Goal: Task Accomplishment & Management: Use online tool/utility

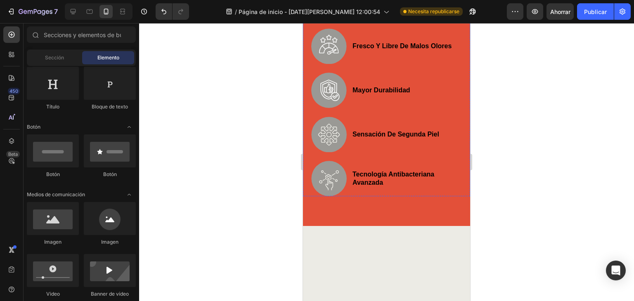
scroll to position [496, 0]
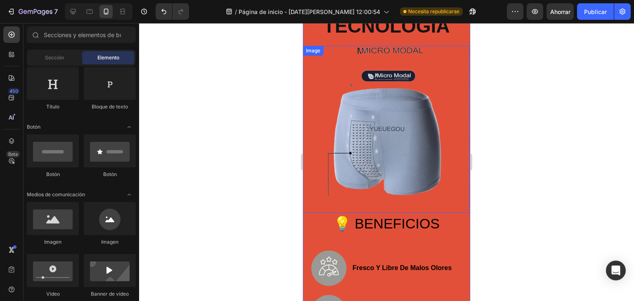
click at [374, 145] on img at bounding box center [386, 129] width 167 height 167
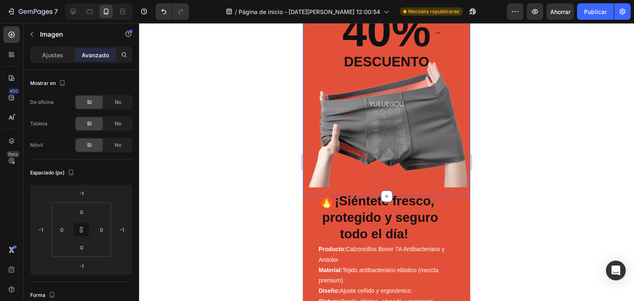
scroll to position [192, 0]
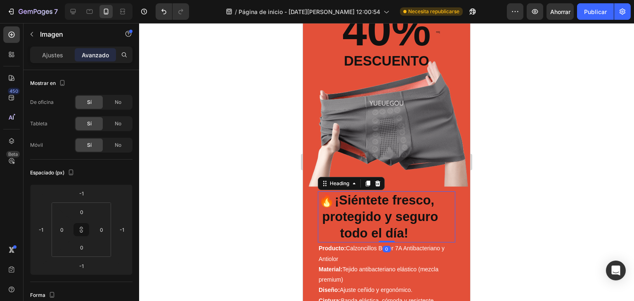
click at [405, 216] on strong "¡Siéntete fresco, protegido y seguro todo el día!" at bounding box center [386, 217] width 134 height 48
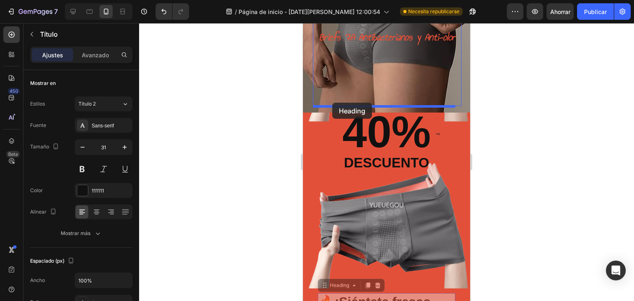
scroll to position [62, 0]
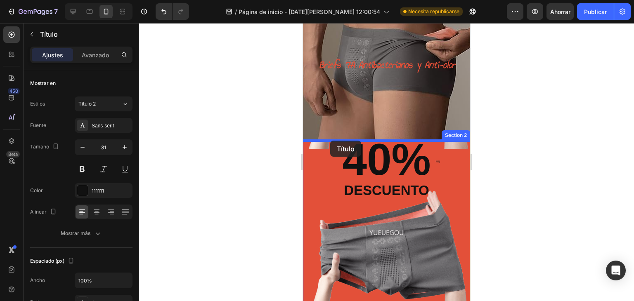
drag, startPoint x: 326, startPoint y: 180, endPoint x: 330, endPoint y: 141, distance: 39.9
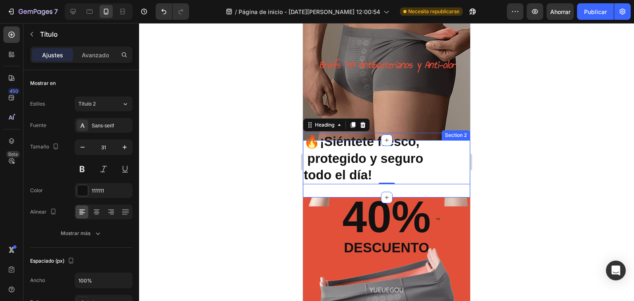
click at [337, 188] on div "🔥 ¡Siéntete fresco, protegido y seguro todo el día! Heading 0 Section 2" at bounding box center [386, 168] width 167 height 57
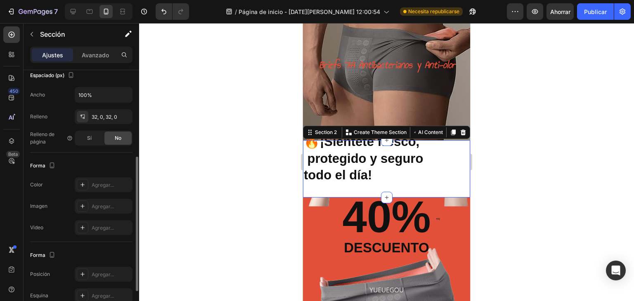
scroll to position [227, 0]
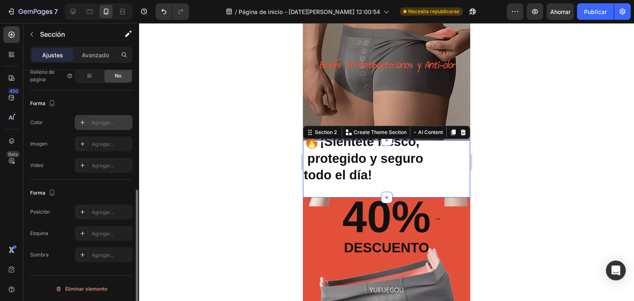
click at [92, 126] on div "Agregar..." at bounding box center [104, 122] width 58 height 15
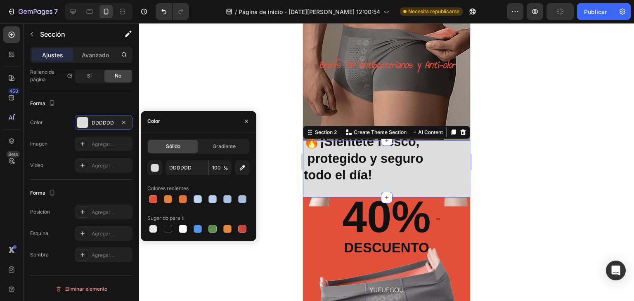
click at [159, 200] on div at bounding box center [198, 200] width 102 height 12
click at [152, 199] on div at bounding box center [153, 199] width 8 height 8
type input "E35039"
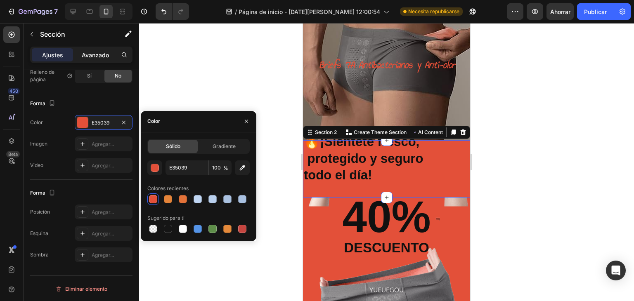
click at [89, 52] on font "Avanzado" at bounding box center [95, 55] width 27 height 7
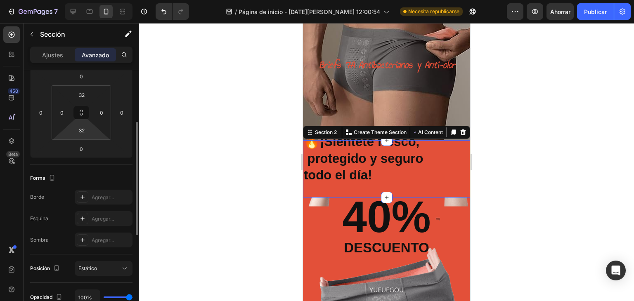
scroll to position [35, 0]
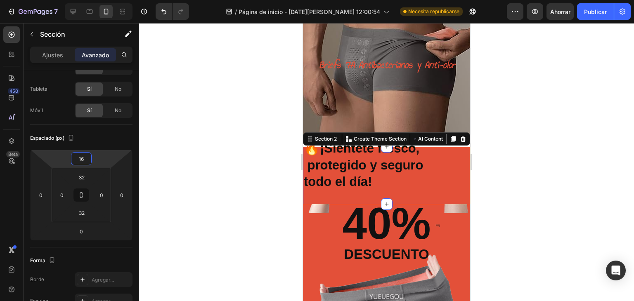
type input "12"
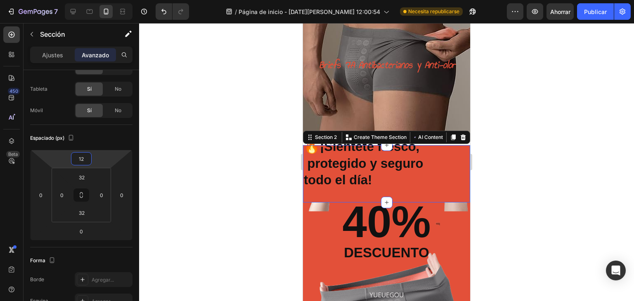
click at [84, 0] on html "7 / Página de inicio - [DATE][PERSON_NAME] 12:00:54 Necesita republicarse Avanc…" at bounding box center [317, 0] width 634 height 0
click at [199, 95] on div at bounding box center [386, 162] width 495 height 278
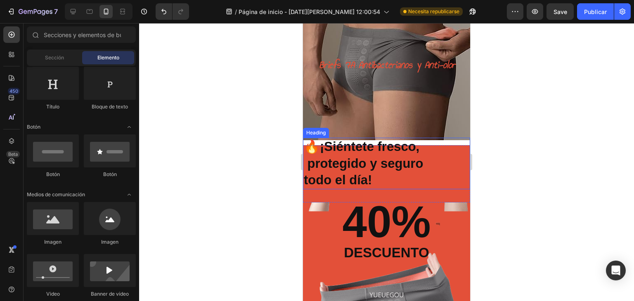
click at [398, 164] on strong "¡Siéntete fresco, protegido y seguro todo el día!" at bounding box center [381, 164] width 155 height 48
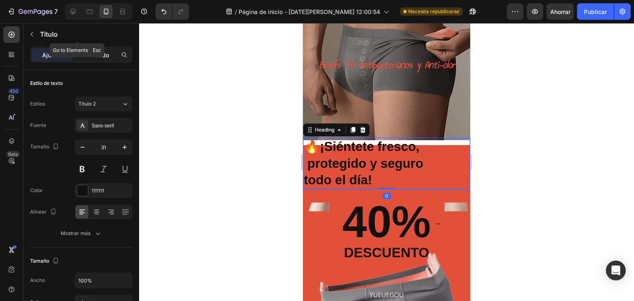
click at [96, 47] on div "Ajustes Avanzado" at bounding box center [81, 55] width 102 height 17
click at [94, 54] on font "Avanzado" at bounding box center [95, 55] width 27 height 7
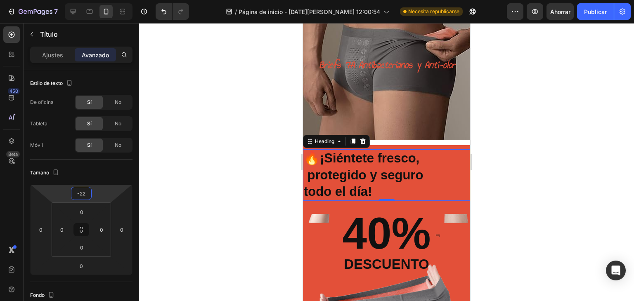
drag, startPoint x: 82, startPoint y: 185, endPoint x: 83, endPoint y: 179, distance: 5.8
click at [83, 0] on html "7 / Página de inicio - [DATE][PERSON_NAME] 12:00:54 Necesita republicarse Avanc…" at bounding box center [317, 0] width 634 height 0
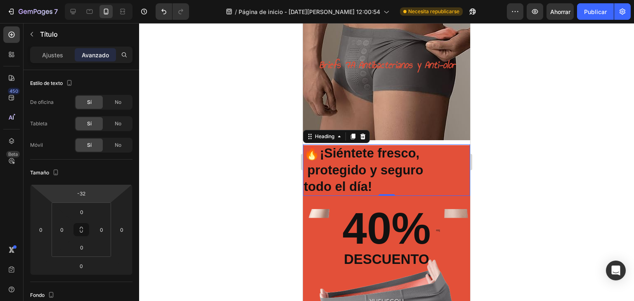
type input "-30"
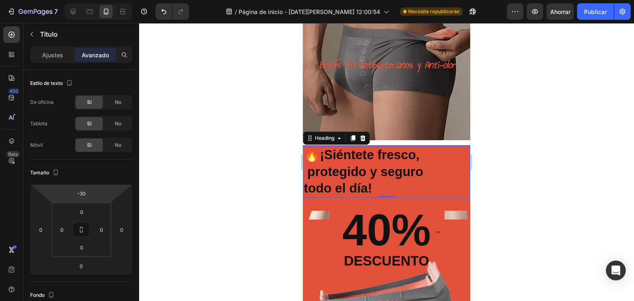
click at [79, 0] on html "7 / Página de inicio - [DATE][PERSON_NAME] 12:00:54 Necesita republicarse Avanc…" at bounding box center [317, 0] width 634 height 0
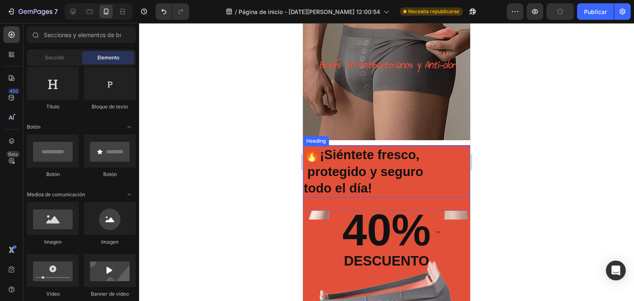
click at [432, 149] on strong "¡Siéntete fresco, protegido y seguro todo el día!" at bounding box center [381, 172] width 155 height 48
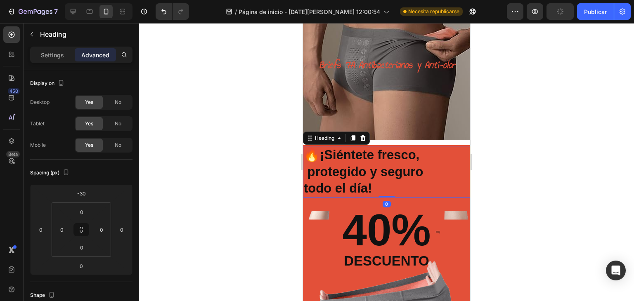
click at [439, 161] on h2 "🔥 ¡Siéntete fresco, protegido y seguro todo el día!" at bounding box center [386, 172] width 167 height 52
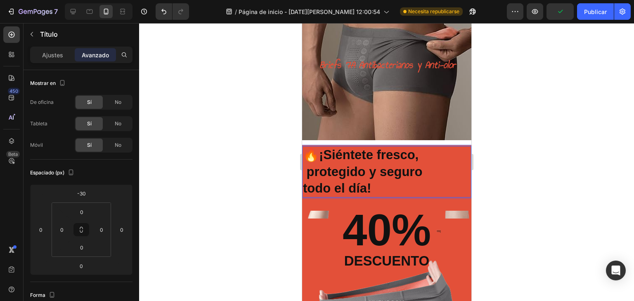
click at [318, 150] on p "🔥 ¡Siéntete fresco, protegido y seguro todo el día!" at bounding box center [387, 172] width 168 height 50
click at [312, 138] on div "BOXER Heading Briefs 7A Antibacterianos y Anti-olor Heading Row" at bounding box center [386, 60] width 169 height 162
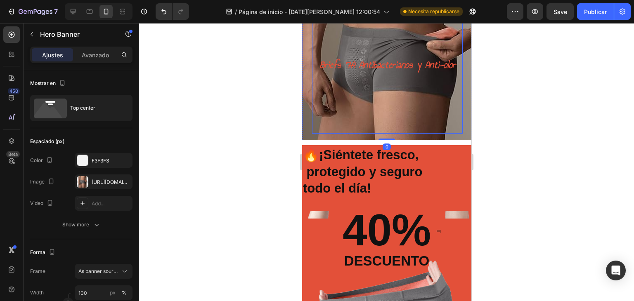
click at [321, 128] on div "Briefs 7A Antibacterianos y Anti-olor Heading" at bounding box center [387, 90] width 151 height 88
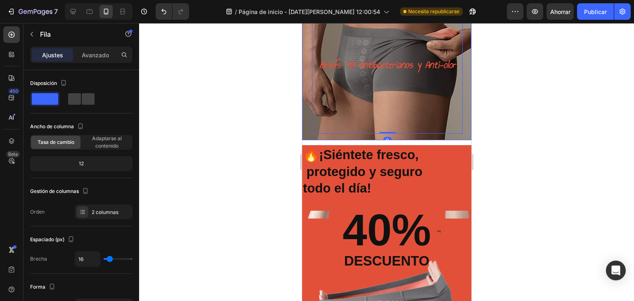
click at [317, 149] on p "🔥 ¡Siéntete fresco, protegido y seguro todo el día!" at bounding box center [387, 172] width 168 height 50
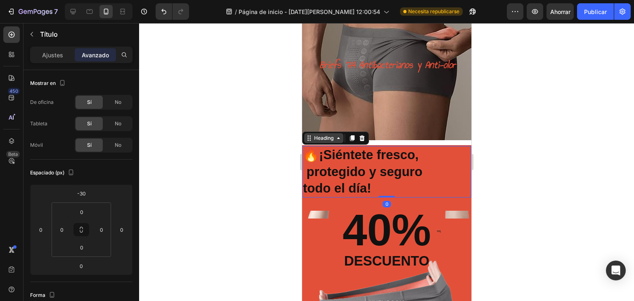
click at [309, 139] on icon at bounding box center [309, 138] width 7 height 7
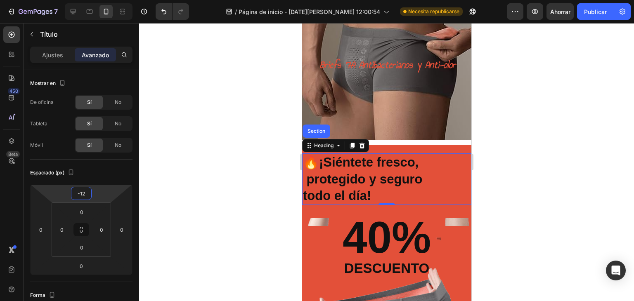
type input "-16"
click at [85, 0] on html "7 / Página de inicio - [DATE][PERSON_NAME] 12:00:54 Necesita republicarse Avanc…" at bounding box center [317, 0] width 634 height 0
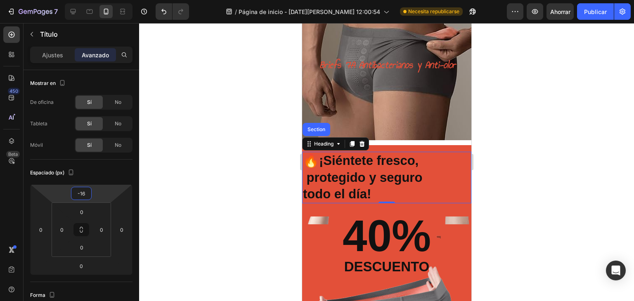
click at [444, 152] on div "🔥 ¡Siéntete fresco, protegido y seguro todo el día! Heading Section 0 Section 2" at bounding box center [386, 180] width 169 height 71
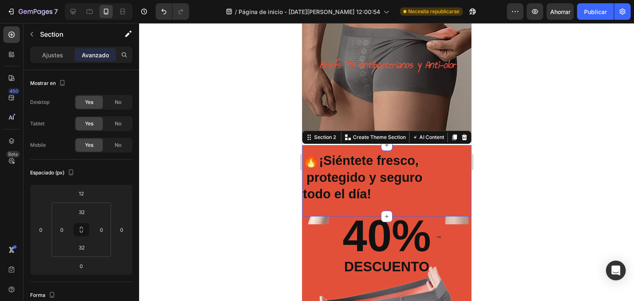
click at [446, 149] on div "🔥 ¡Siéntete fresco, protegido y seguro todo el día! Heading Section 2 You can c…" at bounding box center [386, 180] width 169 height 71
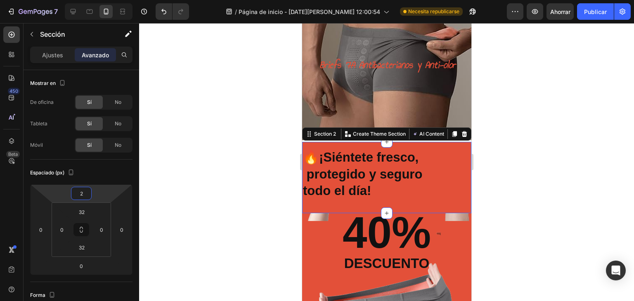
type input "-8"
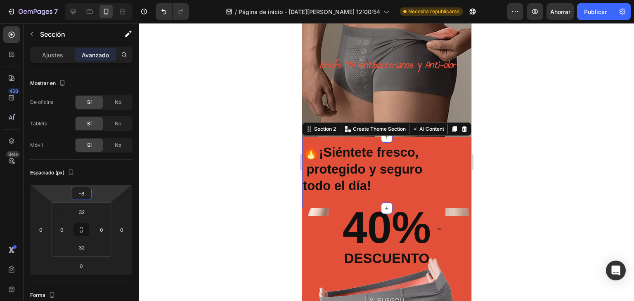
drag, startPoint x: 81, startPoint y: 185, endPoint x: 84, endPoint y: 190, distance: 5.3
click at [84, 0] on html "7 / Página de inicio - [DATE][PERSON_NAME] 12:00:54 Necesita republicarse Avanc…" at bounding box center [317, 0] width 634 height 0
click at [208, 93] on div at bounding box center [386, 162] width 495 height 278
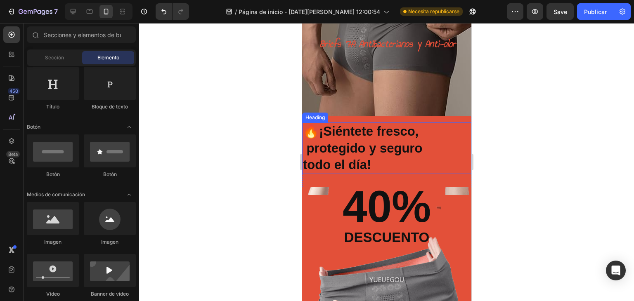
scroll to position [90, 0]
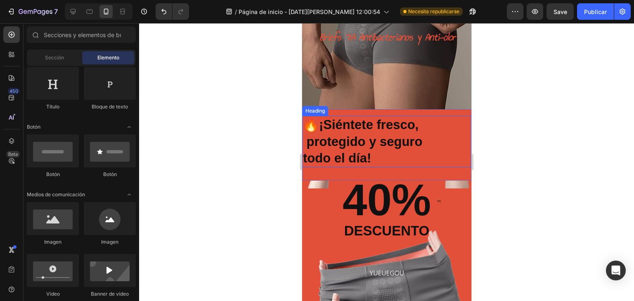
click at [351, 133] on p "🔥 ¡Siéntete fresco, protegido y seguro todo el día!" at bounding box center [387, 142] width 168 height 50
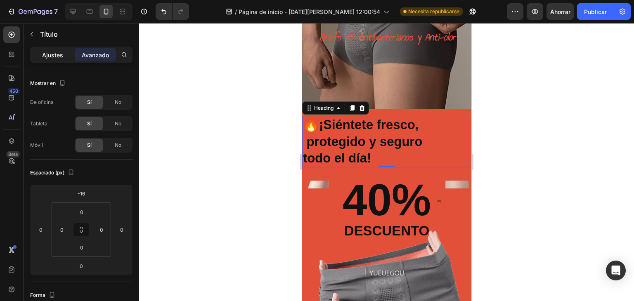
click at [50, 60] on div "Ajustes" at bounding box center [52, 54] width 41 height 13
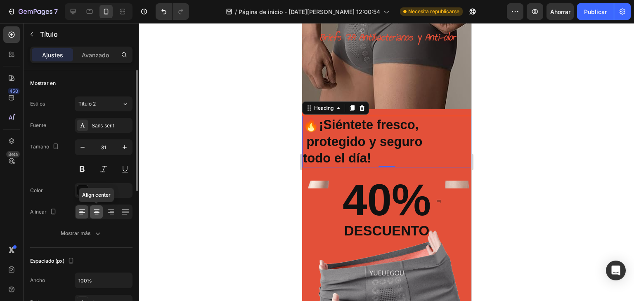
click at [98, 212] on icon at bounding box center [96, 212] width 8 height 8
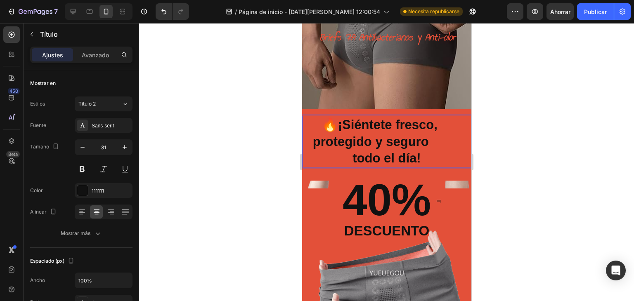
click at [309, 140] on strong "¡Siéntete fresco, protegido y seguro todo el día!" at bounding box center [386, 142] width 155 height 48
click at [359, 156] on strong "¡Siéntete fresco, protegido y seguro todo el día!" at bounding box center [388, 142] width 164 height 48
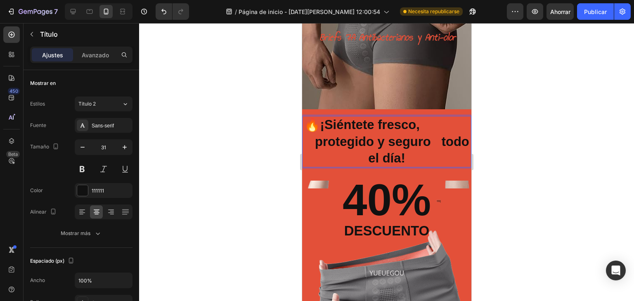
click at [334, 142] on strong "¡Siéntete fresco, protegido y seguro todo el día!" at bounding box center [386, 142] width 165 height 48
click at [626, 138] on div at bounding box center [386, 162] width 495 height 278
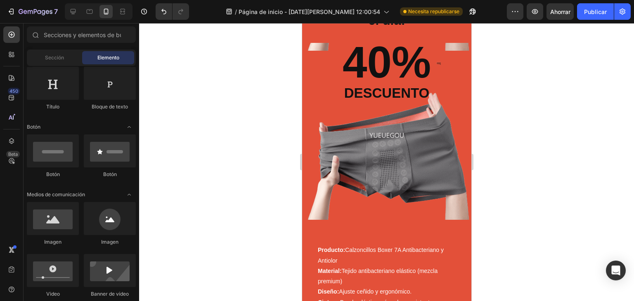
scroll to position [227, 0]
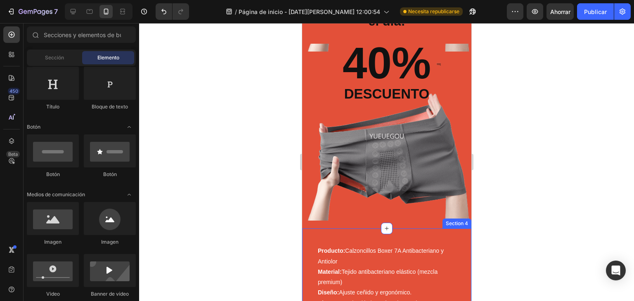
click at [368, 242] on div "Producto: Calzoncillos Boxer 7A Antibacteriano y Antiolor Material: Tejido anti…" at bounding box center [386, 279] width 169 height 100
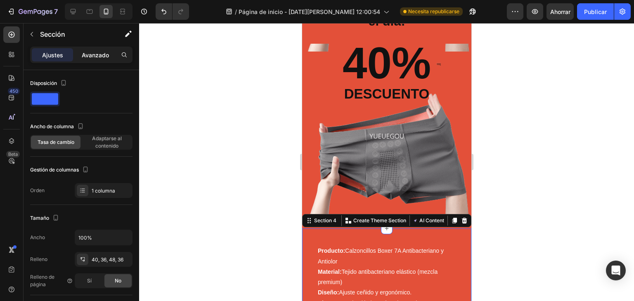
click at [81, 57] on div "Avanzado" at bounding box center [95, 54] width 41 height 13
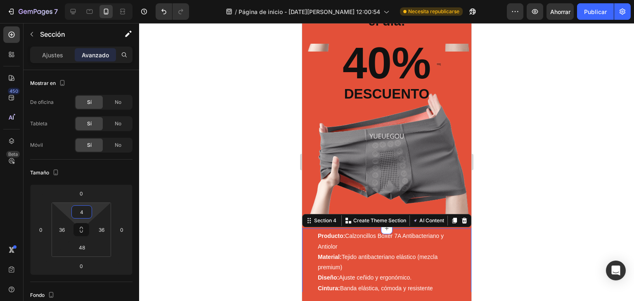
type input "0"
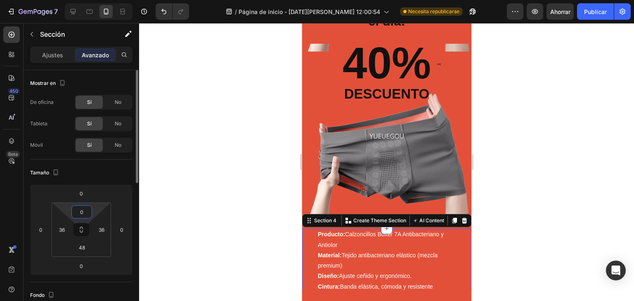
drag, startPoint x: 83, startPoint y: 203, endPoint x: 87, endPoint y: 215, distance: 13.2
click at [87, 0] on html "7 / Página de inicio - [DATE][PERSON_NAME] 12:00:54 Necesita republicarse Avanc…" at bounding box center [317, 0] width 634 height 0
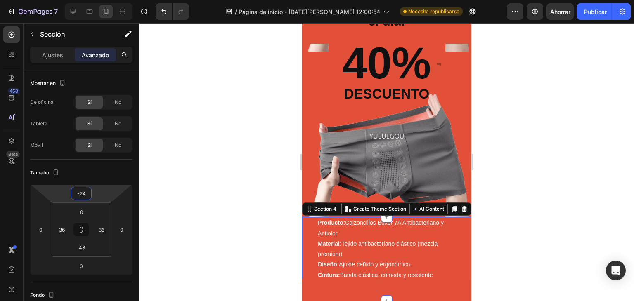
type input "-28"
drag, startPoint x: 83, startPoint y: 185, endPoint x: 86, endPoint y: 190, distance: 6.5
click at [86, 0] on html "7 / Página de inicio - [DATE][PERSON_NAME] 12:00:54 Necesita republicarse Avanc…" at bounding box center [317, 0] width 634 height 0
click at [554, 178] on div at bounding box center [386, 162] width 495 height 278
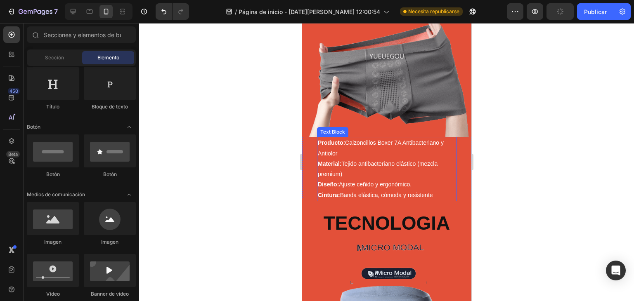
scroll to position [310, 0]
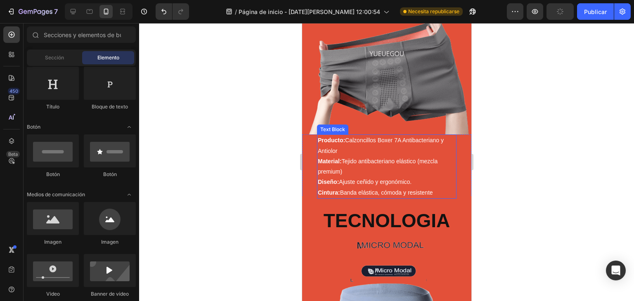
click at [415, 158] on p "Producto: Calzoncillos Boxer 7A Antibacteriano y Antiolor Material: Tejido anti…" at bounding box center [387, 166] width 138 height 62
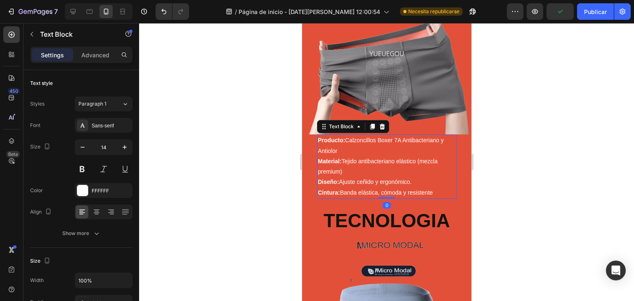
click at [500, 134] on div at bounding box center [386, 162] width 495 height 278
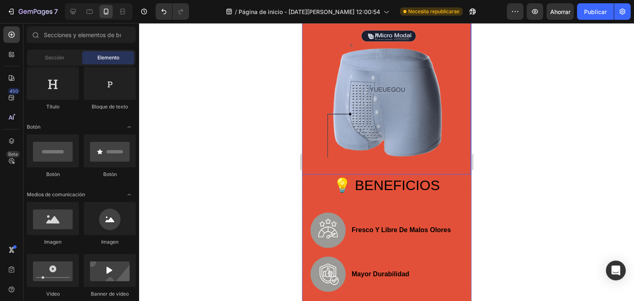
scroll to position [557, 0]
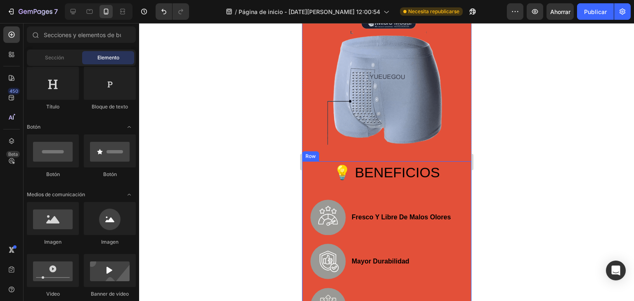
click at [412, 172] on h2 "💡 BENEFICIOS" at bounding box center [386, 172] width 153 height 23
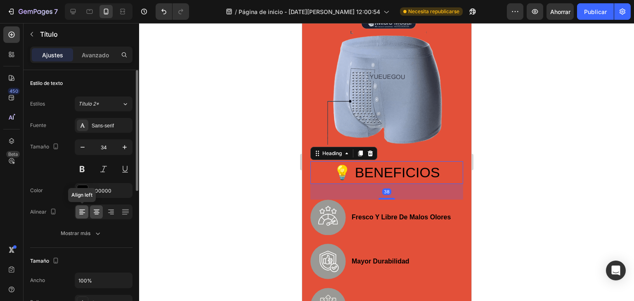
click at [85, 210] on icon at bounding box center [82, 212] width 8 height 8
click at [81, 210] on icon at bounding box center [82, 210] width 6 height 1
click at [87, 212] on div at bounding box center [82, 212] width 13 height 13
click at [91, 213] on div at bounding box center [96, 212] width 13 height 13
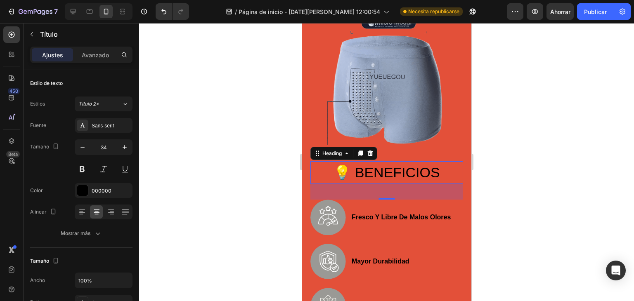
click at [353, 162] on h2 "💡 BENEFICIOS" at bounding box center [386, 172] width 153 height 23
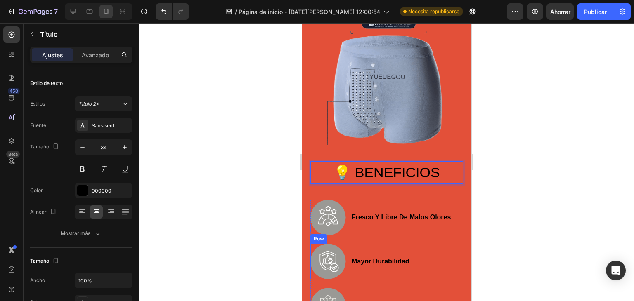
click at [442, 223] on div "fresco y libre de malos olores Text Block" at bounding box center [401, 218] width 101 height 36
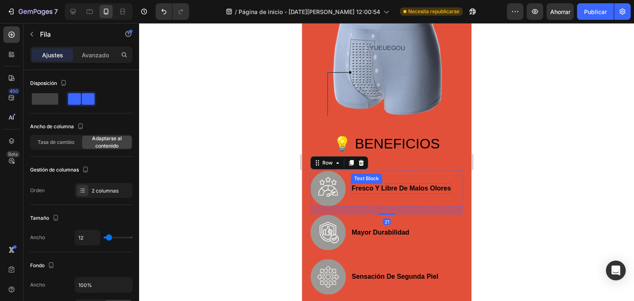
scroll to position [613, 0]
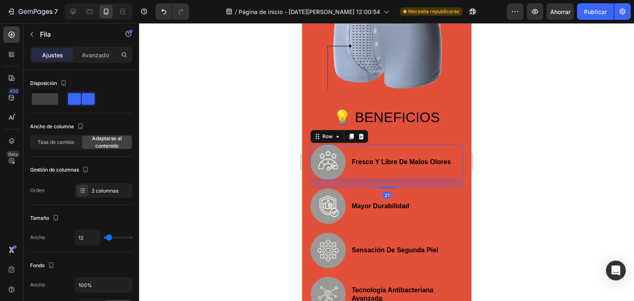
click at [535, 133] on div at bounding box center [386, 162] width 495 height 278
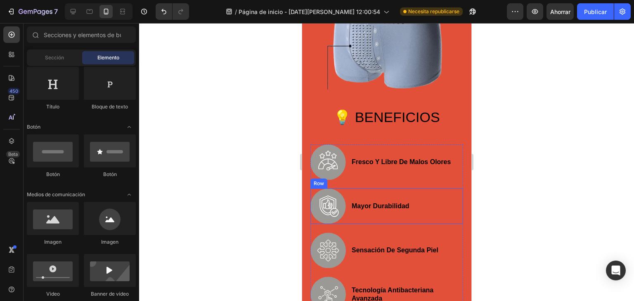
click at [441, 194] on div "Image mayor durabilidad Text Block Row" at bounding box center [386, 207] width 153 height 36
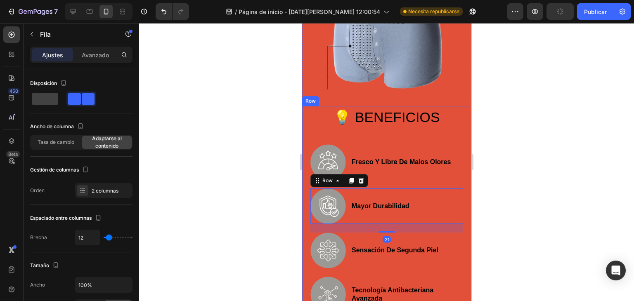
click at [458, 160] on div "💡 BENEFICIOS Heading Image fresco y libre de malos olores Text Block Row Image …" at bounding box center [386, 209] width 169 height 206
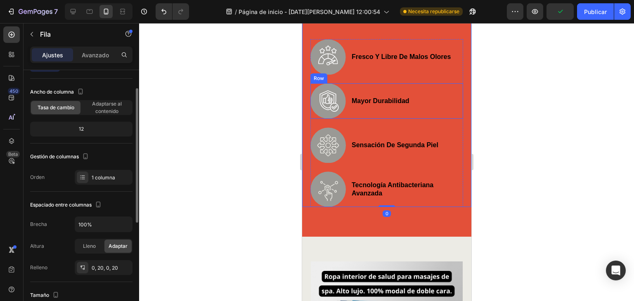
scroll to position [723, 0]
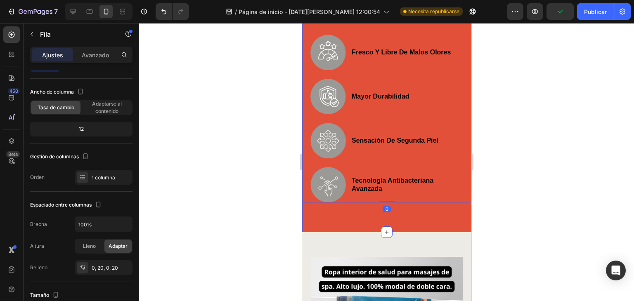
click at [415, 210] on div "TECNOLOGIA Heading Image 💡 BENEFICIOS Heading Image fresco y libre de malos olo…" at bounding box center [386, 8] width 169 height 449
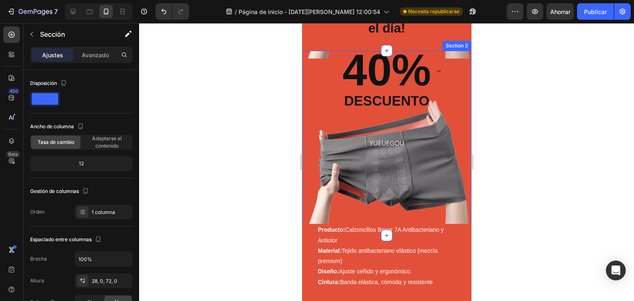
scroll to position [303, 0]
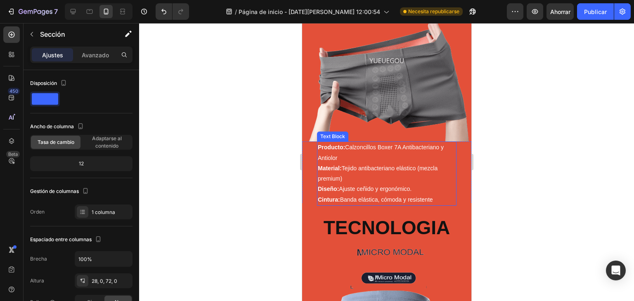
click at [389, 166] on p "Producto: Calzoncillos Boxer 7A Antibacteriano y Antiolor Material: Tejido anti…" at bounding box center [387, 173] width 138 height 62
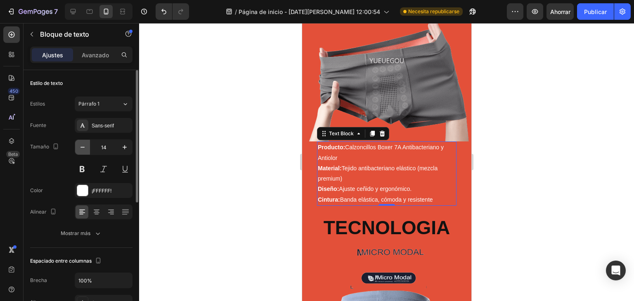
click at [76, 148] on button "button" at bounding box center [82, 147] width 15 height 15
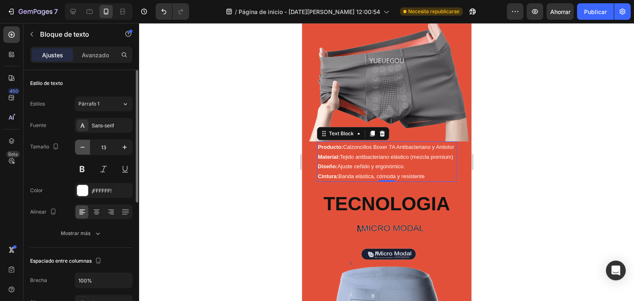
click at [76, 148] on button "button" at bounding box center [82, 147] width 15 height 15
type input "12"
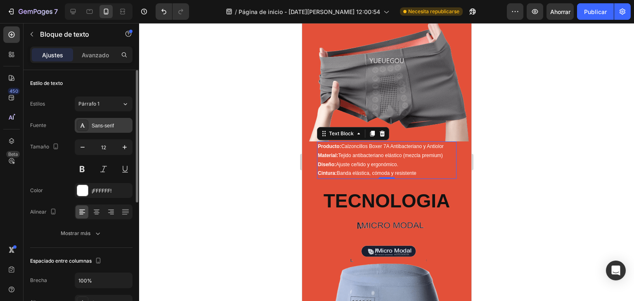
click at [90, 126] on div "Sans-serif" at bounding box center [104, 125] width 58 height 15
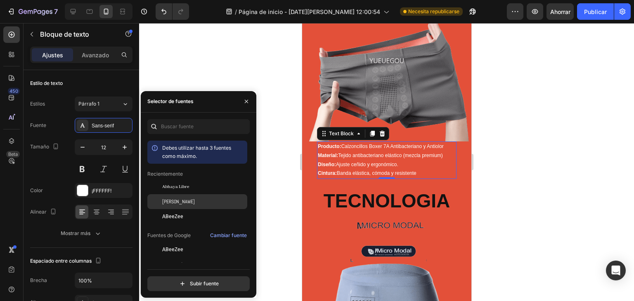
click at [189, 201] on div "[PERSON_NAME]" at bounding box center [203, 201] width 83 height 7
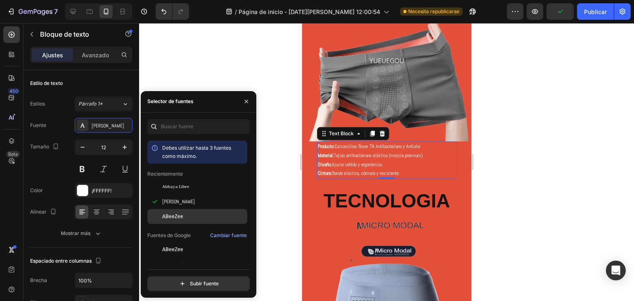
click at [193, 214] on div "ABeeZee" at bounding box center [203, 216] width 83 height 7
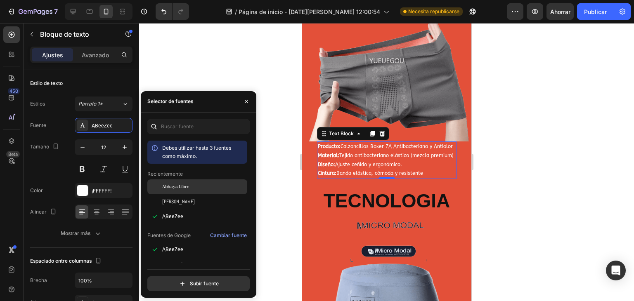
click at [190, 187] on div "Abhaya Libre" at bounding box center [203, 186] width 83 height 7
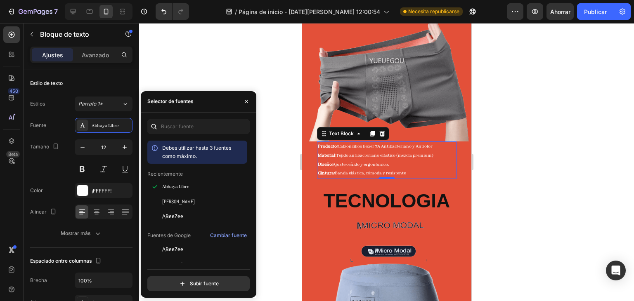
click at [279, 119] on div at bounding box center [386, 162] width 495 height 278
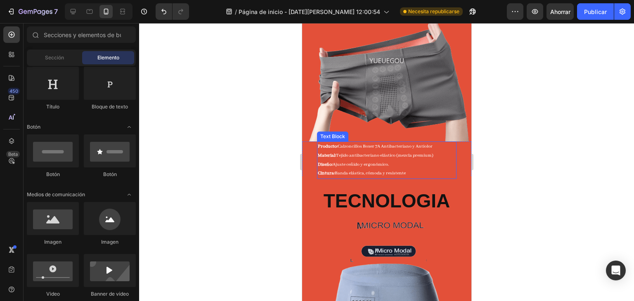
click at [375, 162] on p "Producto: Calzoncillos Boxer 7A Antibacteriano y Antiolor Material: Tejido anti…" at bounding box center [387, 160] width 138 height 36
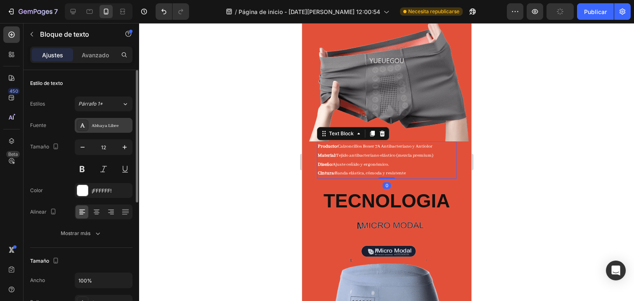
click at [117, 124] on font "Abhaya Libre" at bounding box center [105, 126] width 27 height 6
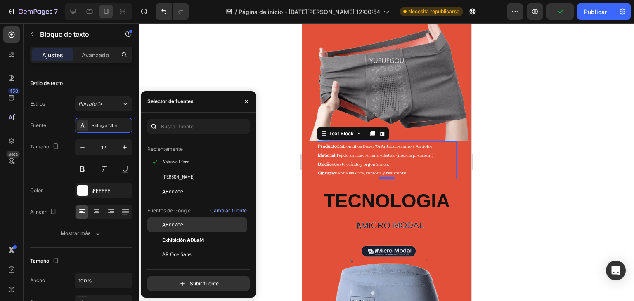
scroll to position [27, 0]
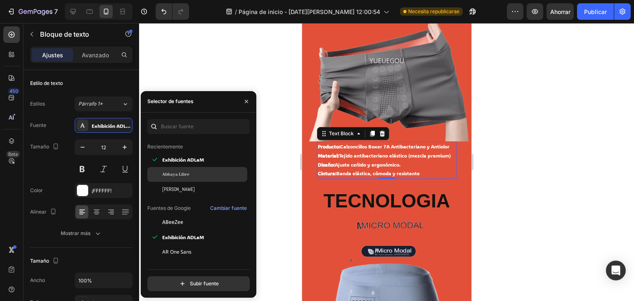
click at [178, 177] on font "Abhaya Libre" at bounding box center [175, 175] width 27 height 6
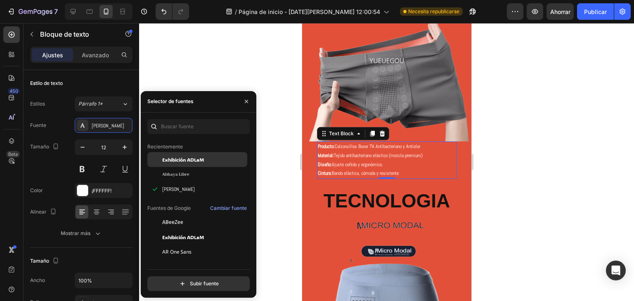
click at [187, 156] on font "Exhibición ADLaM" at bounding box center [183, 159] width 42 height 7
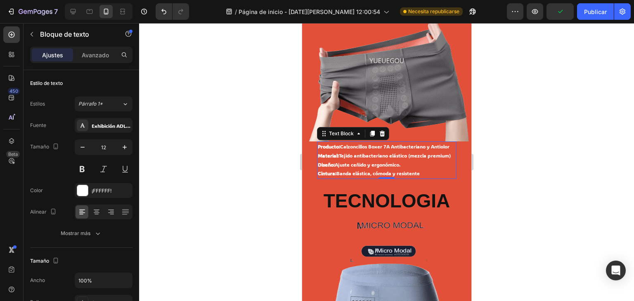
click at [272, 104] on div at bounding box center [386, 162] width 495 height 278
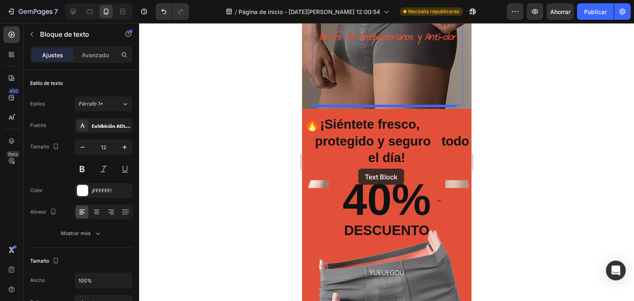
scroll to position [66, 0]
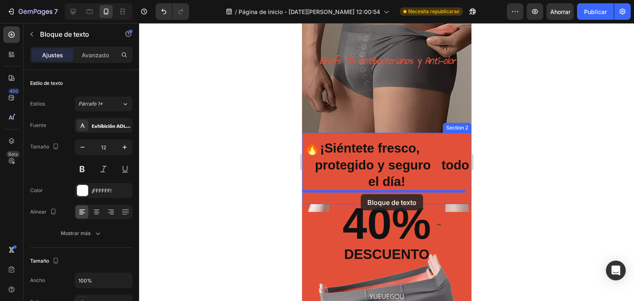
drag, startPoint x: 334, startPoint y: 221, endPoint x: 360, endPoint y: 194, distance: 37.7
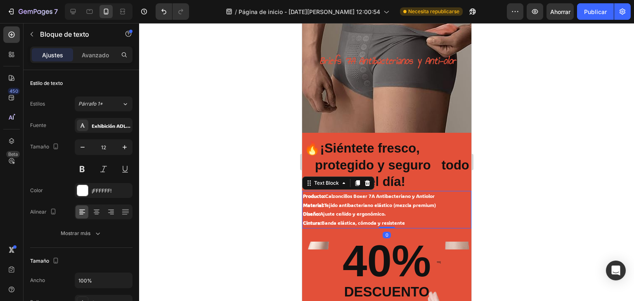
click at [531, 166] on div at bounding box center [386, 162] width 495 height 278
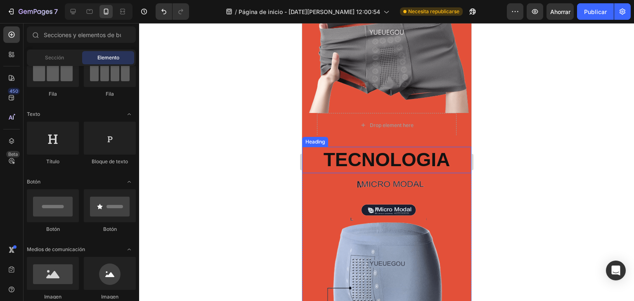
scroll to position [286, 0]
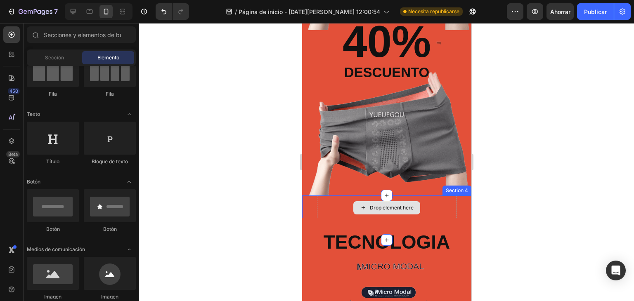
click at [435, 206] on div "Drop element here" at bounding box center [387, 208] width 140 height 25
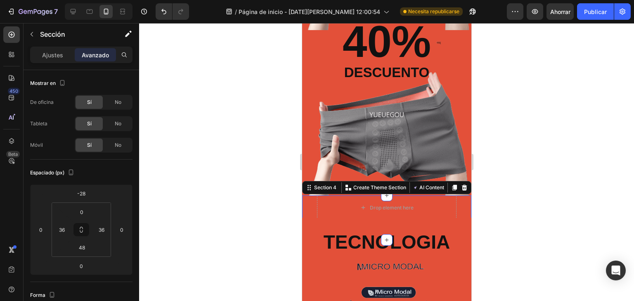
click at [461, 186] on icon at bounding box center [464, 188] width 7 height 7
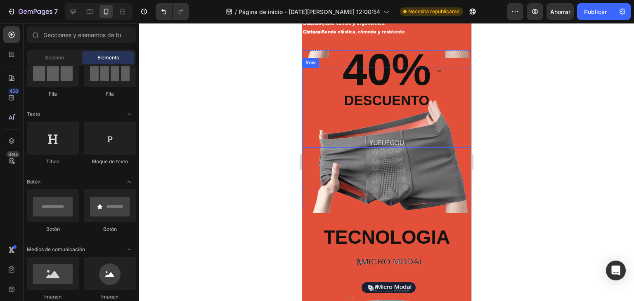
scroll to position [204, 0]
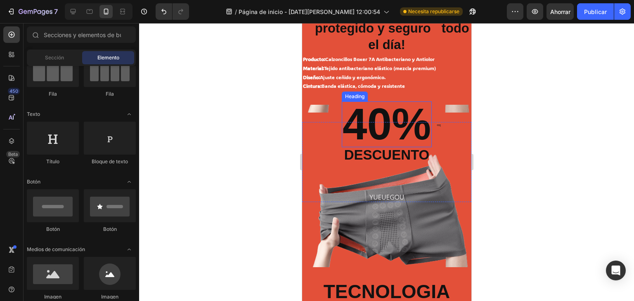
click at [381, 131] on h2 "40%" at bounding box center [386, 125] width 90 height 46
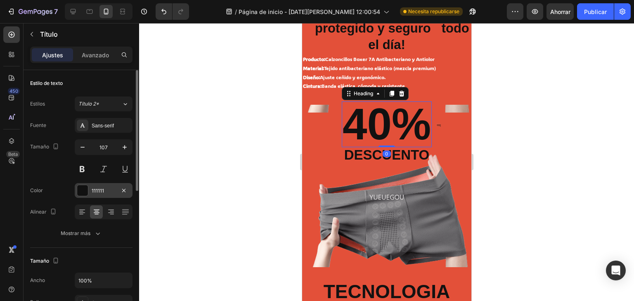
click at [82, 194] on div at bounding box center [82, 190] width 11 height 11
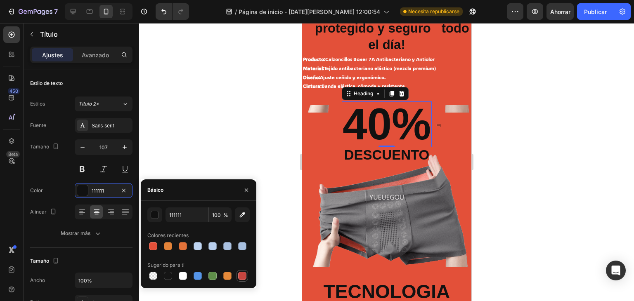
click at [238, 277] on div at bounding box center [242, 276] width 8 height 8
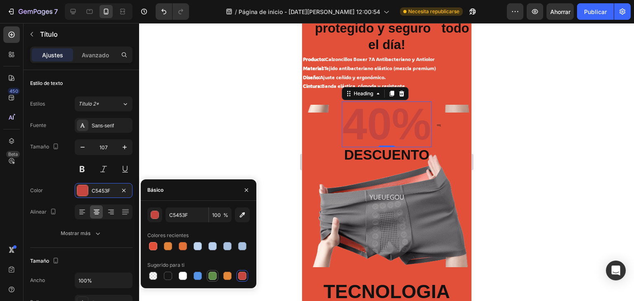
click at [212, 277] on div at bounding box center [213, 276] width 8 height 8
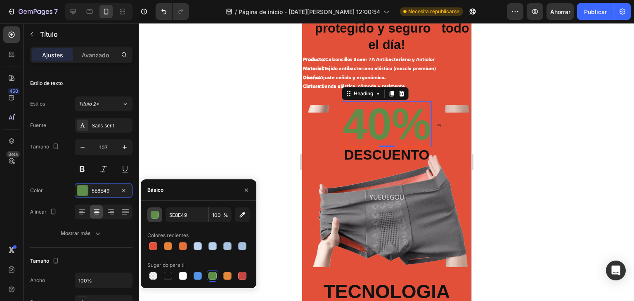
click at [159, 217] on div "button" at bounding box center [155, 215] width 8 height 8
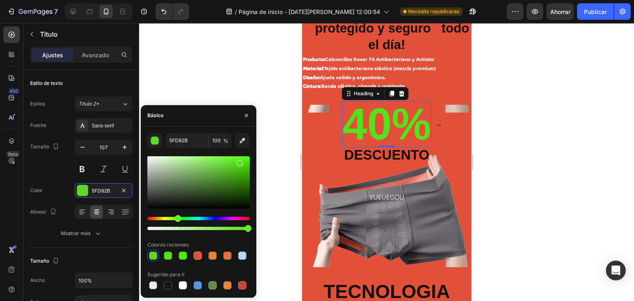
drag, startPoint x: 203, startPoint y: 182, endPoint x: 239, endPoint y: 162, distance: 41.2
click at [239, 162] on div at bounding box center [198, 182] width 102 height 52
type input "55E218"
click at [292, 147] on div at bounding box center [386, 162] width 495 height 278
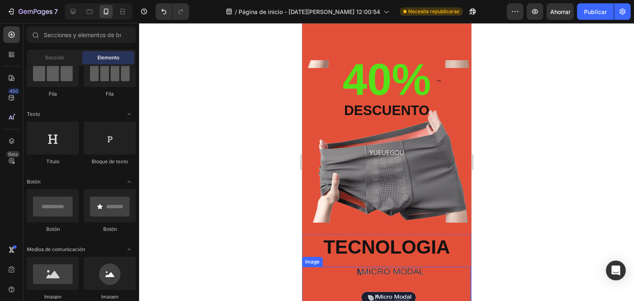
scroll to position [248, 0]
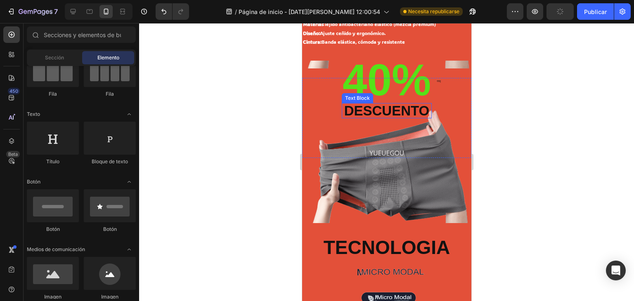
click at [391, 113] on p "descuento" at bounding box center [386, 111] width 85 height 14
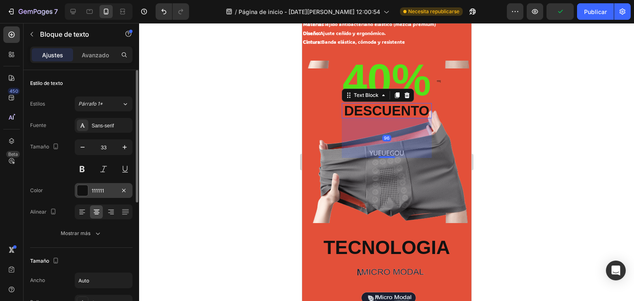
click at [78, 191] on div at bounding box center [82, 190] width 11 height 11
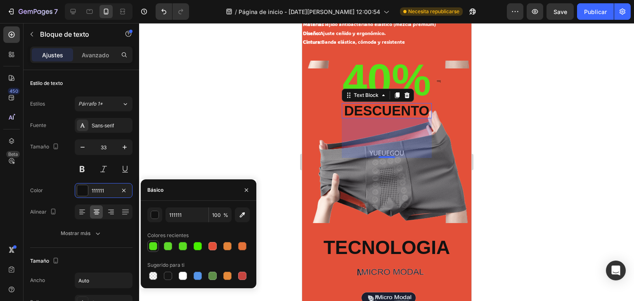
click at [156, 247] on div at bounding box center [153, 246] width 8 height 8
type input "55E218"
click at [244, 106] on div at bounding box center [386, 162] width 495 height 278
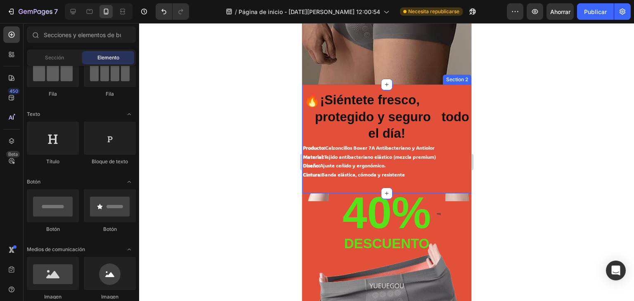
scroll to position [110, 0]
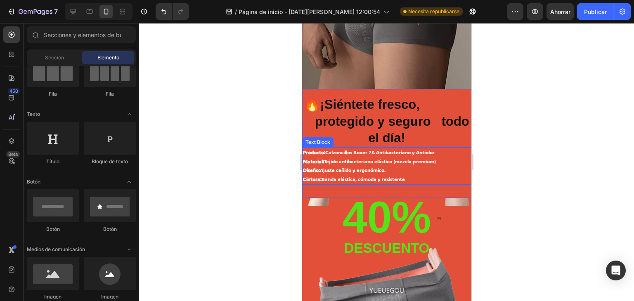
click at [389, 158] on p "Producto: Calzoncillos Boxer 7A Antibacteriano y Antiolor Material: Tejido anti…" at bounding box center [387, 166] width 168 height 36
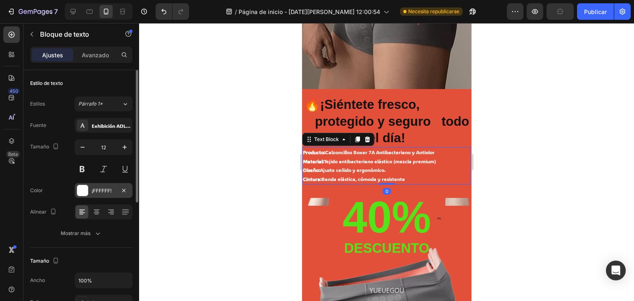
click at [81, 194] on div at bounding box center [82, 190] width 11 height 11
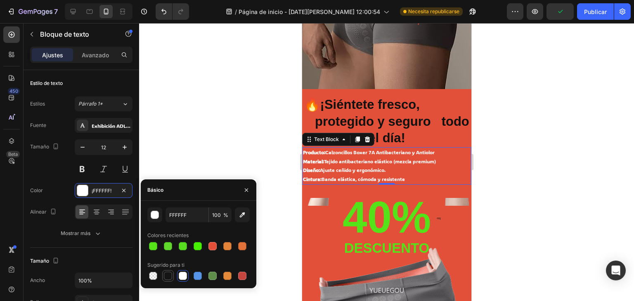
click at [171, 276] on div at bounding box center [168, 276] width 8 height 8
type input "151515"
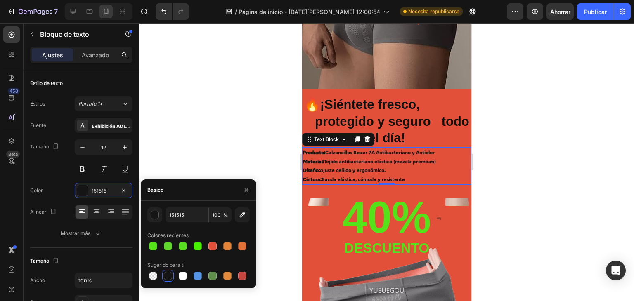
click at [211, 121] on div at bounding box center [386, 162] width 495 height 278
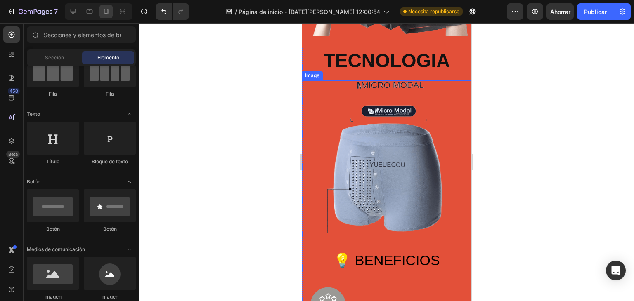
scroll to position [440, 0]
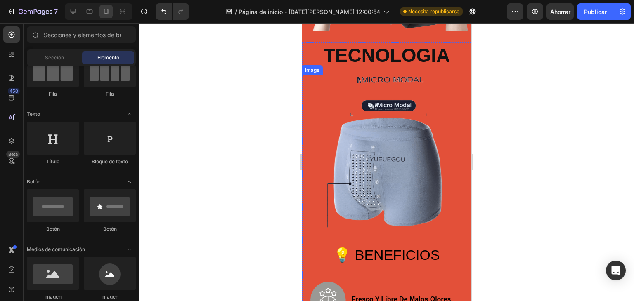
click at [389, 230] on img at bounding box center [385, 159] width 169 height 169
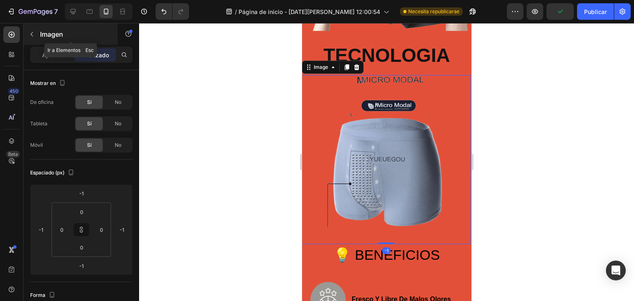
click at [37, 36] on button "button" at bounding box center [31, 34] width 13 height 13
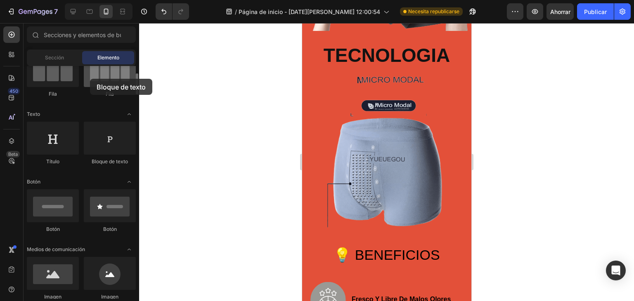
drag, startPoint x: 113, startPoint y: 143, endPoint x: 90, endPoint y: 79, distance: 68.4
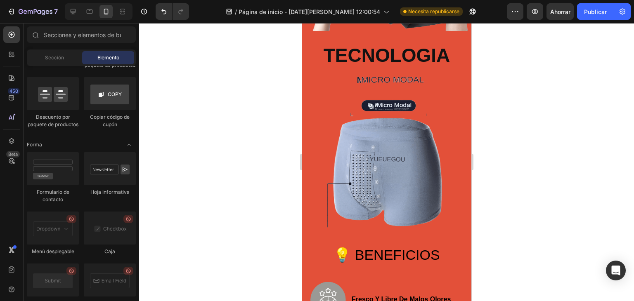
scroll to position [2125, 0]
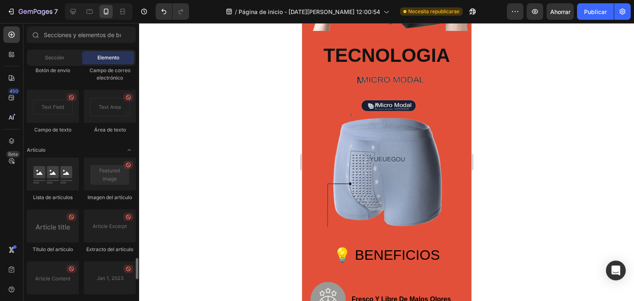
drag, startPoint x: 138, startPoint y: 247, endPoint x: 139, endPoint y: 233, distance: 13.2
click at [139, 0] on div "7 / Página de inicio - [DATE][PERSON_NAME] 12:00:54 Necesita republicarse Avanc…" at bounding box center [317, 0] width 634 height 0
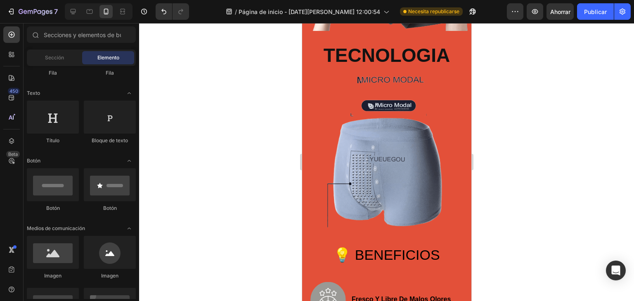
scroll to position [0, 0]
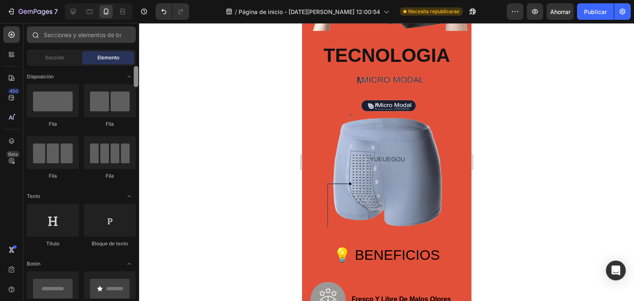
drag, startPoint x: 137, startPoint y: 261, endPoint x: 108, endPoint y: 40, distance: 223.2
click at [113, 41] on div "Sections(18) Elementos(83) Sección Elemento Hero Section Product Detail Brands …" at bounding box center [82, 162] width 116 height 273
click at [94, 36] on input "text" at bounding box center [81, 34] width 109 height 17
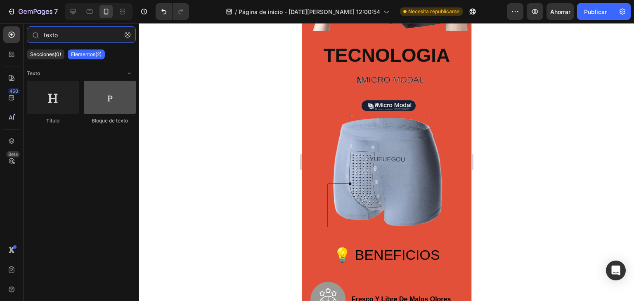
type input "texto"
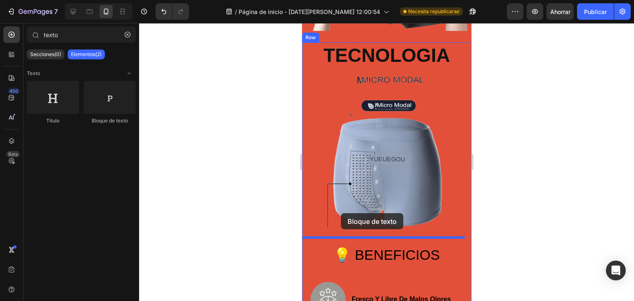
drag, startPoint x: 413, startPoint y: 126, endPoint x: 341, endPoint y: 213, distance: 113.2
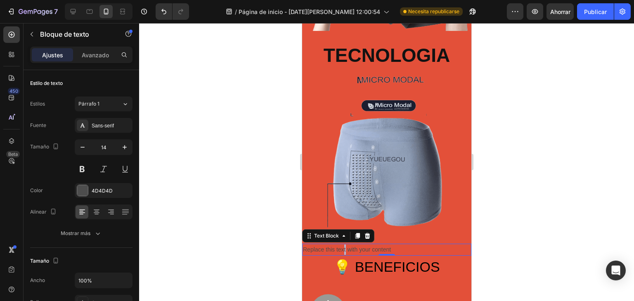
click at [344, 244] on div "Replace this text with your content" at bounding box center [386, 250] width 169 height 12
click at [418, 248] on p "Replace this text with your content" at bounding box center [387, 250] width 168 height 10
click at [399, 245] on p "Replace this text with your content" at bounding box center [387, 250] width 168 height 10
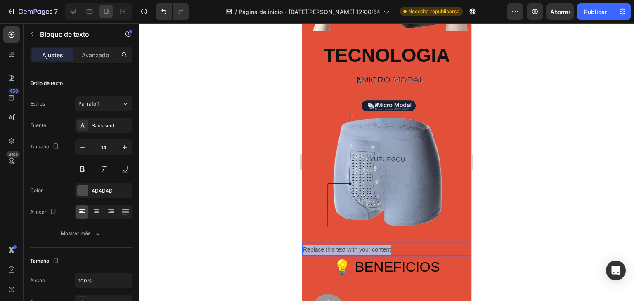
drag, startPoint x: 397, startPoint y: 244, endPoint x: 294, endPoint y: 236, distance: 103.2
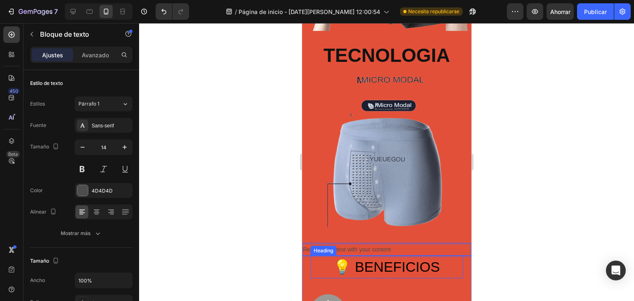
click at [325, 247] on div "Heading" at bounding box center [323, 250] width 23 height 7
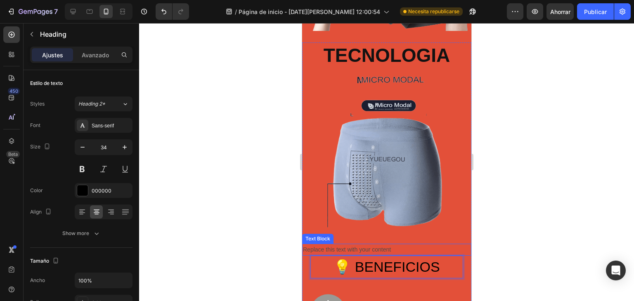
click at [390, 245] on p "Replace this text with your content" at bounding box center [387, 250] width 168 height 10
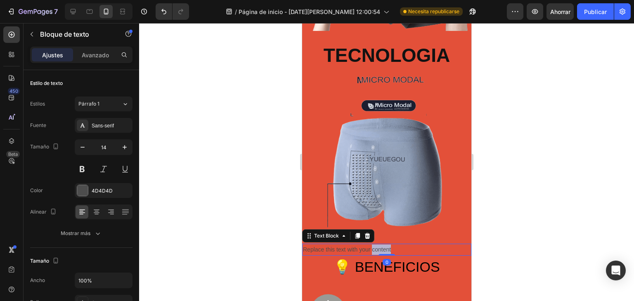
click at [389, 245] on p "Replace this text with your content" at bounding box center [387, 250] width 168 height 10
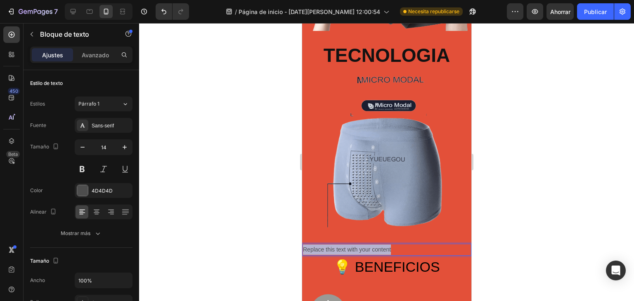
click at [389, 245] on p "Replace this text with your content" at bounding box center [387, 250] width 168 height 10
drag, startPoint x: 382, startPoint y: 242, endPoint x: 288, endPoint y: 230, distance: 94.9
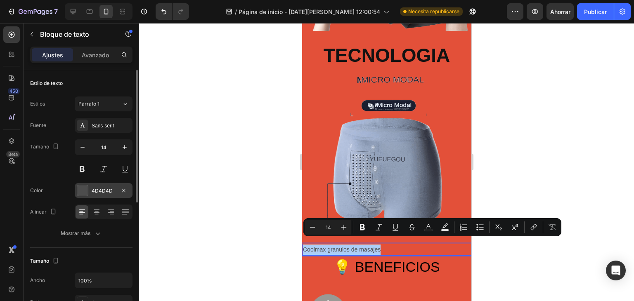
click at [80, 187] on div at bounding box center [82, 190] width 11 height 11
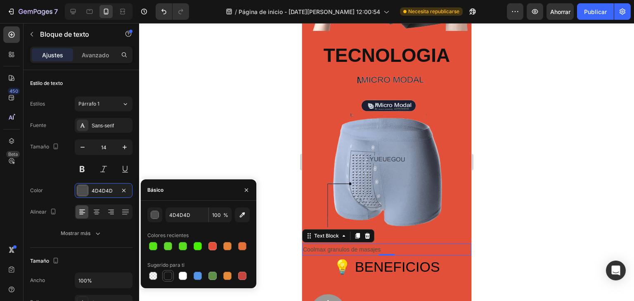
click at [168, 278] on div at bounding box center [168, 276] width 8 height 8
type input "151515"
click at [79, 166] on button at bounding box center [82, 169] width 15 height 15
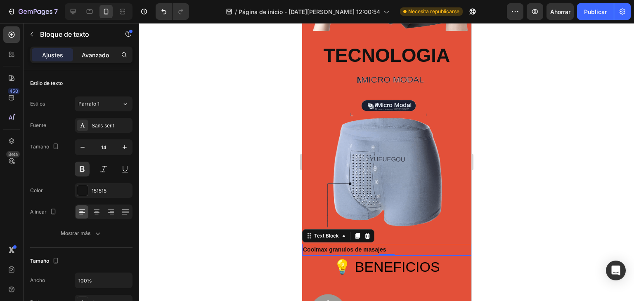
click at [91, 57] on font "Avanzado" at bounding box center [95, 55] width 27 height 7
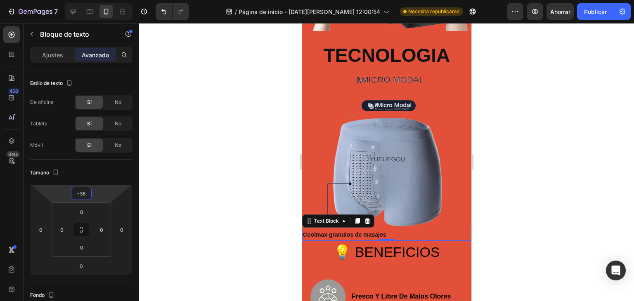
type input "-38"
drag, startPoint x: 81, startPoint y: 185, endPoint x: 78, endPoint y: 193, distance: 8.2
click at [78, 0] on html "7 / Página de inicio - [DATE][PERSON_NAME] 12:00:54 Necesita republicarse Avanc…" at bounding box center [317, 0] width 634 height 0
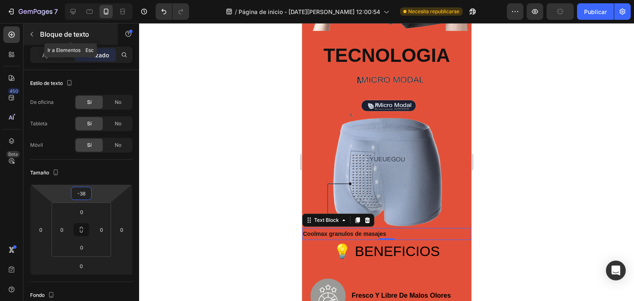
click at [32, 34] on icon "button" at bounding box center [31, 34] width 7 height 7
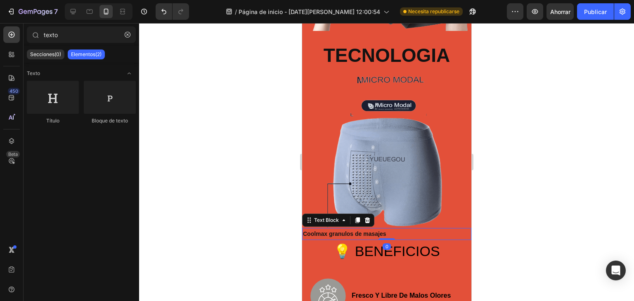
click at [349, 229] on p "Coolmax granulos de masajes" at bounding box center [387, 234] width 168 height 10
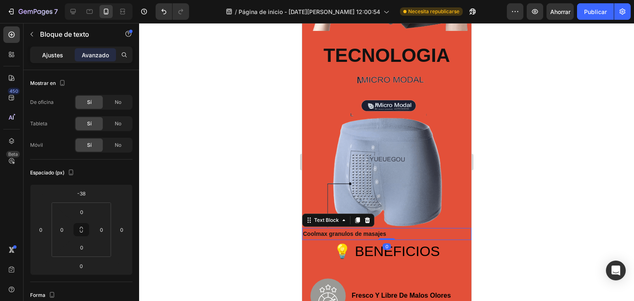
click at [50, 50] on div "Ajustes" at bounding box center [52, 54] width 41 height 13
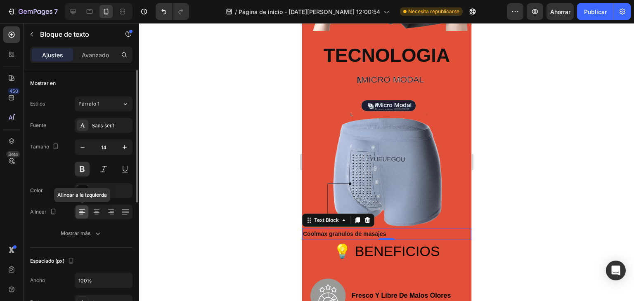
click at [83, 210] on icon at bounding box center [82, 210] width 6 height 1
click at [81, 143] on icon "button" at bounding box center [82, 147] width 8 height 8
click at [80, 144] on icon "button" at bounding box center [82, 147] width 8 height 8
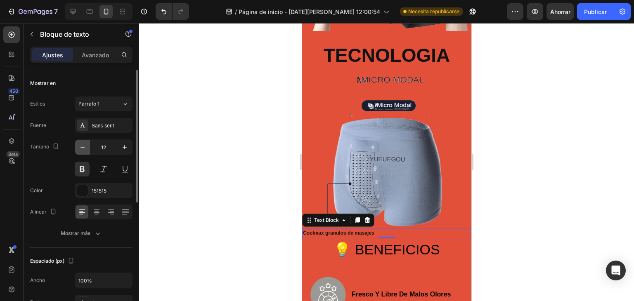
click at [80, 144] on icon "button" at bounding box center [82, 147] width 8 height 8
click at [120, 104] on div "Párrafo 1" at bounding box center [99, 103] width 43 height 7
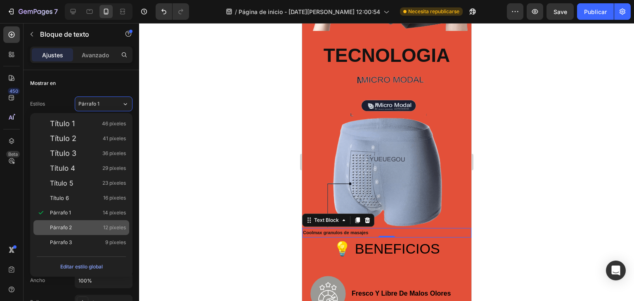
click at [119, 225] on font "12 píxeles" at bounding box center [114, 228] width 23 height 6
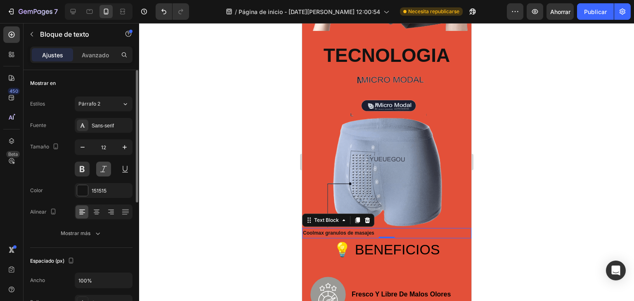
click at [102, 170] on button at bounding box center [103, 169] width 15 height 15
click at [82, 149] on icon "button" at bounding box center [82, 147] width 8 height 8
type input "10"
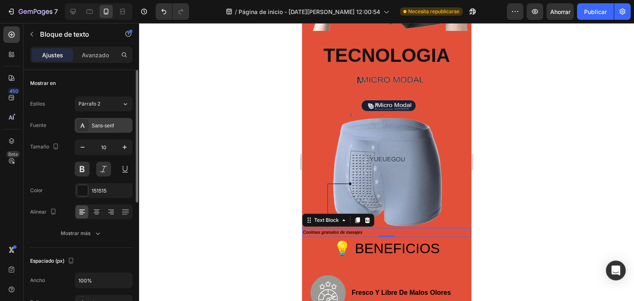
click at [114, 126] on div "Sans-serif" at bounding box center [111, 125] width 39 height 7
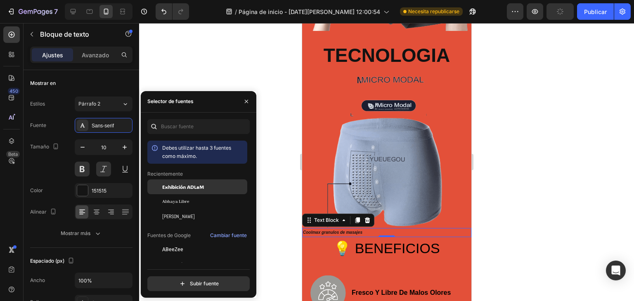
click at [176, 185] on font "Exhibición ADLaM" at bounding box center [183, 187] width 42 height 7
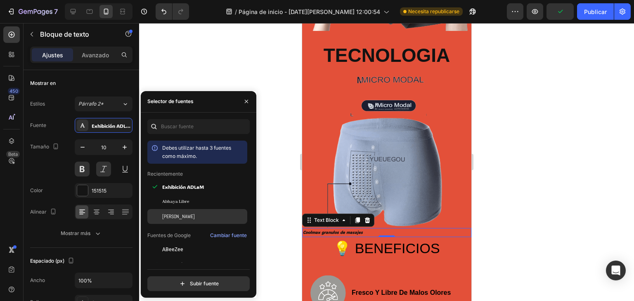
click at [174, 215] on div "[PERSON_NAME]" at bounding box center [203, 216] width 83 height 7
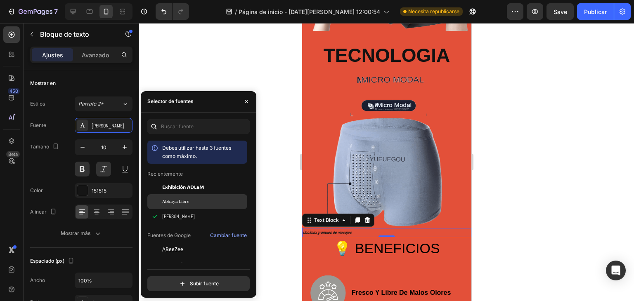
click at [184, 200] on font "Abhaya Libre" at bounding box center [175, 202] width 27 height 6
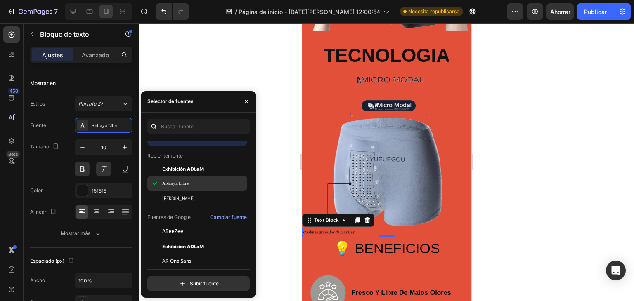
scroll to position [27, 0]
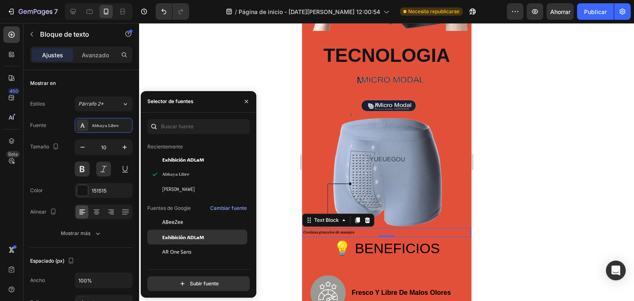
click at [195, 236] on font "Exhibición ADLaM" at bounding box center [183, 237] width 42 height 7
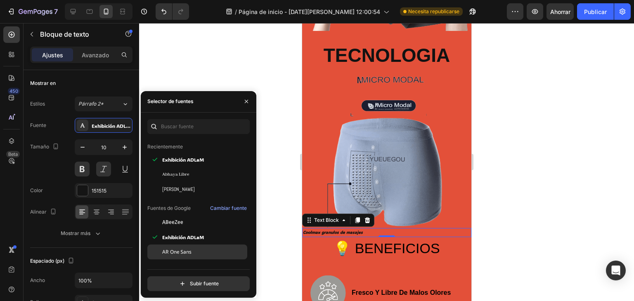
click at [193, 255] on div "AR One Sans" at bounding box center [203, 252] width 83 height 7
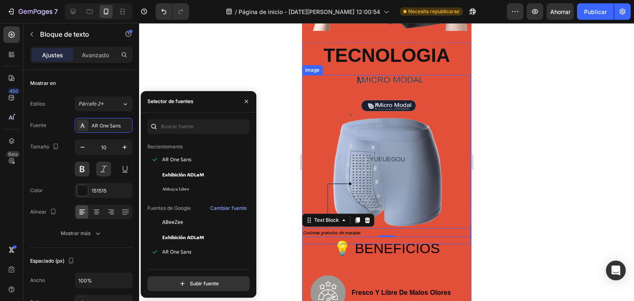
click at [341, 124] on img at bounding box center [385, 159] width 169 height 169
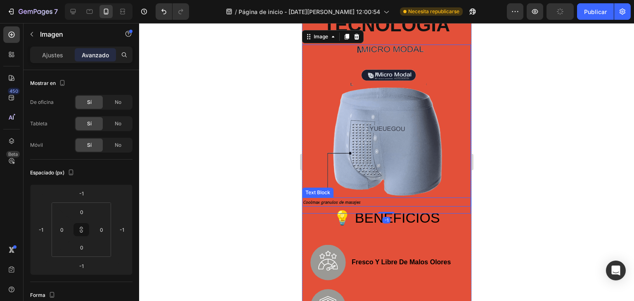
scroll to position [496, 0]
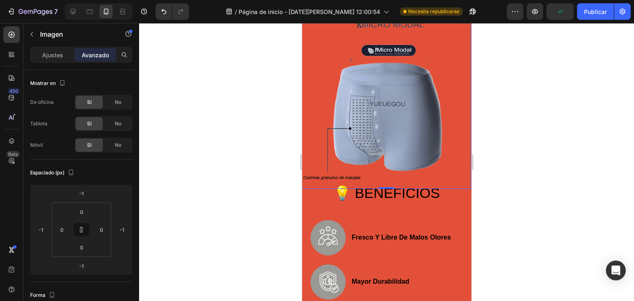
click at [537, 186] on div at bounding box center [386, 162] width 495 height 278
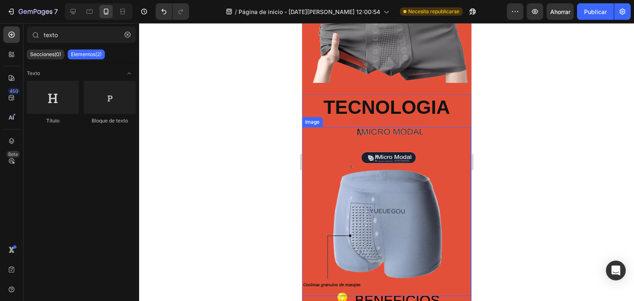
scroll to position [385, 0]
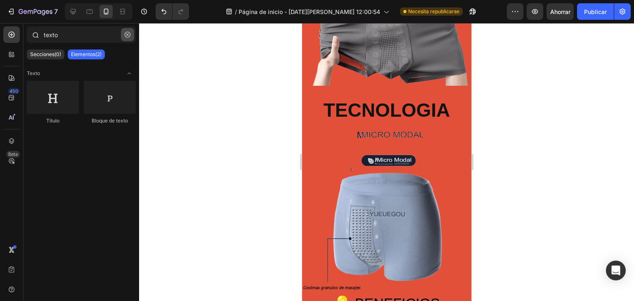
click at [128, 34] on icon "button" at bounding box center [128, 35] width 6 height 6
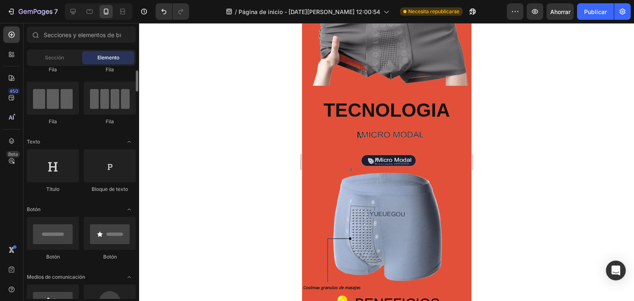
scroll to position [109, 0]
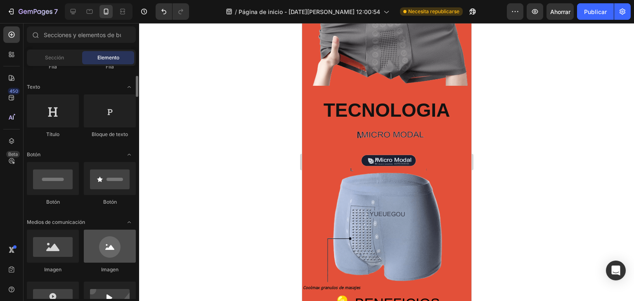
click at [118, 249] on div at bounding box center [110, 246] width 52 height 33
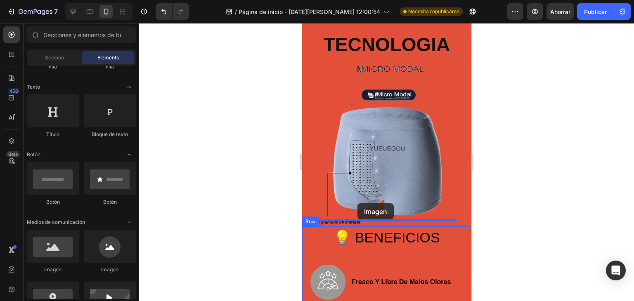
scroll to position [455, 0]
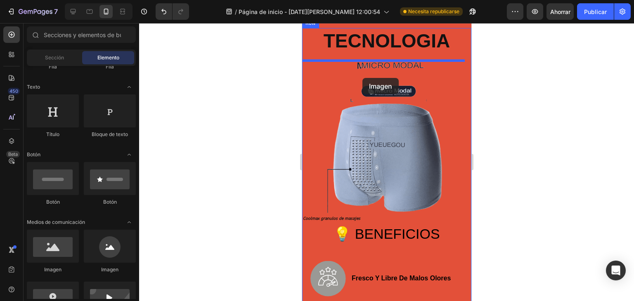
drag, startPoint x: 408, startPoint y: 273, endPoint x: 362, endPoint y: 78, distance: 200.6
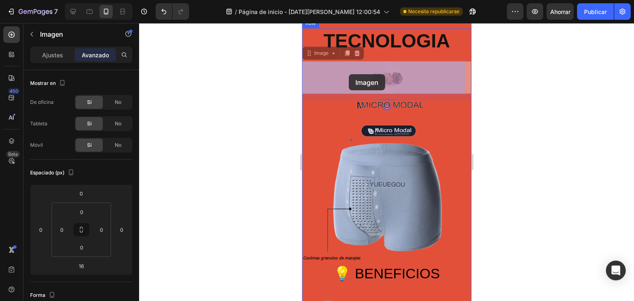
drag, startPoint x: 391, startPoint y: 75, endPoint x: 375, endPoint y: 80, distance: 16.6
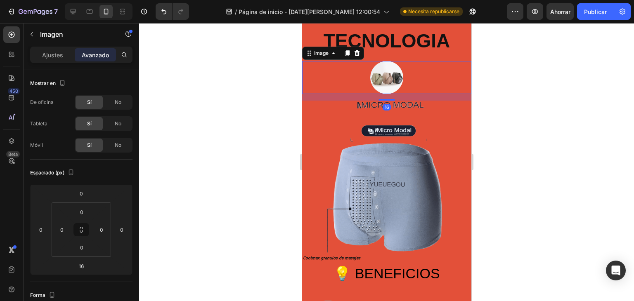
click at [387, 76] on img at bounding box center [386, 77] width 33 height 33
click at [383, 73] on img at bounding box center [386, 77] width 33 height 33
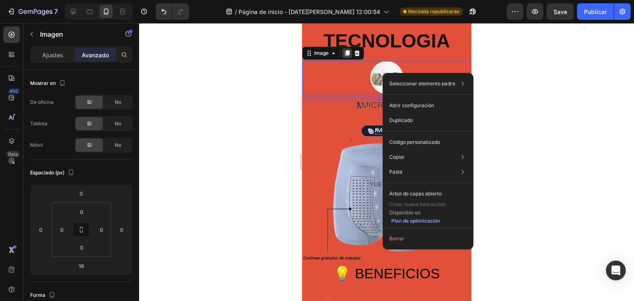
click at [346, 55] on icon at bounding box center [347, 53] width 5 height 6
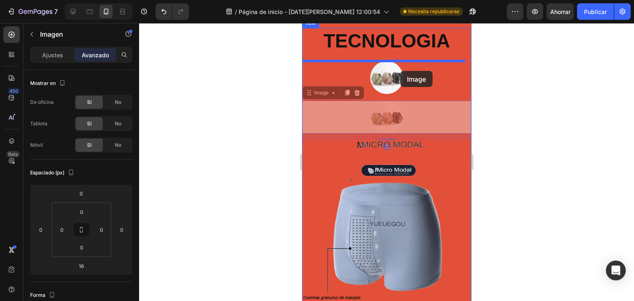
drag, startPoint x: 390, startPoint y: 116, endPoint x: 408, endPoint y: 80, distance: 39.5
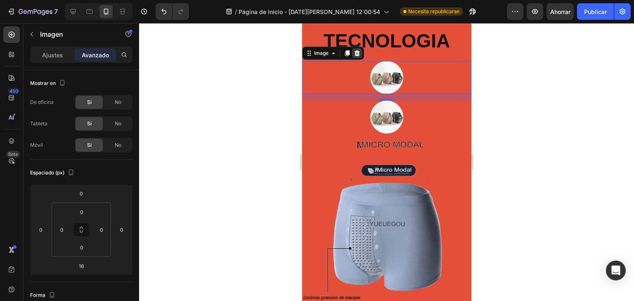
click at [355, 52] on icon at bounding box center [356, 53] width 5 height 6
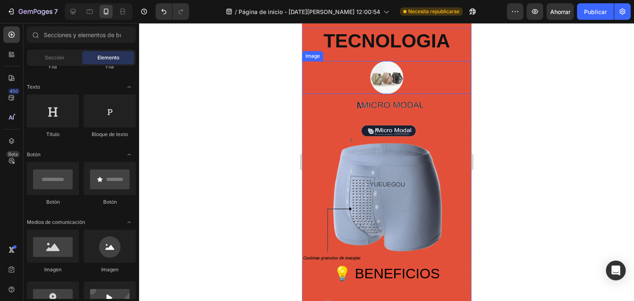
click at [386, 83] on img at bounding box center [386, 77] width 33 height 33
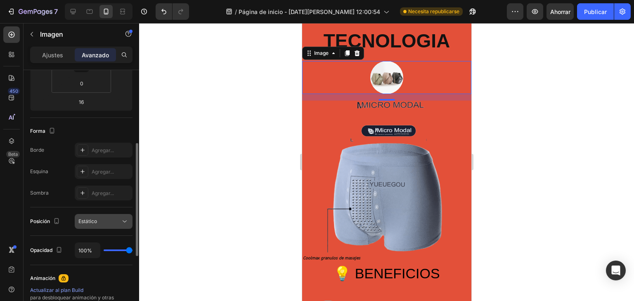
scroll to position [192, 0]
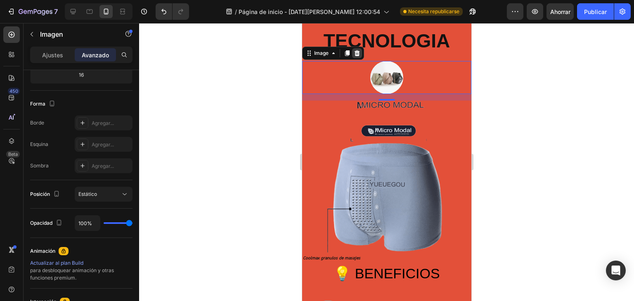
click at [357, 54] on icon at bounding box center [356, 53] width 7 height 7
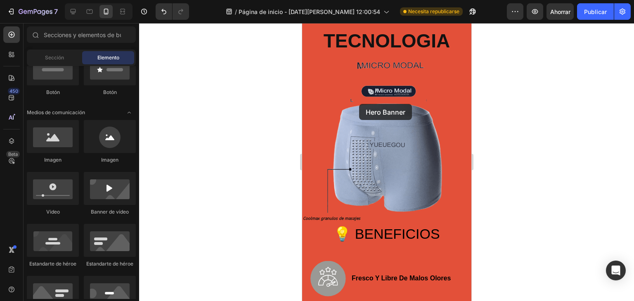
scroll to position [481, 0]
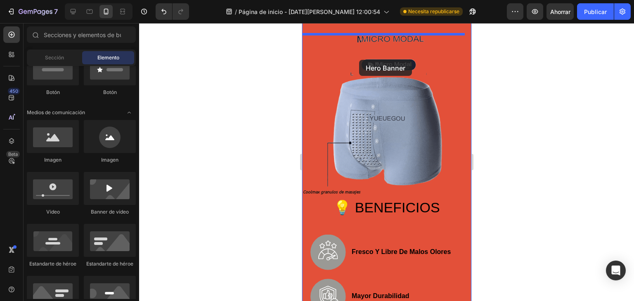
drag, startPoint x: 409, startPoint y: 277, endPoint x: 359, endPoint y: 60, distance: 222.6
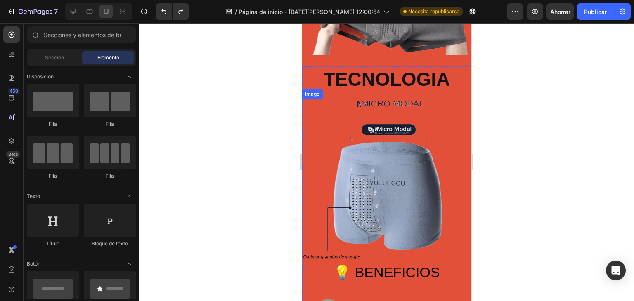
scroll to position [426, 0]
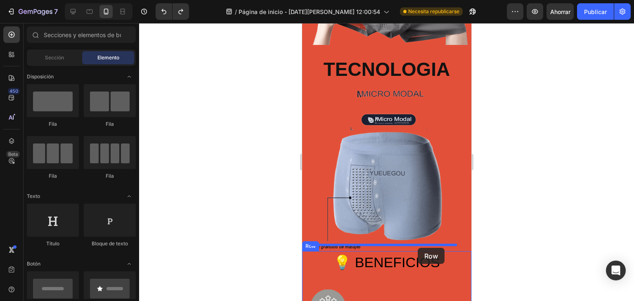
drag, startPoint x: 362, startPoint y: 174, endPoint x: 417, endPoint y: 248, distance: 92.9
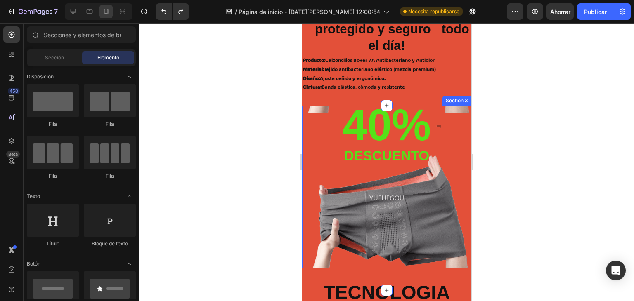
scroll to position [192, 0]
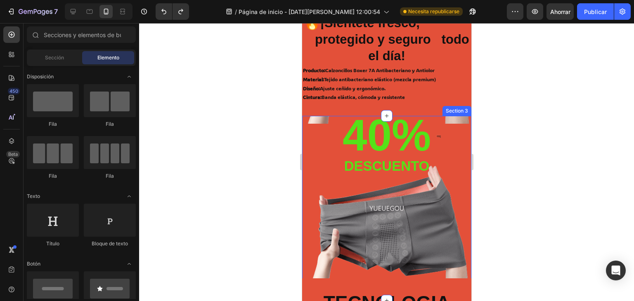
click at [427, 237] on div "40% Heading descuento Text Block Row" at bounding box center [386, 208] width 169 height 185
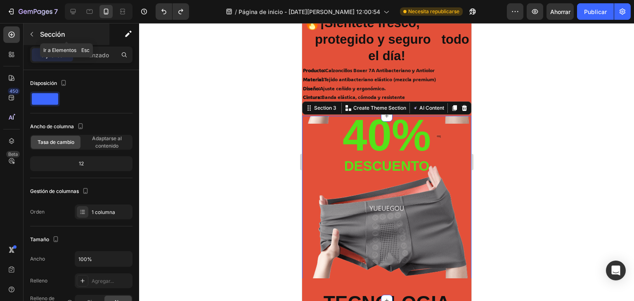
click at [31, 33] on icon "button" at bounding box center [32, 34] width 2 height 5
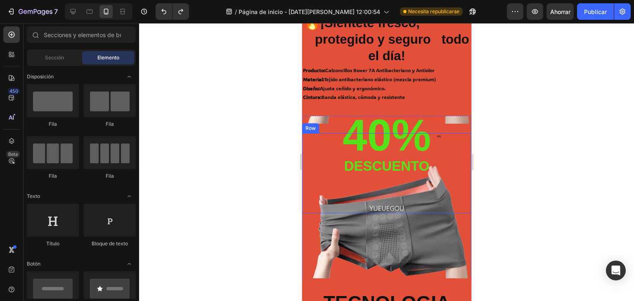
click at [343, 216] on div "40% Heading descuento Text Block Row" at bounding box center [386, 208] width 169 height 185
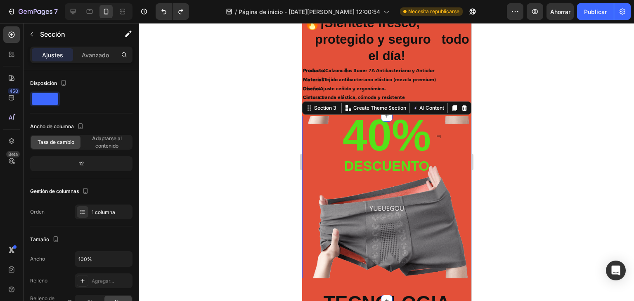
click at [428, 219] on div "40% Heading descuento Text Block Row" at bounding box center [386, 208] width 169 height 185
click at [410, 193] on div "40% Heading descuento Text Block" at bounding box center [386, 173] width 90 height 80
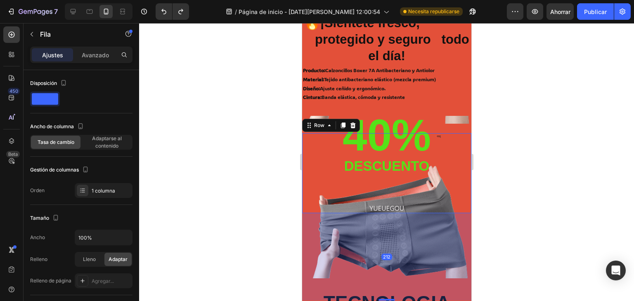
click at [389, 197] on div "40% Heading descuento Text Block" at bounding box center [386, 173] width 90 height 80
click at [445, 211] on div "40% Heading descuento Text Block Row 212" at bounding box center [386, 173] width 169 height 80
click at [418, 243] on div "212" at bounding box center [386, 257] width 169 height 88
drag, startPoint x: 455, startPoint y: 176, endPoint x: 453, endPoint y: 171, distance: 5.5
click at [454, 175] on div "40% Heading descuento Text Block Row 212" at bounding box center [386, 173] width 169 height 80
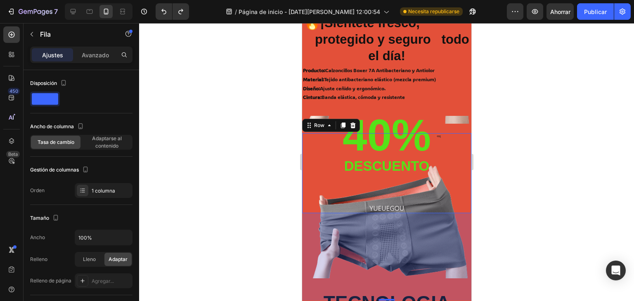
click at [452, 131] on div "40% Heading descuento Text Block Row 212" at bounding box center [386, 208] width 169 height 185
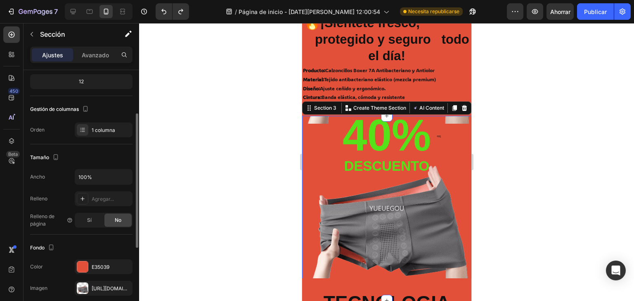
scroll to position [109, 0]
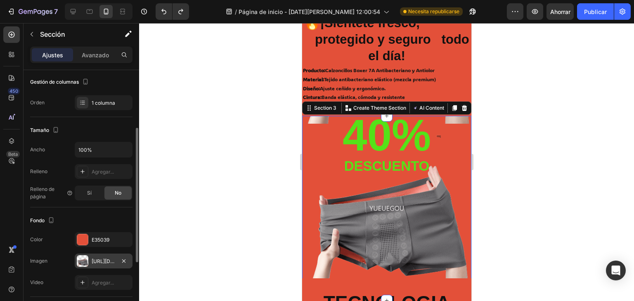
click at [101, 263] on font "[URL][DOMAIN_NAME]" at bounding box center [118, 261] width 53 height 6
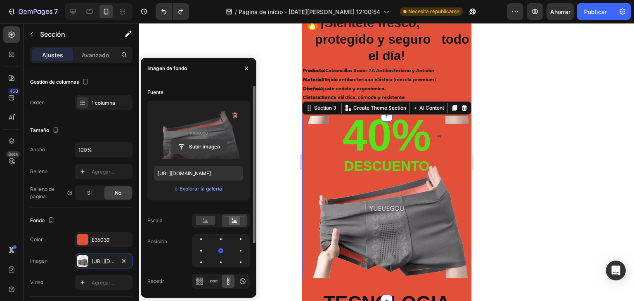
click at [214, 146] on input "file" at bounding box center [199, 147] width 56 height 14
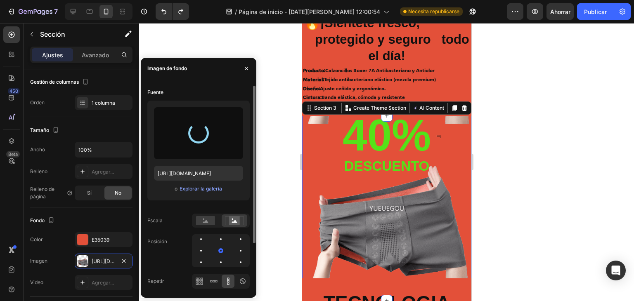
type input "[URL][DOMAIN_NAME]"
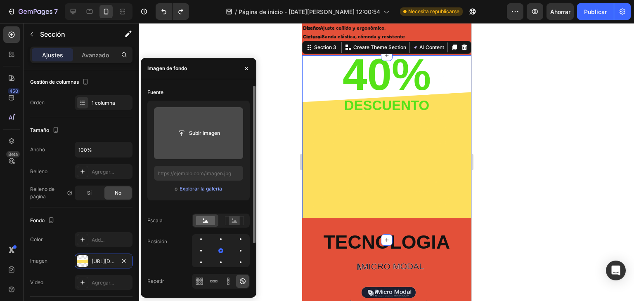
scroll to position [275, 0]
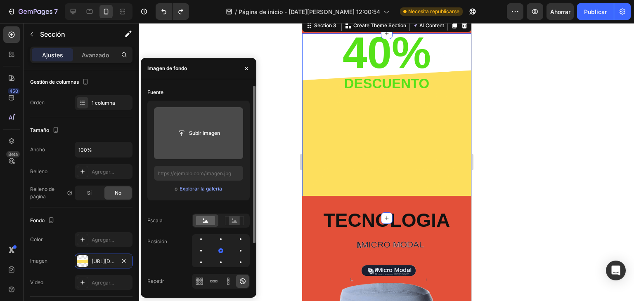
type input "[URL][DOMAIN_NAME]"
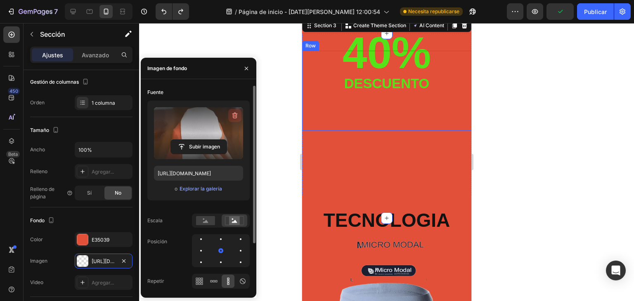
click at [238, 115] on icon "button" at bounding box center [235, 115] width 8 height 8
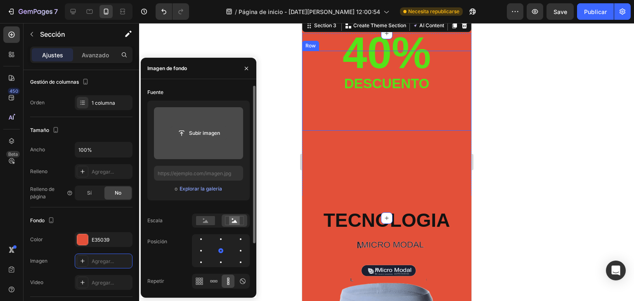
click at [204, 136] on input "file" at bounding box center [199, 133] width 56 height 14
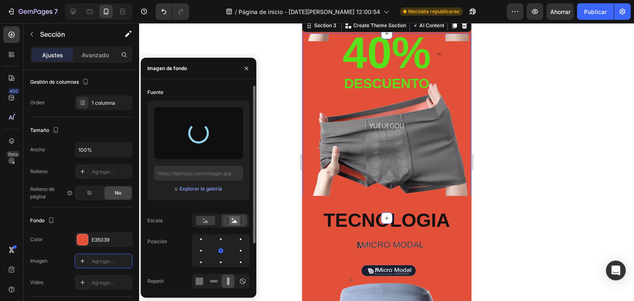
type input "[URL][DOMAIN_NAME]"
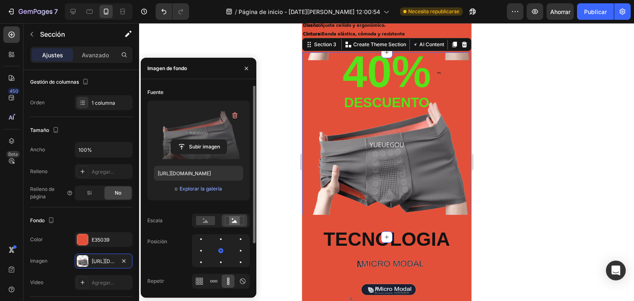
scroll to position [220, 0]
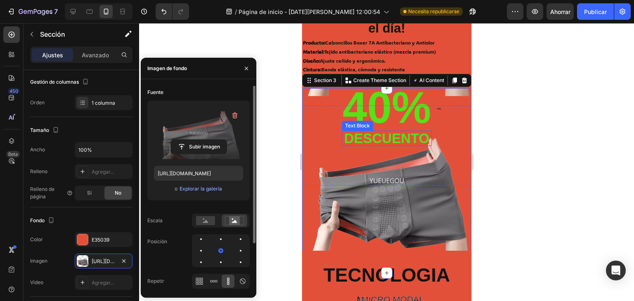
click at [557, 125] on div at bounding box center [386, 162] width 495 height 278
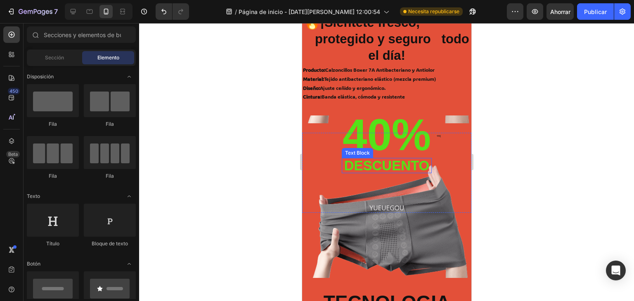
scroll to position [192, 0]
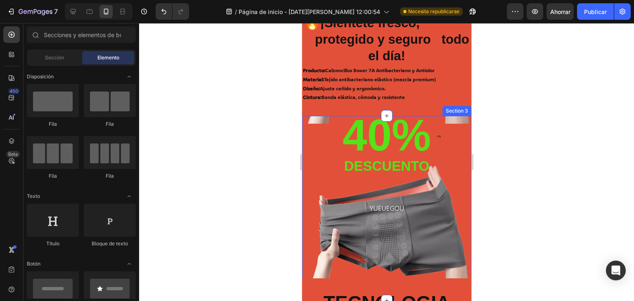
click at [319, 126] on div "40% Heading descuento Text Block Row" at bounding box center [386, 208] width 169 height 185
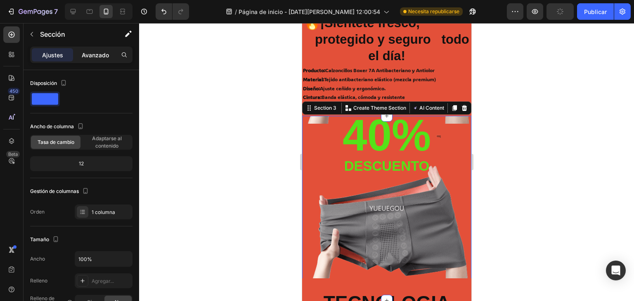
click at [83, 56] on font "Avanzado" at bounding box center [95, 55] width 27 height 7
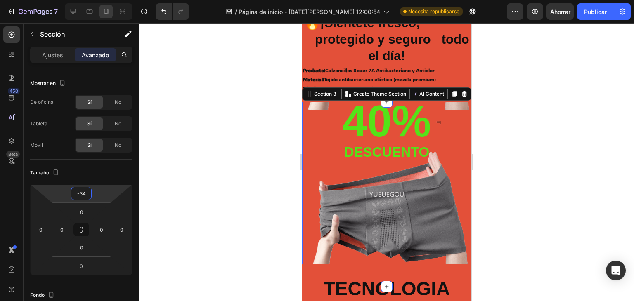
type input "-38"
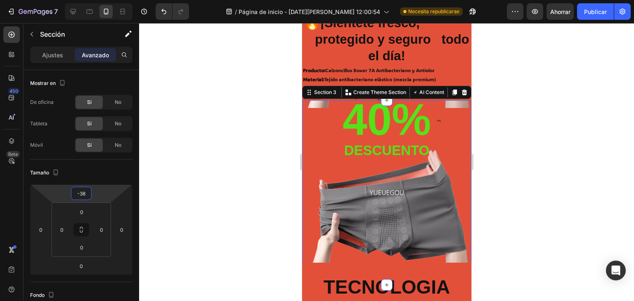
drag, startPoint x: 84, startPoint y: 185, endPoint x: 91, endPoint y: 193, distance: 10.3
click at [91, 0] on html "7 / Página de inicio - [DATE][PERSON_NAME] 12:00:54 Necesita republicarse Avanc…" at bounding box center [317, 0] width 634 height 0
click at [214, 86] on div at bounding box center [386, 162] width 495 height 278
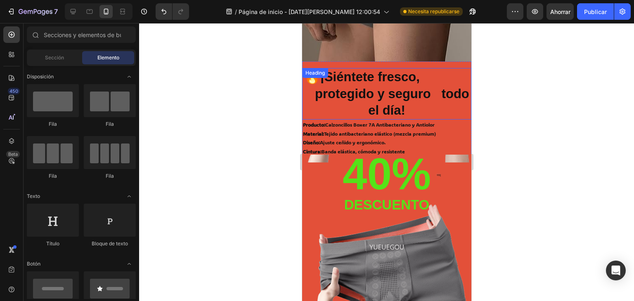
scroll to position [165, 0]
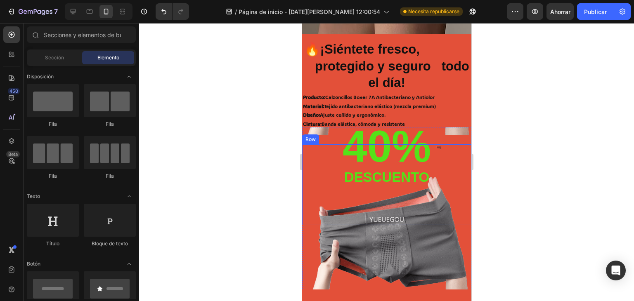
click at [443, 166] on div "40% Heading descuento Text Block Row" at bounding box center [386, 185] width 169 height 80
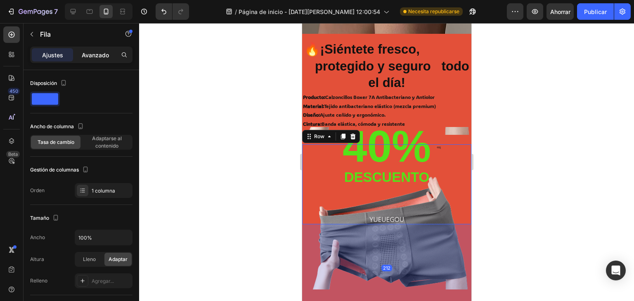
click at [93, 55] on font "Avanzado" at bounding box center [95, 55] width 27 height 7
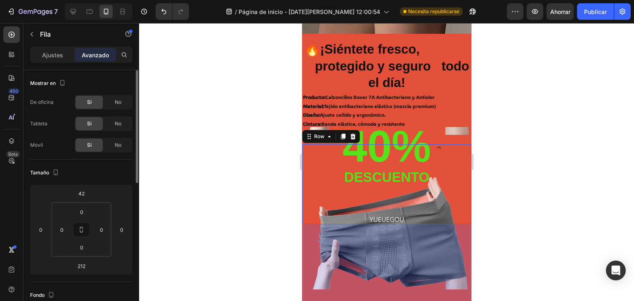
click at [88, 203] on icon at bounding box center [81, 230] width 59 height 55
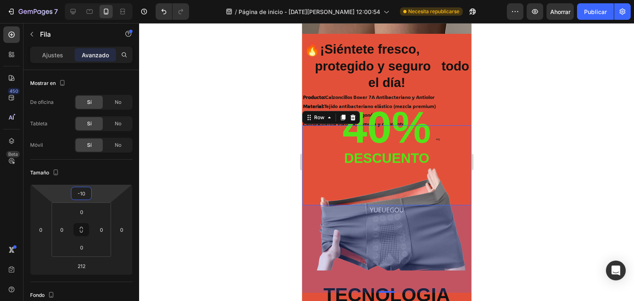
type input "-12"
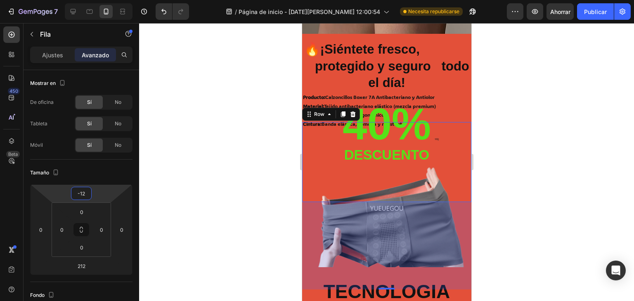
drag, startPoint x: 90, startPoint y: 201, endPoint x: 92, endPoint y: 212, distance: 11.3
click at [92, 0] on html "7 / Página de inicio - [DATE][PERSON_NAME] 12:00:54 Necesita republicarse Avanc…" at bounding box center [317, 0] width 634 height 0
click at [384, 139] on h2 "40%" at bounding box center [386, 125] width 90 height 46
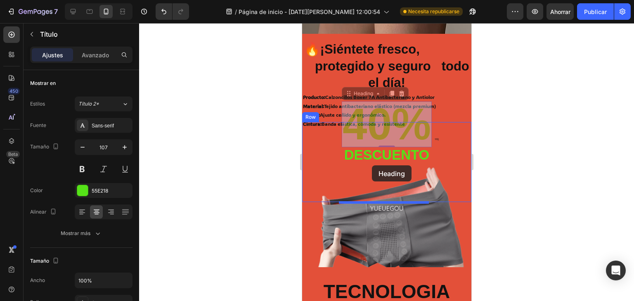
drag, startPoint x: 370, startPoint y: 125, endPoint x: 376, endPoint y: 142, distance: 18.2
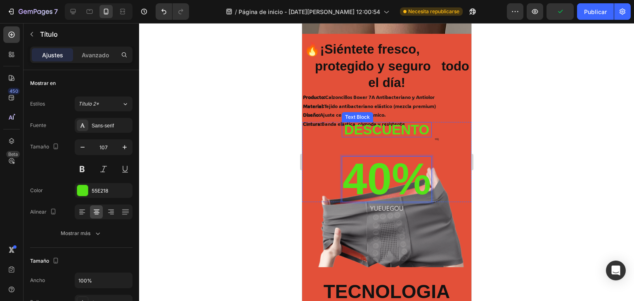
drag, startPoint x: 394, startPoint y: 164, endPoint x: 392, endPoint y: 140, distance: 24.1
drag, startPoint x: 387, startPoint y: 177, endPoint x: 389, endPoint y: 120, distance: 57.4
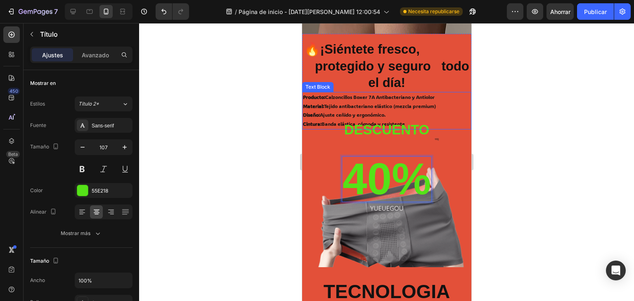
drag, startPoint x: 386, startPoint y: 183, endPoint x: 380, endPoint y: 130, distance: 54.0
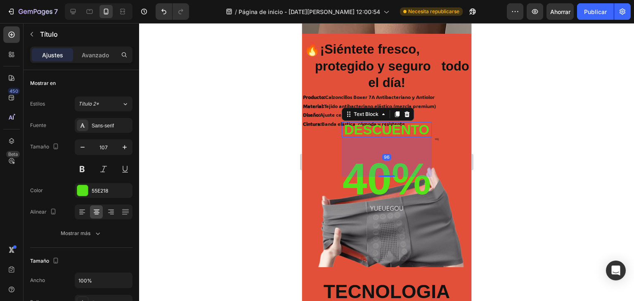
click at [364, 129] on p "descuento" at bounding box center [386, 130] width 85 height 14
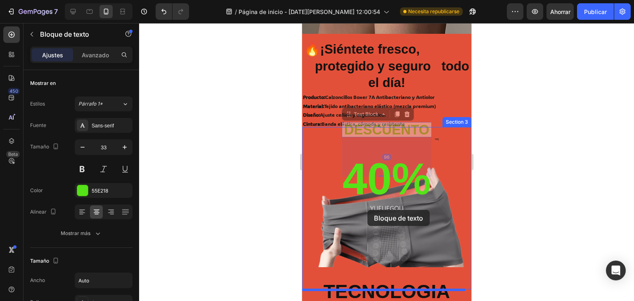
drag, startPoint x: 364, startPoint y: 116, endPoint x: 367, endPoint y: 209, distance: 92.9
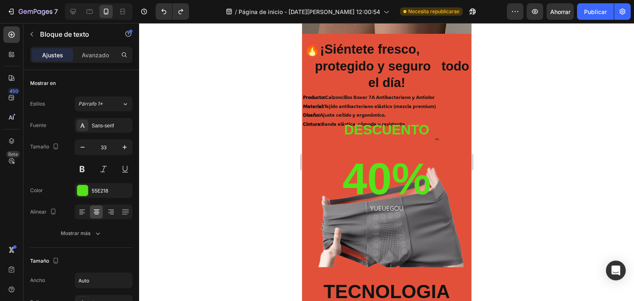
click at [356, 129] on p "descuento" at bounding box center [386, 130] width 85 height 14
click at [349, 130] on p "descuento" at bounding box center [386, 130] width 85 height 14
click at [375, 129] on p "descuento" at bounding box center [386, 130] width 85 height 14
click at [382, 123] on p "descuento" at bounding box center [386, 130] width 85 height 14
click at [384, 161] on p "40%" at bounding box center [386, 179] width 88 height 44
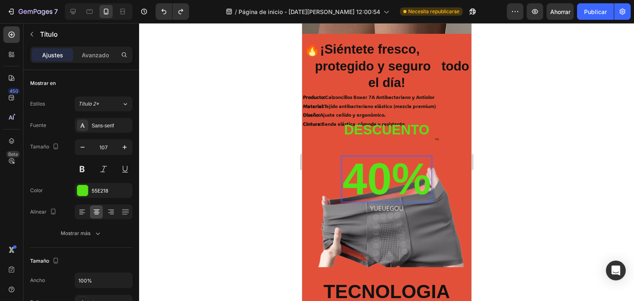
drag, startPoint x: 382, startPoint y: 181, endPoint x: 359, endPoint y: 173, distance: 23.6
click at [351, 167] on p "40%" at bounding box center [386, 179] width 88 height 44
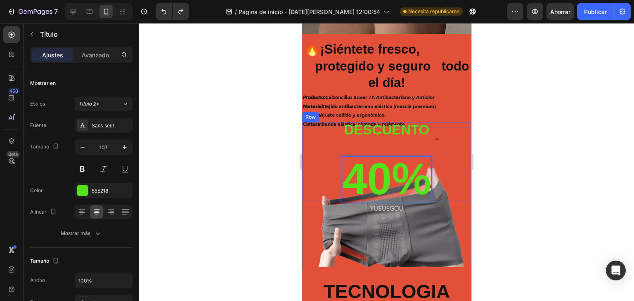
click at [351, 154] on div "descuento Text Block 40% Heading 0" at bounding box center [386, 162] width 90 height 80
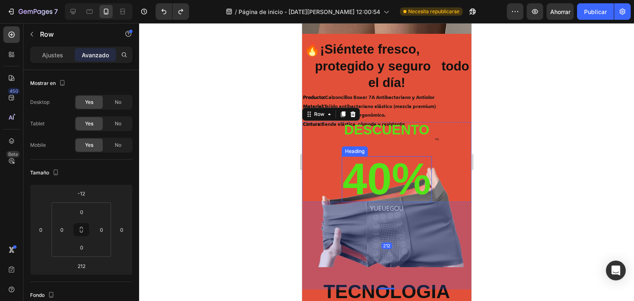
click at [351, 161] on p "40%" at bounding box center [386, 179] width 88 height 44
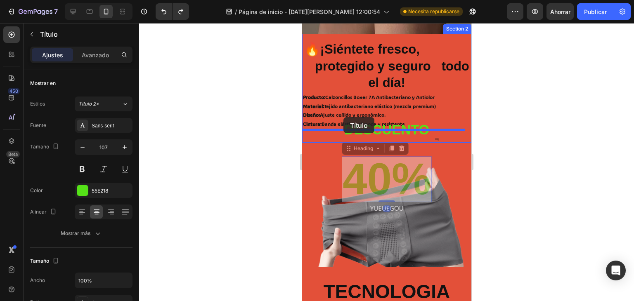
drag, startPoint x: 349, startPoint y: 151, endPoint x: 343, endPoint y: 118, distance: 33.2
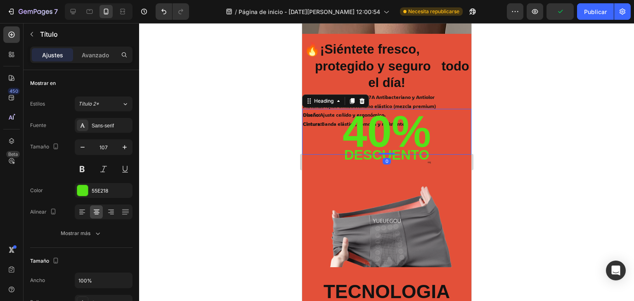
click at [372, 140] on h2 "40%" at bounding box center [386, 132] width 169 height 46
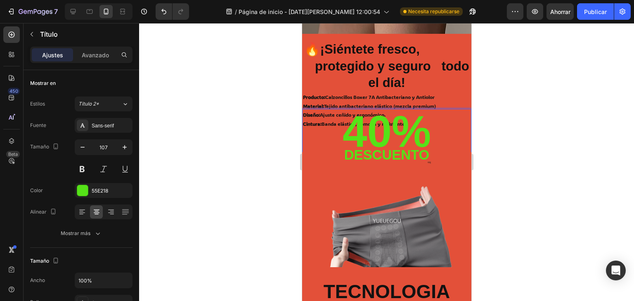
click at [394, 133] on p "40%" at bounding box center [387, 132] width 168 height 44
click at [391, 133] on p "40%" at bounding box center [387, 132] width 168 height 44
click at [389, 133] on p "40%" at bounding box center [387, 132] width 168 height 44
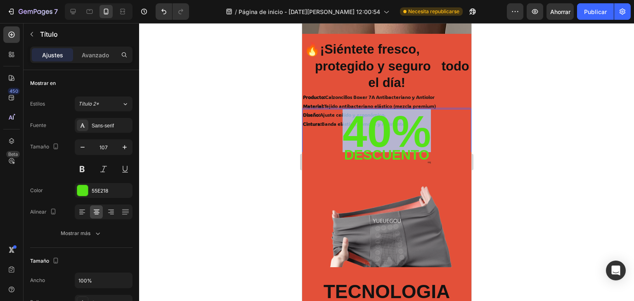
drag, startPoint x: 418, startPoint y: 141, endPoint x: 325, endPoint y: 118, distance: 95.7
click at [326, 118] on p "40%" at bounding box center [387, 132] width 168 height 44
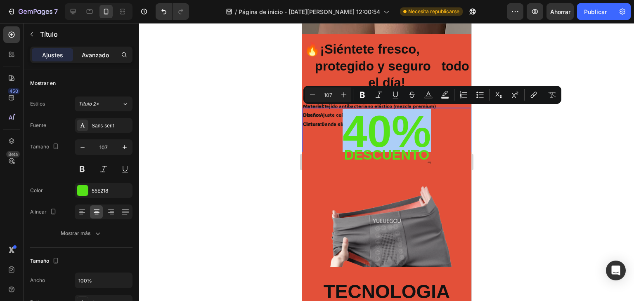
click at [90, 52] on font "Avanzado" at bounding box center [95, 55] width 27 height 7
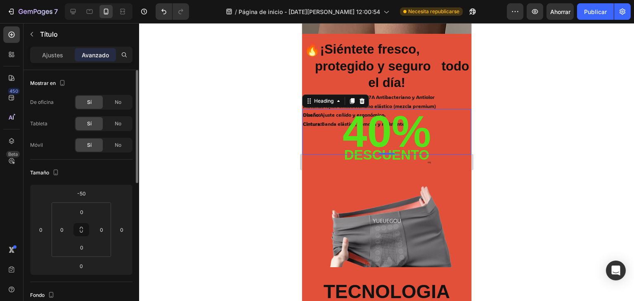
click at [81, 203] on icon at bounding box center [81, 230] width 59 height 55
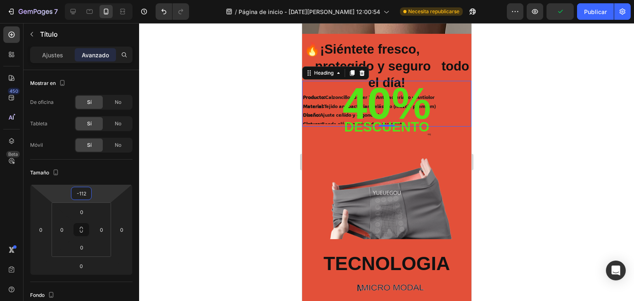
type input "-108"
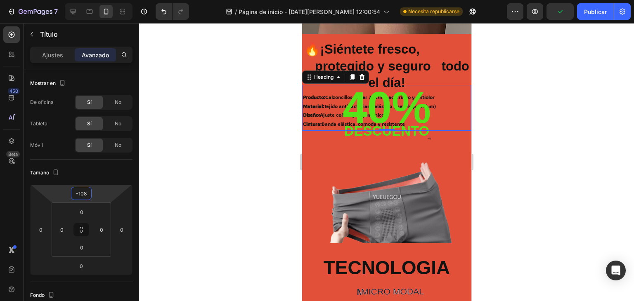
drag, startPoint x: 81, startPoint y: 185, endPoint x: 83, endPoint y: 197, distance: 12.1
click at [83, 0] on html "7 / Página de inicio - [DATE][PERSON_NAME] 12:00:54 Necesita republicarse Avanc…" at bounding box center [317, 0] width 634 height 0
click at [368, 114] on div "Text Block" at bounding box center [358, 119] width 31 height 10
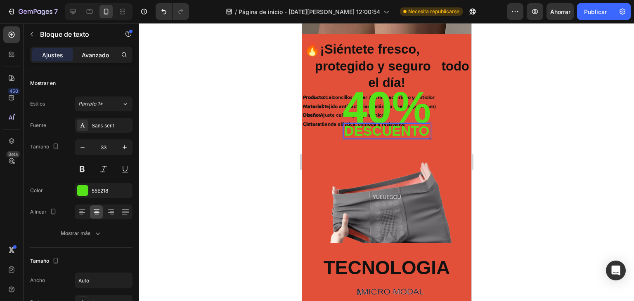
click at [97, 53] on font "Avanzado" at bounding box center [95, 55] width 27 height 7
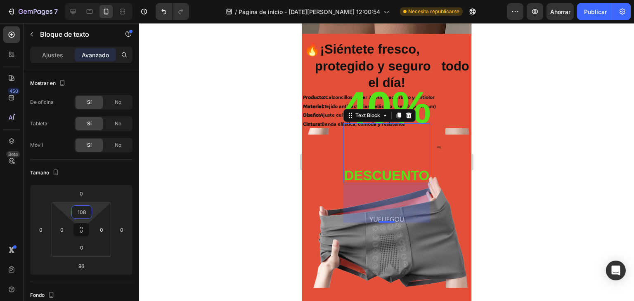
type input "112"
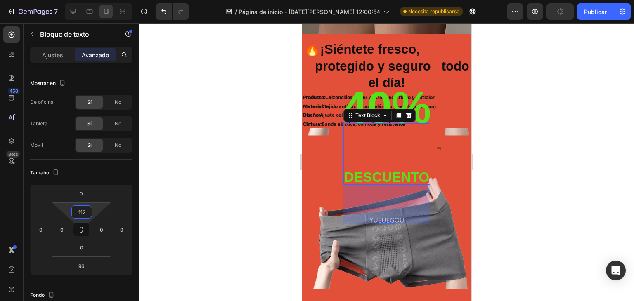
drag, startPoint x: 81, startPoint y: 221, endPoint x: 86, endPoint y: 197, distance: 23.6
click at [86, 0] on html "7 / Página de inicio - [DATE][PERSON_NAME] 12:00:54 Necesita republicarse Avanc…" at bounding box center [317, 0] width 634 height 0
click at [410, 97] on p "40%" at bounding box center [387, 108] width 168 height 44
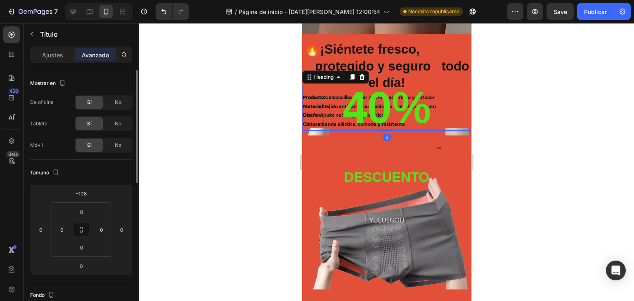
click at [83, 203] on icon at bounding box center [81, 230] width 59 height 55
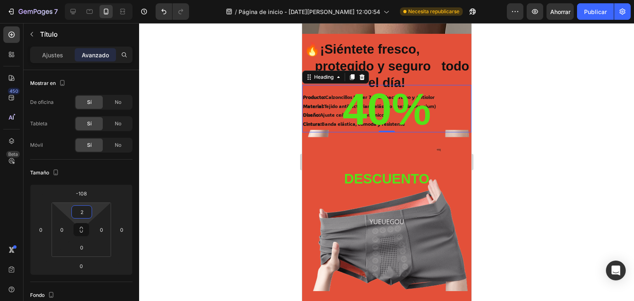
type input "0"
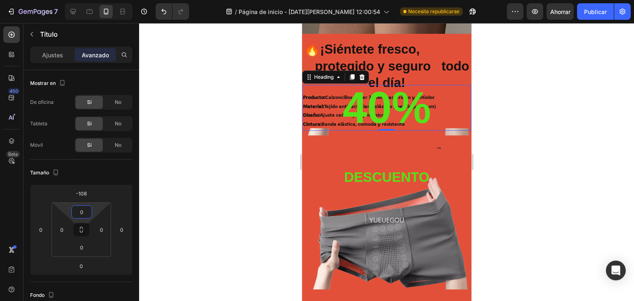
drag, startPoint x: 81, startPoint y: 204, endPoint x: 86, endPoint y: 205, distance: 5.4
click at [86, 0] on html "7 / Página de inicio - [DATE][PERSON_NAME] 12:00:54 Necesita republicarse Avanc…" at bounding box center [317, 0] width 634 height 0
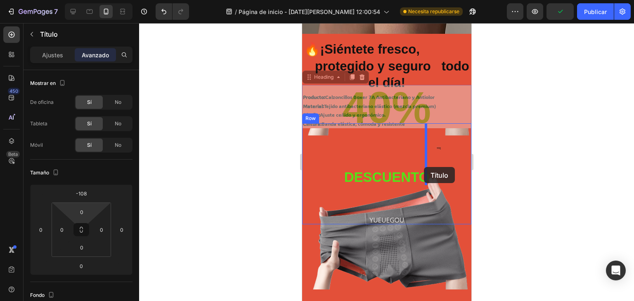
drag, startPoint x: 311, startPoint y: 83, endPoint x: 422, endPoint y: 166, distance: 138.3
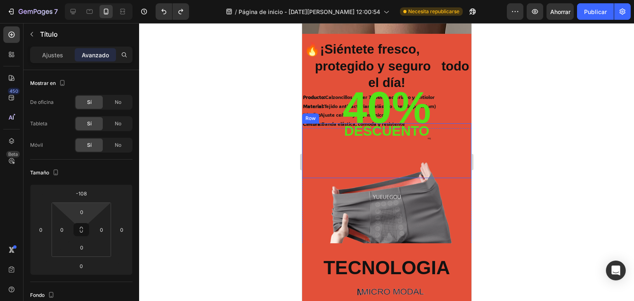
type input "-50"
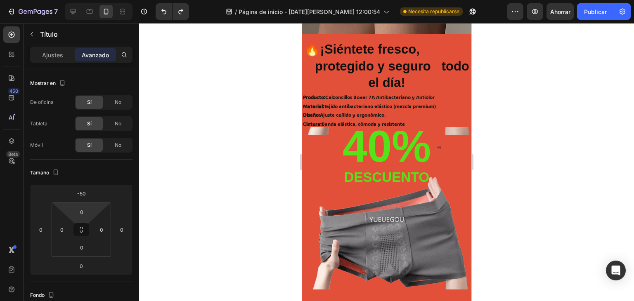
click at [535, 127] on div at bounding box center [386, 162] width 495 height 278
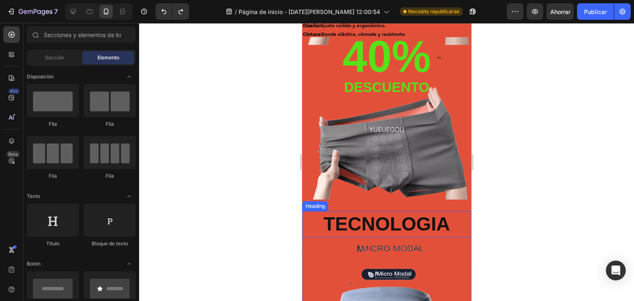
scroll to position [220, 0]
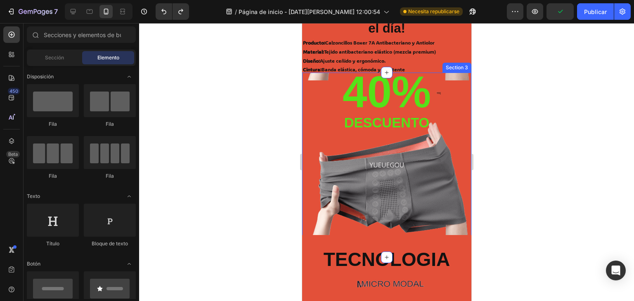
click at [317, 85] on div "40% Heading descuento Text Block Row" at bounding box center [386, 165] width 169 height 185
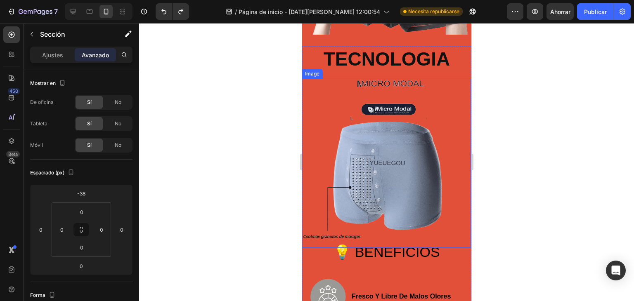
scroll to position [385, 0]
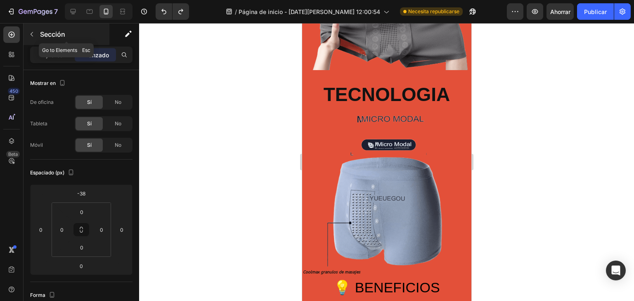
click at [35, 34] on icon "button" at bounding box center [31, 34] width 7 height 7
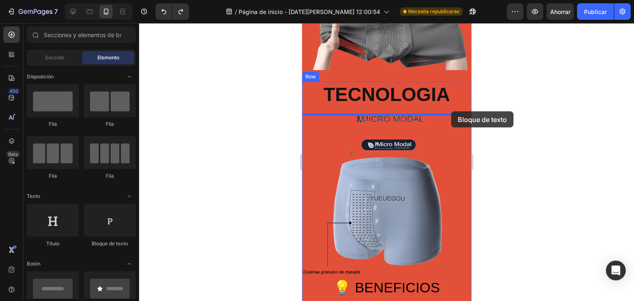
drag, startPoint x: 407, startPoint y: 251, endPoint x: 451, endPoint y: 111, distance: 146.7
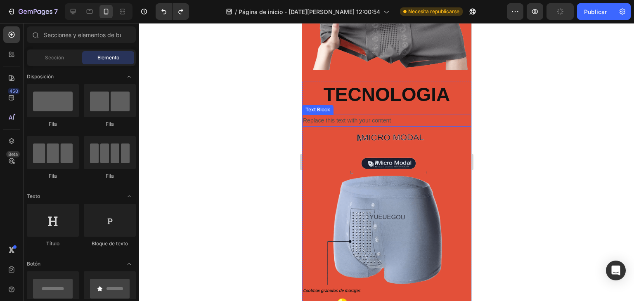
click at [387, 115] on div "Replace this text with your content" at bounding box center [386, 121] width 169 height 12
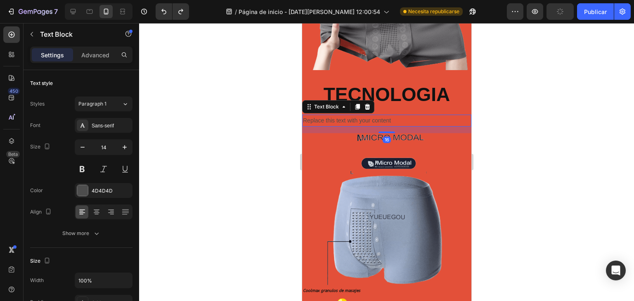
click at [386, 120] on div "Replace this text with your content" at bounding box center [386, 121] width 169 height 12
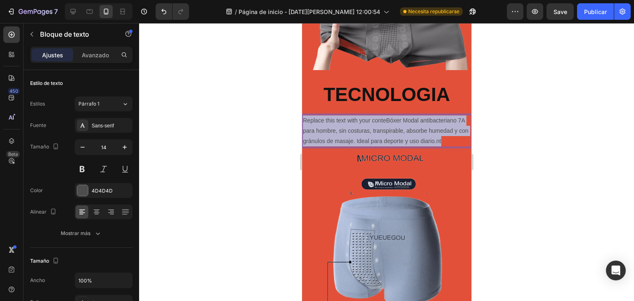
drag, startPoint x: 445, startPoint y: 138, endPoint x: 298, endPoint y: 115, distance: 148.3
drag, startPoint x: 387, startPoint y: 140, endPoint x: 293, endPoint y: 112, distance: 98.6
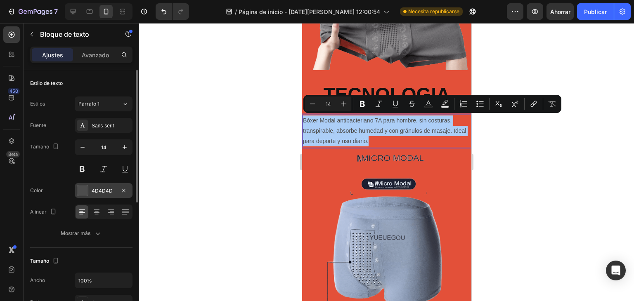
click at [79, 188] on div at bounding box center [82, 190] width 11 height 11
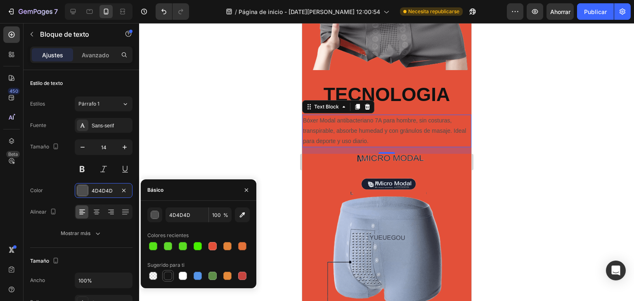
click at [165, 277] on div at bounding box center [168, 276] width 8 height 8
type input "151515"
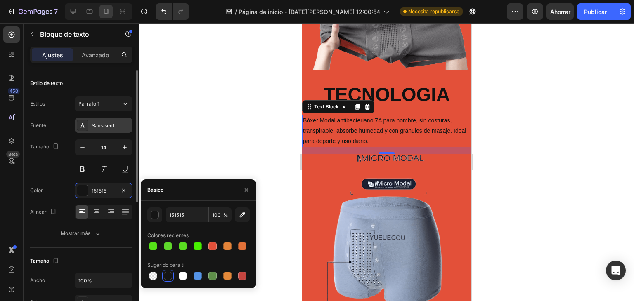
click at [100, 126] on font "Sans-serif" at bounding box center [103, 126] width 22 height 6
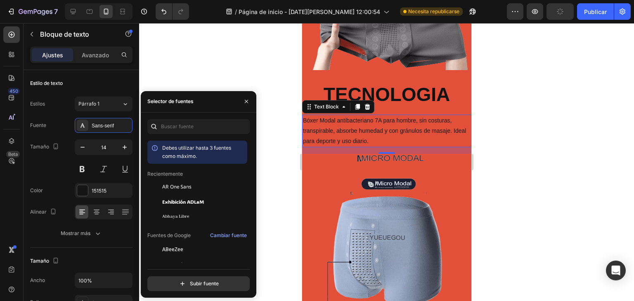
click at [256, 48] on div at bounding box center [386, 162] width 495 height 278
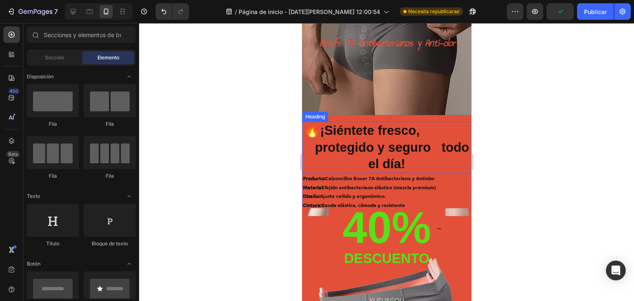
scroll to position [55, 0]
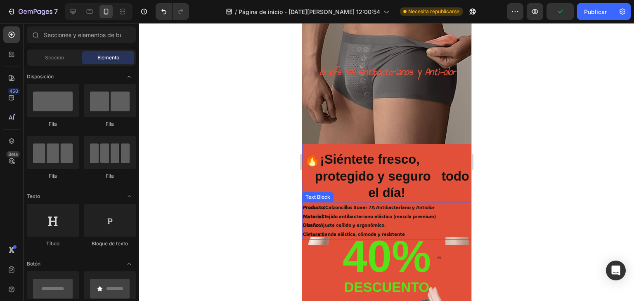
click at [371, 220] on p "Producto: Calzoncillos Boxer 7A Antibacteriano y Antiolor Material: Tejido anti…" at bounding box center [387, 221] width 168 height 36
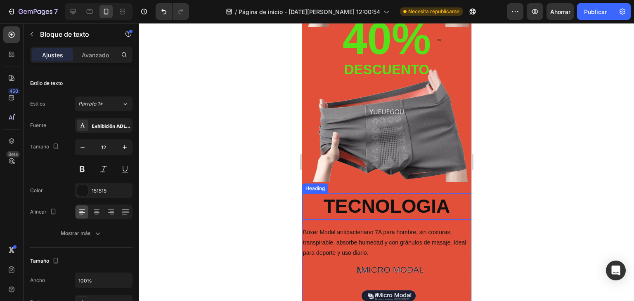
scroll to position [275, 0]
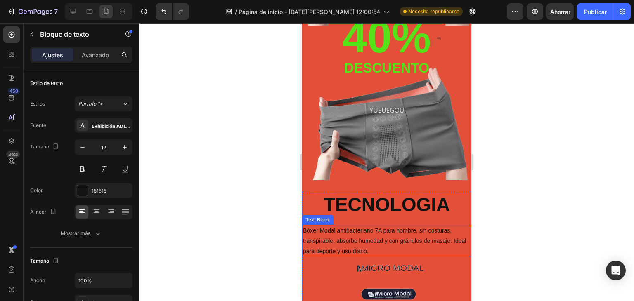
click at [384, 239] on p "Bóxer Modal antibacteriano 7A para hombre, sin costuras, transpirable, absorbe …" at bounding box center [387, 241] width 168 height 31
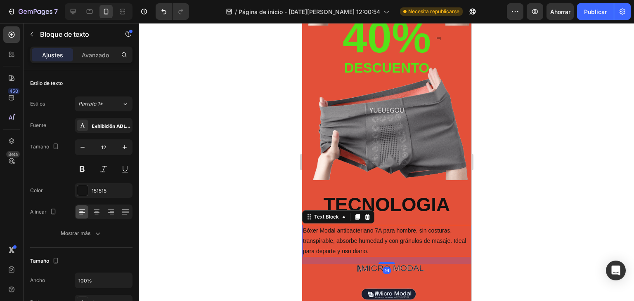
scroll to position [109, 0]
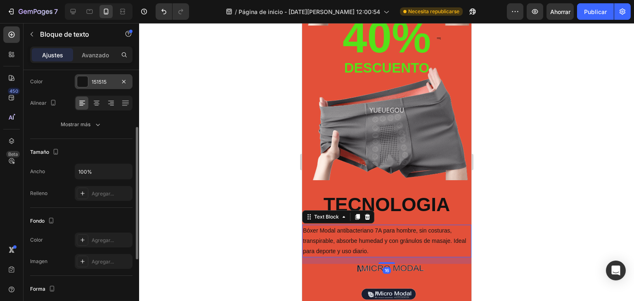
click at [101, 81] on font "151515" at bounding box center [99, 82] width 15 height 6
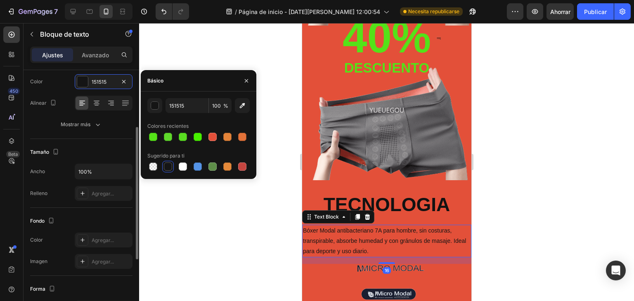
scroll to position [27, 0]
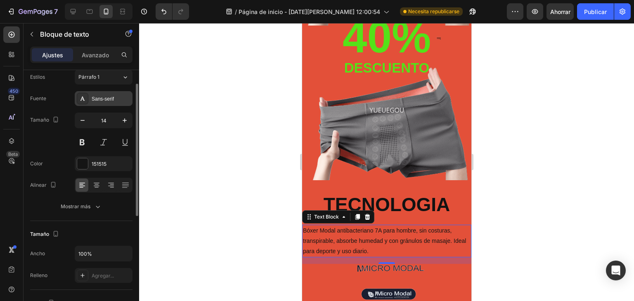
click at [104, 96] on font "Sans-serif" at bounding box center [103, 99] width 22 height 6
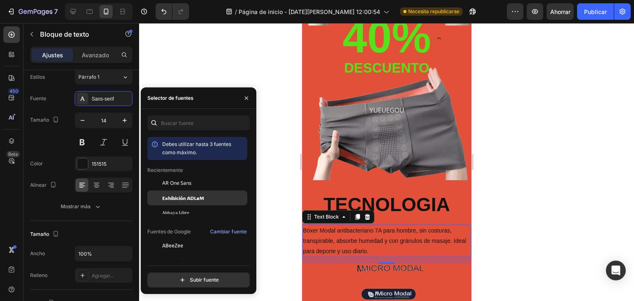
click at [213, 200] on div "Exhibición ADLaM" at bounding box center [203, 197] width 83 height 7
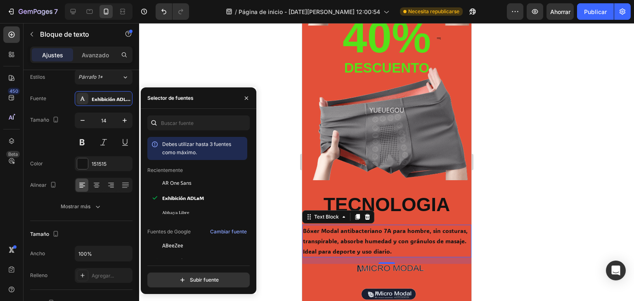
click at [499, 152] on div at bounding box center [386, 162] width 495 height 278
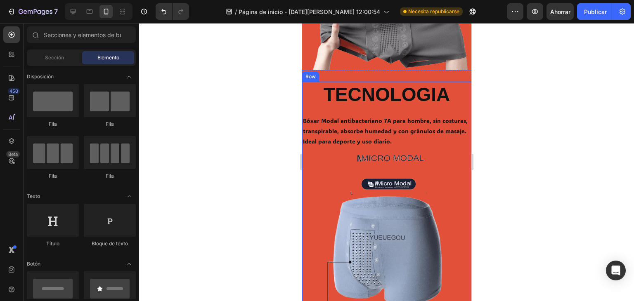
scroll to position [413, 0]
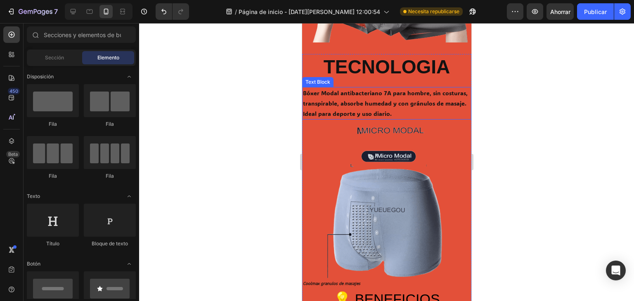
click at [407, 96] on p "Bóxer Modal antibacteriano 7A para hombre, sin costuras, transpirable, absorbe …" at bounding box center [387, 103] width 168 height 31
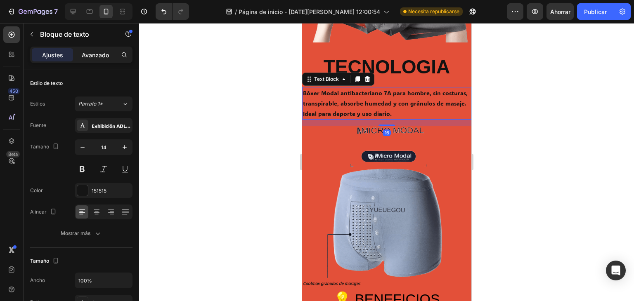
click at [96, 48] on div "Avanzado" at bounding box center [95, 54] width 41 height 13
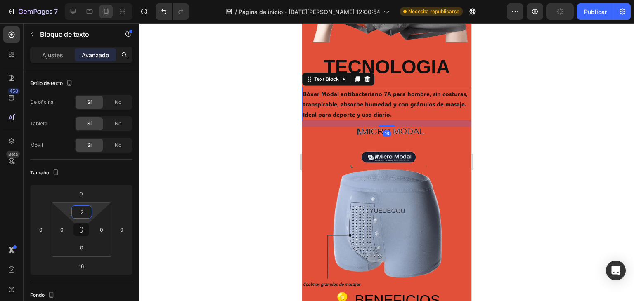
type input "0"
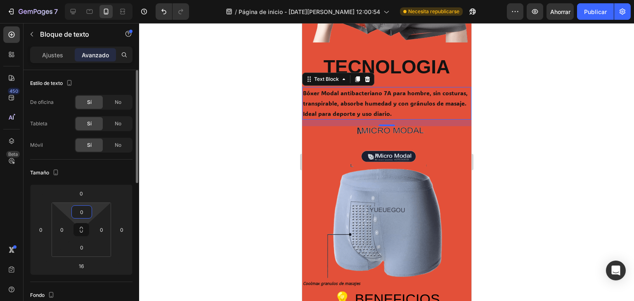
drag, startPoint x: 83, startPoint y: 204, endPoint x: 89, endPoint y: 211, distance: 10.3
click at [79, 0] on html "7 / Página de inicio - [DATE][PERSON_NAME] 12:00:54 Necesita republicarse Avanc…" at bounding box center [317, 0] width 634 height 0
click at [430, 68] on h2 "TECNOLOGIA" at bounding box center [386, 67] width 169 height 26
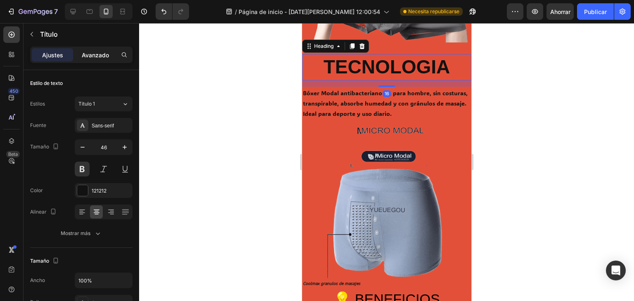
click at [100, 52] on font "Avanzado" at bounding box center [95, 55] width 27 height 7
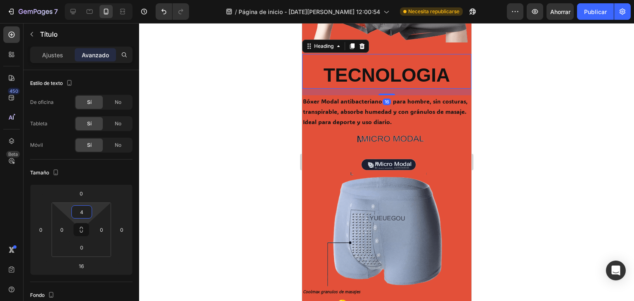
type input "0"
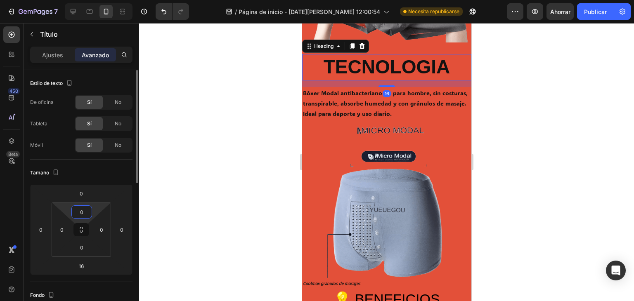
drag, startPoint x: 81, startPoint y: 204, endPoint x: 82, endPoint y: 217, distance: 13.2
click at [82, 0] on html "7 / Página de inicio - [DATE][PERSON_NAME] 12:00:54 Necesita republicarse Avanc…" at bounding box center [317, 0] width 634 height 0
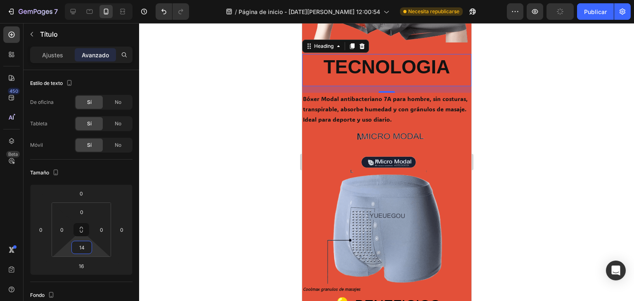
type input "0"
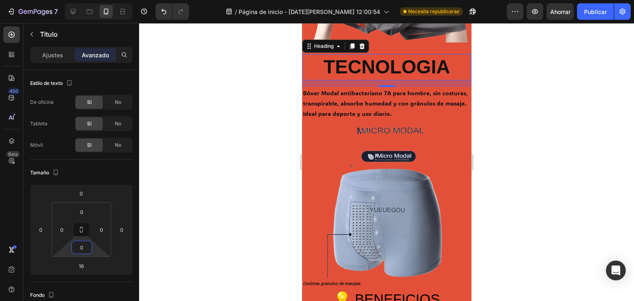
drag, startPoint x: 82, startPoint y: 238, endPoint x: 90, endPoint y: 256, distance: 20.5
click at [90, 0] on html "7 / Página de inicio - [DATE][PERSON_NAME] 12:00:54 Necesita republicarse Avanc…" at bounding box center [317, 0] width 634 height 0
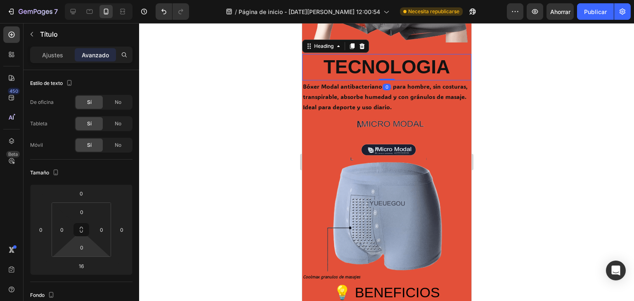
drag, startPoint x: 384, startPoint y: 85, endPoint x: 388, endPoint y: 75, distance: 10.7
click at [388, 75] on div "TECNOLOGIA Heading 0" at bounding box center [386, 67] width 169 height 26
type input "0"
click at [600, 147] on div at bounding box center [386, 162] width 495 height 278
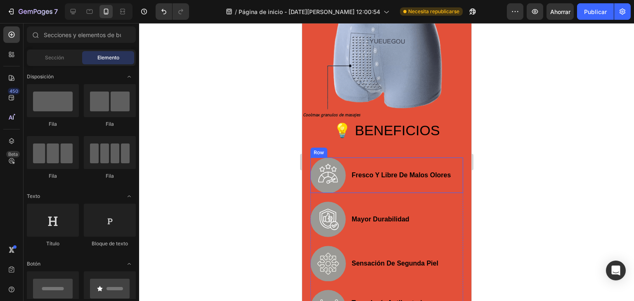
scroll to position [578, 0]
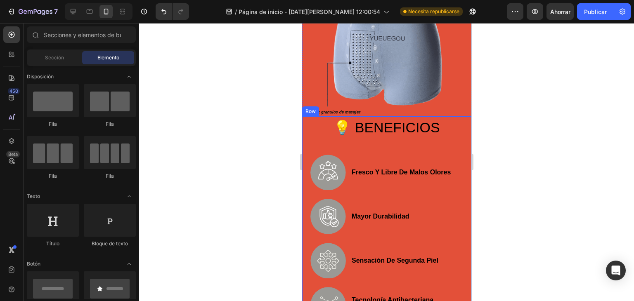
click at [403, 135] on div "💡 BENEFICIOS Heading Image fresco y libre de malos olores Text Block Row Image …" at bounding box center [386, 219] width 153 height 206
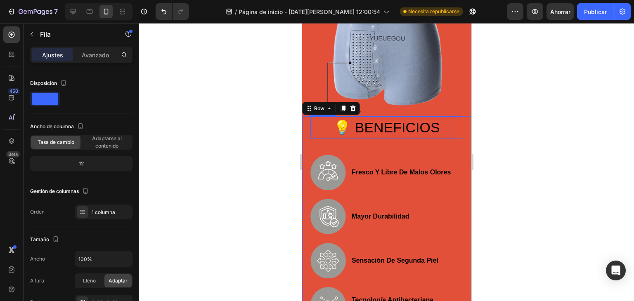
click at [410, 124] on h2 "💡 BENEFICIOS" at bounding box center [386, 127] width 153 height 23
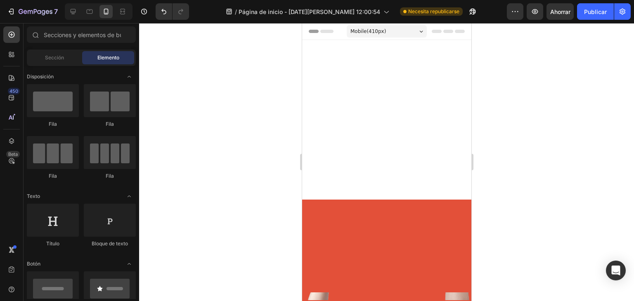
scroll to position [550, 0]
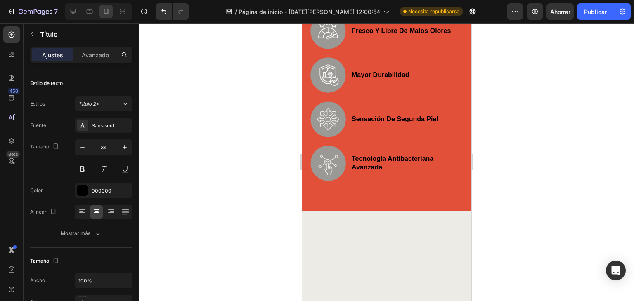
click at [493, 154] on div at bounding box center [386, 162] width 495 height 278
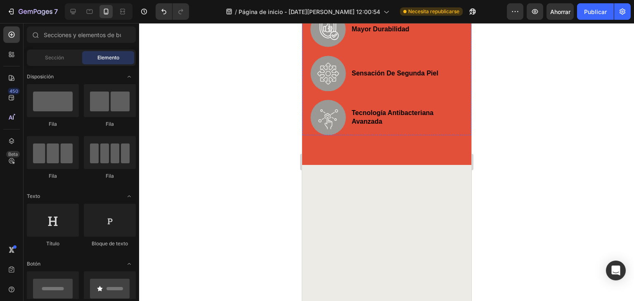
scroll to position [605, 0]
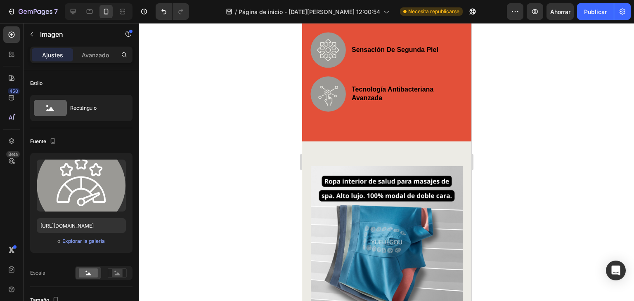
scroll to position [633, 0]
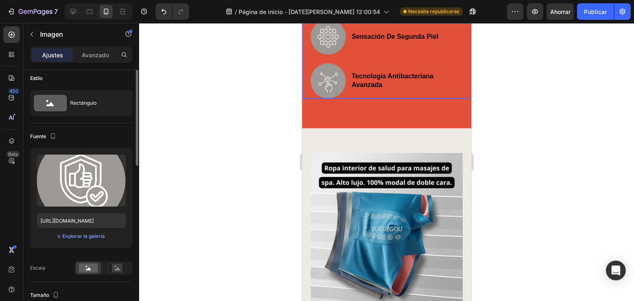
scroll to position [0, 0]
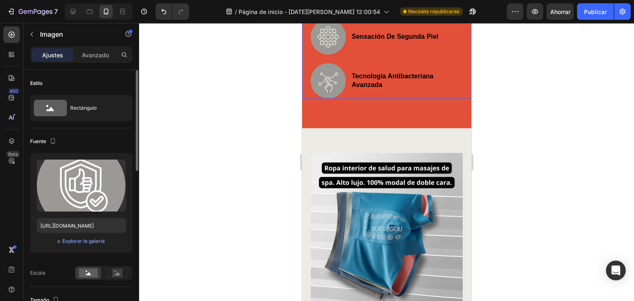
click at [56, 55] on font "Ajustes" at bounding box center [52, 55] width 21 height 7
click at [78, 54] on div "Avanzado" at bounding box center [95, 54] width 41 height 13
click at [89, 54] on font "Avanzado" at bounding box center [95, 55] width 27 height 7
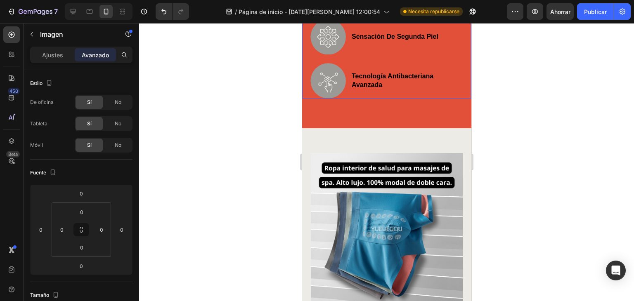
click at [111, 57] on div "Avanzado" at bounding box center [95, 54] width 41 height 13
click at [59, 53] on font "Ajustes" at bounding box center [52, 55] width 21 height 7
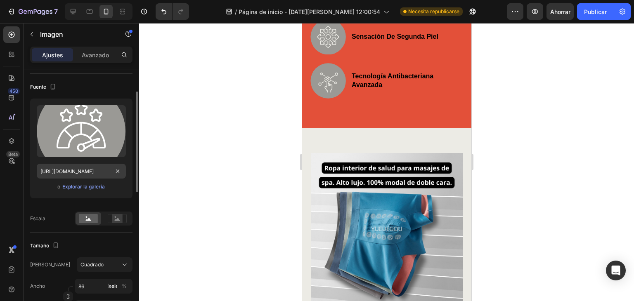
scroll to position [109, 0]
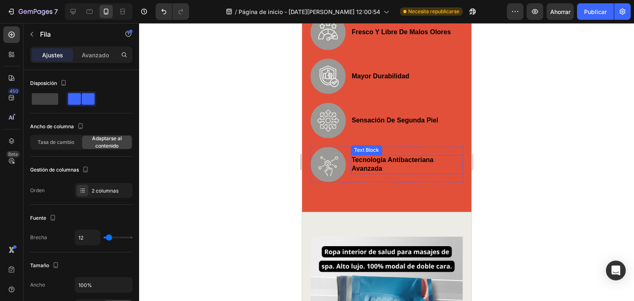
scroll to position [716, 0]
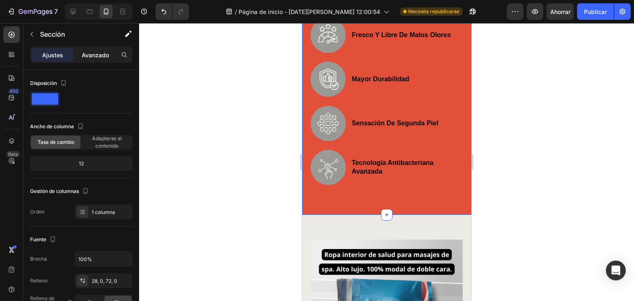
click at [99, 52] on font "Avanzado" at bounding box center [95, 55] width 27 height 7
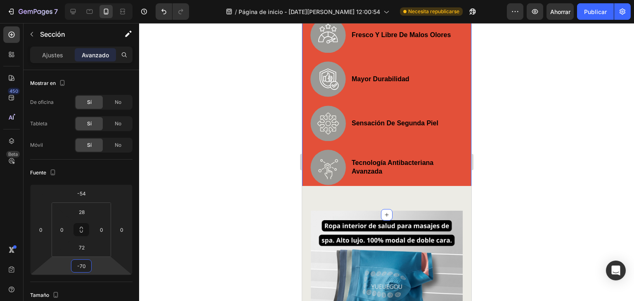
type input "-68"
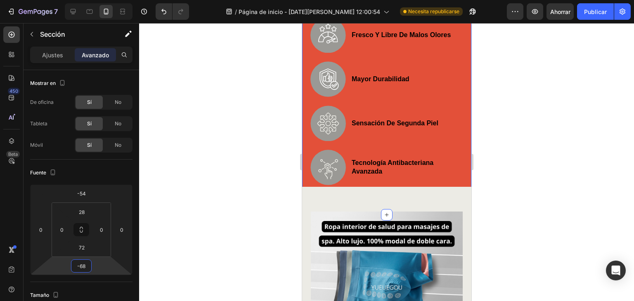
drag, startPoint x: 86, startPoint y: 275, endPoint x: 92, endPoint y: 289, distance: 15.3
click at [92, 0] on html "7 / Página de inicio - [DATE][PERSON_NAME] 12:00:54 Necesita republicarse Avanc…" at bounding box center [317, 0] width 634 height 0
click at [586, 195] on div at bounding box center [386, 162] width 495 height 278
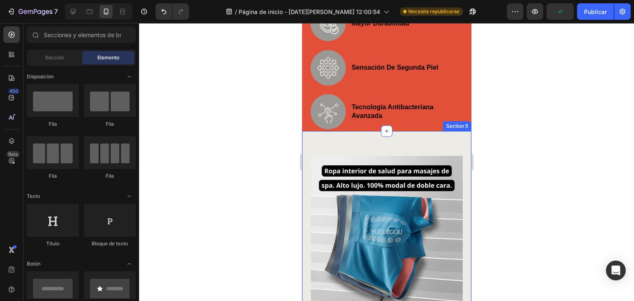
scroll to position [826, 0]
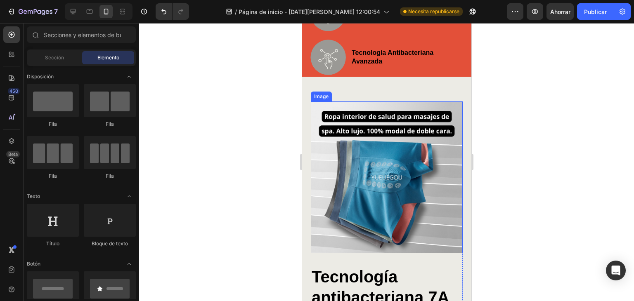
click at [410, 142] on img at bounding box center [387, 178] width 152 height 152
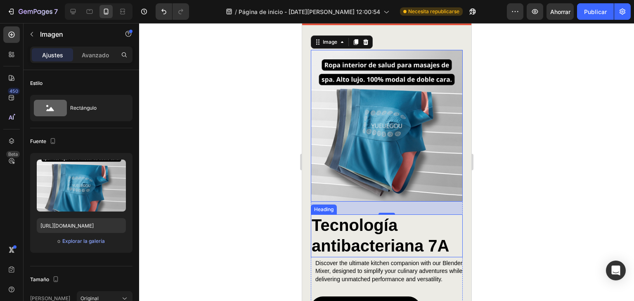
scroll to position [881, 0]
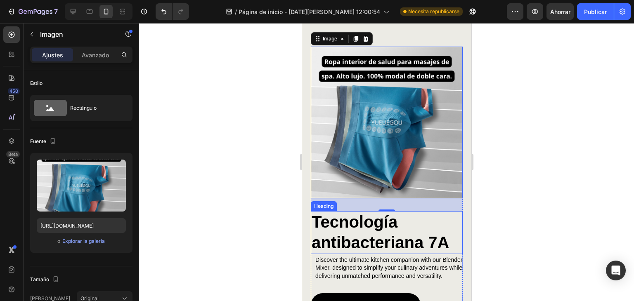
click at [364, 225] on strong "Tecnología antibacteriana 7A" at bounding box center [380, 232] width 138 height 39
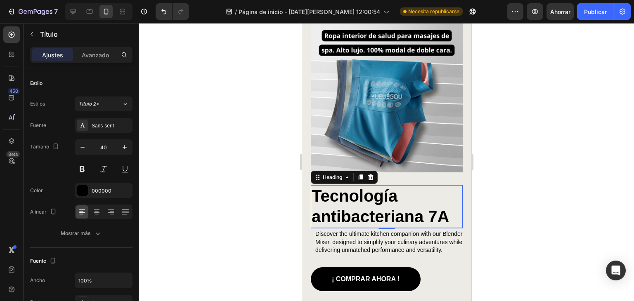
scroll to position [991, 0]
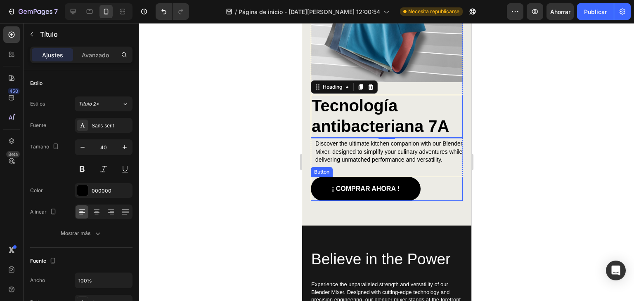
click at [432, 185] on div "¡ Comprar ahora ! Button" at bounding box center [387, 189] width 152 height 24
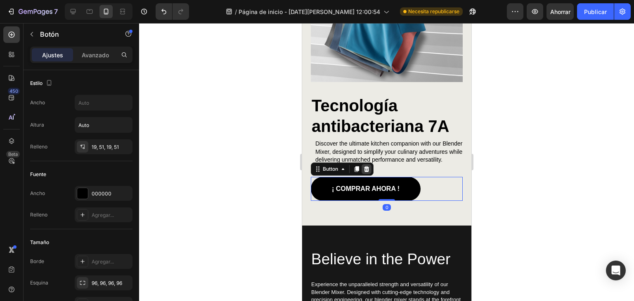
click at [370, 171] on div at bounding box center [366, 169] width 10 height 10
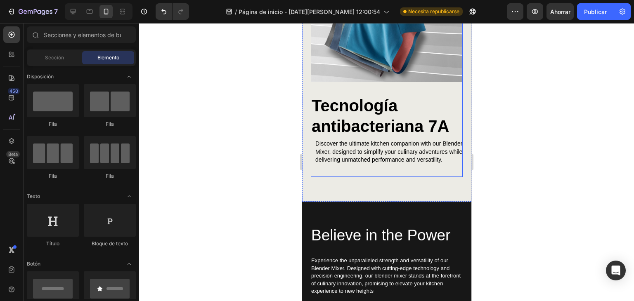
click at [392, 162] on p "Discover the ultimate kitchen companion with our Blender Mixer, designed to sim…" at bounding box center [388, 152] width 147 height 24
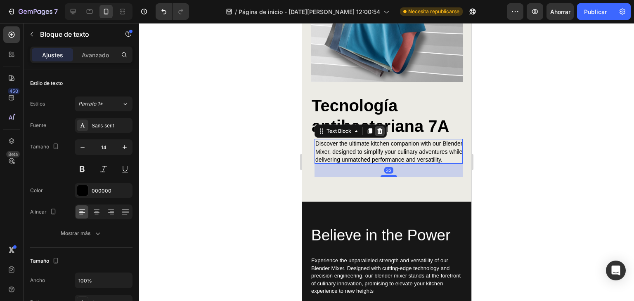
click at [381, 128] on icon at bounding box center [379, 131] width 5 height 6
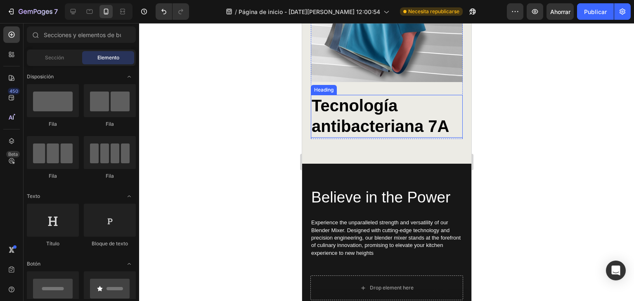
click at [395, 116] on strong "Tecnología antibacteriana 7A" at bounding box center [380, 116] width 138 height 39
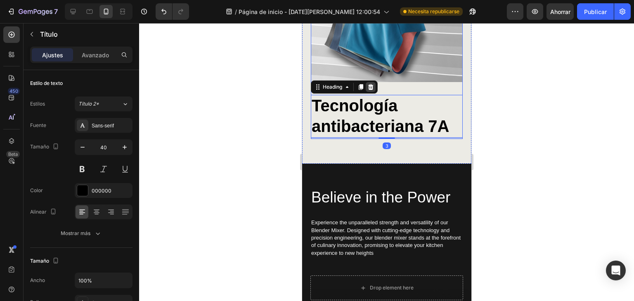
click at [373, 84] on icon at bounding box center [370, 87] width 7 height 7
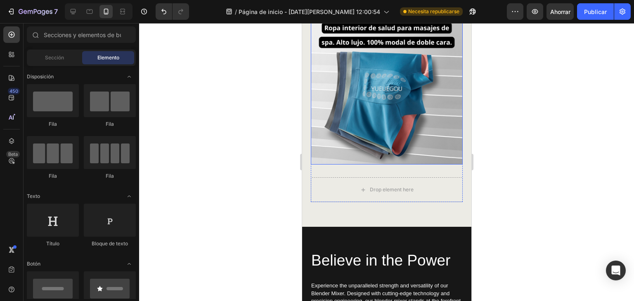
scroll to position [853, 0]
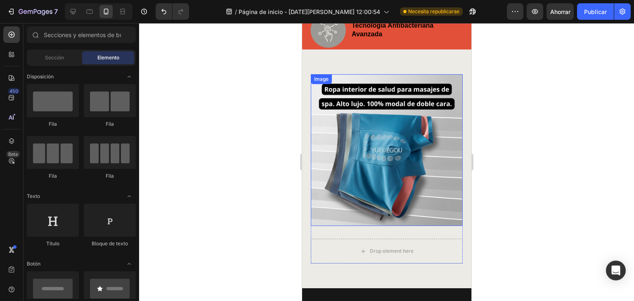
click at [414, 143] on img at bounding box center [387, 150] width 152 height 152
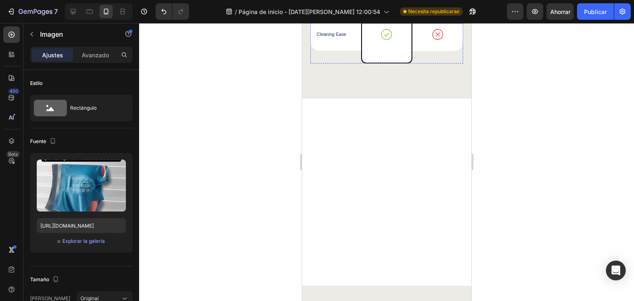
scroll to position [1927, 0]
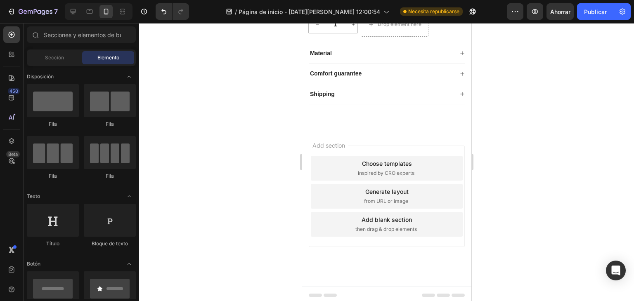
scroll to position [2719, 0]
click at [373, 164] on div "Choose templates" at bounding box center [387, 162] width 50 height 9
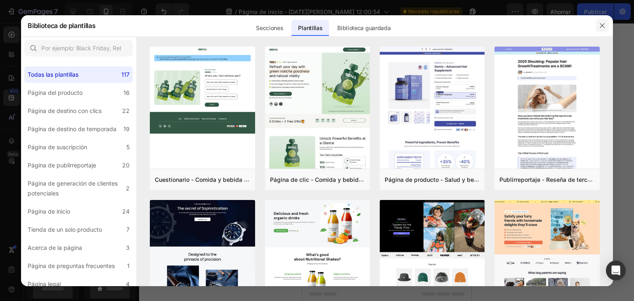
click at [598, 26] on button "button" at bounding box center [602, 25] width 13 height 13
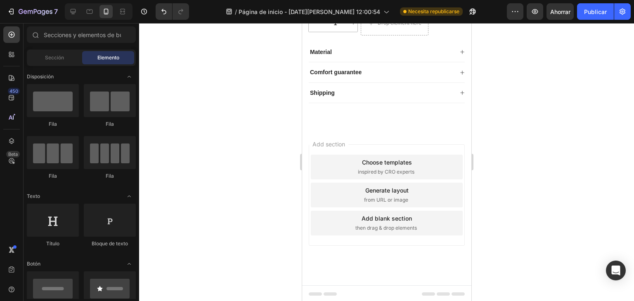
click at [325, 141] on span "Add section" at bounding box center [328, 144] width 39 height 9
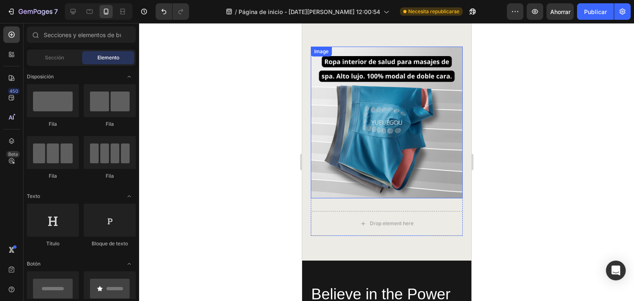
scroll to position [798, 0]
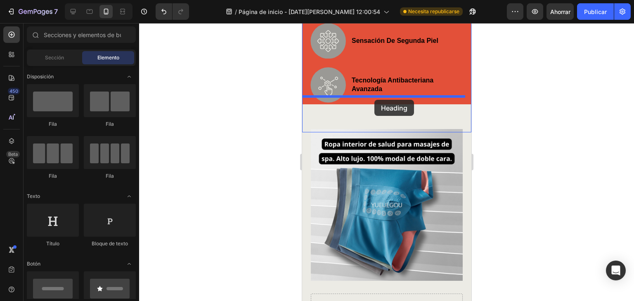
drag, startPoint x: 355, startPoint y: 247, endPoint x: 374, endPoint y: 100, distance: 147.8
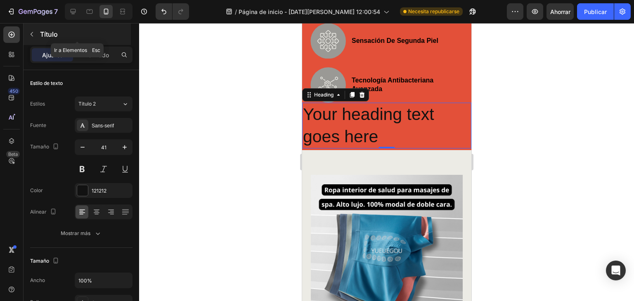
click at [33, 36] on icon "button" at bounding box center [31, 34] width 7 height 7
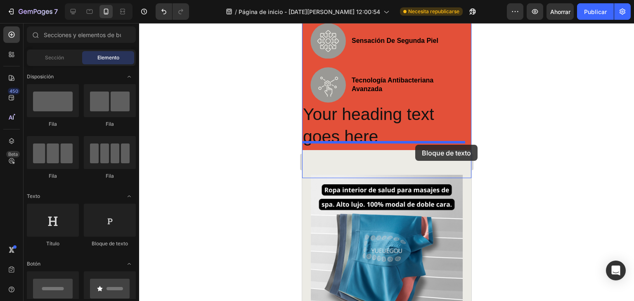
drag, startPoint x: 430, startPoint y: 243, endPoint x: 415, endPoint y: 145, distance: 99.5
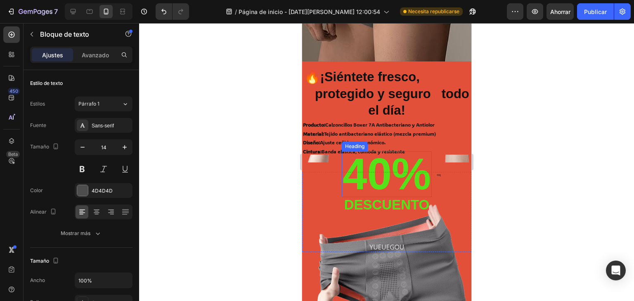
scroll to position [165, 0]
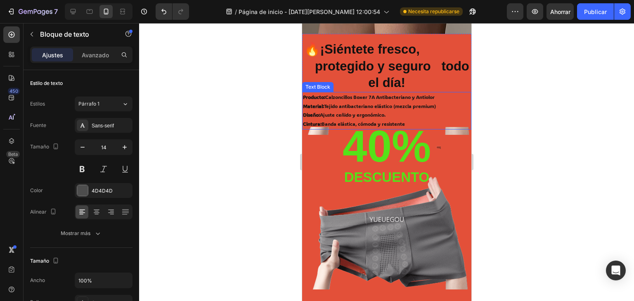
click at [344, 99] on p "Producto: Calzoncillos Boxer 7A Antibacteriano y Antiolor Material: Tejido anti…" at bounding box center [387, 111] width 168 height 36
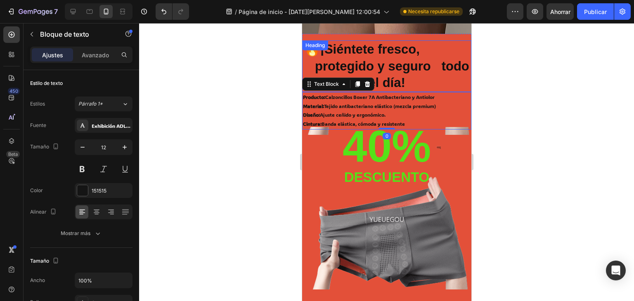
click at [435, 96] on p "Producto: Calzoncillos Boxer 7A Antibacteriano y Antiolor Material: Tejido anti…" at bounding box center [387, 111] width 168 height 36
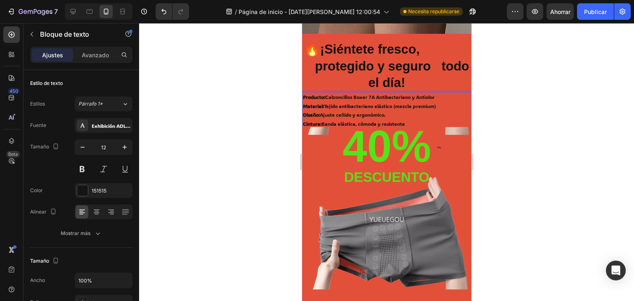
click at [443, 97] on p "Producto: Calzoncillos Boxer 7A Antibacteriano y Antiolor Material: Tejido anti…" at bounding box center [387, 111] width 168 height 36
drag, startPoint x: 442, startPoint y: 95, endPoint x: 303, endPoint y: 100, distance: 139.6
click at [303, 100] on p "Producto: Calzoncillos Boxer 7A Antibacteriano y Antiolor Material: Tejido anti…" at bounding box center [387, 111] width 168 height 36
click at [351, 96] on p "⁠⁠⁠⁠⁠⁠⁠ Material: Tejido antibacteriano elástico (mezcla premium) Diseño: Ajust…" at bounding box center [387, 111] width 168 height 36
click at [319, 96] on p "⁠⁠⁠⁠⁠⁠⁠ Material: Tejido antibacteriano elástico (mezcla premium) Diseño: Ajust…" at bounding box center [387, 111] width 168 height 36
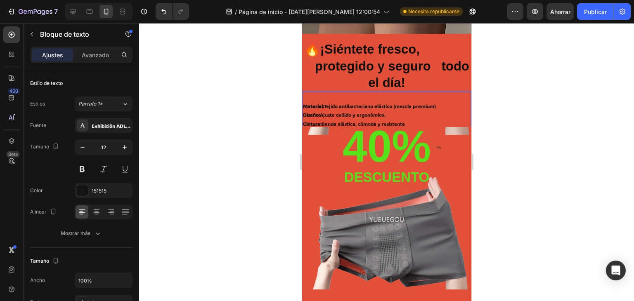
click at [322, 99] on p "⁠⁠⁠⁠⁠⁠⁠ Material: Tejido antibacteriano elástico (mezcla premium) Diseño: Ajust…" at bounding box center [387, 111] width 168 height 36
click at [346, 92] on div "🔥 ¡Siéntete fresco, protegido y seguro todo el día! Heading ⁠⁠⁠⁠⁠⁠⁠ Material: T…" at bounding box center [386, 88] width 169 height 82
click at [303, 105] on strong "Material:" at bounding box center [313, 106] width 21 height 7
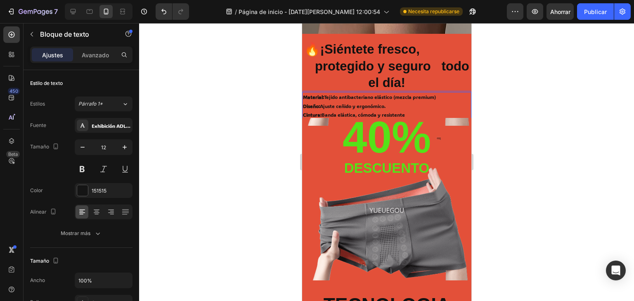
click at [547, 83] on div at bounding box center [386, 162] width 495 height 278
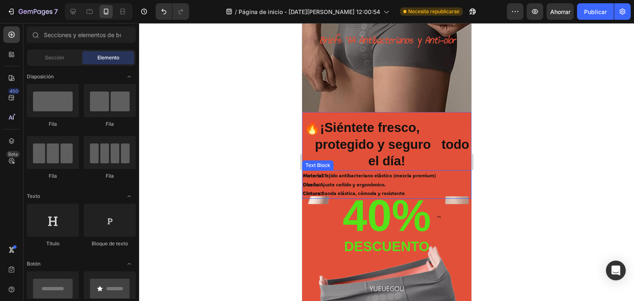
scroll to position [138, 0]
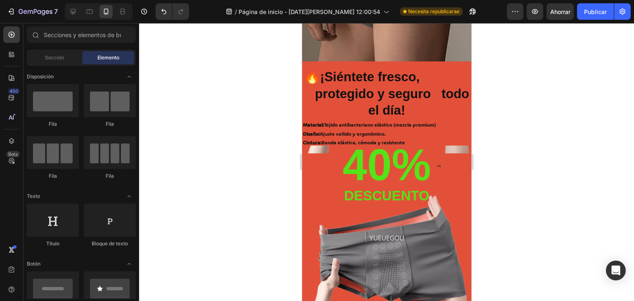
click at [572, 123] on div at bounding box center [386, 162] width 495 height 278
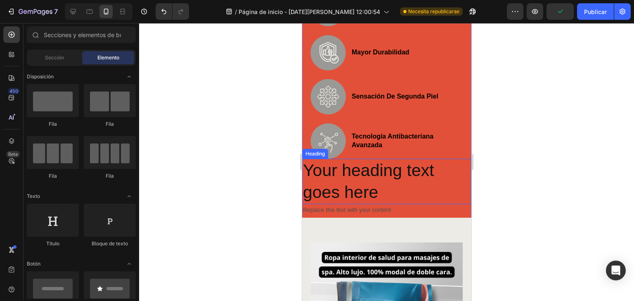
scroll to position [743, 0]
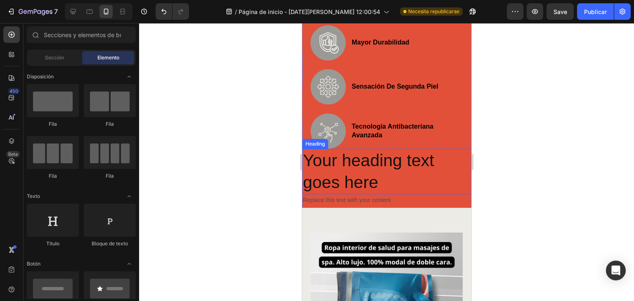
click at [384, 162] on h2 "Your heading text goes here" at bounding box center [386, 172] width 169 height 46
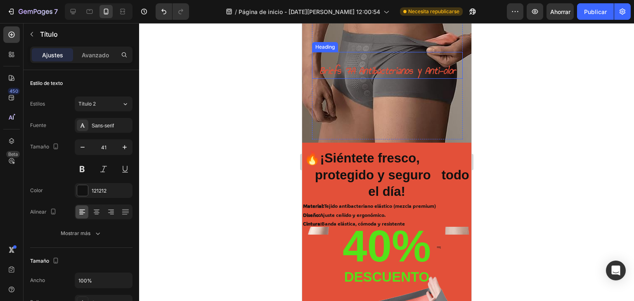
scroll to position [0, 0]
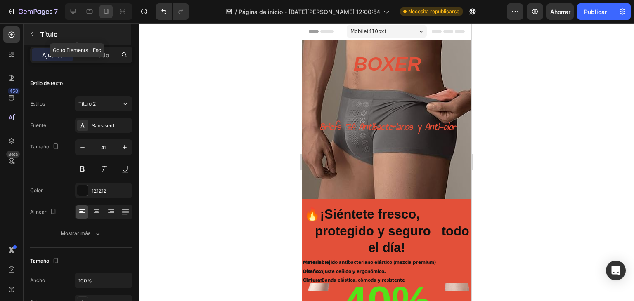
click at [36, 37] on button "button" at bounding box center [31, 34] width 13 height 13
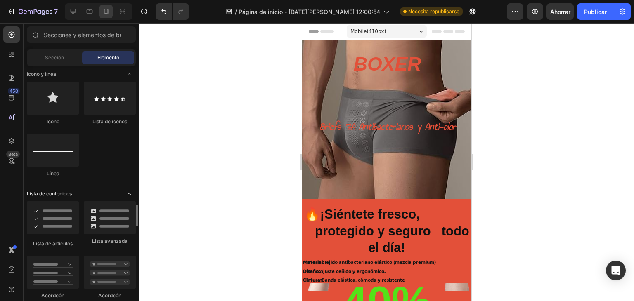
scroll to position [631, 0]
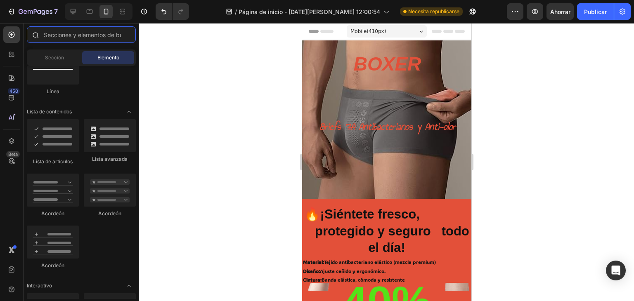
click at [94, 36] on input "text" at bounding box center [81, 34] width 109 height 17
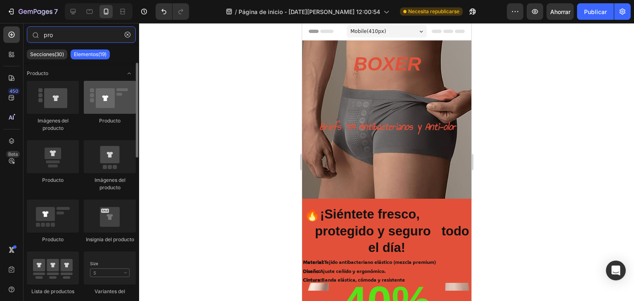
type input "pro"
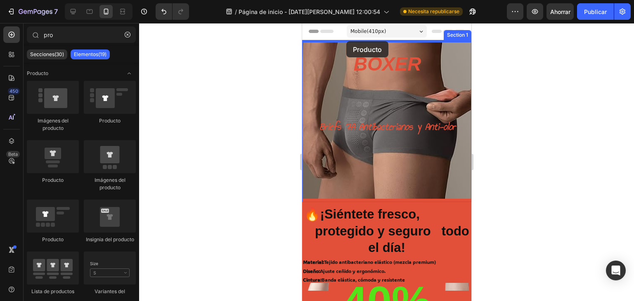
drag, startPoint x: 408, startPoint y: 128, endPoint x: 346, endPoint y: 41, distance: 106.0
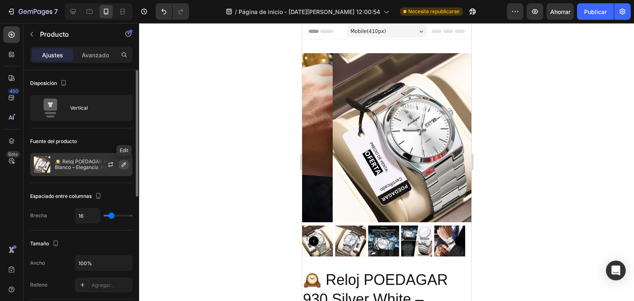
click at [123, 165] on icon "button" at bounding box center [124, 164] width 7 height 7
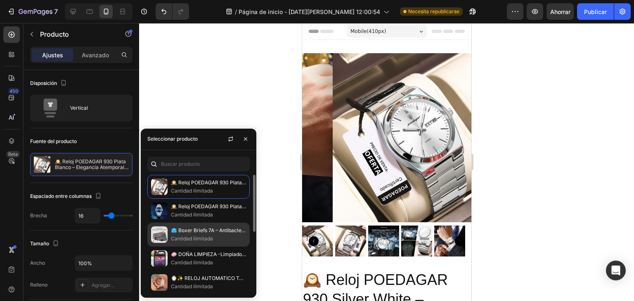
click at [214, 231] on font "🩳 Boxer Briefs 7A – Antibacterianos y Anti-olor" at bounding box center [226, 231] width 111 height 6
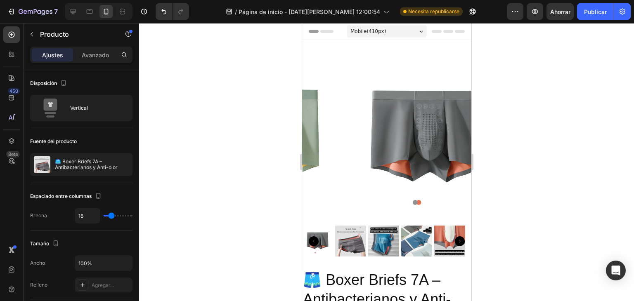
click at [543, 107] on div at bounding box center [386, 162] width 495 height 278
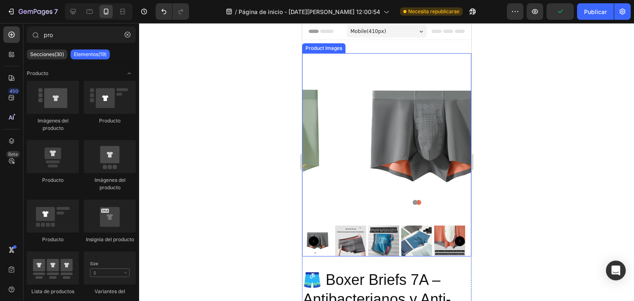
click at [313, 237] on icon "Carousel Back Arrow" at bounding box center [313, 242] width 10 height 10
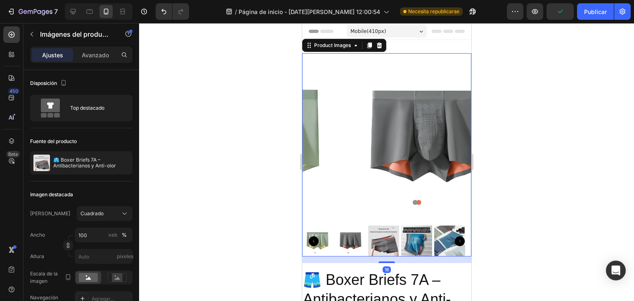
click at [313, 237] on icon "Carousel Back Arrow" at bounding box center [313, 242] width 10 height 10
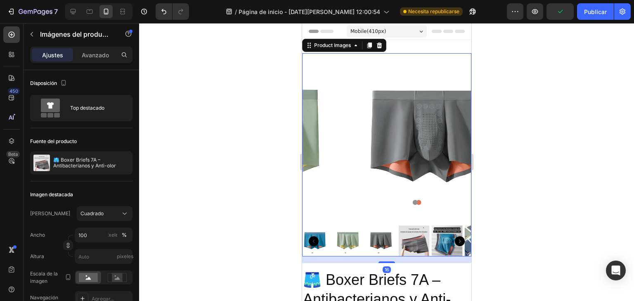
click at [313, 237] on icon "Carousel Back Arrow" at bounding box center [313, 242] width 10 height 10
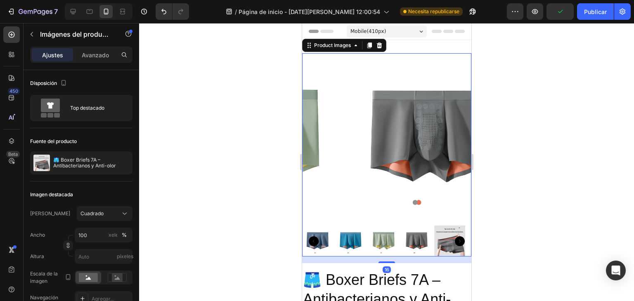
click at [313, 237] on icon "Carousel Back Arrow" at bounding box center [313, 242] width 10 height 10
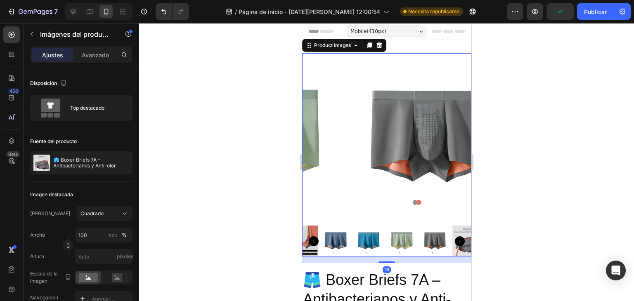
click at [313, 237] on icon "Carousel Back Arrow" at bounding box center [313, 242] width 10 height 10
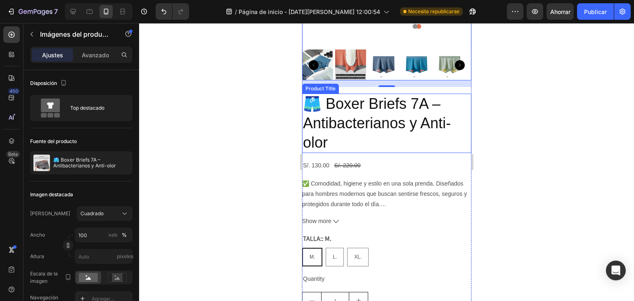
scroll to position [220, 0]
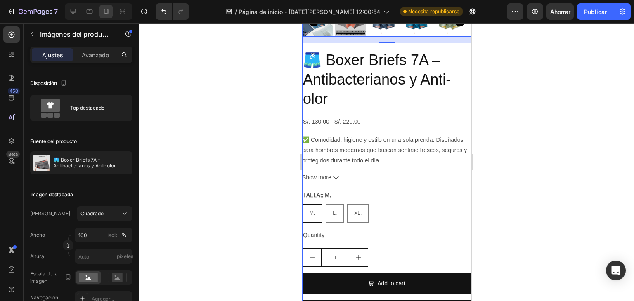
click at [444, 239] on div "🩳 Boxer Briefs 7A – Antibacterianos y Anti-olor Product Title S/. 130.00 Produc…" at bounding box center [386, 188] width 169 height 277
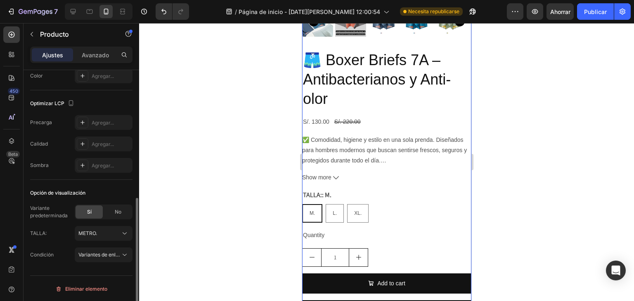
scroll to position [91, 0]
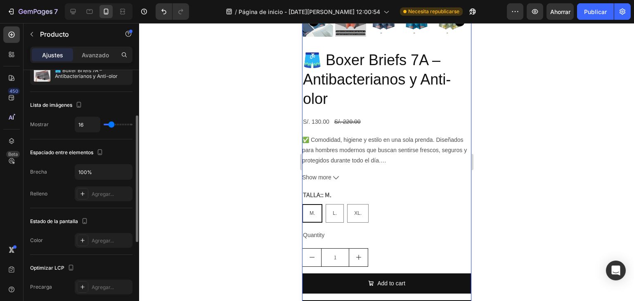
click at [63, 51] on div "Ajustes" at bounding box center [52, 54] width 41 height 13
click at [94, 57] on font "Avanzado" at bounding box center [95, 55] width 27 height 7
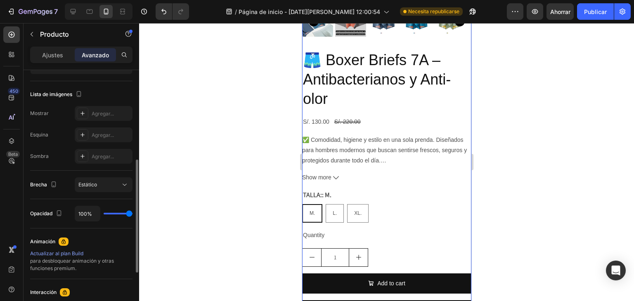
scroll to position [36, 0]
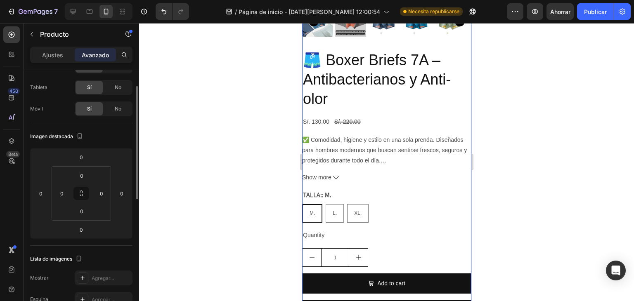
click at [62, 48] on div "Ajustes" at bounding box center [52, 54] width 41 height 13
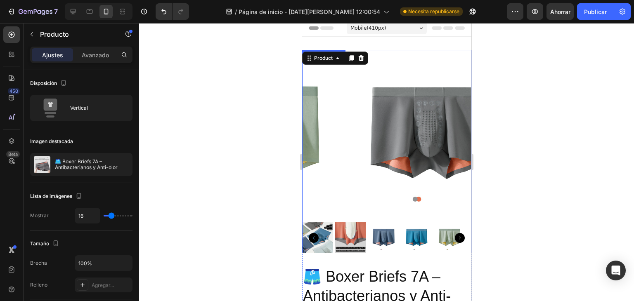
scroll to position [0, 0]
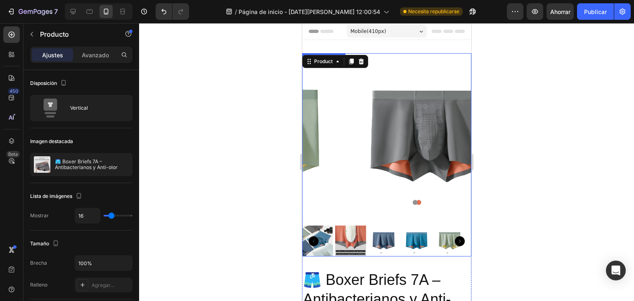
click at [409, 59] on img at bounding box center [429, 137] width 169 height 169
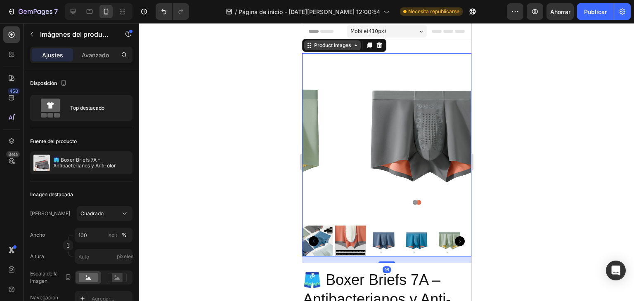
click at [322, 45] on div "Product Images" at bounding box center [332, 45] width 40 height 7
click at [321, 47] on div "Product Images" at bounding box center [332, 45] width 40 height 7
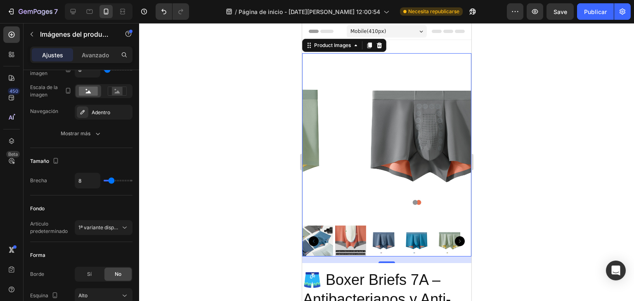
scroll to position [453, 0]
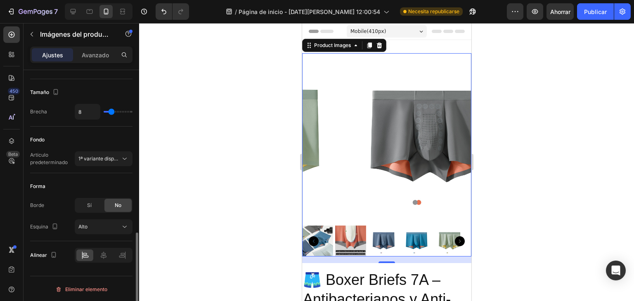
click at [58, 57] on font "Ajustes" at bounding box center [52, 55] width 21 height 7
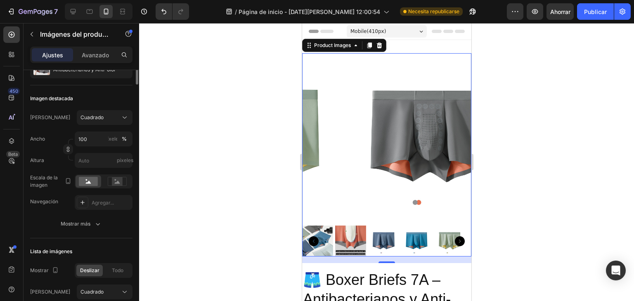
scroll to position [0, 0]
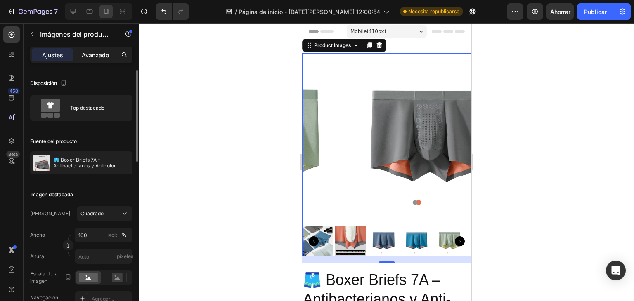
click at [102, 57] on font "Avanzado" at bounding box center [95, 55] width 27 height 7
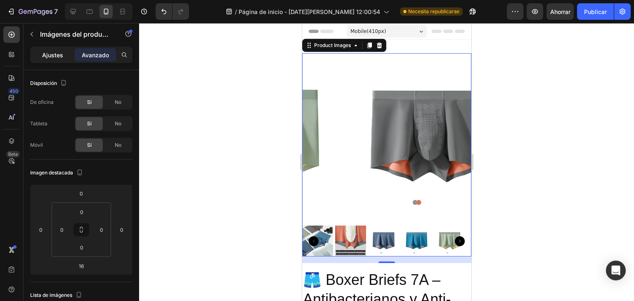
click at [49, 53] on font "Ajustes" at bounding box center [52, 55] width 21 height 7
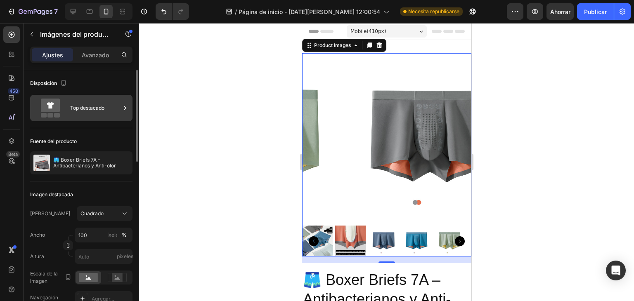
click at [68, 105] on div "Top destacado" at bounding box center [81, 108] width 102 height 26
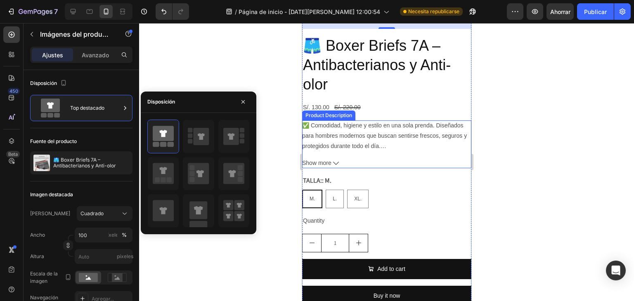
scroll to position [248, 0]
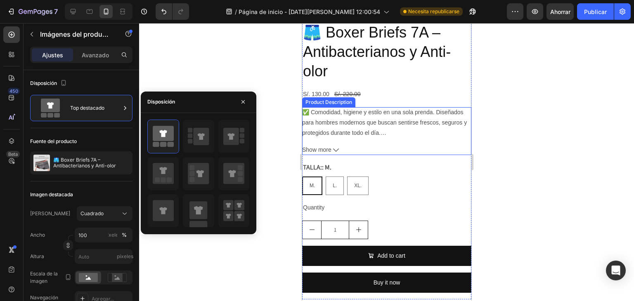
click at [336, 147] on icon at bounding box center [336, 150] width 6 height 6
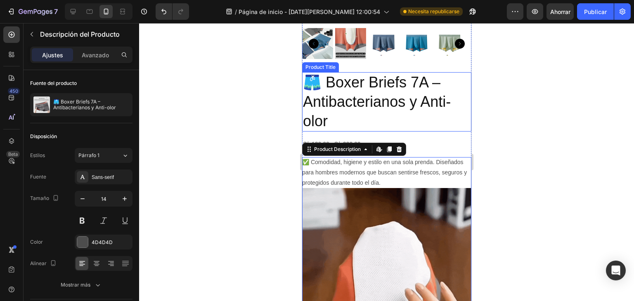
scroll to position [192, 0]
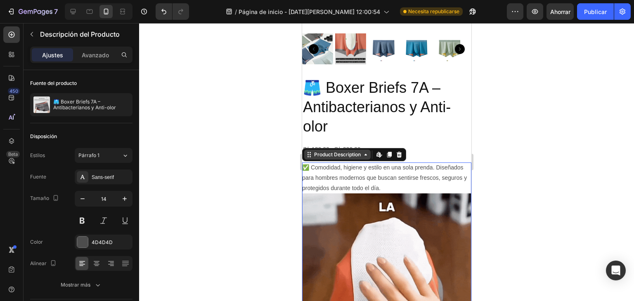
click at [367, 152] on icon at bounding box center [365, 155] width 7 height 7
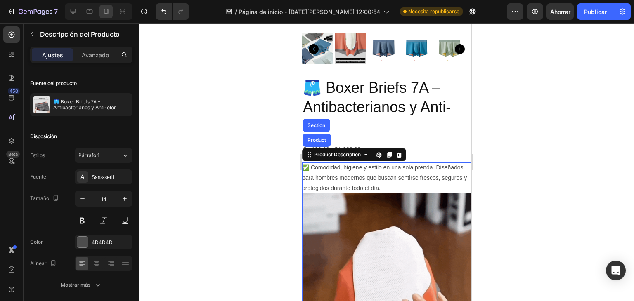
click at [439, 129] on h2 "🩳 Boxer Briefs 7A – Antibacterianos y Anti-olor" at bounding box center [386, 107] width 169 height 59
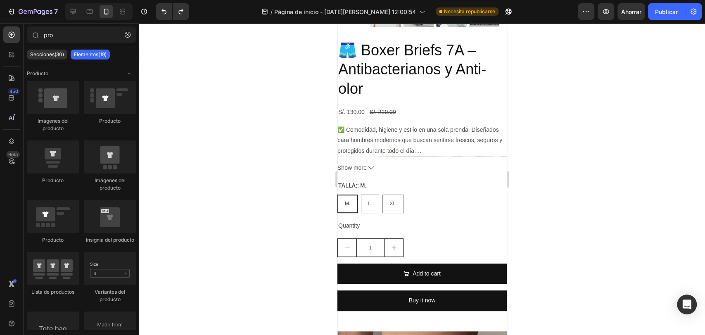
scroll to position [225, 0]
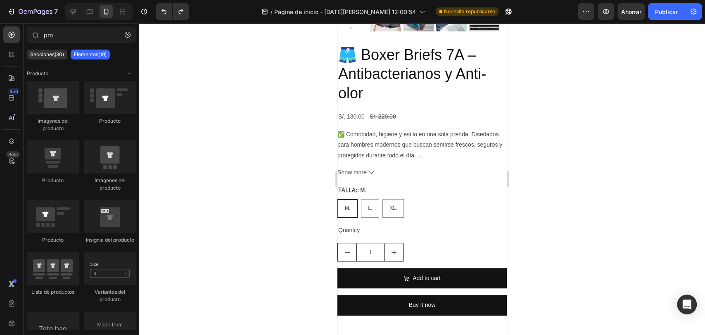
drag, startPoint x: 503, startPoint y: 122, endPoint x: 847, endPoint y: 49, distance: 351.6
click at [403, 137] on span "✅ Comodidad, higiene y estilo en una sola prenda. Diseñados para hombres modern…" at bounding box center [419, 144] width 165 height 27
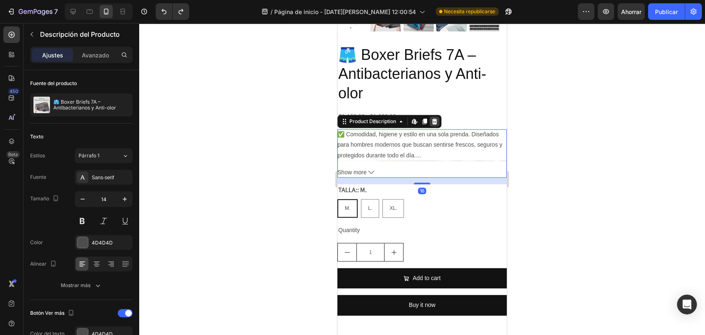
click at [436, 119] on icon at bounding box center [434, 122] width 5 height 6
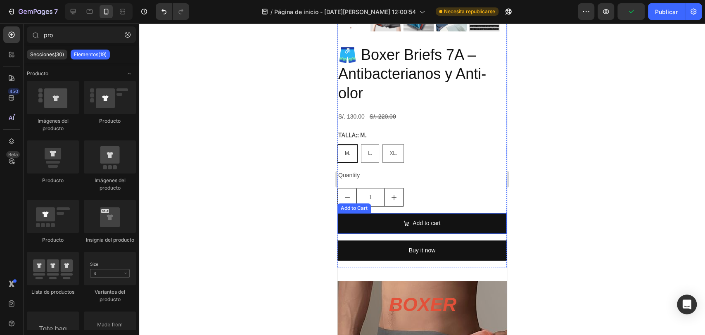
click at [357, 204] on div "Add to Cart" at bounding box center [354, 207] width 30 height 7
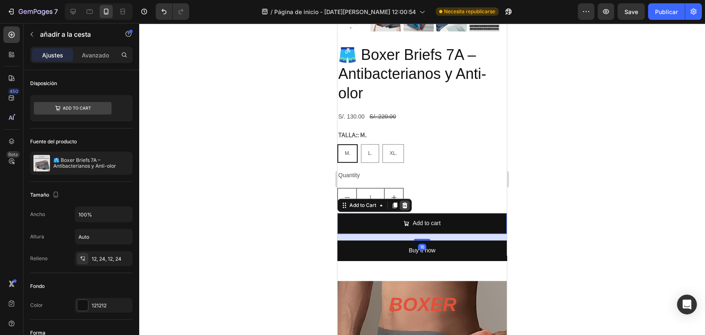
click at [404, 202] on icon at bounding box center [404, 205] width 7 height 7
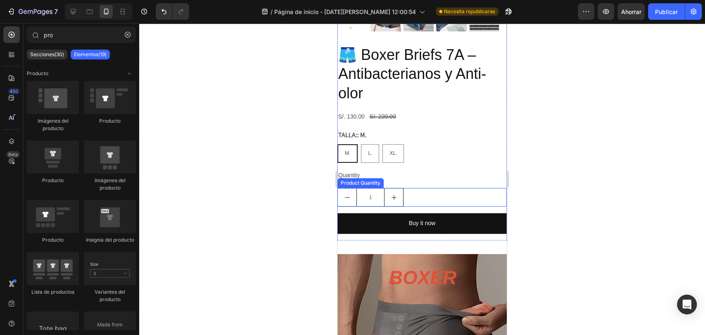
click at [431, 188] on div "1" at bounding box center [421, 197] width 169 height 19
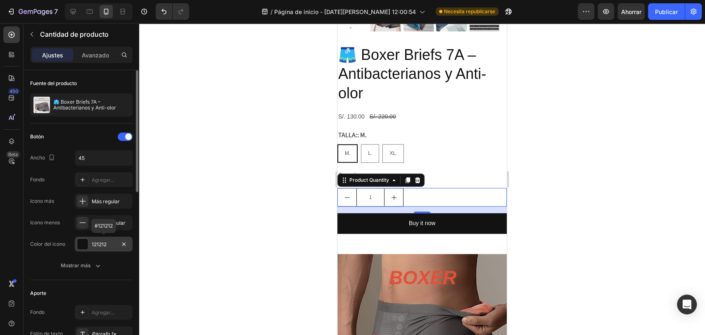
click at [83, 241] on div at bounding box center [82, 244] width 11 height 11
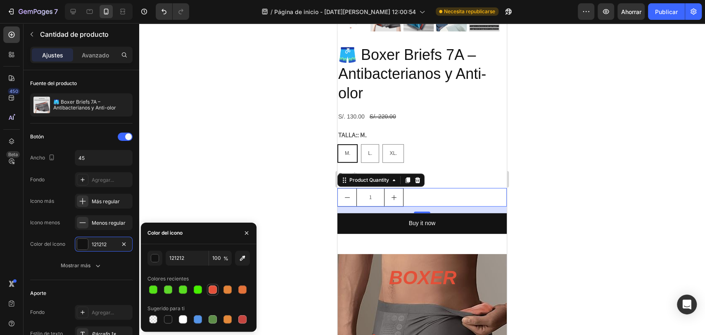
click at [213, 291] on div at bounding box center [213, 289] width 8 height 8
type input "E35039"
click at [438, 188] on div "1" at bounding box center [421, 197] width 169 height 19
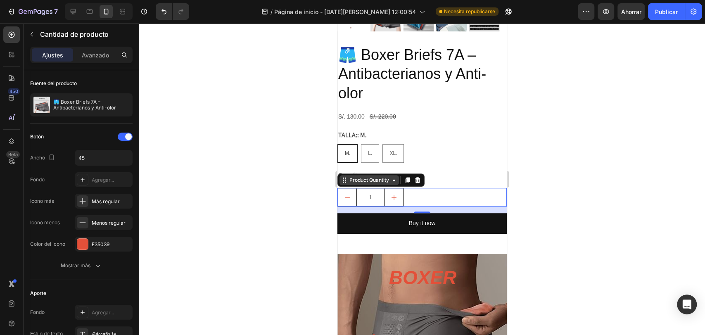
click at [369, 176] on div "Product Quantity" at bounding box center [369, 179] width 43 height 7
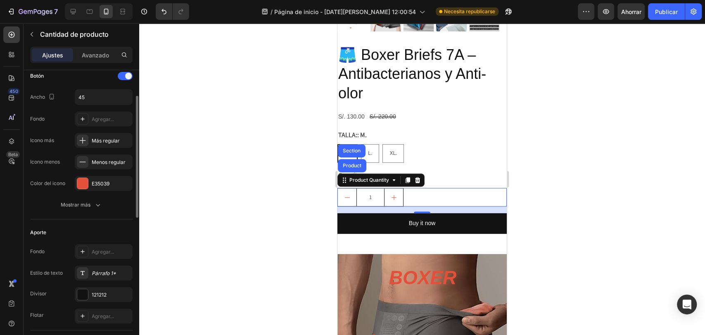
scroll to position [91, 0]
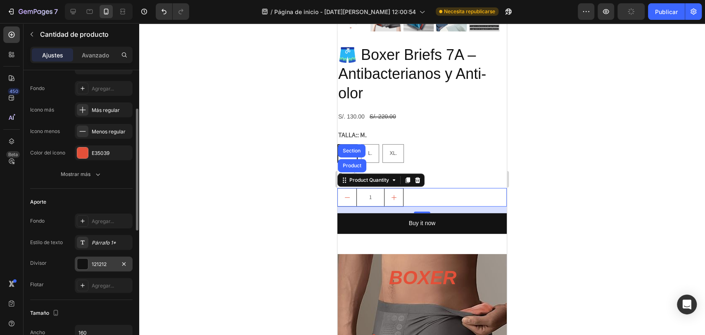
click at [87, 261] on div at bounding box center [82, 263] width 11 height 11
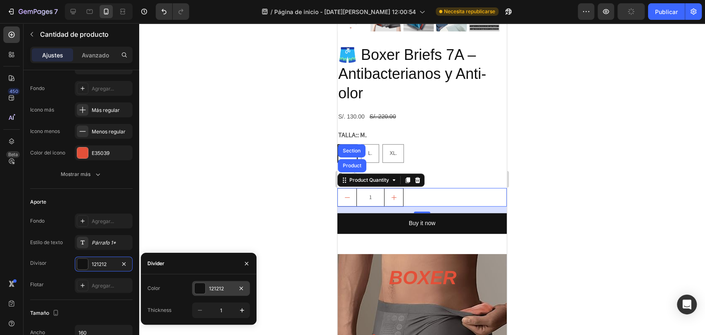
click at [205, 289] on div at bounding box center [199, 288] width 11 height 11
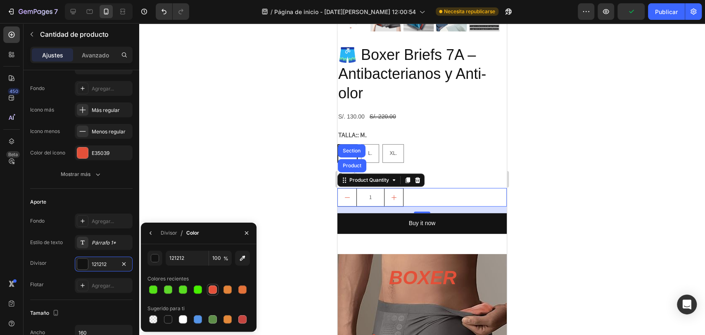
click at [209, 288] on div at bounding box center [213, 289] width 8 height 8
type input "E35039"
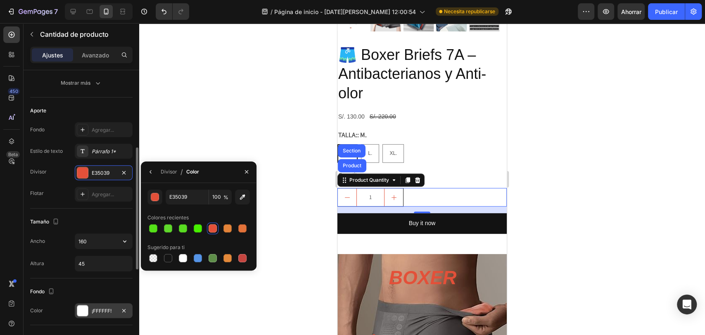
scroll to position [244, 0]
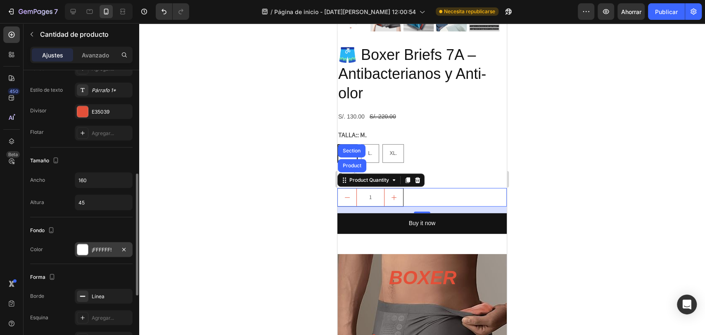
click at [81, 248] on div at bounding box center [82, 249] width 11 height 11
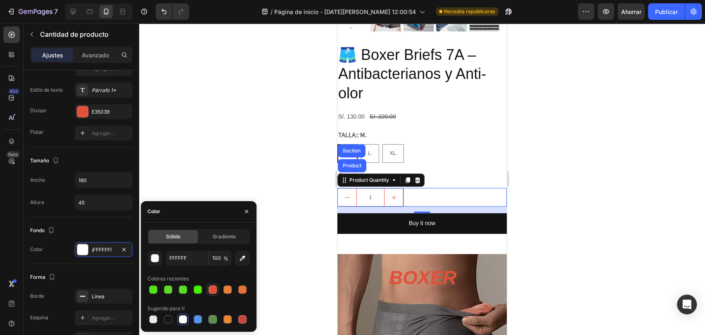
click at [214, 289] on div at bounding box center [213, 289] width 8 height 8
type input "E35039"
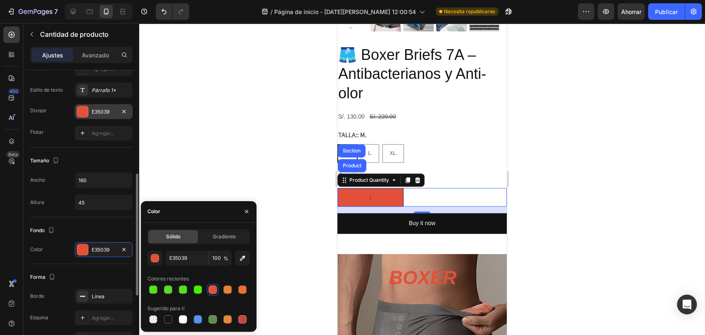
click at [94, 109] on font "E35039" at bounding box center [101, 112] width 18 height 6
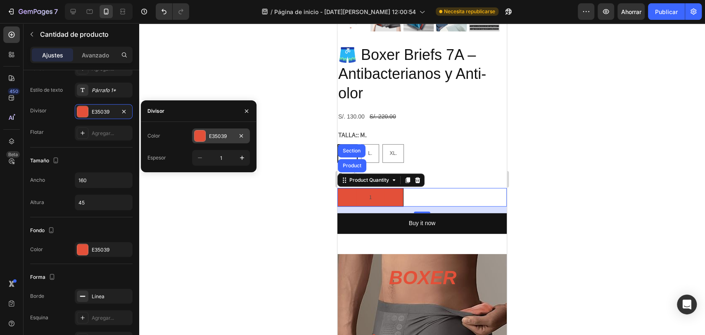
click at [201, 136] on div at bounding box center [199, 135] width 11 height 11
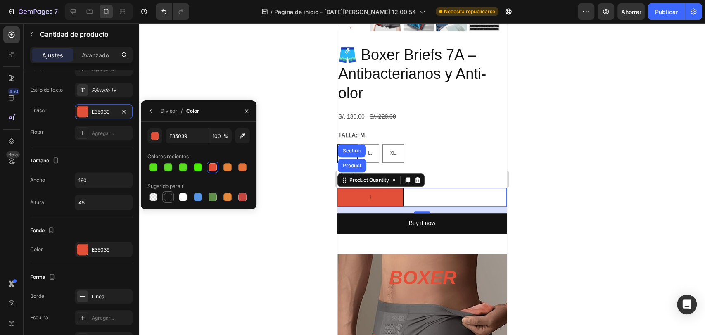
click at [165, 196] on div at bounding box center [168, 197] width 8 height 8
type input "151515"
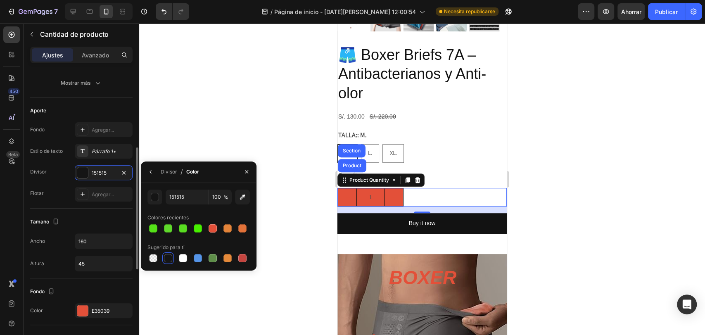
scroll to position [122, 0]
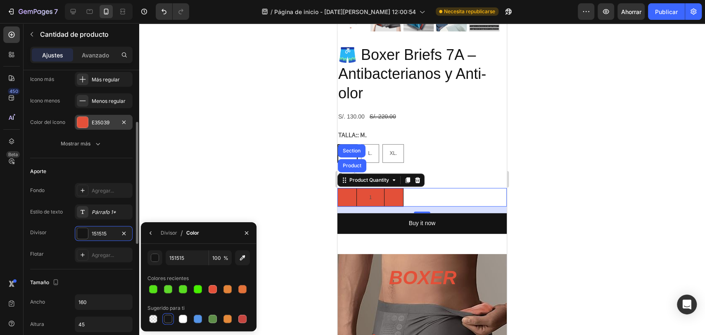
click at [92, 119] on font "E35039" at bounding box center [101, 122] width 18 height 6
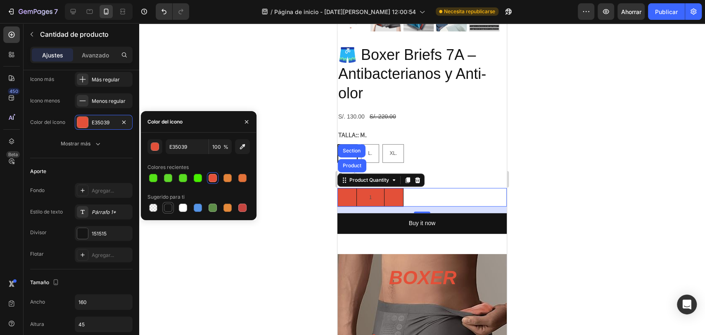
click at [168, 209] on div at bounding box center [168, 208] width 8 height 8
type input "151515"
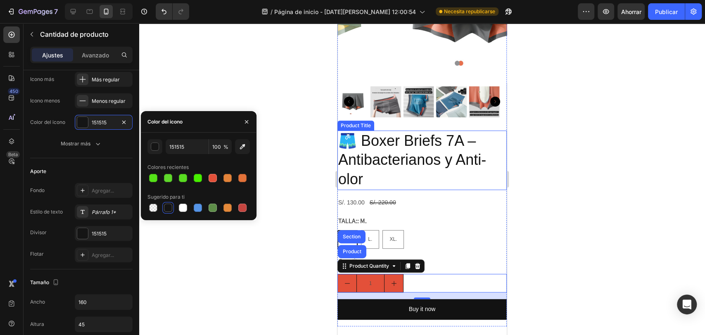
scroll to position [134, 0]
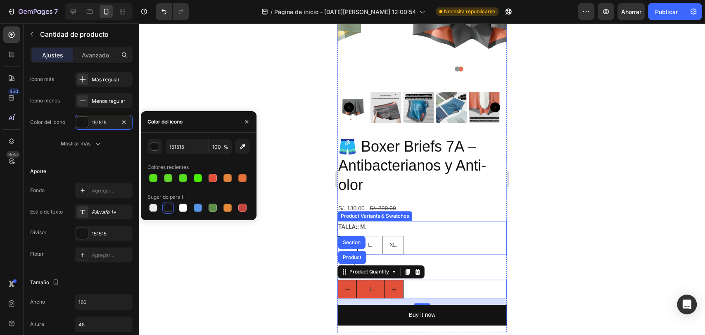
click at [440, 236] on div "M. M. M. L. L. L. XL. XL. XL." at bounding box center [421, 245] width 169 height 19
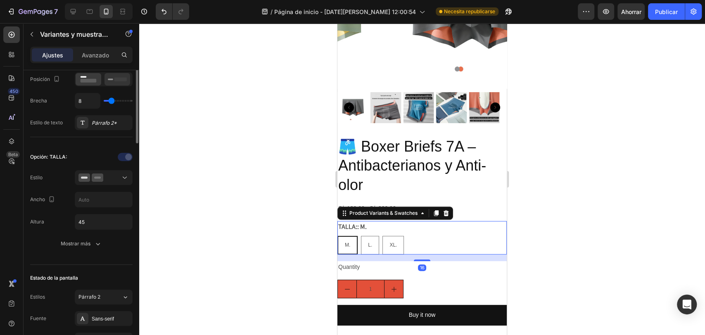
scroll to position [0, 0]
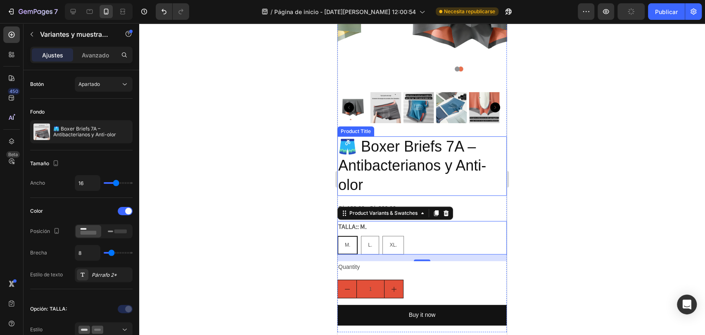
click at [489, 186] on h2 "🩳 Boxer Briefs 7A – Antibacterianos y Anti-olor" at bounding box center [421, 165] width 169 height 59
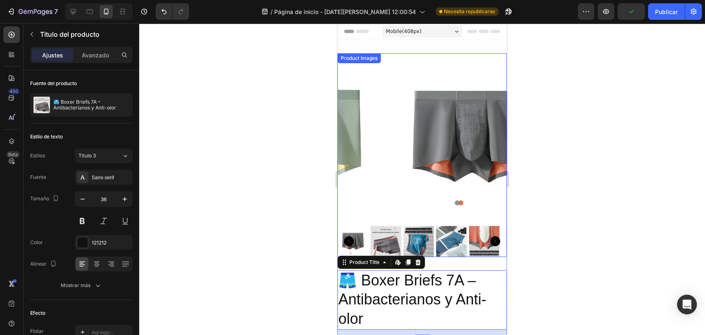
click at [360, 59] on div "Product Images" at bounding box center [421, 155] width 169 height 204
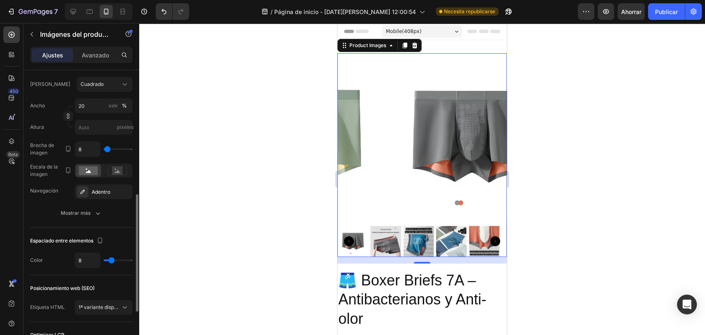
scroll to position [152, 0]
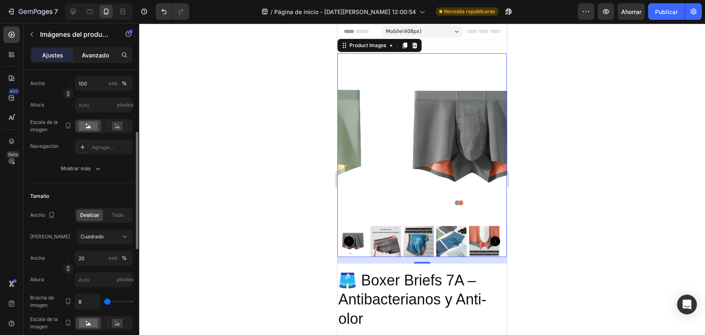
click at [91, 61] on div "Avanzado" at bounding box center [95, 54] width 41 height 13
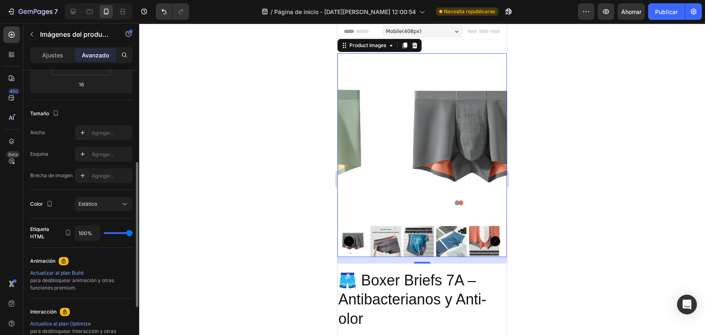
click at [89, 52] on font "Avanzado" at bounding box center [95, 55] width 27 height 7
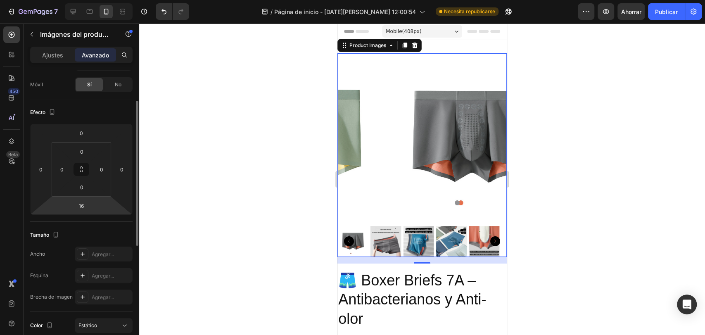
scroll to position [91, 0]
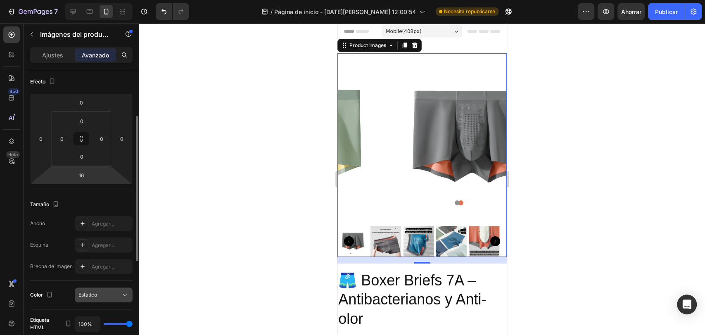
click at [96, 292] on font "Estático" at bounding box center [87, 295] width 19 height 6
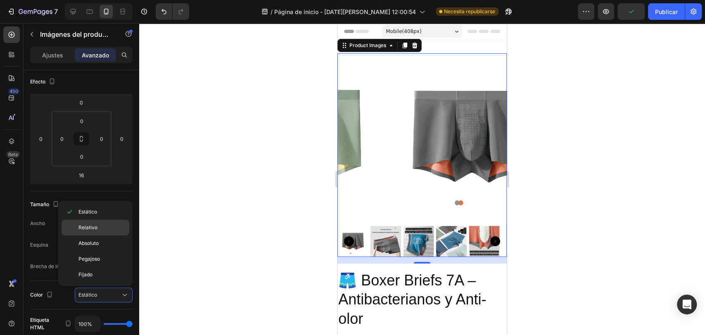
click at [115, 235] on div "Relativo" at bounding box center [96, 243] width 68 height 16
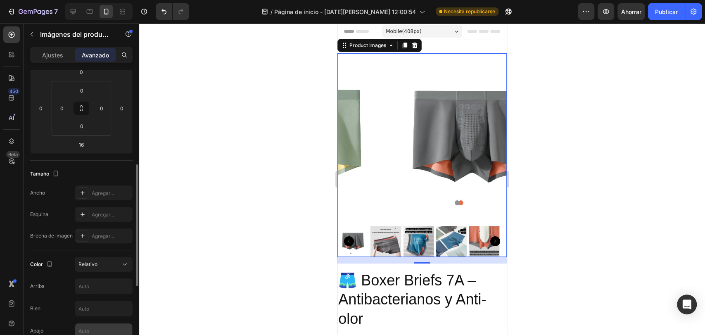
scroll to position [183, 0]
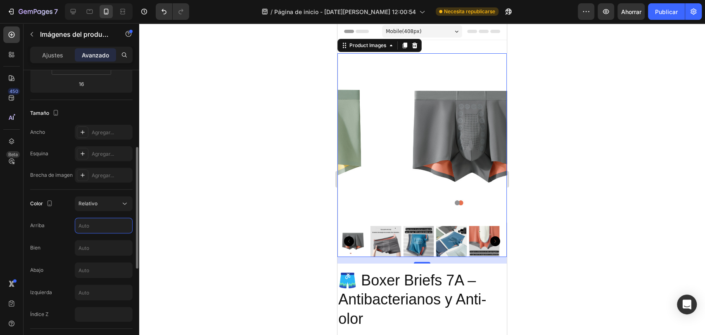
click at [90, 229] on input "text" at bounding box center [103, 225] width 57 height 15
click at [93, 206] on div "Relativo" at bounding box center [103, 203] width 50 height 8
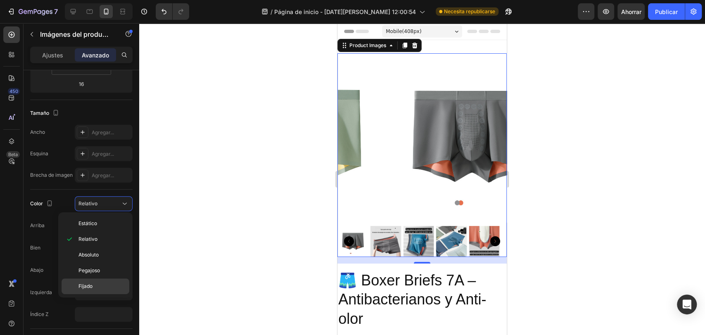
click at [106, 280] on div "Fijado" at bounding box center [96, 286] width 68 height 16
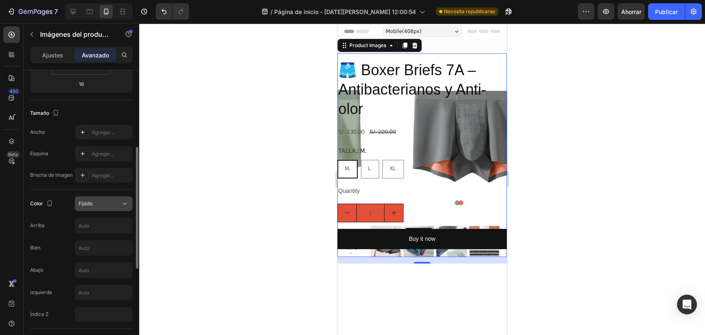
click at [99, 209] on button "Fijado" at bounding box center [104, 203] width 58 height 15
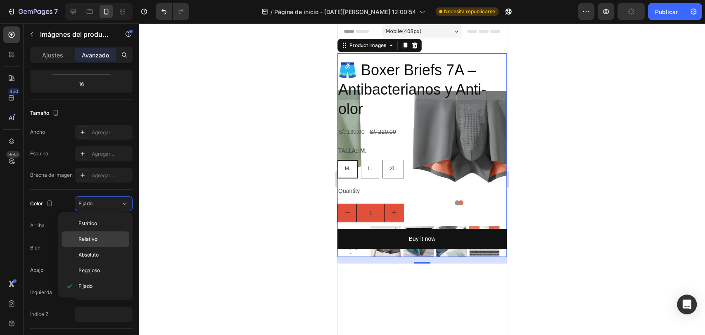
click at [101, 247] on div "Relativo" at bounding box center [96, 255] width 68 height 16
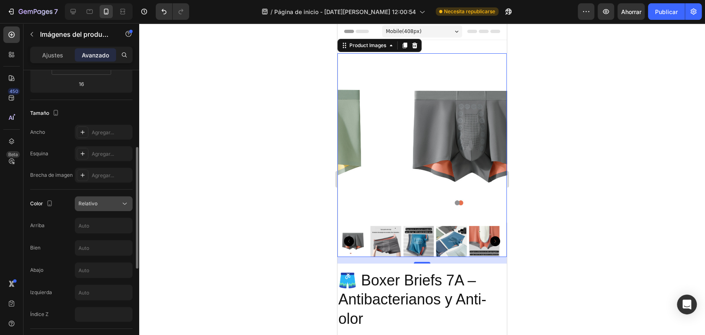
click at [114, 202] on div "Relativo" at bounding box center [99, 203] width 42 height 7
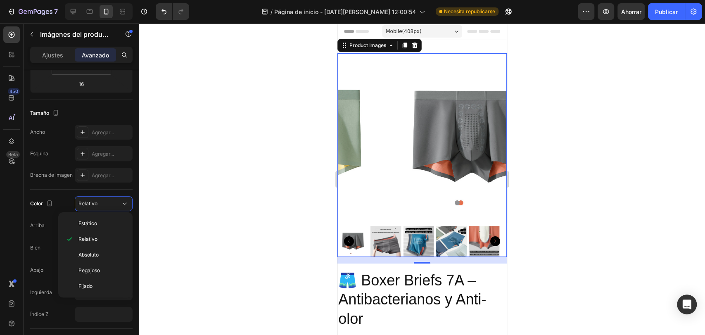
click at [353, 239] on icon "Carousel Back Arrow" at bounding box center [349, 241] width 10 height 10
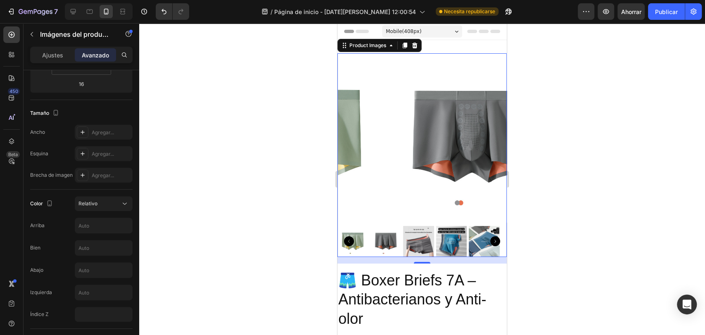
click at [407, 234] on img at bounding box center [418, 241] width 31 height 31
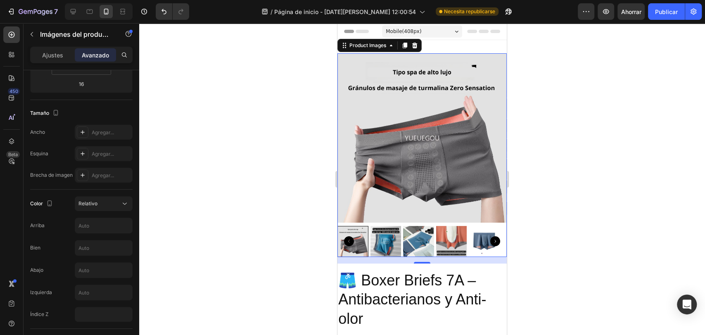
click at [443, 229] on img at bounding box center [451, 241] width 31 height 31
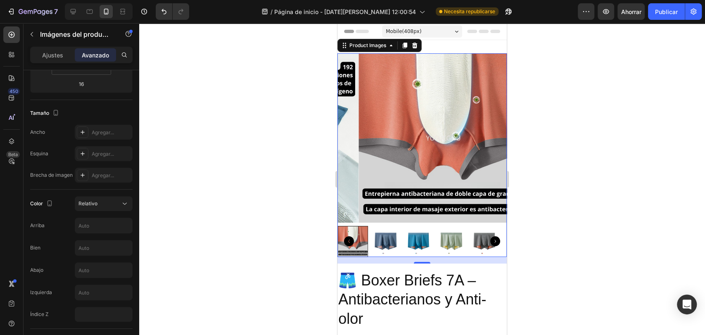
click at [479, 234] on img at bounding box center [484, 241] width 31 height 31
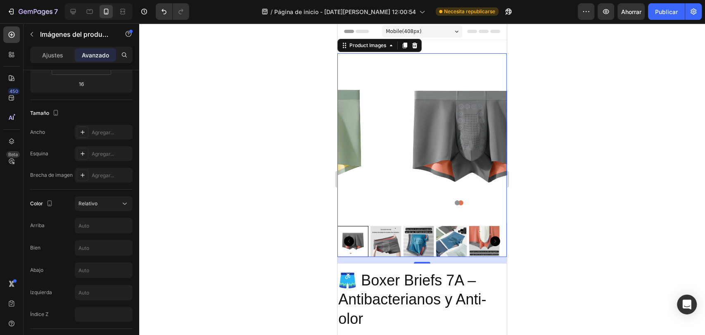
click at [414, 232] on img at bounding box center [418, 241] width 31 height 31
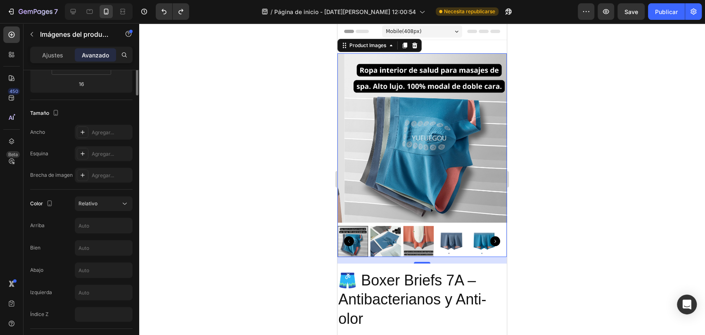
scroll to position [61, 0]
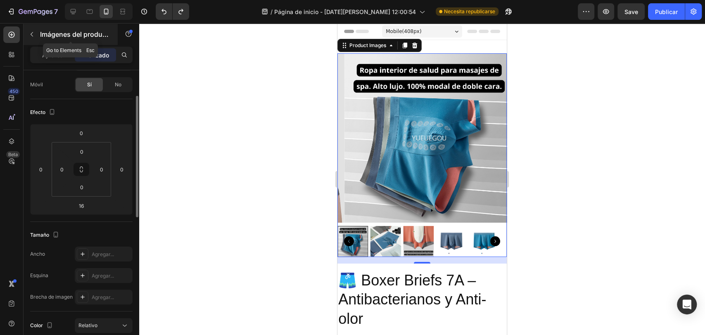
click at [38, 36] on div "Imágenes del producto" at bounding box center [71, 34] width 94 height 21
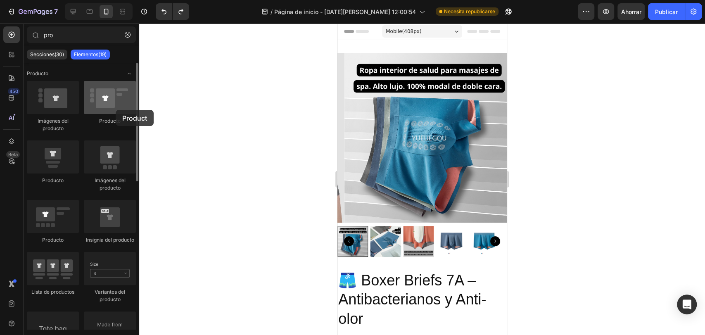
click at [116, 110] on div at bounding box center [110, 97] width 52 height 33
click at [112, 104] on div at bounding box center [110, 97] width 52 height 33
drag, startPoint x: 109, startPoint y: 102, endPoint x: 113, endPoint y: 100, distance: 4.8
click at [106, 104] on div at bounding box center [110, 97] width 52 height 33
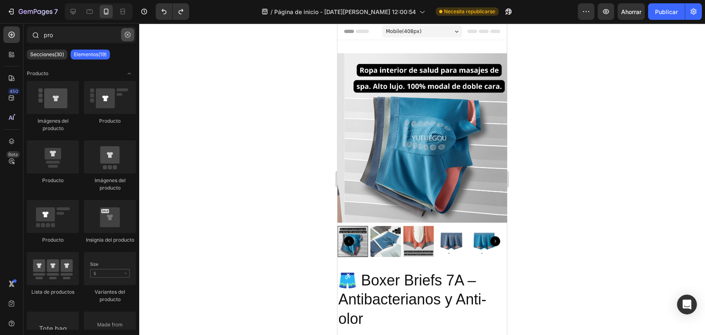
click at [128, 37] on icon "button" at bounding box center [128, 35] width 6 height 6
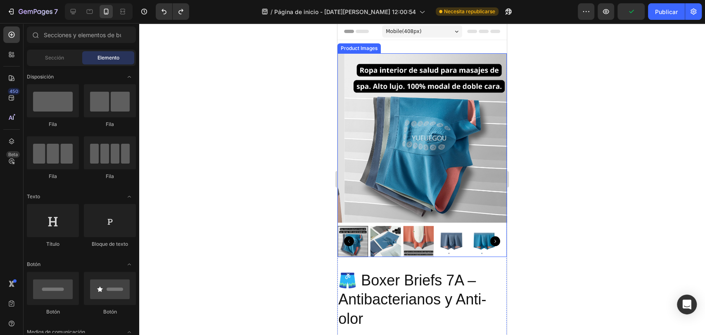
click at [292, 68] on div at bounding box center [422, 179] width 566 height 312
click at [361, 48] on div "Product Images 🩳 Boxer Briefs 7A – Antibacterianos y Anti-olor Product Title S/…" at bounding box center [421, 259] width 169 height 439
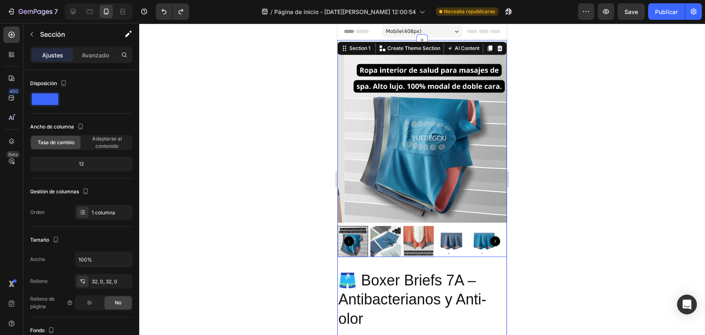
click at [378, 65] on img at bounding box center [428, 137] width 169 height 169
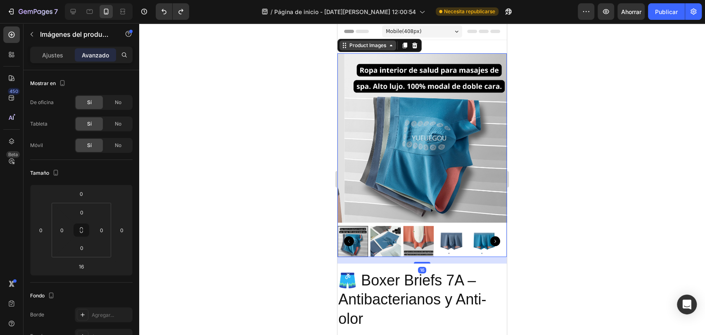
click at [351, 44] on div "Product Images" at bounding box center [368, 45] width 40 height 7
click at [353, 47] on div "Product Images" at bounding box center [368, 45] width 40 height 7
click at [50, 52] on font "Ajustes" at bounding box center [52, 55] width 21 height 7
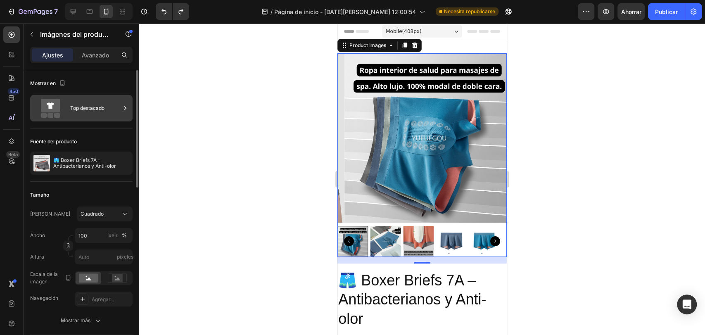
click at [102, 111] on font "Top destacado" at bounding box center [87, 107] width 34 height 7
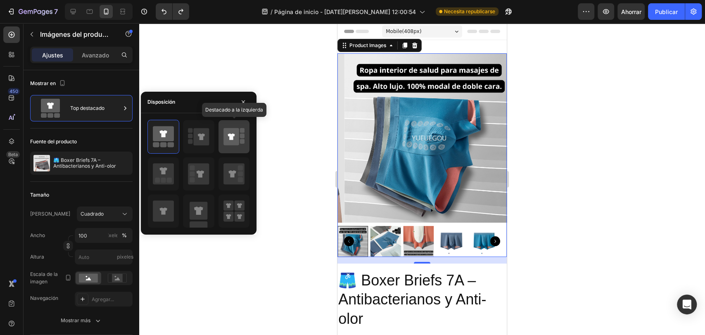
click at [234, 141] on icon at bounding box center [231, 136] width 16 height 17
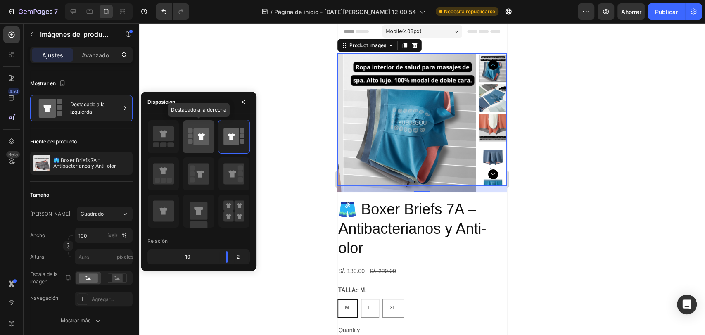
click at [194, 136] on icon at bounding box center [202, 136] width 16 height 17
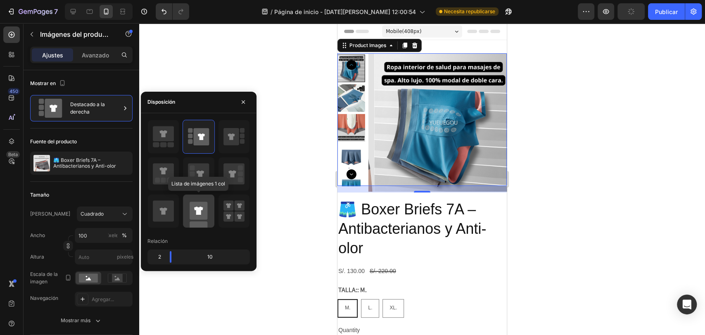
click at [201, 218] on rect at bounding box center [199, 211] width 18 height 18
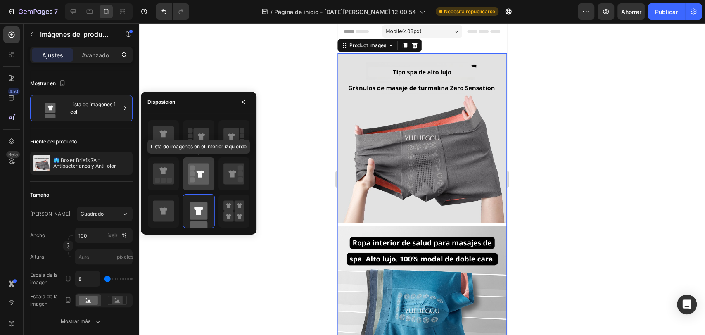
click at [195, 170] on icon at bounding box center [198, 173] width 21 height 21
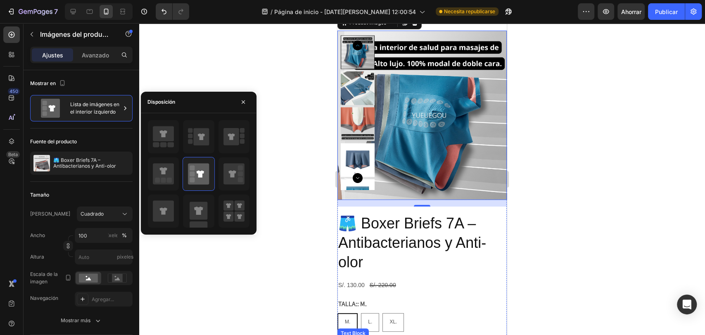
scroll to position [0, 0]
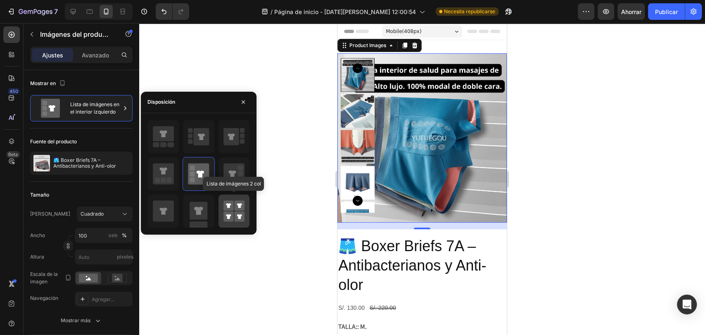
click at [233, 206] on icon at bounding box center [233, 210] width 21 height 23
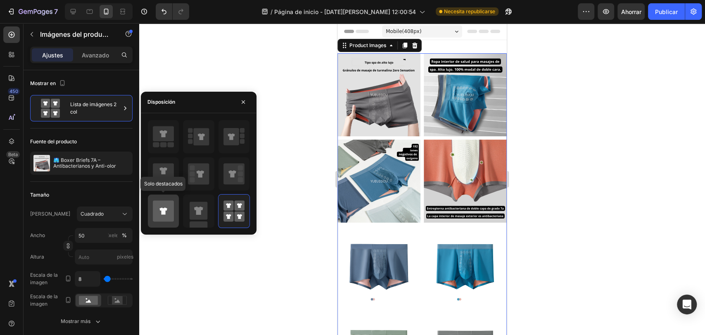
click at [170, 205] on icon at bounding box center [163, 210] width 21 height 21
type input "100"
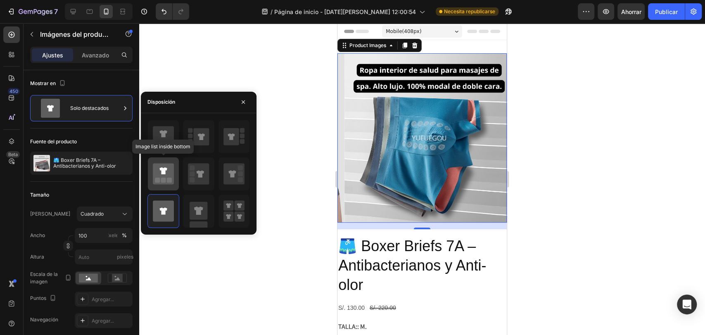
click at [168, 176] on icon at bounding box center [163, 173] width 21 height 21
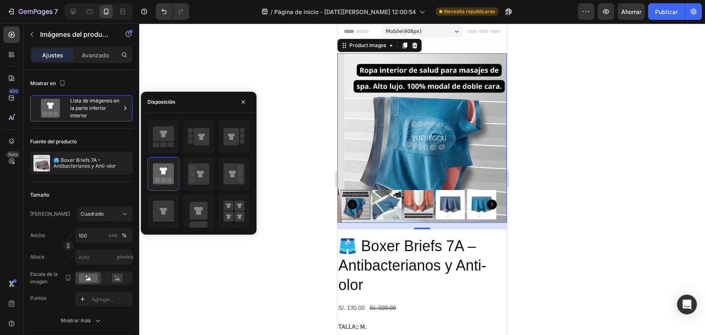
click at [578, 137] on div at bounding box center [422, 179] width 566 height 312
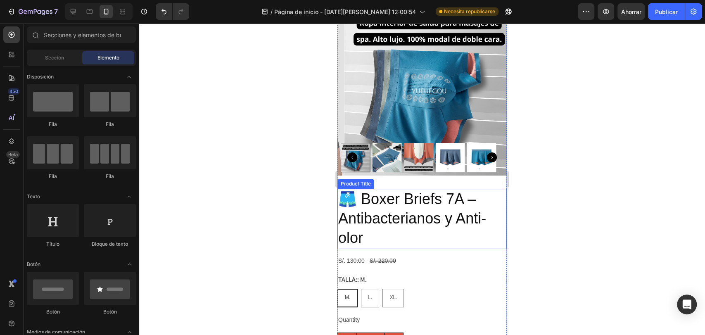
scroll to position [61, 0]
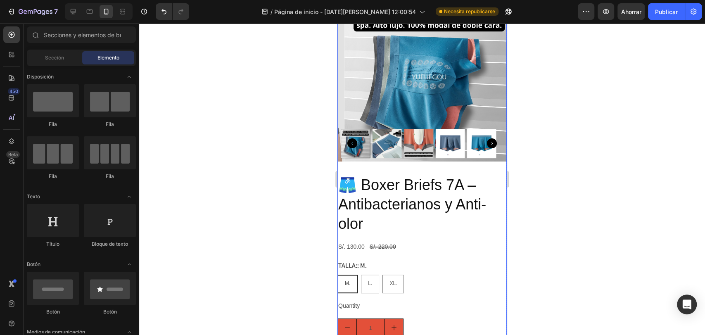
click at [364, 158] on div "Product Images" at bounding box center [421, 80] width 169 height 176
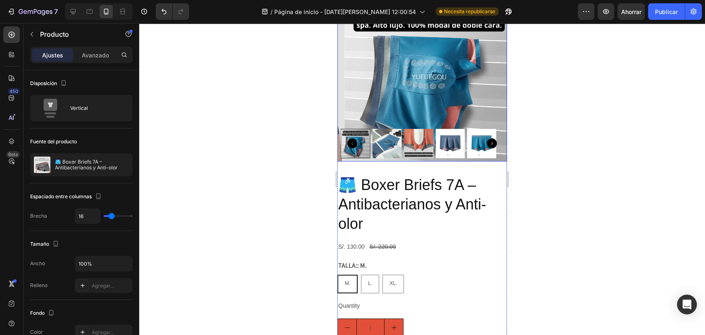
scroll to position [0, 0]
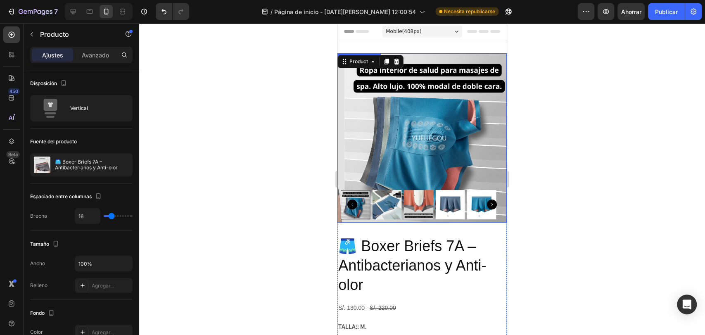
click at [422, 199] on img at bounding box center [418, 204] width 29 height 29
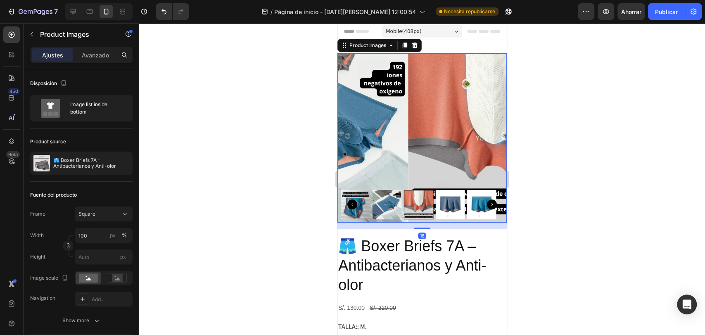
click at [404, 197] on div at bounding box center [418, 204] width 29 height 29
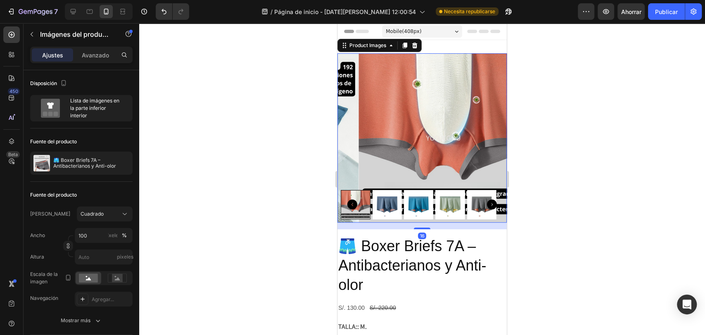
click at [450, 197] on img at bounding box center [449, 204] width 29 height 29
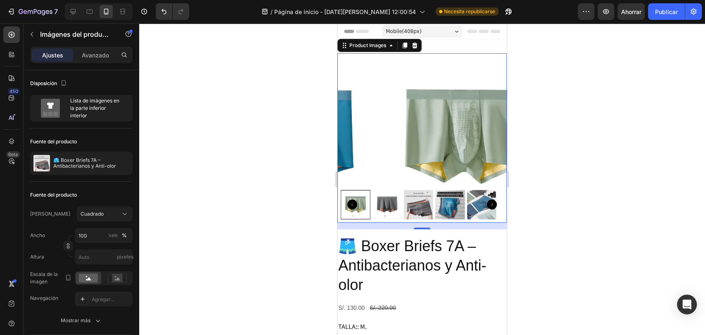
click at [354, 199] on icon "Carousel Back Arrow" at bounding box center [352, 204] width 10 height 10
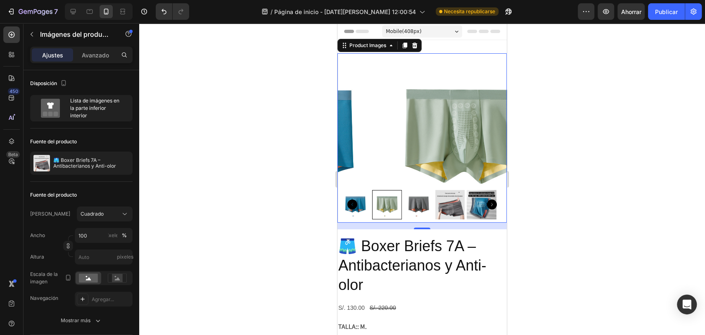
click at [356, 199] on icon "Carousel Back Arrow" at bounding box center [352, 204] width 10 height 10
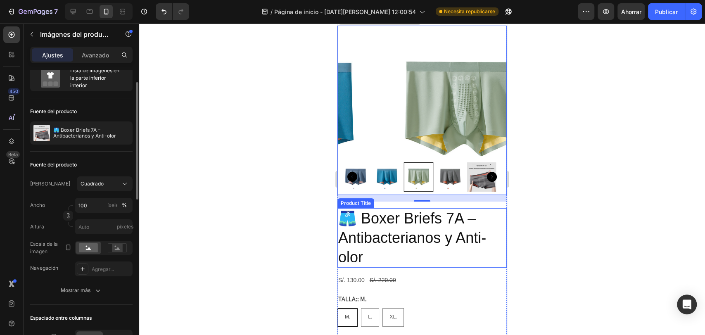
scroll to position [122, 0]
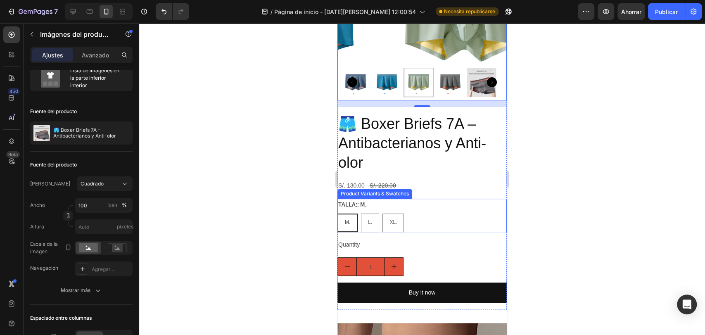
click at [432, 199] on div "TALLA:: M. M. M. M. L. L. L. XL. XL. XL." at bounding box center [421, 215] width 169 height 33
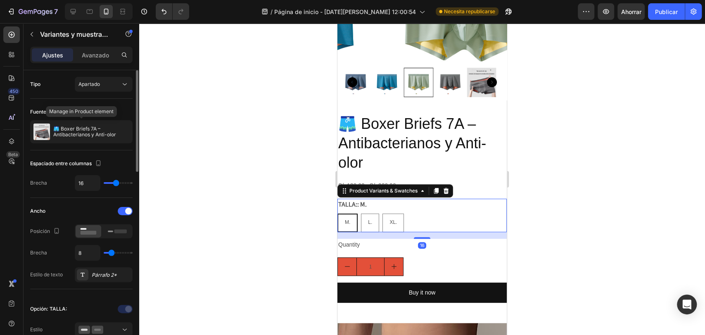
scroll to position [122, 0]
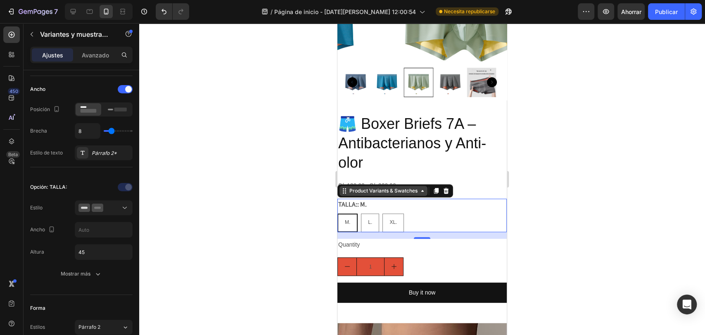
click at [360, 187] on div "Product Variants & Swatches" at bounding box center [383, 190] width 71 height 7
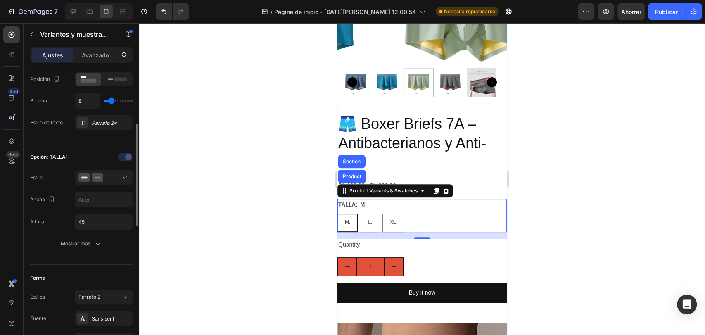
drag, startPoint x: 54, startPoint y: 52, endPoint x: 59, endPoint y: 63, distance: 12.7
click at [54, 52] on font "Ajustes" at bounding box center [52, 55] width 21 height 7
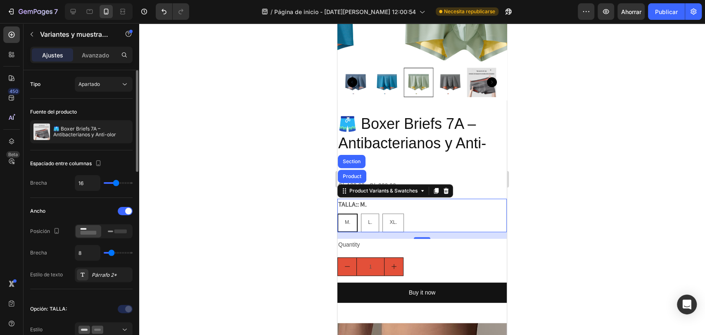
scroll to position [0, 0]
click at [369, 215] on div "L." at bounding box center [369, 223] width 17 height 16
click at [361, 213] on input "L. L. L." at bounding box center [360, 213] width 0 height 0
radio input "true"
click at [386, 215] on div "XL." at bounding box center [393, 223] width 21 height 16
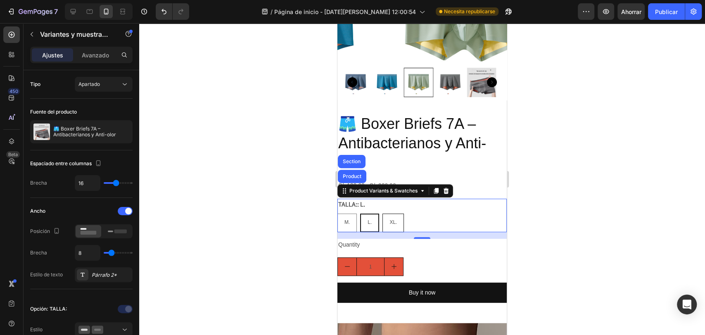
click at [382, 213] on input "XL. XL. XL." at bounding box center [382, 213] width 0 height 0
radio input "true"
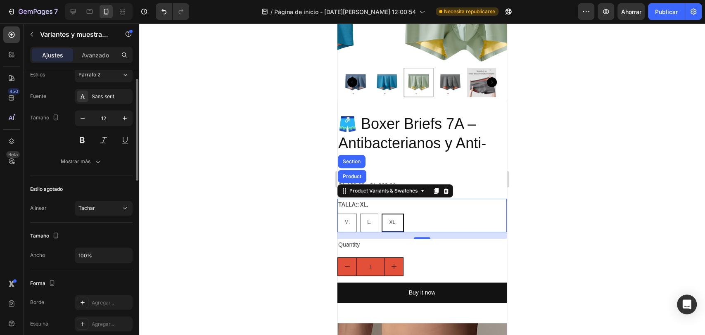
scroll to position [283, 0]
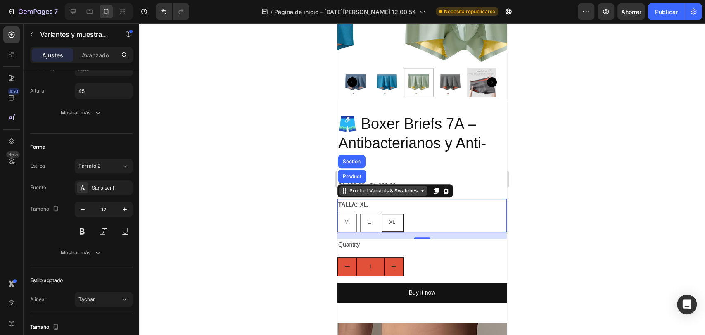
click at [420, 187] on icon at bounding box center [422, 190] width 7 height 7
click at [450, 213] on div "M. M. M. L. L. L. XL. XL. XL." at bounding box center [421, 222] width 169 height 19
click at [580, 203] on div at bounding box center [422, 179] width 566 height 312
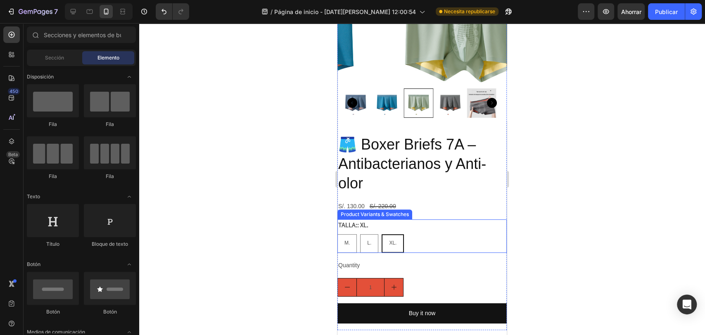
scroll to position [92, 0]
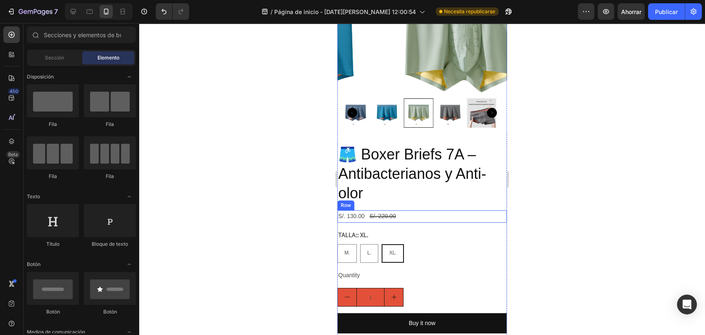
click at [407, 210] on div "S/. 130.00 Product Price Product Price S/. 220.00 Product Price Product Price R…" at bounding box center [421, 216] width 169 height 12
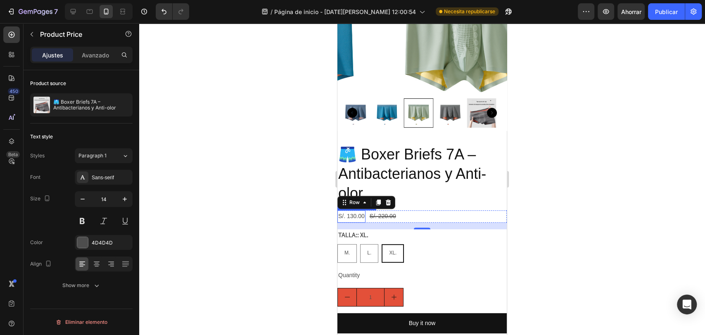
click at [351, 211] on div "S/. 130.00" at bounding box center [351, 216] width 28 height 12
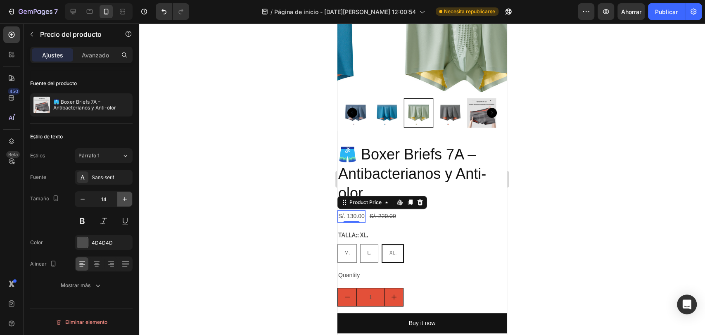
click at [124, 199] on icon "button" at bounding box center [125, 199] width 4 height 4
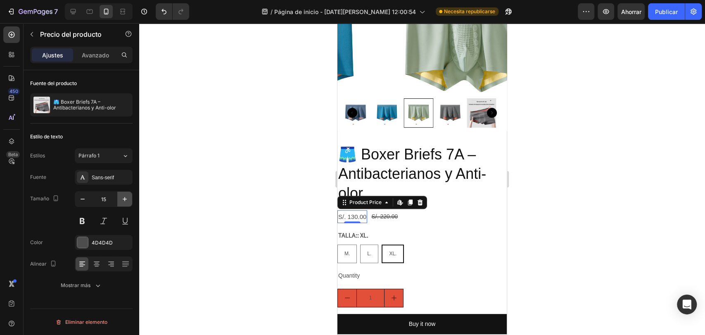
click at [124, 199] on icon "button" at bounding box center [125, 199] width 4 height 4
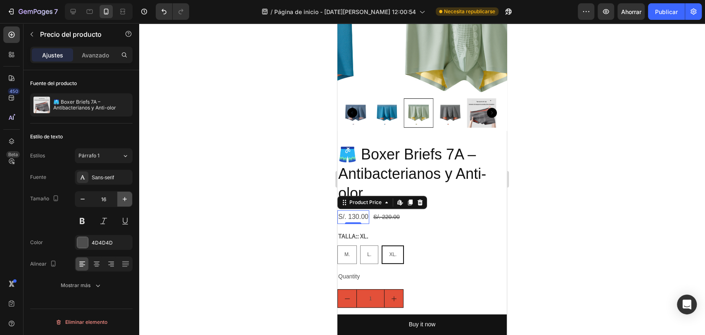
click at [124, 199] on icon "button" at bounding box center [125, 199] width 4 height 4
click at [128, 196] on icon "button" at bounding box center [125, 199] width 8 height 8
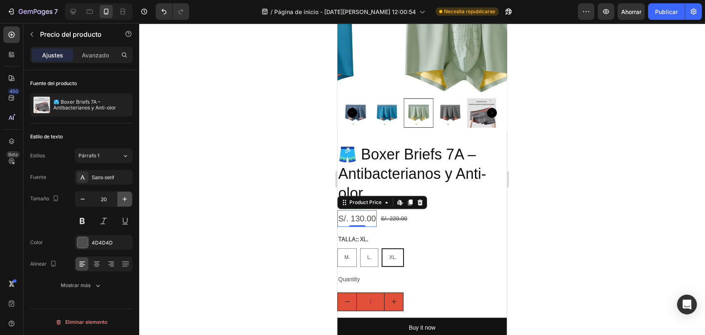
click at [127, 196] on icon "button" at bounding box center [125, 199] width 8 height 8
click at [126, 196] on icon "button" at bounding box center [125, 199] width 8 height 8
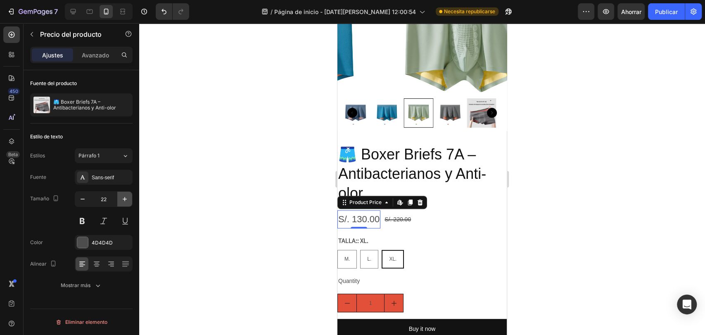
click at [126, 195] on icon "button" at bounding box center [125, 199] width 8 height 8
type input "24"
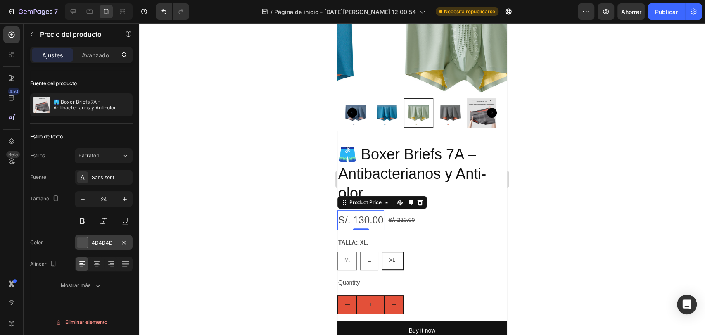
click at [88, 242] on div "4D4D4D" at bounding box center [104, 242] width 58 height 15
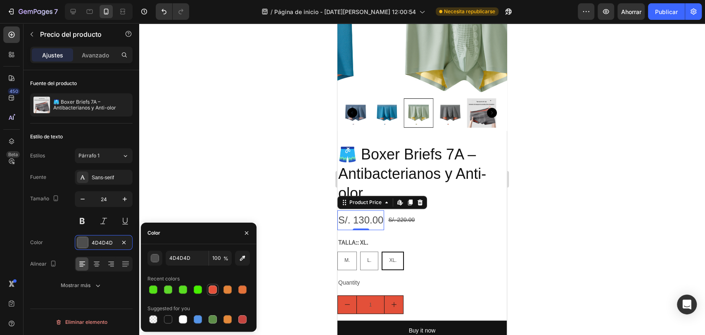
click at [208, 289] on div at bounding box center [213, 290] width 10 height 10
type input "E35039"
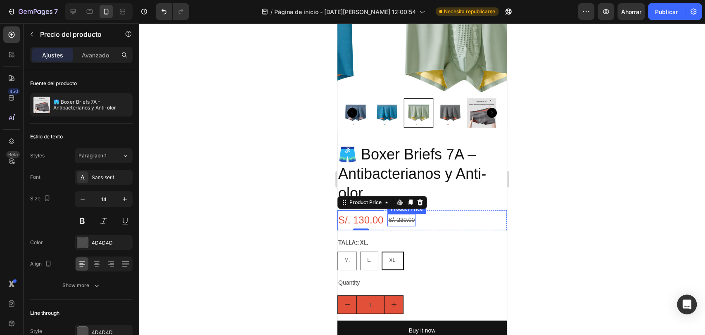
click at [408, 214] on div "S/. 220.00" at bounding box center [401, 220] width 28 height 12
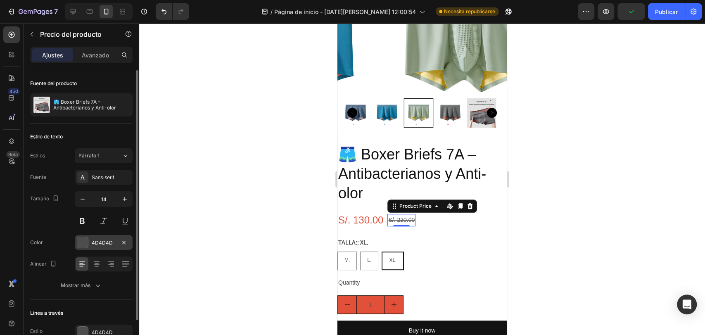
click at [88, 244] on div "4D4D4D" at bounding box center [104, 242] width 58 height 15
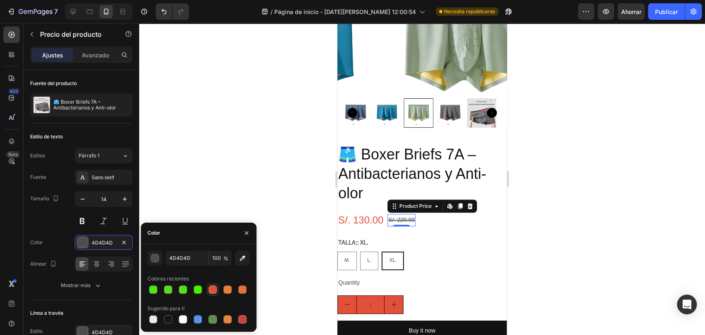
click at [211, 289] on div at bounding box center [213, 289] width 8 height 8
click at [184, 290] on div at bounding box center [183, 289] width 8 height 8
type input "59DD21"
click at [238, 162] on div at bounding box center [422, 179] width 566 height 312
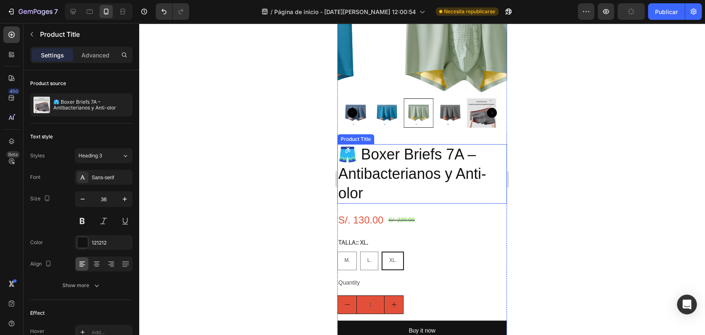
click at [412, 156] on h2 "🩳 Boxer Briefs 7A – Antibacterianos y Anti-olor" at bounding box center [421, 173] width 169 height 59
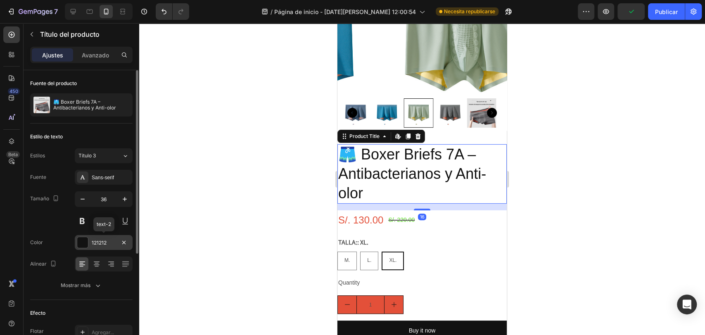
click at [82, 241] on div at bounding box center [82, 242] width 11 height 11
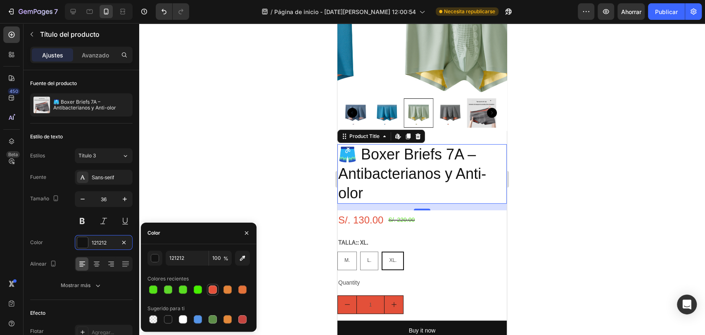
click at [211, 292] on div at bounding box center [213, 289] width 8 height 8
type input "E35039"
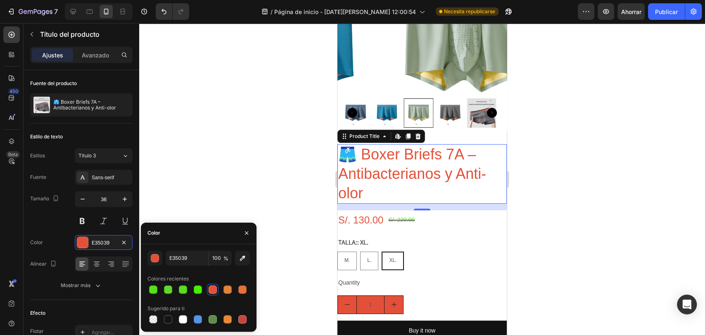
click at [217, 135] on div at bounding box center [422, 179] width 566 height 312
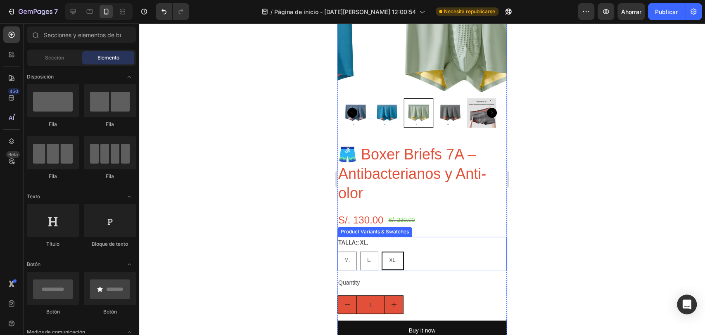
scroll to position [122, 0]
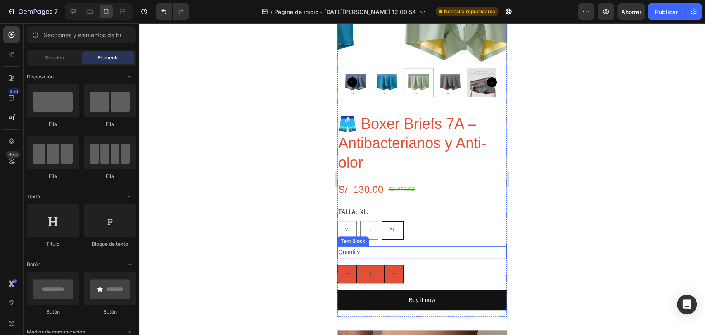
click at [434, 207] on div "TALLA:: XL. M. M. M. L. L. L. XL. XL. XL." at bounding box center [421, 222] width 169 height 33
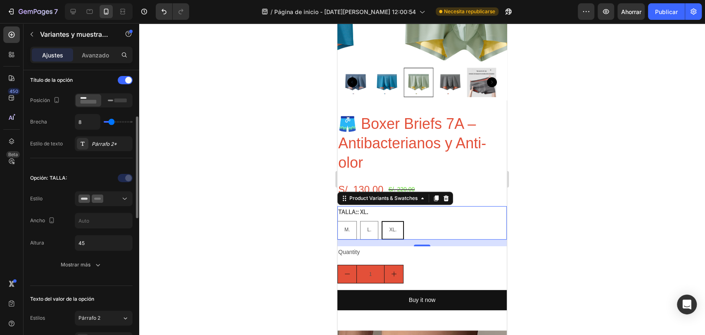
scroll to position [222, 0]
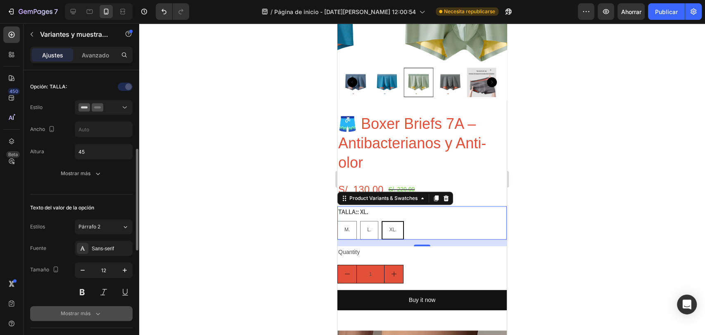
click at [95, 301] on icon "button" at bounding box center [98, 313] width 8 height 8
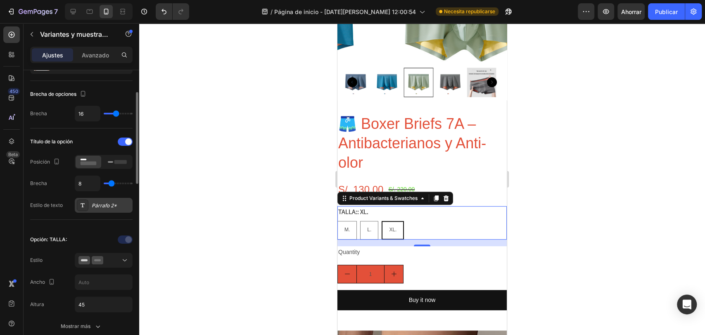
scroll to position [0, 0]
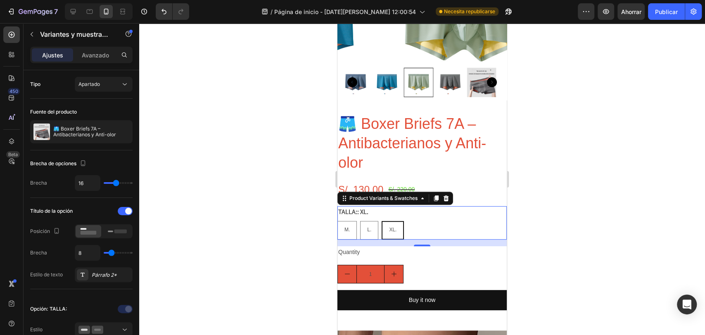
drag, startPoint x: 271, startPoint y: 163, endPoint x: 276, endPoint y: 165, distance: 5.0
click at [271, 163] on div at bounding box center [422, 179] width 566 height 312
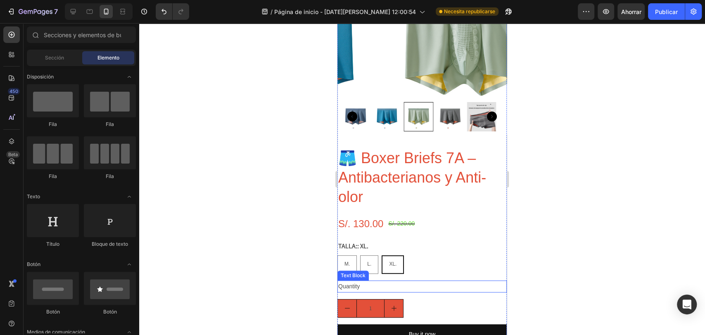
scroll to position [122, 0]
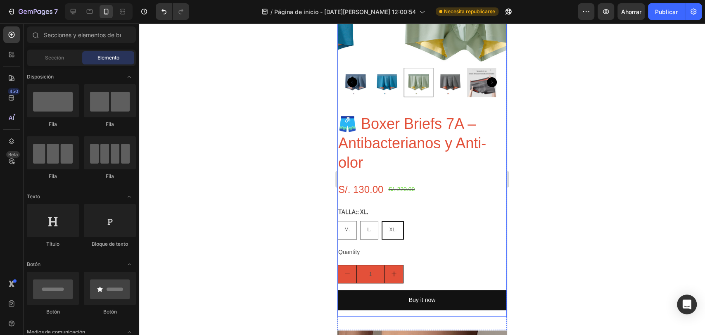
click at [481, 249] on div "Quantity" at bounding box center [421, 252] width 169 height 12
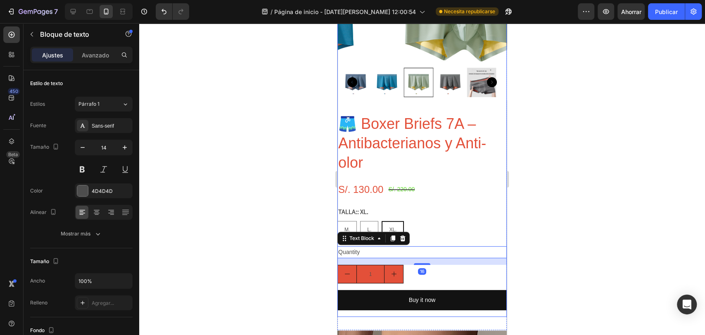
click at [482, 278] on div "🩳 Boxer Briefs 7A – Antibacterianos y Anti-olor Product Title S/. 130.00 Produc…" at bounding box center [421, 215] width 169 height 203
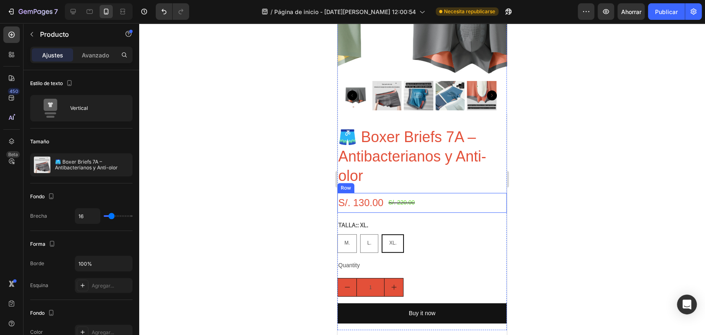
scroll to position [92, 0]
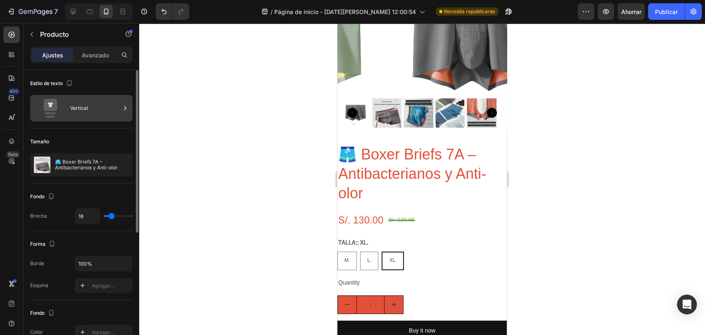
click at [92, 102] on div "Vertical" at bounding box center [95, 108] width 50 height 19
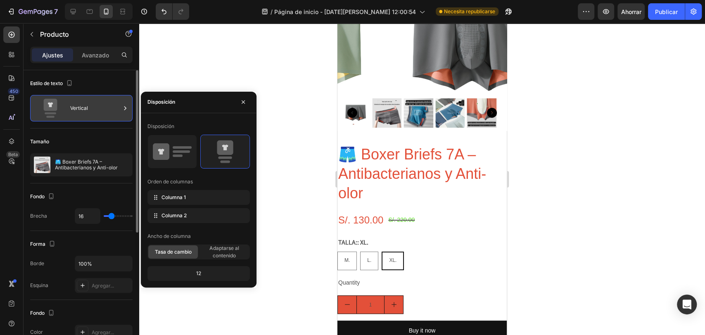
click at [111, 110] on div "Vertical" at bounding box center [95, 108] width 50 height 19
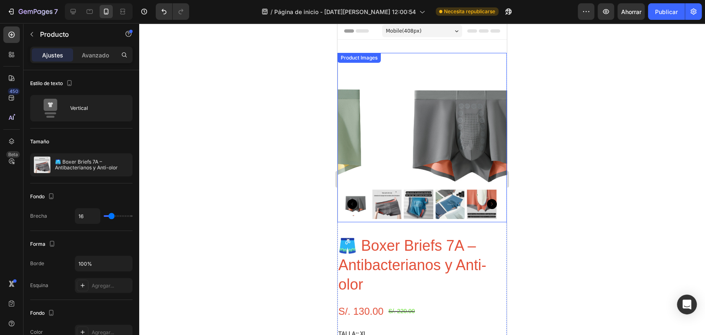
scroll to position [0, 0]
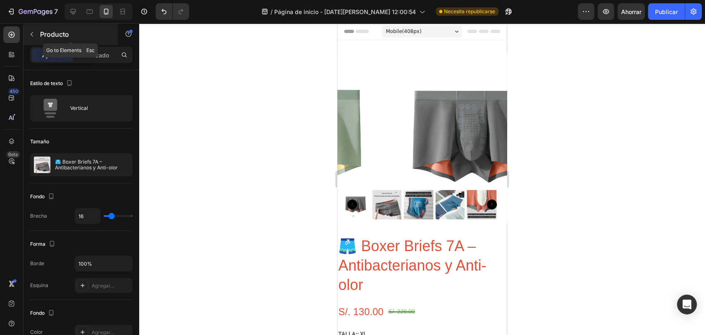
click at [37, 34] on button "button" at bounding box center [31, 34] width 13 height 13
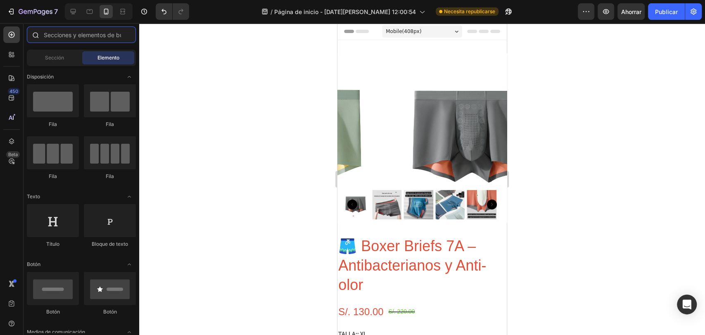
click at [80, 37] on input "text" at bounding box center [81, 34] width 109 height 17
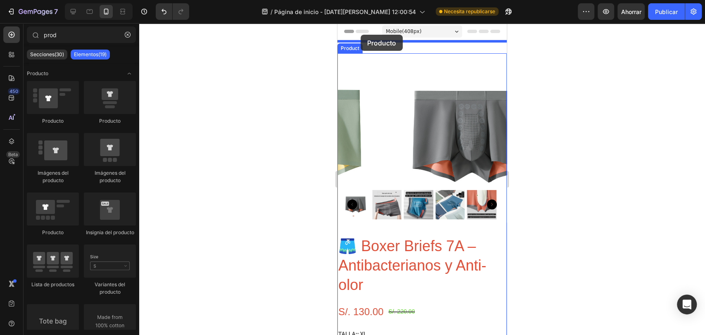
drag, startPoint x: 394, startPoint y: 235, endPoint x: 360, endPoint y: 35, distance: 203.5
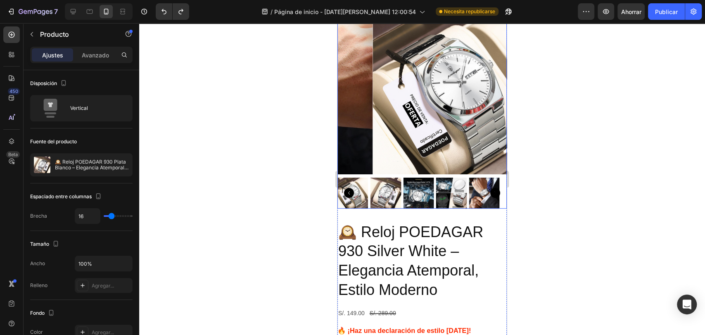
scroll to position [17, 0]
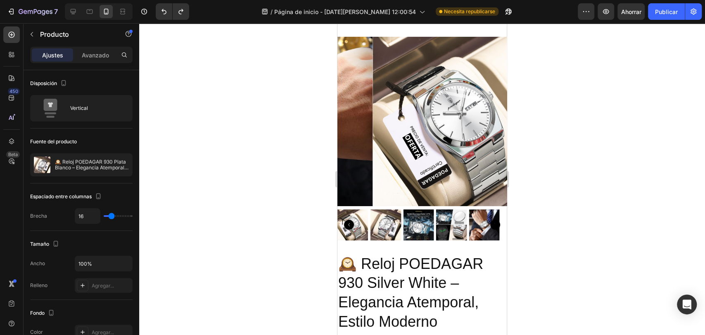
click at [549, 91] on div at bounding box center [422, 179] width 566 height 312
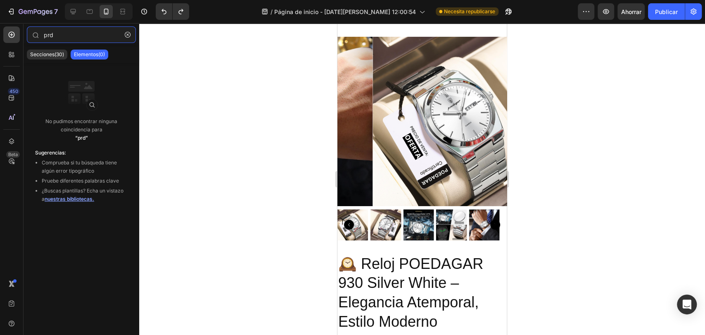
type input "pd"
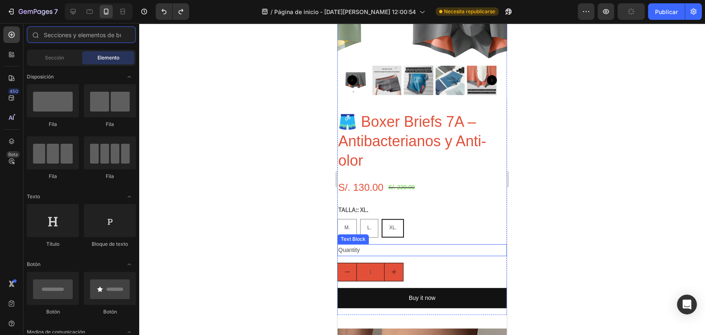
scroll to position [122, 0]
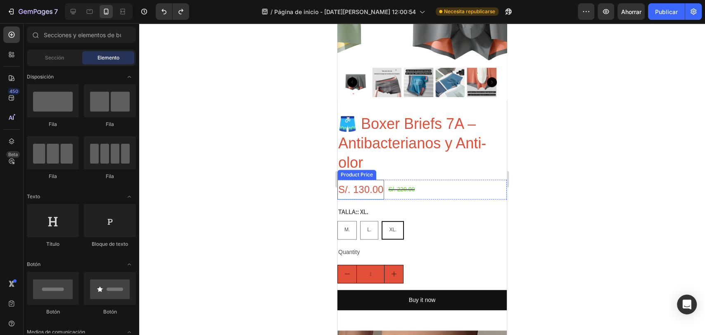
click at [369, 183] on div "S/. 130.00" at bounding box center [360, 189] width 47 height 19
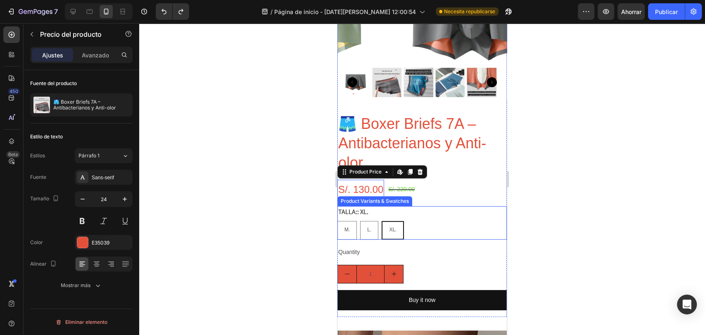
click at [415, 221] on div "M. M. M. L. L. L. XL. XL. XL." at bounding box center [421, 230] width 169 height 19
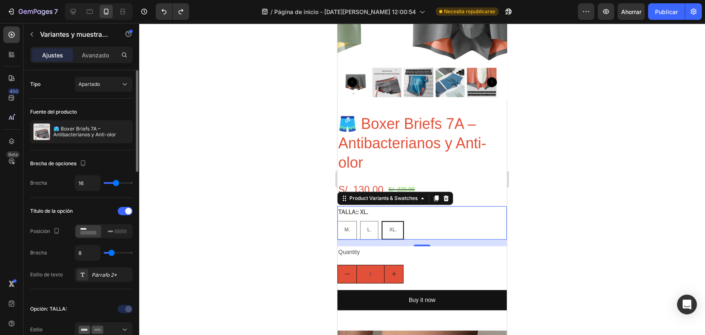
type input "31"
type input "33"
type input "38"
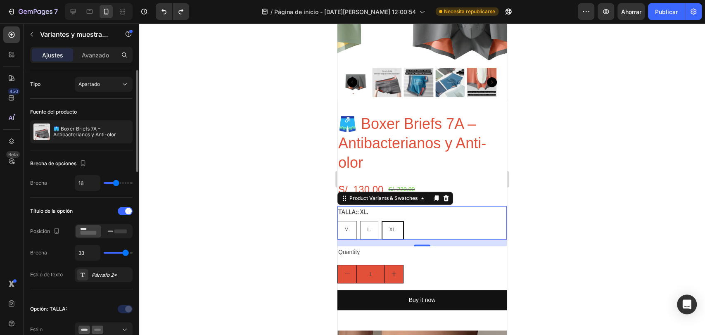
type input "38"
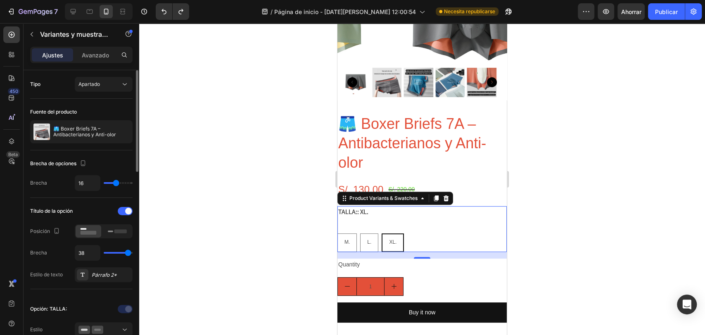
type input "39"
type input "35"
type input "18"
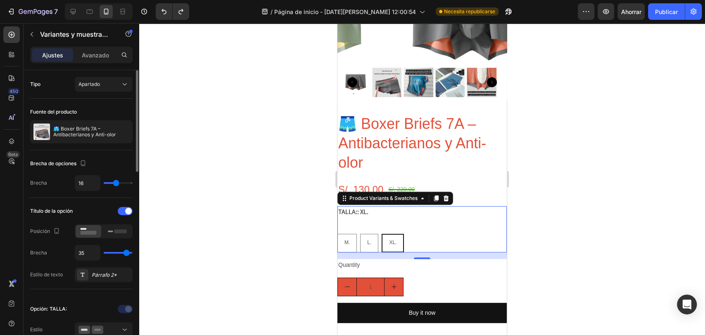
type input "18"
type input "16"
type input "15"
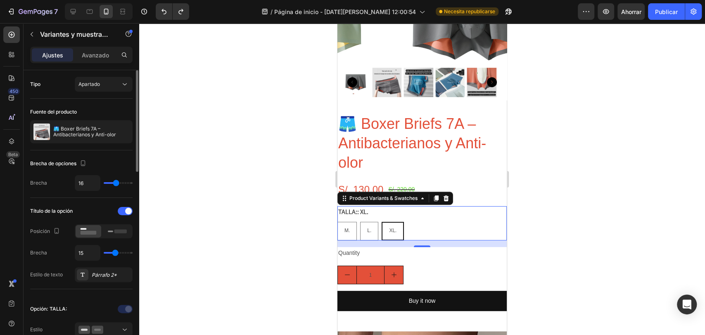
type input "10"
type input "8"
type input "5"
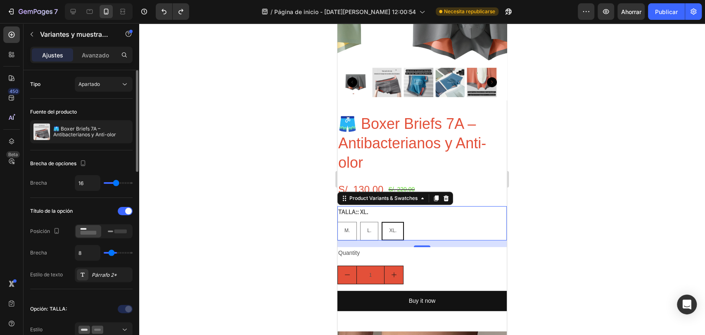
type input "5"
type input "4"
type input "2"
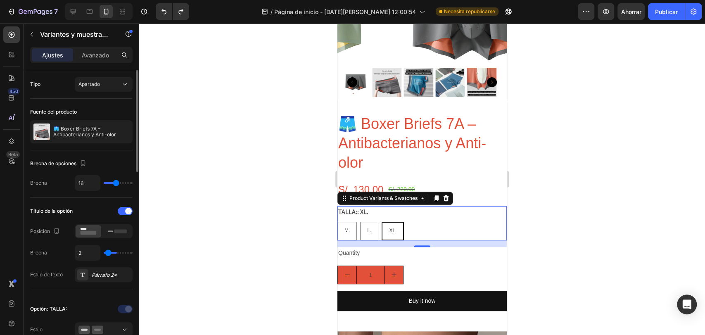
type input "0"
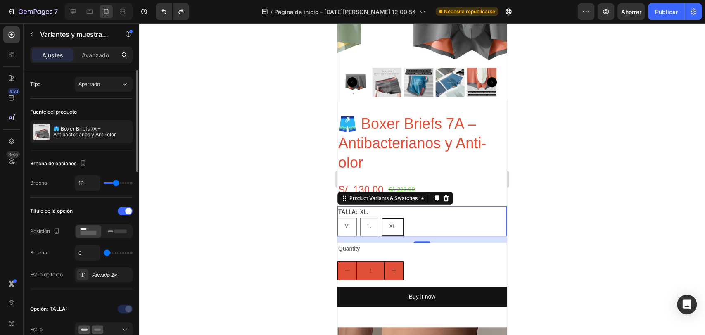
drag, startPoint x: 113, startPoint y: 253, endPoint x: 100, endPoint y: 248, distance: 14.4
type input "0"
click at [104, 252] on input "range" at bounding box center [118, 253] width 29 height 2
click at [96, 55] on font "Avanzado" at bounding box center [95, 55] width 27 height 7
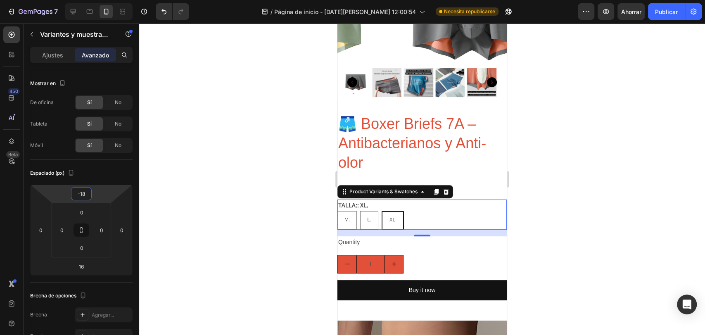
type input "-22"
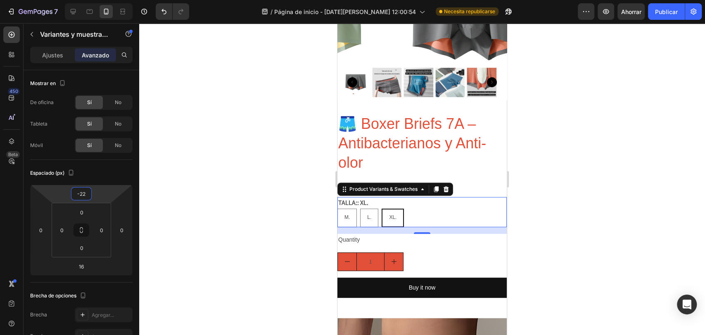
drag, startPoint x: 86, startPoint y: 186, endPoint x: 88, endPoint y: 191, distance: 5.2
click at [88, 0] on html "7 / Página de inicio - 27 de agosto, 12:00:54 Necesita republicarse Avance Ahor…" at bounding box center [352, 0] width 705 height 0
click at [394, 238] on div "Quantity" at bounding box center [421, 240] width 169 height 12
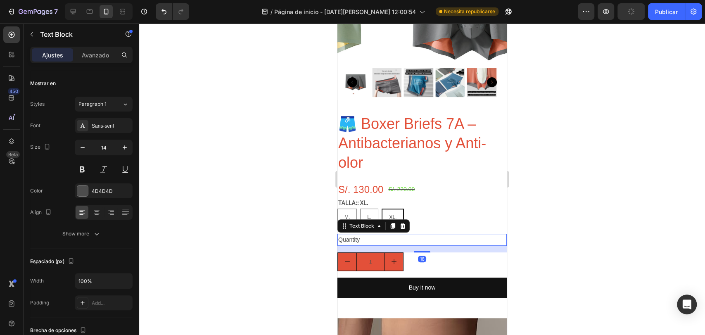
click at [361, 235] on div "Quantity" at bounding box center [421, 240] width 169 height 12
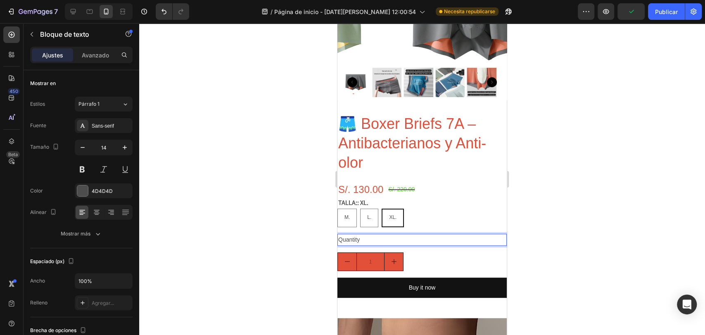
click at [387, 235] on p "Quantity" at bounding box center [422, 240] width 168 height 10
drag, startPoint x: 367, startPoint y: 232, endPoint x: 326, endPoint y: 232, distance: 40.9
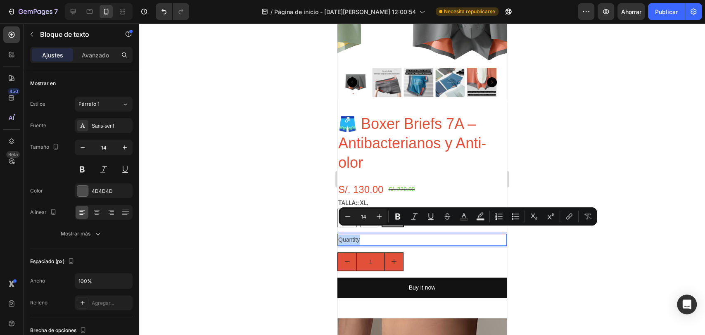
click at [403, 236] on p "Quantity" at bounding box center [422, 240] width 168 height 10
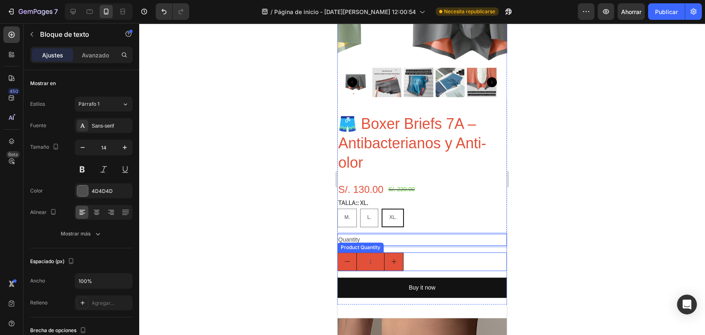
click at [430, 252] on div "1" at bounding box center [421, 261] width 169 height 19
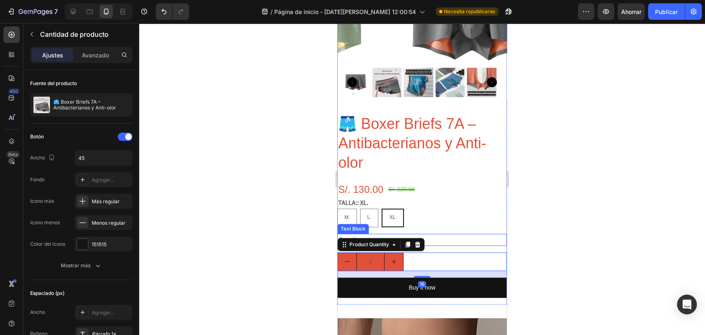
click at [439, 236] on p "Quantity" at bounding box center [422, 240] width 168 height 10
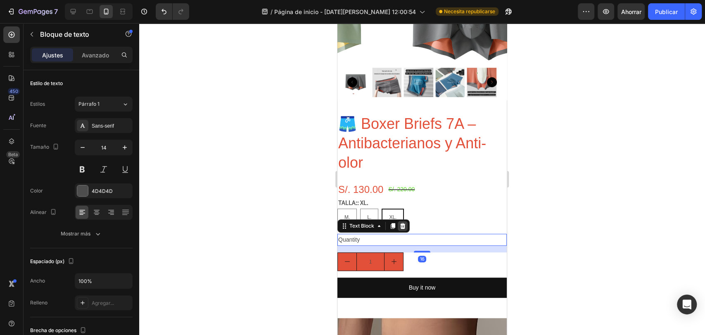
click at [404, 223] on icon at bounding box center [402, 226] width 5 height 6
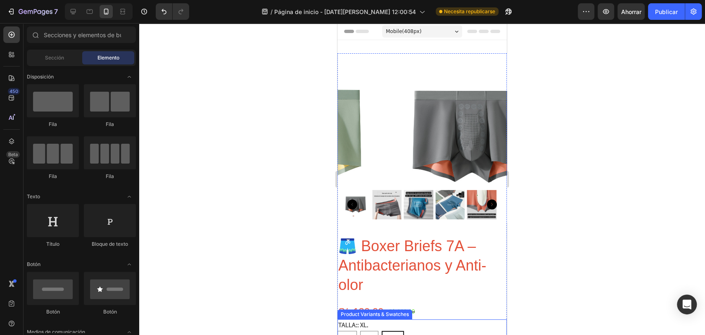
scroll to position [122, 0]
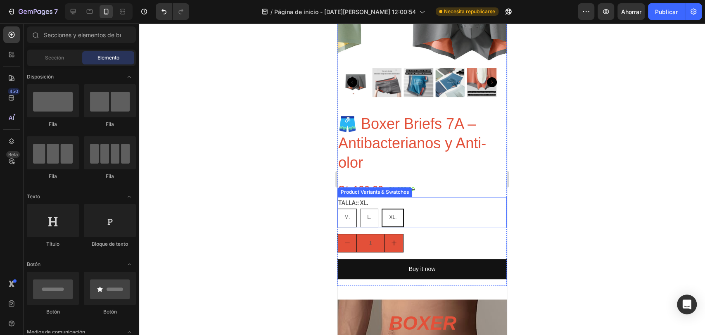
click at [353, 210] on div "M." at bounding box center [347, 218] width 19 height 16
click at [337, 208] on input "M. M. M." at bounding box center [337, 208] width 0 height 0
radio input "true"
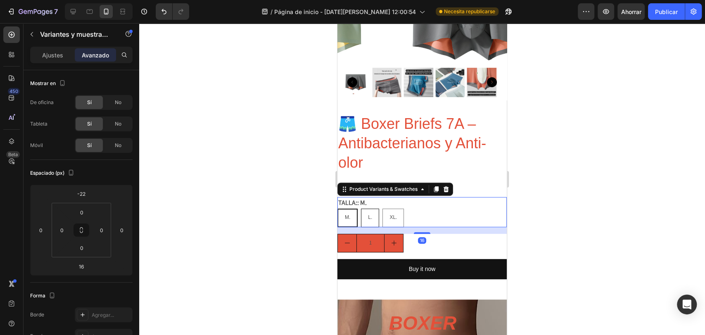
click at [363, 210] on div "L." at bounding box center [369, 218] width 17 height 16
click at [361, 208] on input "L. L. L." at bounding box center [360, 208] width 0 height 0
radio input "true"
click at [395, 214] on span "XL." at bounding box center [392, 217] width 7 height 6
click at [382, 208] on input "XL. XL. XL." at bounding box center [382, 208] width 0 height 0
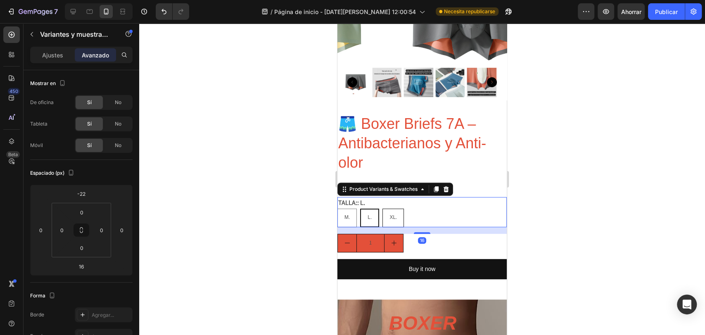
radio input "true"
click at [355, 210] on div "M." at bounding box center [347, 218] width 19 height 16
click at [337, 208] on input "M. M. M." at bounding box center [337, 208] width 0 height 0
radio input "true"
click at [380, 209] on div "M. M. M. L. L. L. XL. XL. XL." at bounding box center [421, 218] width 169 height 19
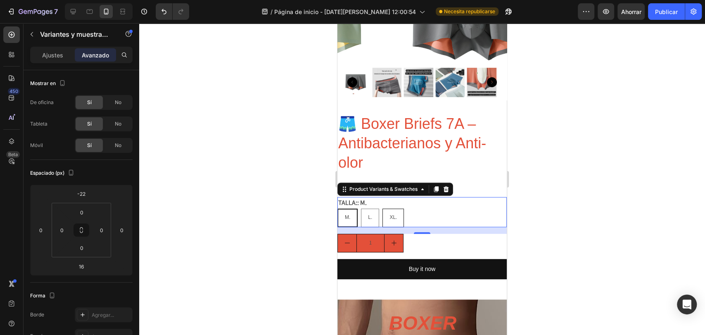
click at [389, 214] on span "XL." at bounding box center [392, 217] width 7 height 6
click at [382, 208] on input "XL. XL. XL." at bounding box center [382, 208] width 0 height 0
radio input "true"
drag, startPoint x: 350, startPoint y: 206, endPoint x: 356, endPoint y: 207, distance: 5.8
click at [350, 210] on div "M." at bounding box center [347, 218] width 19 height 16
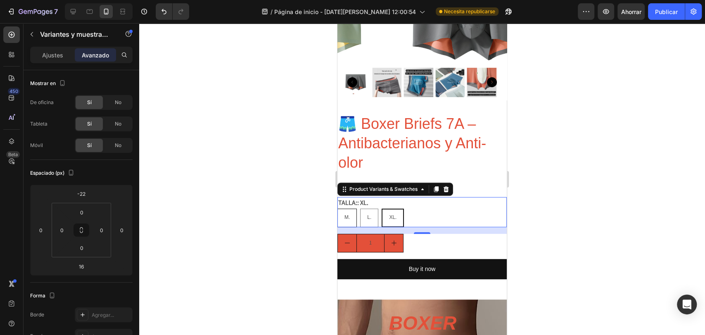
click at [337, 208] on input "M. M. M." at bounding box center [337, 208] width 0 height 0
radio input "true"
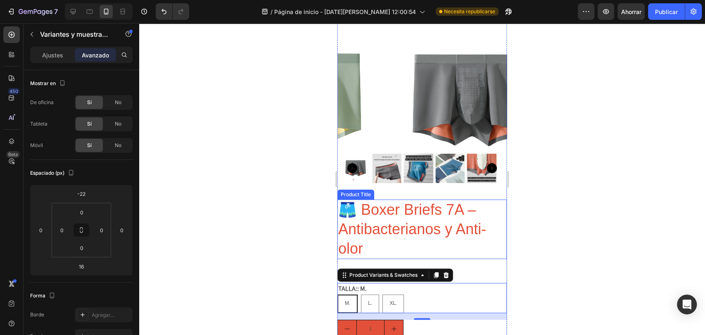
scroll to position [0, 0]
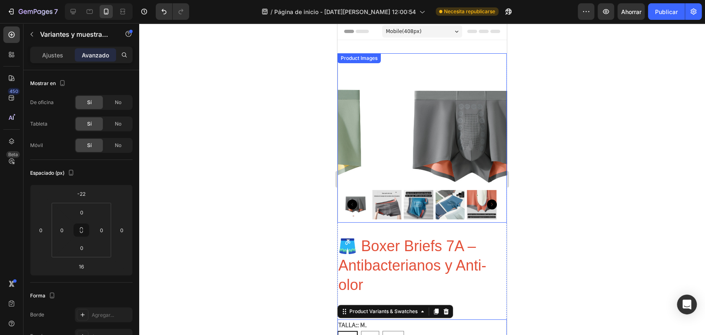
click at [379, 62] on div "Product Images" at bounding box center [421, 137] width 169 height 169
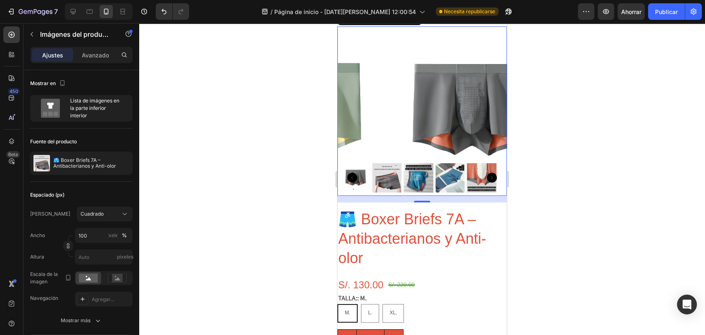
scroll to position [61, 0]
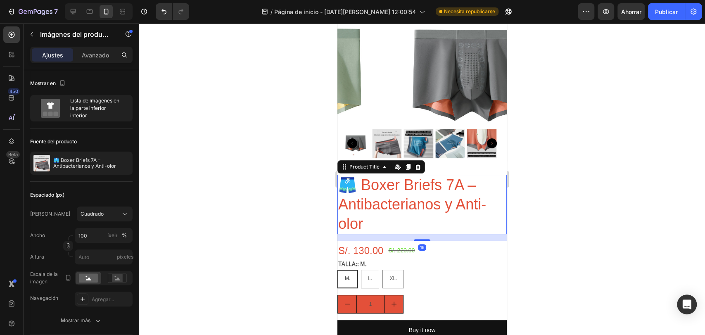
click at [494, 223] on h2 "🩳 Boxer Briefs 7A – Antibacterianos y Anti-olor" at bounding box center [421, 204] width 169 height 59
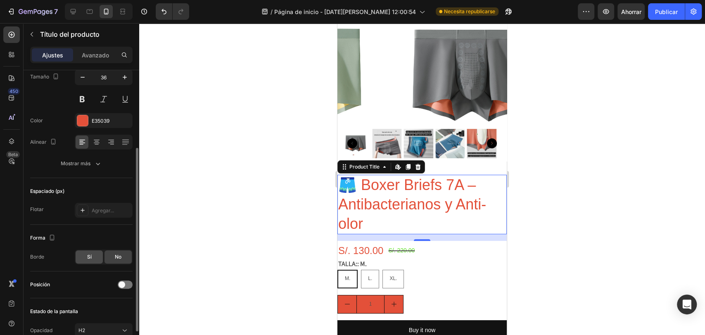
scroll to position [164, 0]
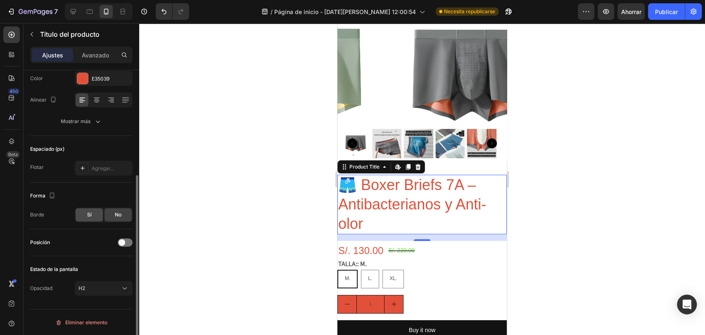
click at [92, 216] on div "Sí" at bounding box center [89, 214] width 27 height 13
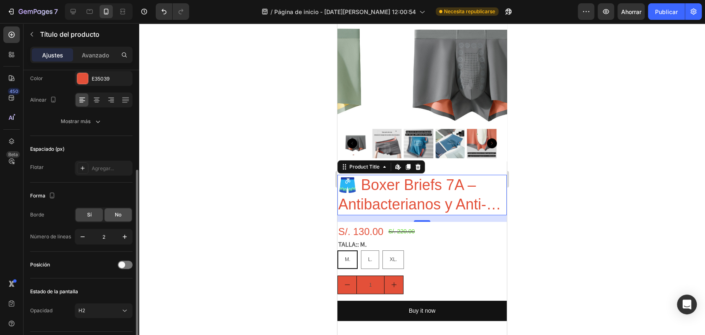
click at [116, 216] on font "No" at bounding box center [118, 214] width 7 height 6
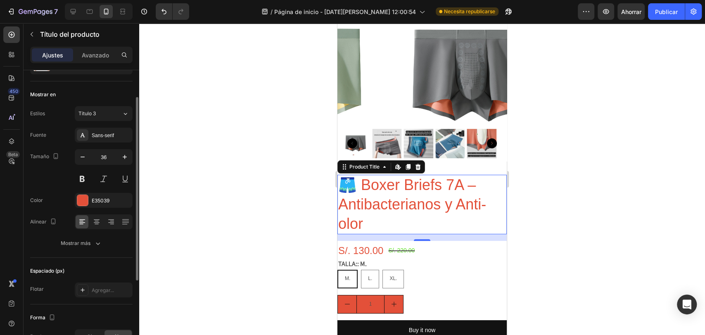
scroll to position [0, 0]
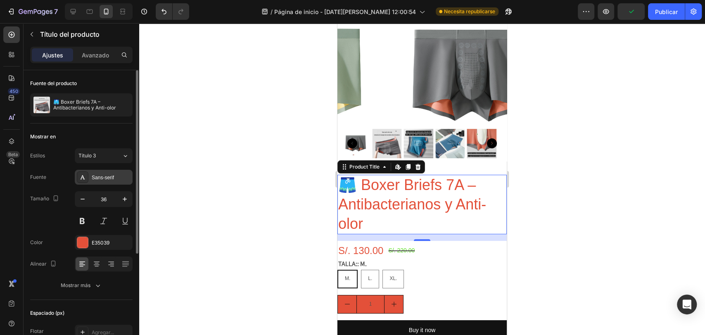
click at [94, 175] on font "Sans-serif" at bounding box center [103, 178] width 22 height 6
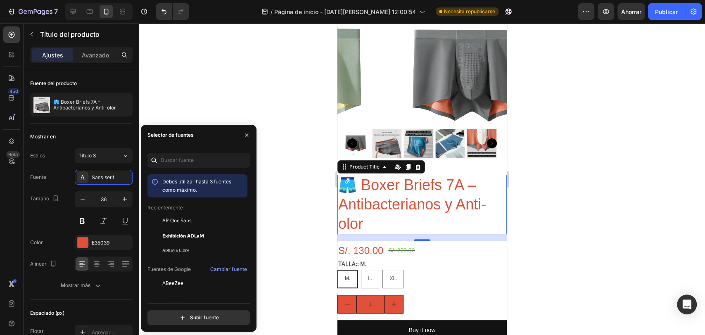
click at [268, 92] on div at bounding box center [422, 179] width 566 height 312
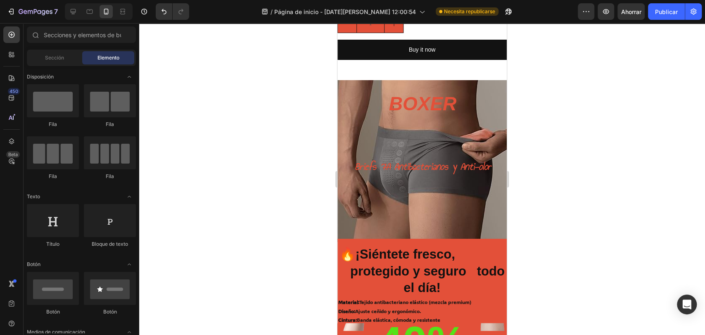
scroll to position [367, 0]
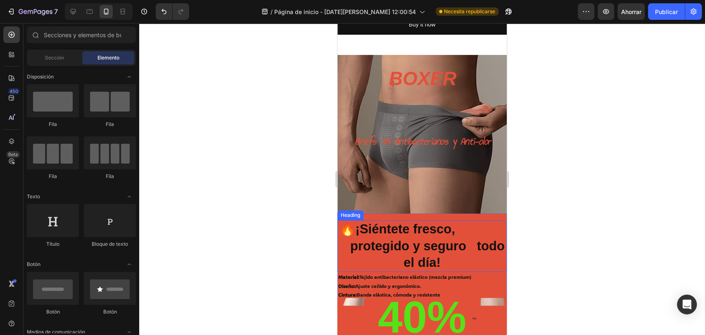
click at [443, 242] on strong "¡Siéntete fresco, protegido y seguro todo el día!" at bounding box center [421, 246] width 165 height 48
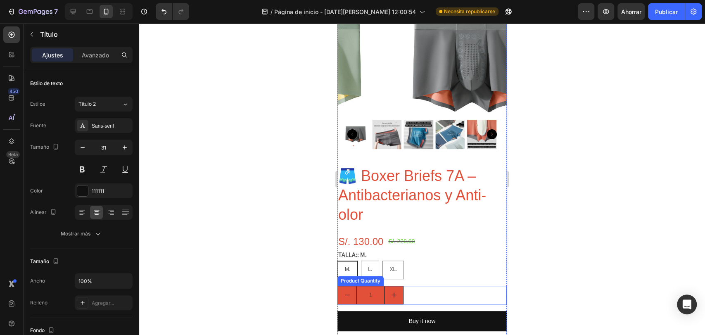
scroll to position [61, 0]
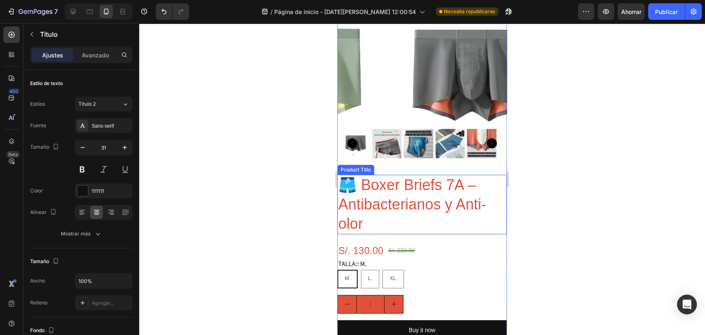
click at [446, 179] on h2 "🩳 Boxer Briefs 7A – Antibacterianos y Anti-olor" at bounding box center [421, 204] width 169 height 59
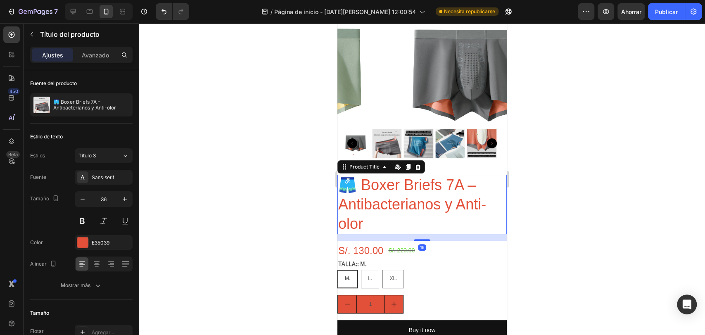
click at [409, 187] on h2 "🩳 Boxer Briefs 7A – Antibacterianos y Anti-olor" at bounding box center [421, 204] width 169 height 59
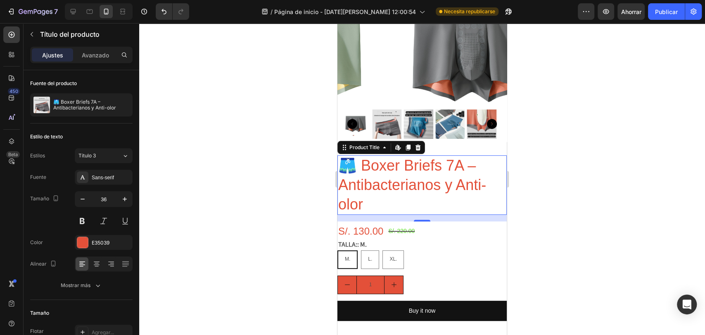
scroll to position [92, 0]
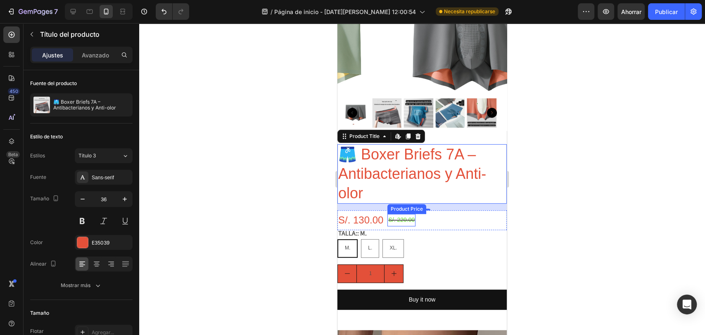
click at [404, 214] on div "S/. 220.00" at bounding box center [401, 220] width 28 height 12
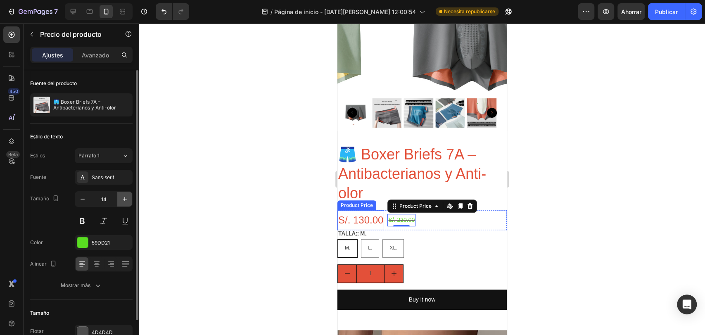
click at [123, 196] on icon "button" at bounding box center [125, 199] width 8 height 8
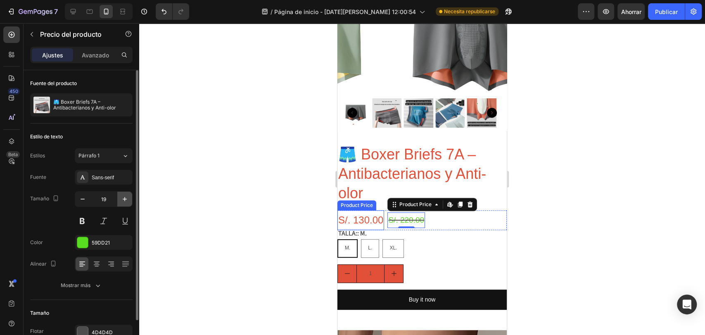
click at [123, 196] on icon "button" at bounding box center [125, 199] width 8 height 8
type input "20"
click at [97, 262] on icon at bounding box center [96, 264] width 8 height 8
click at [99, 263] on icon at bounding box center [96, 264] width 8 height 8
click at [109, 262] on icon at bounding box center [111, 264] width 8 height 8
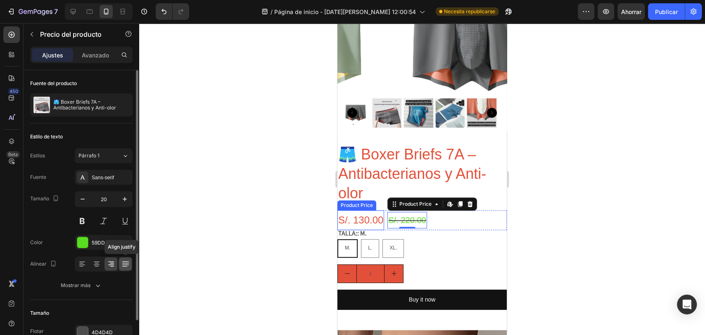
click at [119, 261] on div at bounding box center [125, 263] width 13 height 13
click at [114, 263] on icon at bounding box center [111, 264] width 8 height 8
click at [112, 263] on icon at bounding box center [111, 264] width 8 height 8
click at [121, 264] on icon at bounding box center [125, 264] width 8 height 8
click at [123, 264] on icon at bounding box center [125, 264] width 7 height 0
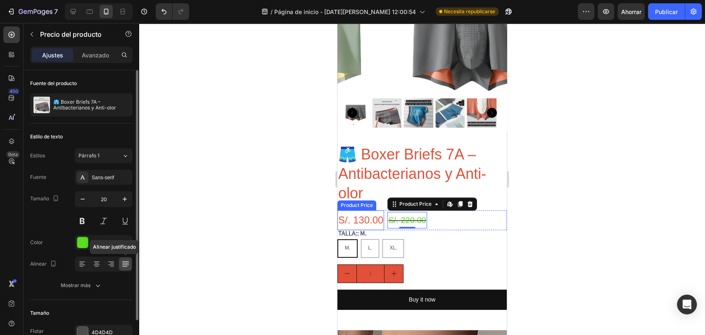
click at [123, 264] on icon at bounding box center [125, 264] width 7 height 0
click at [92, 265] on icon at bounding box center [96, 264] width 8 height 8
click at [85, 265] on icon at bounding box center [82, 264] width 8 height 8
click at [365, 211] on div "S/. 130.00" at bounding box center [360, 219] width 47 height 19
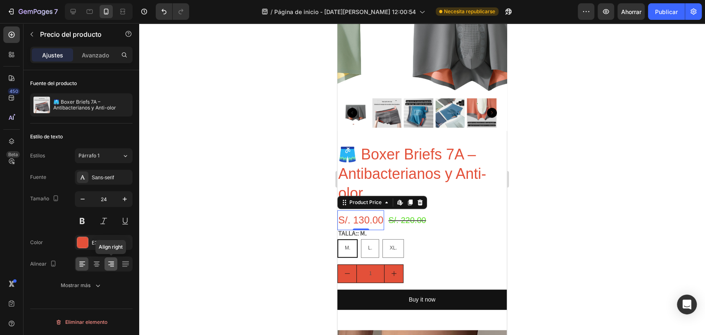
click at [106, 262] on div at bounding box center [110, 263] width 13 height 13
click at [101, 263] on div at bounding box center [96, 263] width 13 height 13
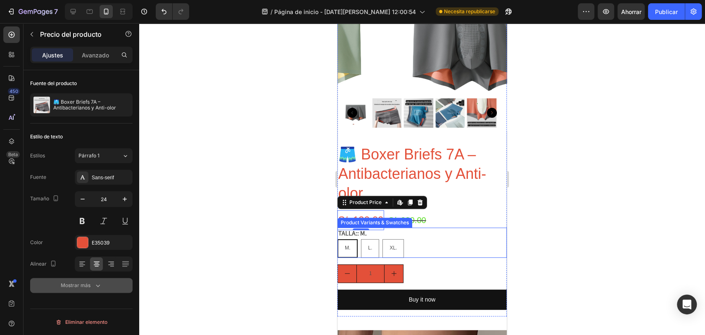
click at [97, 289] on icon "button" at bounding box center [98, 285] width 8 height 8
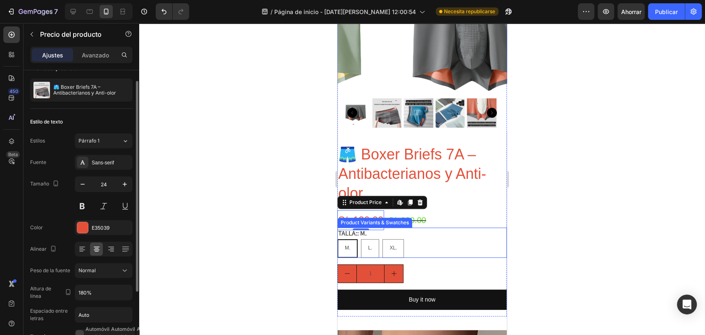
scroll to position [0, 0]
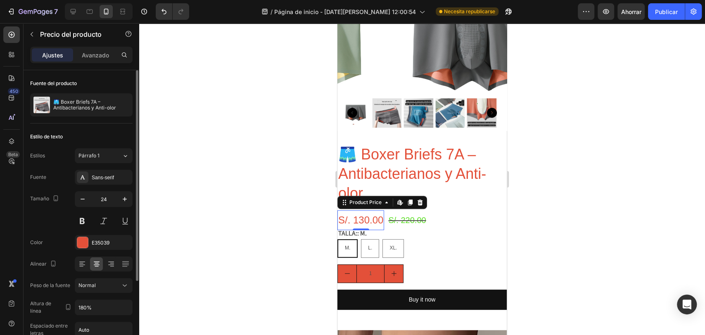
click at [276, 165] on div at bounding box center [422, 179] width 566 height 312
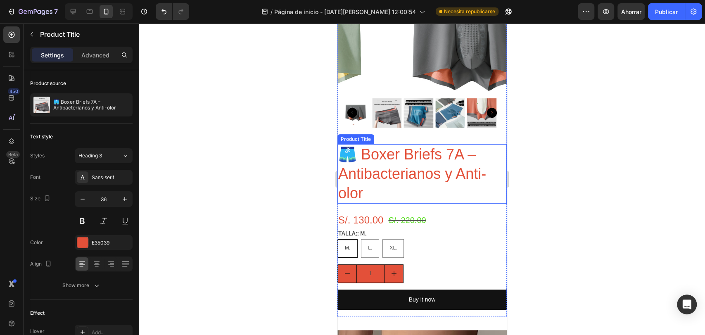
click at [388, 185] on h2 "🩳 Boxer Briefs 7A – Antibacterianos y Anti-olor" at bounding box center [421, 173] width 169 height 59
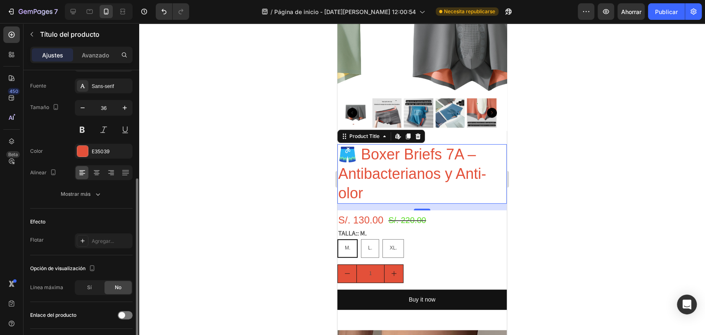
scroll to position [122, 0]
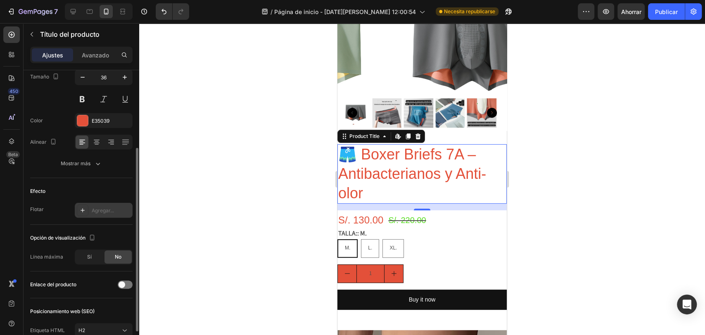
click at [90, 208] on div "Agregar..." at bounding box center [104, 210] width 58 height 15
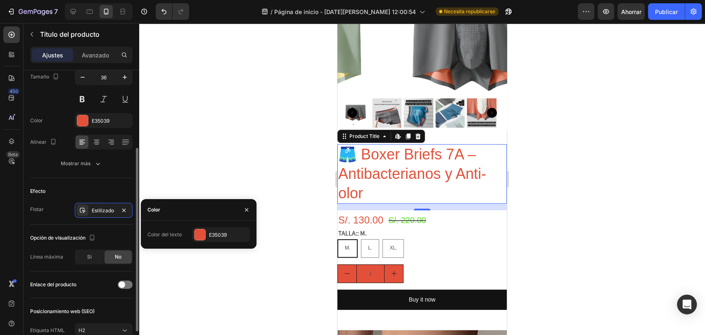
click at [86, 180] on div "Efecto Flotar Estilizado" at bounding box center [81, 201] width 102 height 47
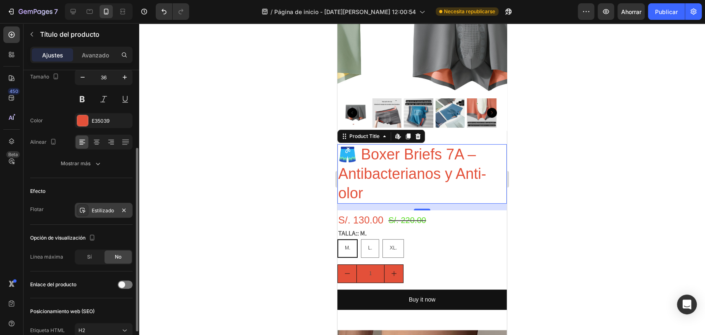
click at [99, 212] on font "Estilizado" at bounding box center [103, 210] width 22 height 6
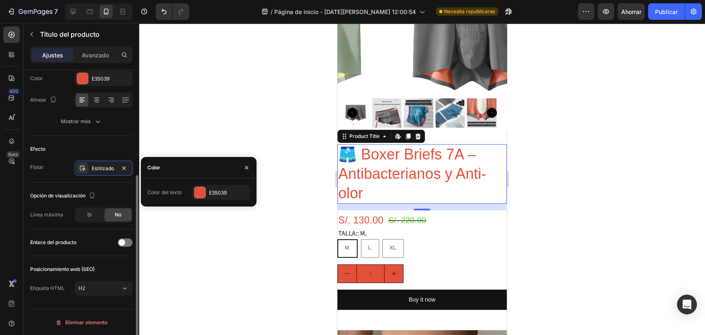
scroll to position [73, 0]
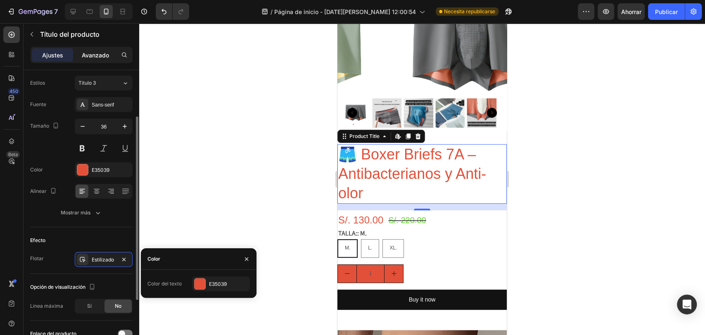
click at [90, 57] on font "Avanzado" at bounding box center [95, 55] width 27 height 7
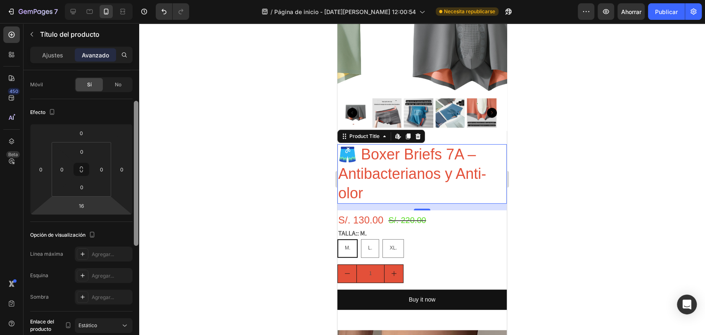
scroll to position [91, 0]
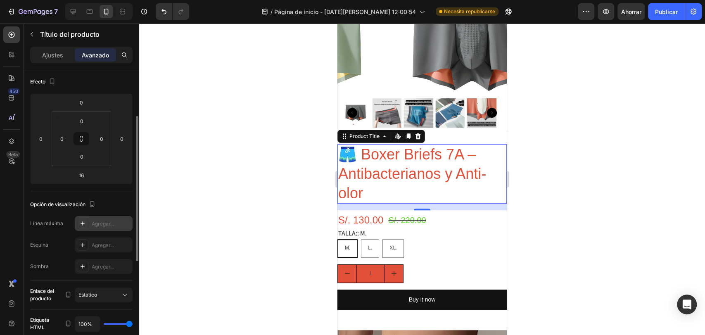
click at [103, 226] on div "Agregar..." at bounding box center [111, 223] width 39 height 7
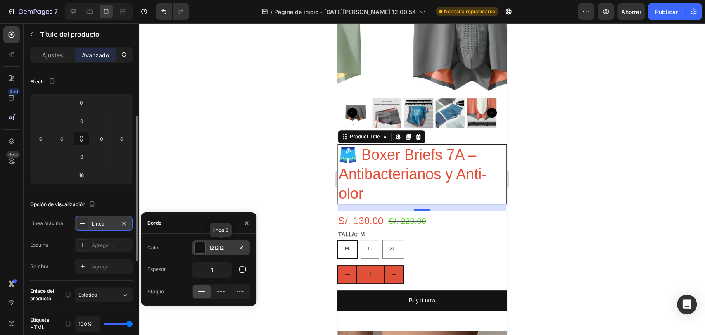
click at [202, 248] on div at bounding box center [199, 247] width 11 height 11
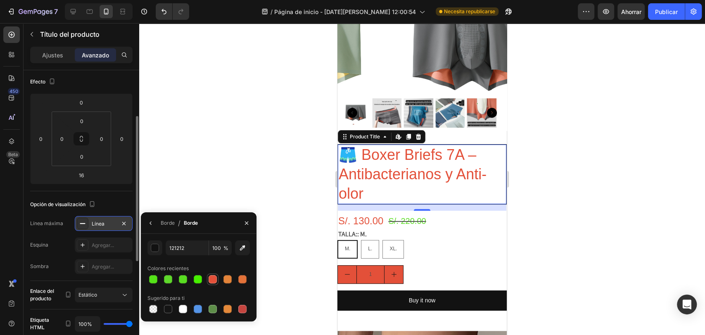
click at [212, 277] on div at bounding box center [213, 279] width 8 height 8
type input "E35039"
click at [205, 161] on div at bounding box center [422, 179] width 566 height 312
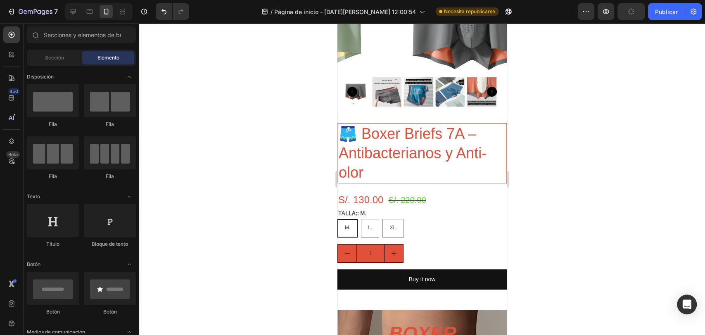
scroll to position [122, 0]
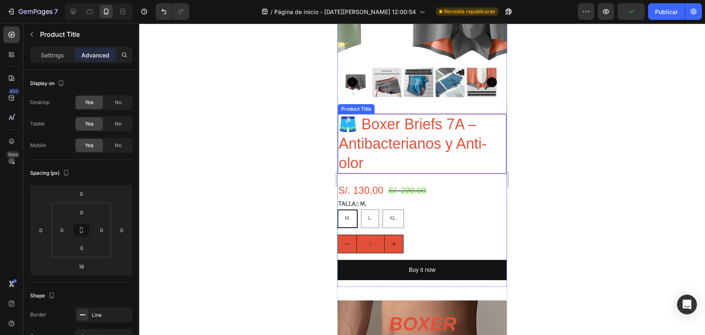
click at [417, 153] on h2 "🩳 Boxer Briefs 7A – Antibacterianos y Anti-olor" at bounding box center [422, 143] width 168 height 59
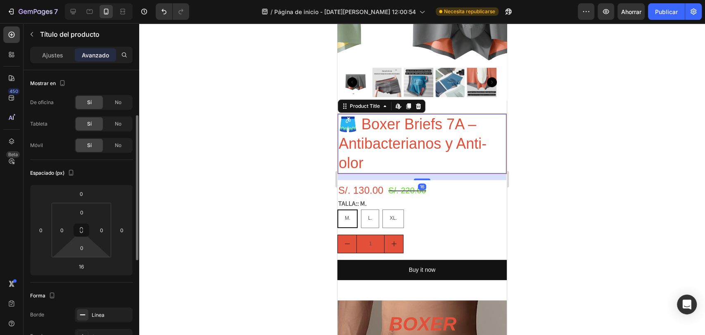
scroll to position [91, 0]
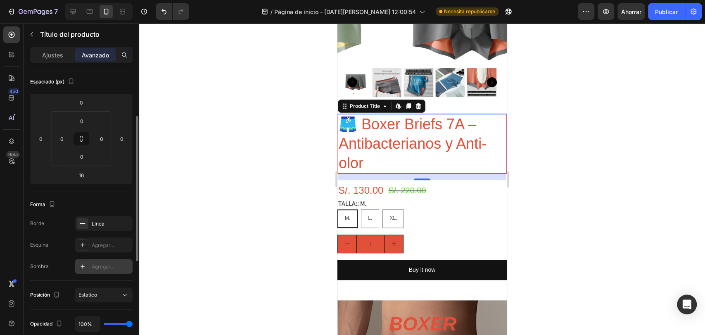
click at [118, 265] on div "Agregar..." at bounding box center [111, 266] width 39 height 7
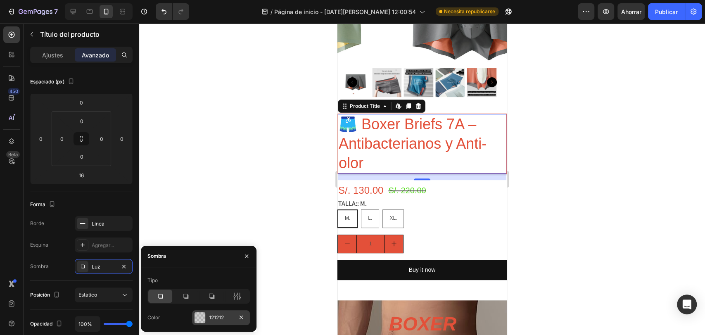
click at [204, 315] on div at bounding box center [199, 317] width 11 height 11
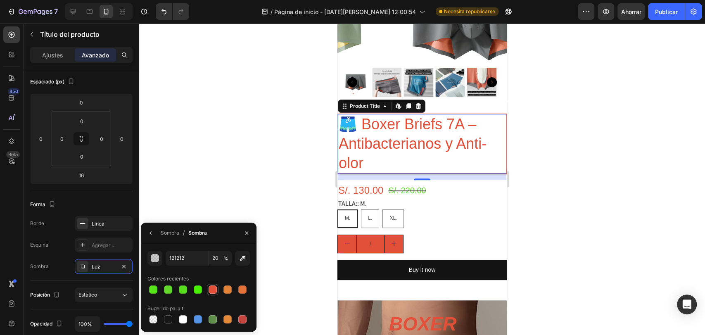
click at [210, 287] on div at bounding box center [213, 289] width 8 height 8
type input "E35039"
type input "100"
click at [221, 163] on div at bounding box center [422, 179] width 566 height 312
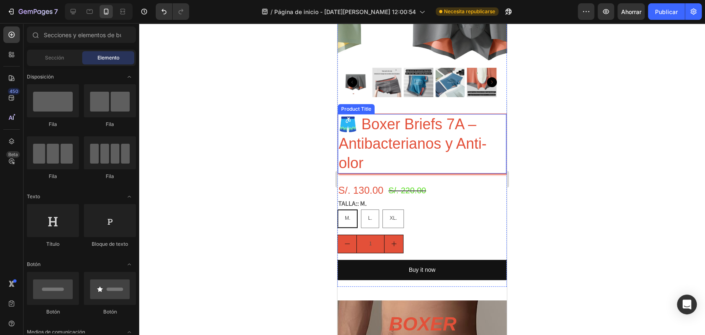
click at [420, 143] on h2 "🩳 Boxer Briefs 7A – Antibacterianos y Anti-olor" at bounding box center [422, 143] width 168 height 59
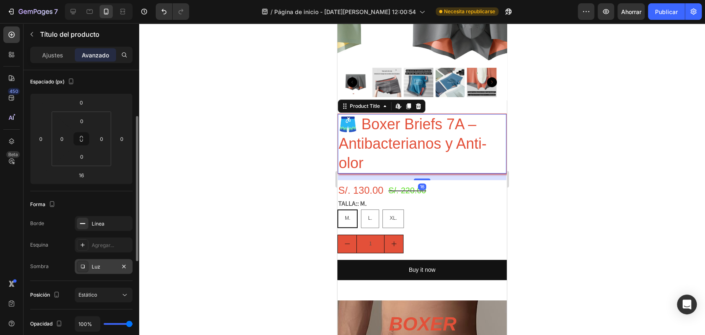
scroll to position [122, 0]
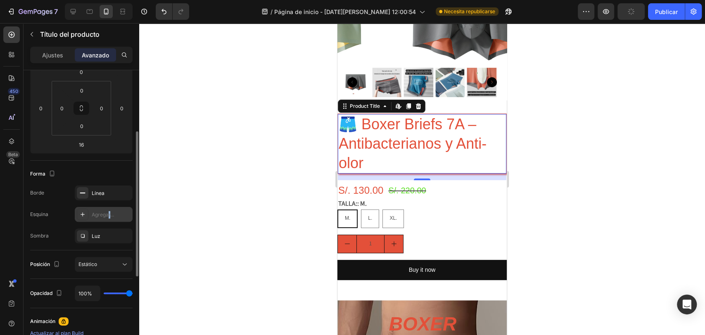
click at [109, 215] on font "Agregar..." at bounding box center [103, 214] width 22 height 6
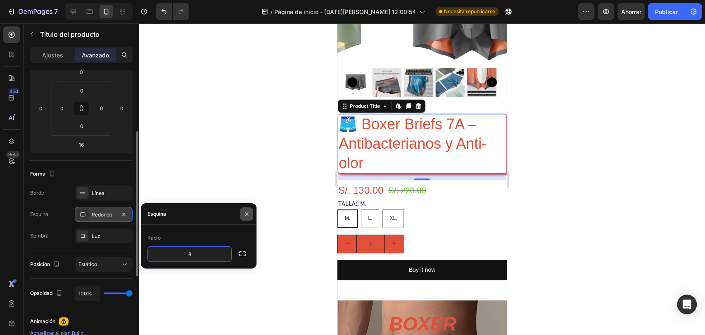
click at [249, 213] on icon "button" at bounding box center [246, 214] width 7 height 7
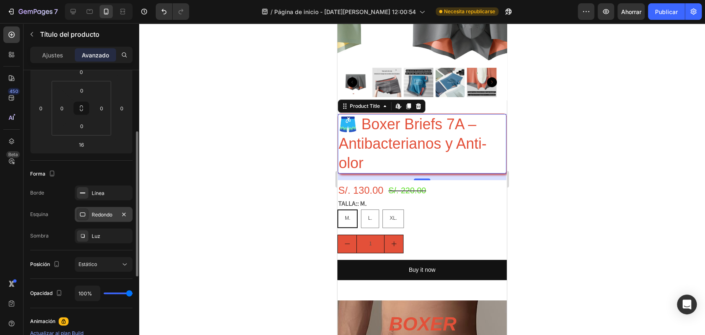
scroll to position [152, 0]
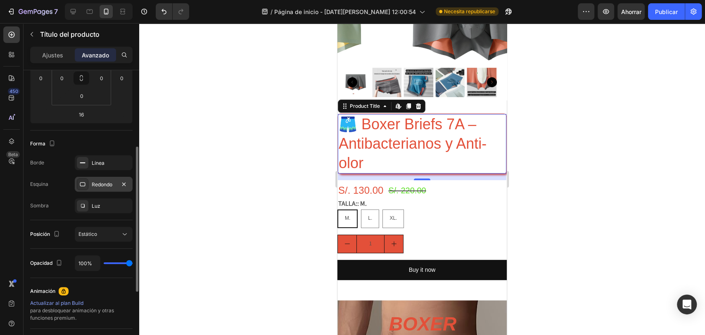
type input "98%"
type input "98"
type input "80%"
type input "80"
type input "52%"
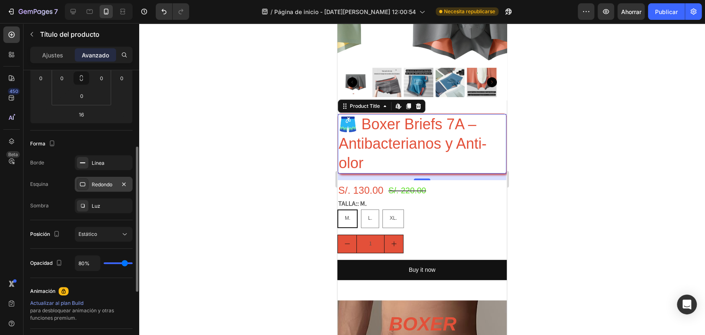
type input "52"
type input "16%"
type input "16"
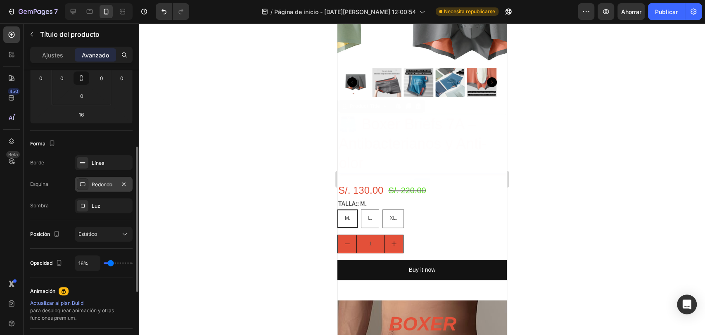
type input "1%"
type input "1"
type input "0%"
type input "0"
type input "8%"
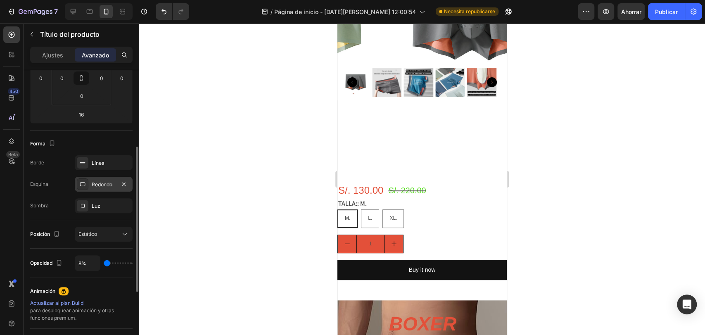
type input "8"
type input "39%"
type input "39"
type input "47%"
type input "47"
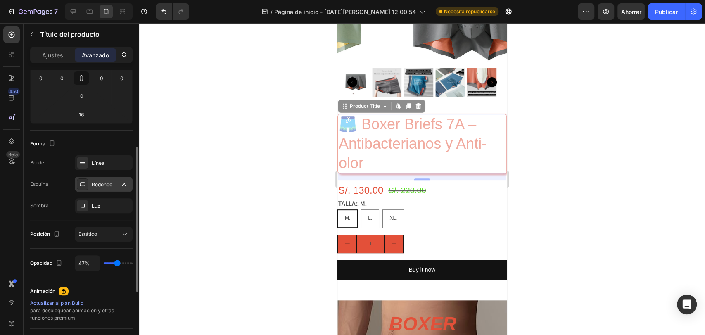
type input "49%"
type input "49"
type input "52%"
type input "52"
type input "55%"
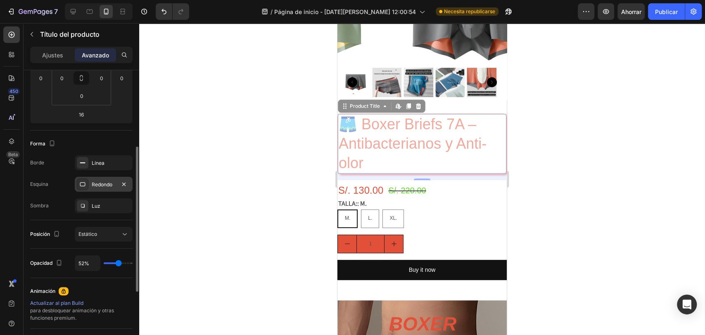
type input "55"
type input "64%"
type input "64"
type input "77%"
type input "77"
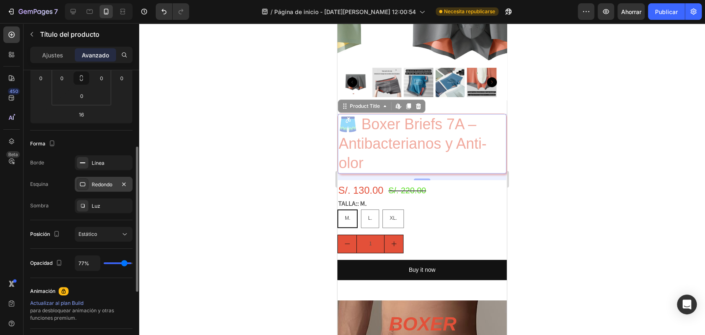
type input "95%"
type input "95"
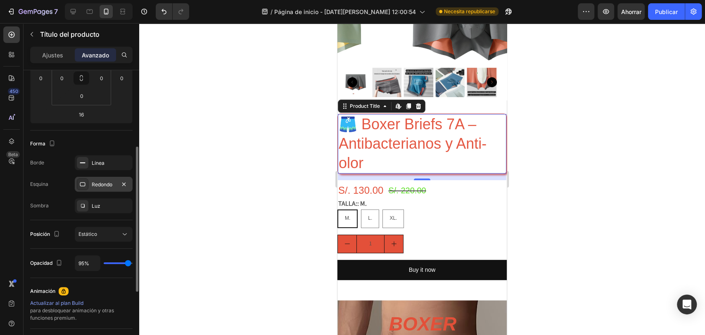
type input "100%"
type input "100"
drag, startPoint x: 129, startPoint y: 262, endPoint x: 175, endPoint y: 254, distance: 47.0
click at [133, 262] on input "range" at bounding box center [118, 263] width 29 height 2
click at [121, 235] on icon at bounding box center [125, 234] width 8 height 8
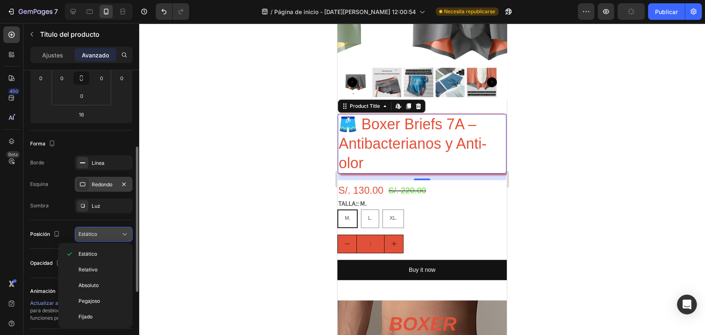
click at [124, 234] on icon at bounding box center [125, 234] width 8 height 8
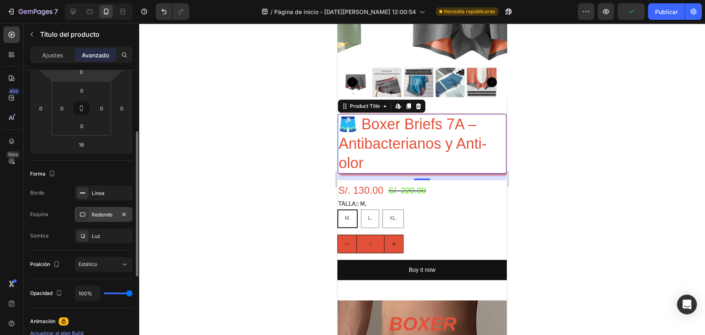
scroll to position [30, 0]
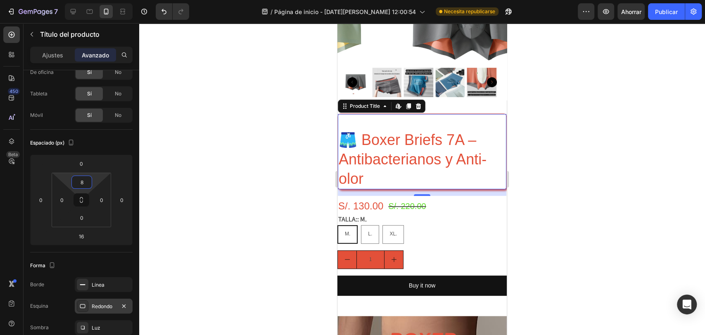
type input "0"
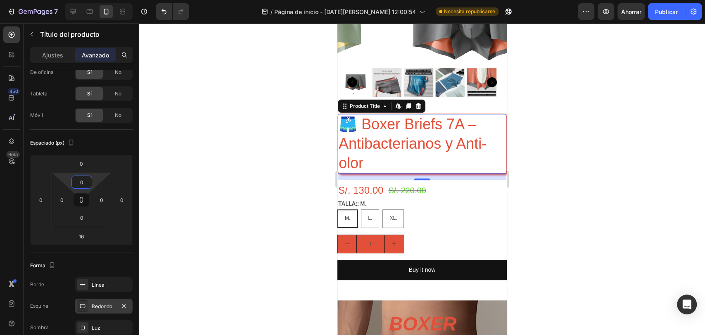
drag, startPoint x: 90, startPoint y: 173, endPoint x: 88, endPoint y: 189, distance: 16.3
click at [88, 0] on html "7 / Página de inicio - 27 de agosto, 12:00:54 Necesita republicarse Avance Ahor…" at bounding box center [352, 0] width 705 height 0
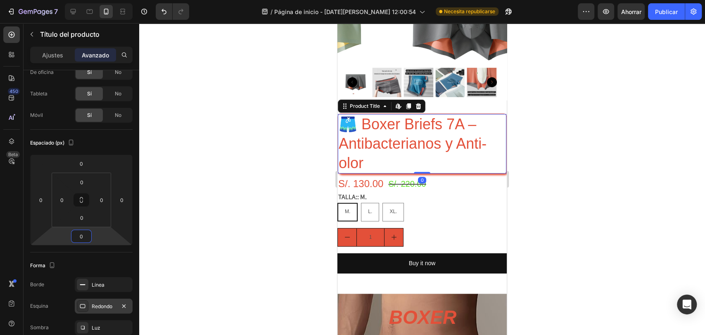
type input "2"
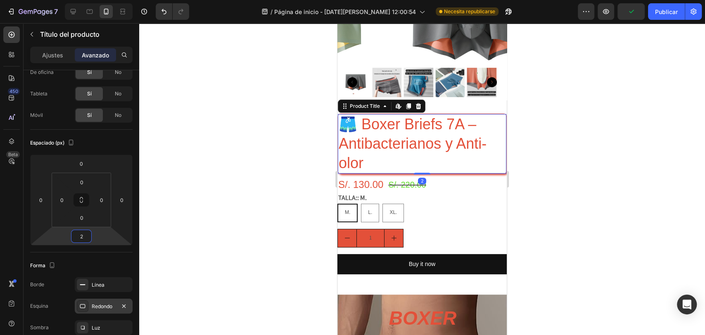
drag, startPoint x: 83, startPoint y: 243, endPoint x: 89, endPoint y: 246, distance: 6.8
click at [89, 0] on html "7 / Página de inicio - 27 de agosto, 12:00:54 Necesita republicarse Avance Publ…" at bounding box center [352, 0] width 705 height 0
click at [241, 156] on div at bounding box center [422, 179] width 566 height 312
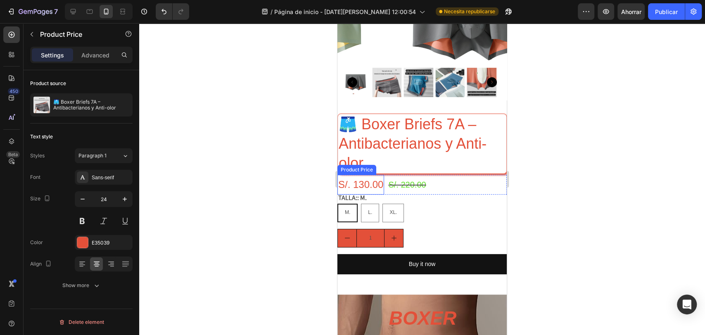
click at [369, 175] on div "S/. 130.00" at bounding box center [360, 184] width 47 height 19
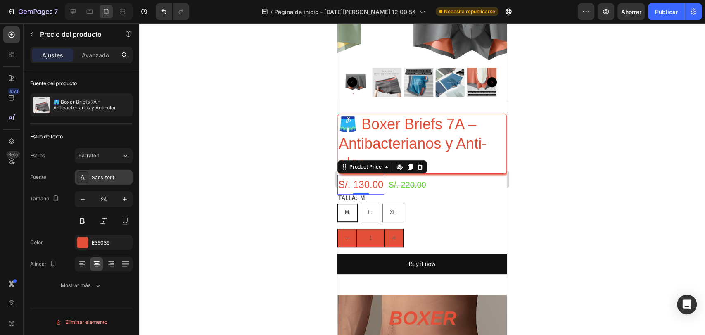
click at [112, 179] on font "Sans-serif" at bounding box center [103, 178] width 22 height 6
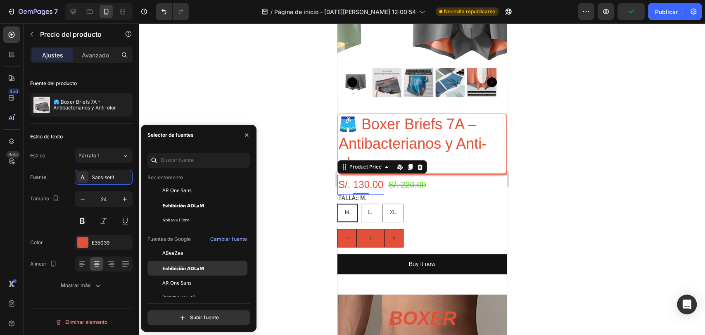
click at [211, 270] on div "Exhibición ADLaM" at bounding box center [203, 267] width 83 height 7
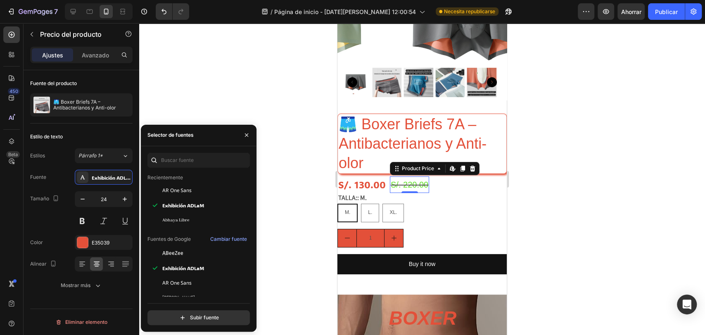
click at [424, 176] on div "S/. 220.00" at bounding box center [409, 184] width 39 height 17
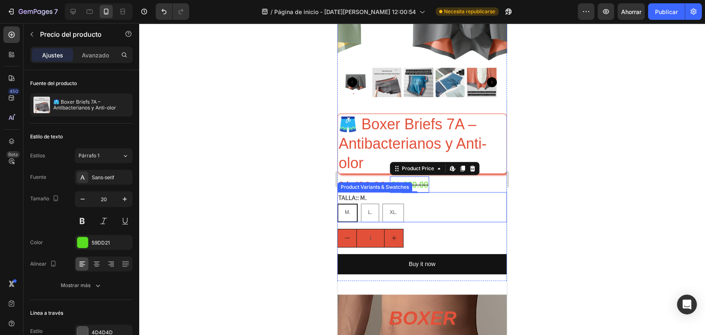
click at [370, 183] on div "Product Variants & Swatches" at bounding box center [374, 186] width 71 height 7
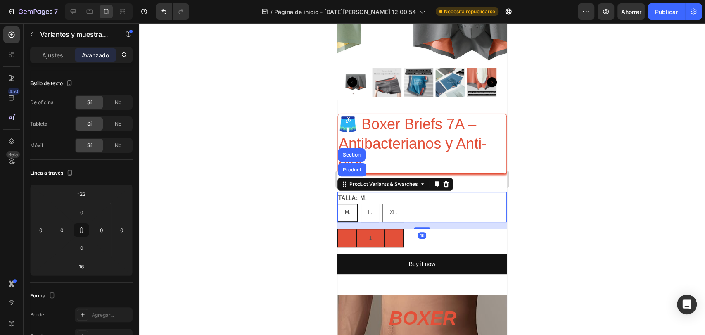
click at [572, 182] on div at bounding box center [422, 179] width 566 height 312
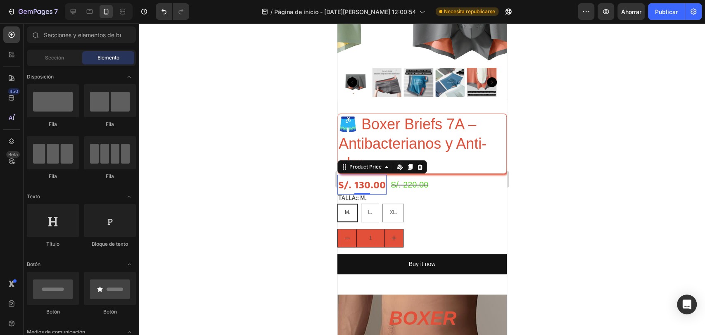
click at [371, 176] on div "S/. 130.00" at bounding box center [361, 184] width 49 height 19
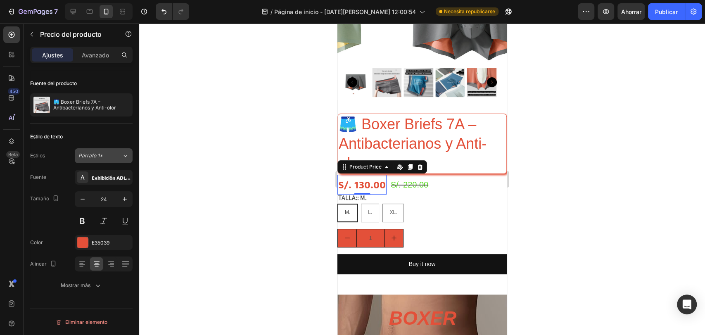
click at [113, 157] on div "Párrafo 1*" at bounding box center [99, 155] width 43 height 7
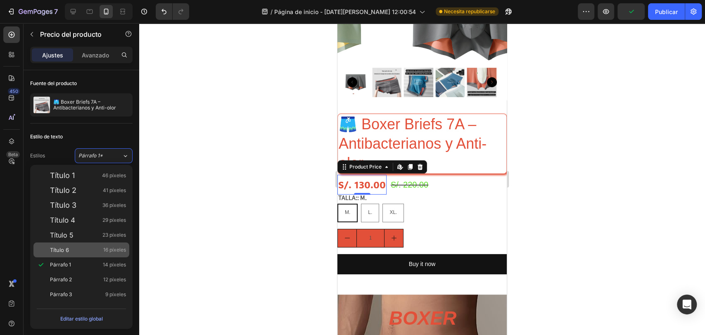
click at [87, 247] on div "Título 6 16 píxeles" at bounding box center [88, 250] width 76 height 8
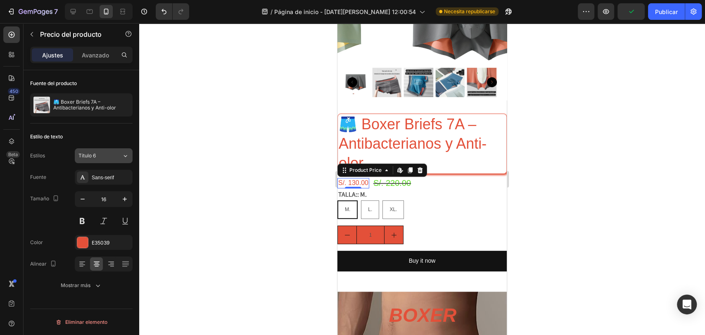
drag, startPoint x: 110, startPoint y: 143, endPoint x: 109, endPoint y: 150, distance: 7.0
click at [110, 145] on div "Estilo de texto Estilos Título 6 Fuente Sans-serif Tamaño 16 Color E35039 Aline…" at bounding box center [81, 211] width 102 height 176
click at [109, 152] on div "Título 6" at bounding box center [94, 155] width 33 height 7
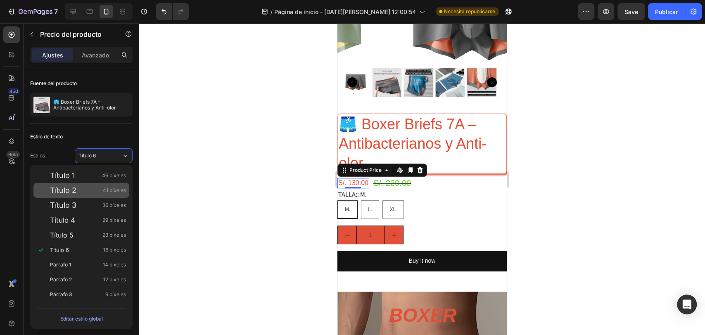
click at [81, 193] on div "Título 2 41 píxeles" at bounding box center [88, 190] width 76 height 8
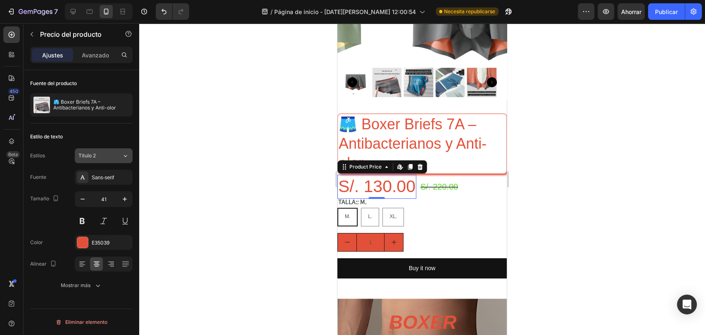
click at [116, 152] on div "Título 2" at bounding box center [99, 155] width 43 height 7
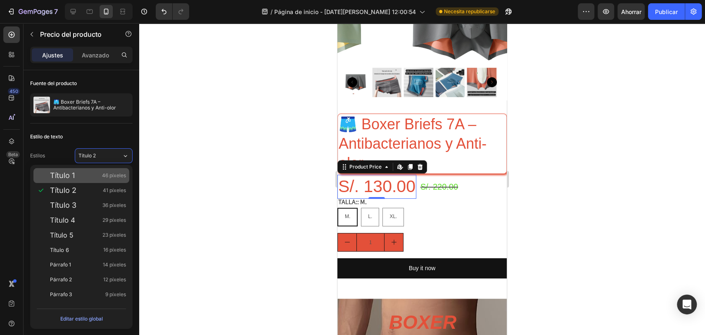
click at [78, 175] on div "Título 1 46 píxeles" at bounding box center [88, 175] width 76 height 8
type input "46"
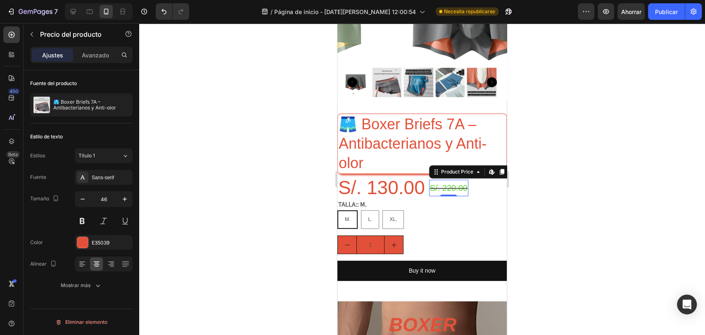
click at [448, 180] on div "S/. 220.00" at bounding box center [448, 188] width 39 height 17
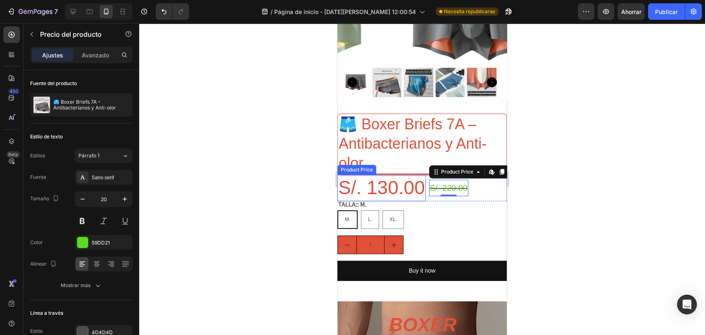
click at [385, 179] on div "S/. 130.00" at bounding box center [381, 188] width 88 height 26
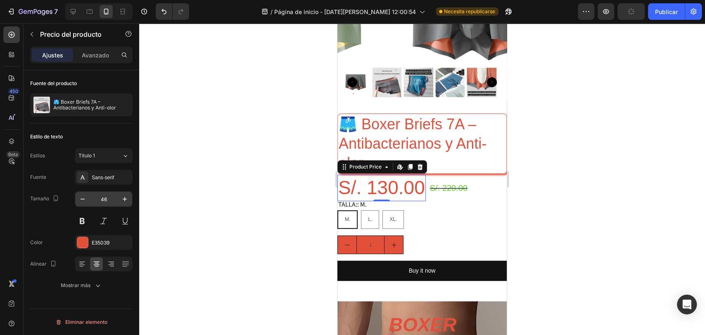
drag, startPoint x: 107, startPoint y: 184, endPoint x: 107, endPoint y: 196, distance: 12.0
click at [108, 183] on div "Sans-serif" at bounding box center [104, 177] width 58 height 15
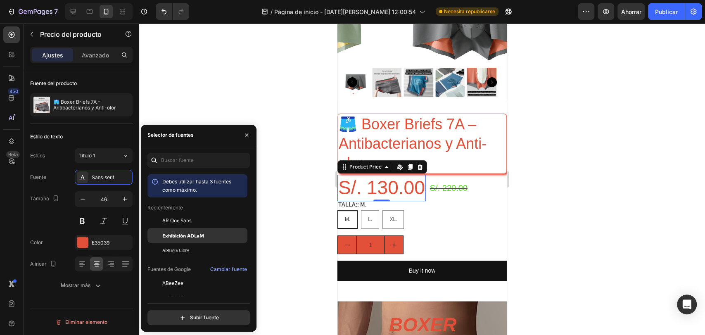
click at [202, 237] on font "Exhibición ADLaM" at bounding box center [183, 235] width 42 height 7
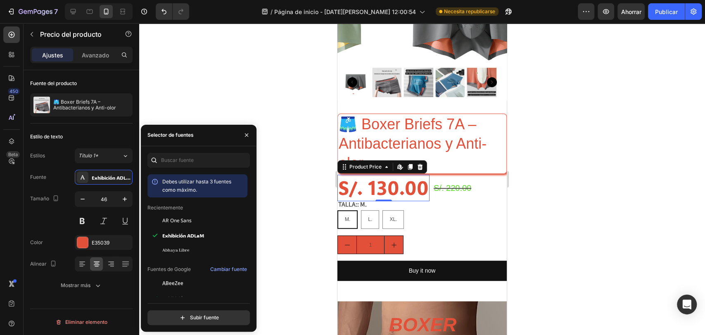
click at [587, 171] on div at bounding box center [422, 179] width 566 height 312
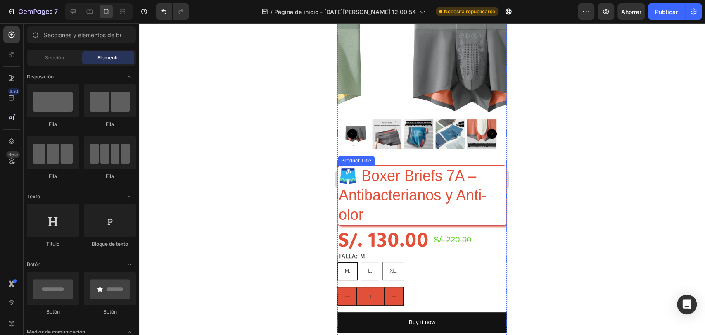
scroll to position [92, 0]
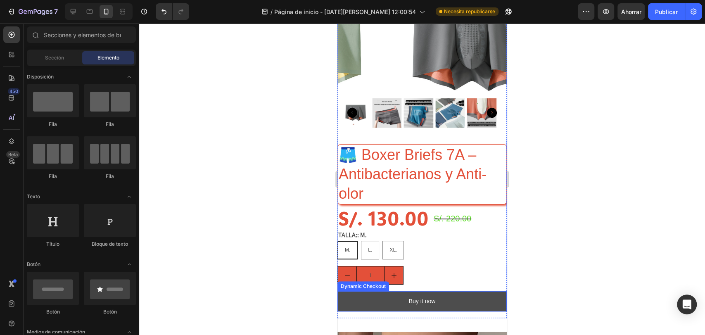
click at [465, 291] on button "Buy it now" at bounding box center [421, 301] width 169 height 20
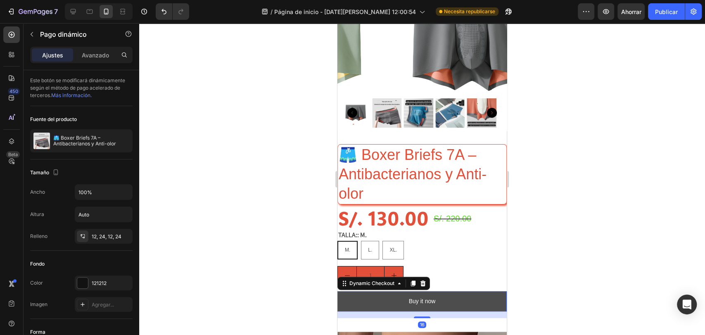
click at [403, 295] on button "Buy it now" at bounding box center [421, 301] width 169 height 20
click at [415, 296] on div "Buy it now" at bounding box center [422, 301] width 27 height 10
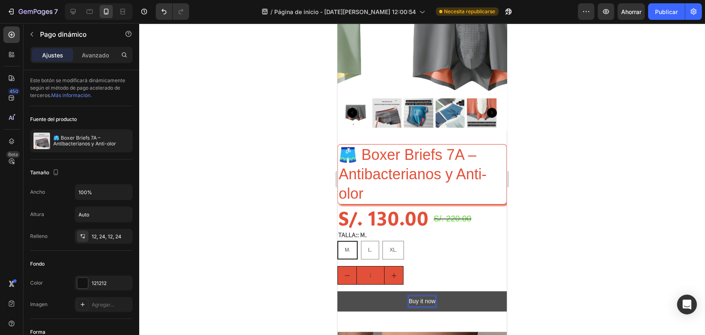
click at [421, 296] on p "Buy it now" at bounding box center [422, 301] width 27 height 10
click at [444, 296] on button "Buy it now" at bounding box center [421, 301] width 169 height 20
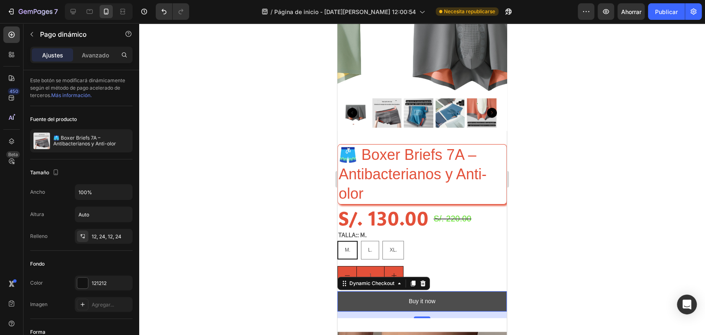
click at [470, 293] on button "Buy it now" at bounding box center [421, 301] width 169 height 20
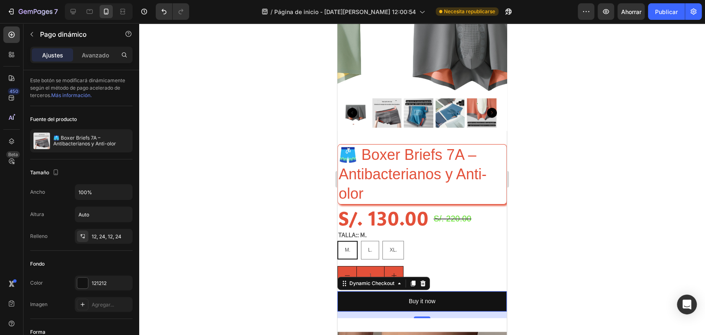
click at [384, 281] on div "Dynamic Checkout" at bounding box center [383, 283] width 92 height 13
click at [394, 280] on div "Dynamic Checkout" at bounding box center [372, 283] width 48 height 7
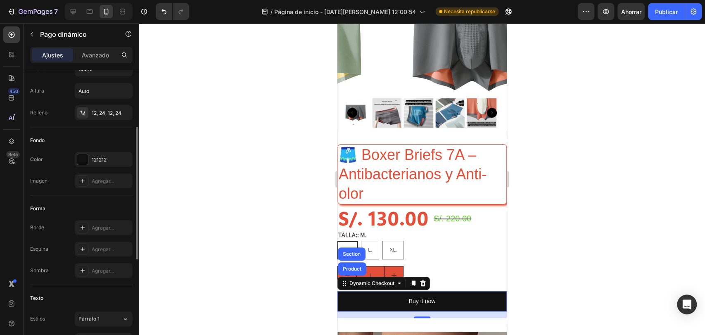
scroll to position [0, 0]
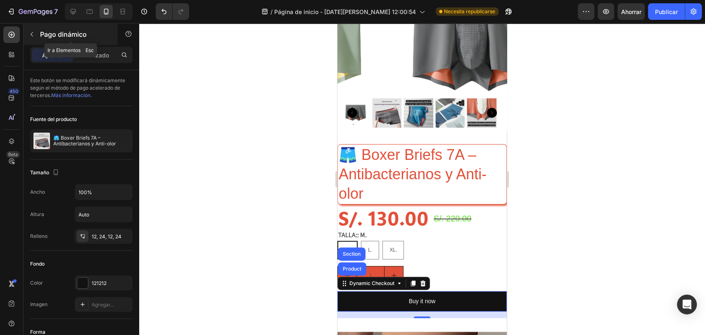
click at [33, 32] on icon "button" at bounding box center [31, 34] width 7 height 7
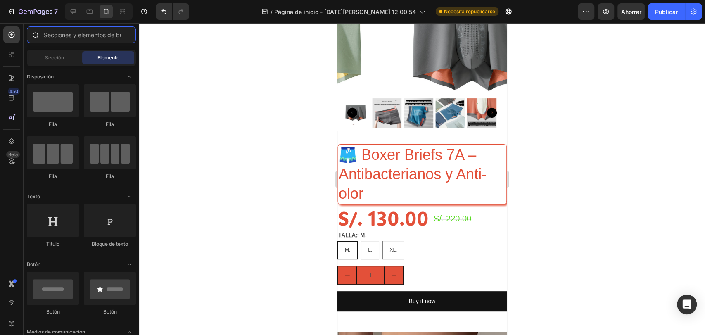
click at [79, 36] on input "text" at bounding box center [81, 34] width 109 height 17
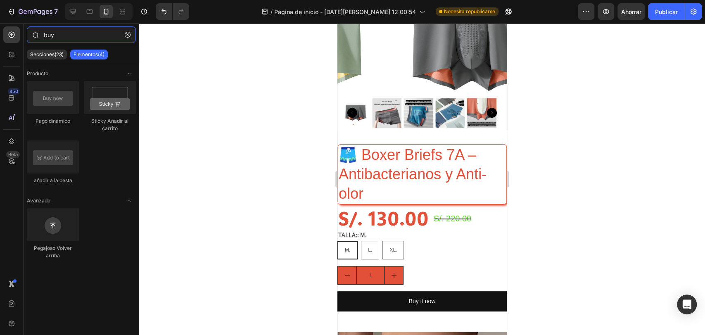
click at [87, 40] on input "buy" at bounding box center [81, 34] width 109 height 17
type input "buy"
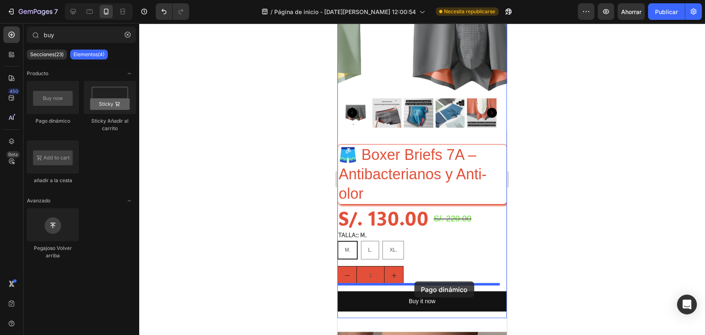
drag, startPoint x: 395, startPoint y: 130, endPoint x: 414, endPoint y: 281, distance: 151.9
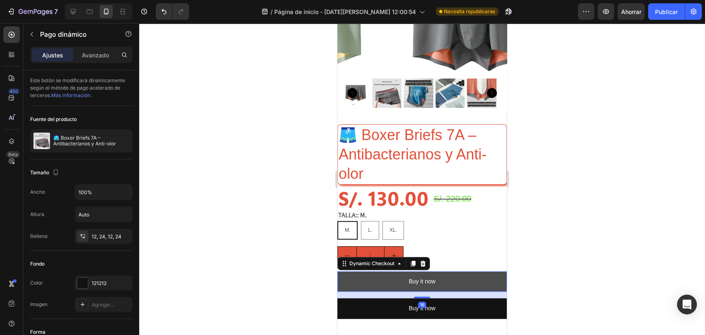
scroll to position [122, 0]
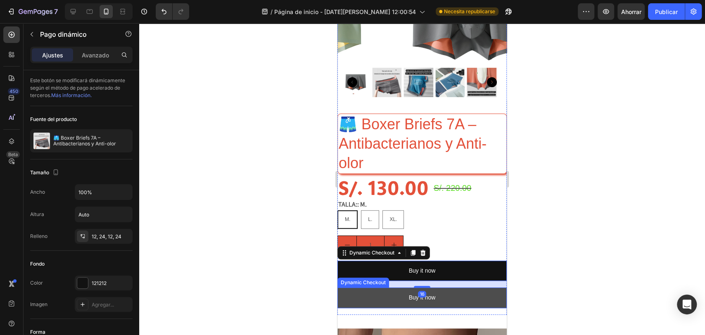
click at [459, 289] on button "Buy it now" at bounding box center [421, 297] width 169 height 20
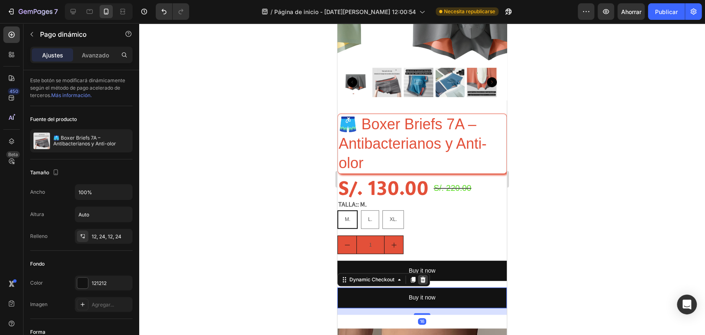
click at [424, 276] on icon at bounding box center [423, 279] width 7 height 7
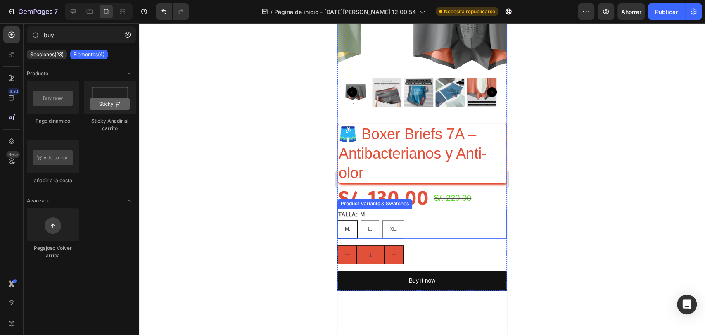
scroll to position [61, 0]
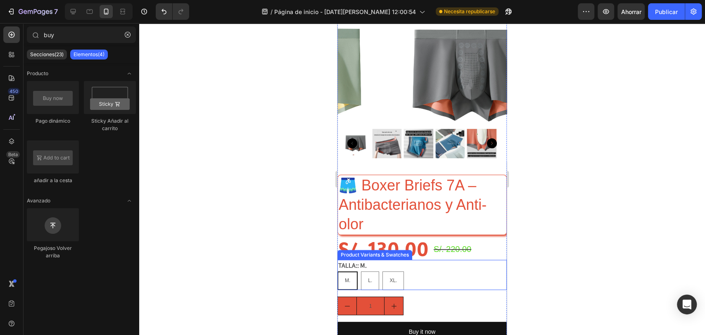
click at [360, 251] on div "Product Variants & Swatches" at bounding box center [374, 254] width 71 height 7
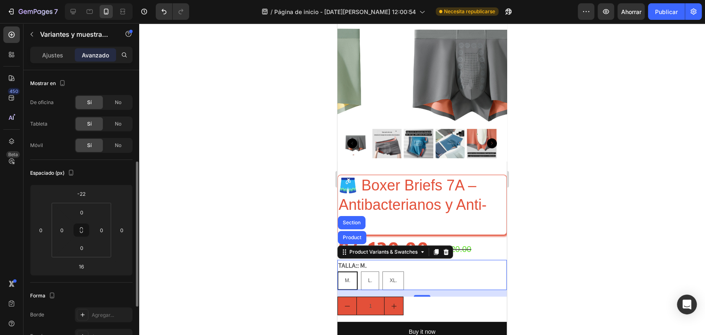
scroll to position [152, 0]
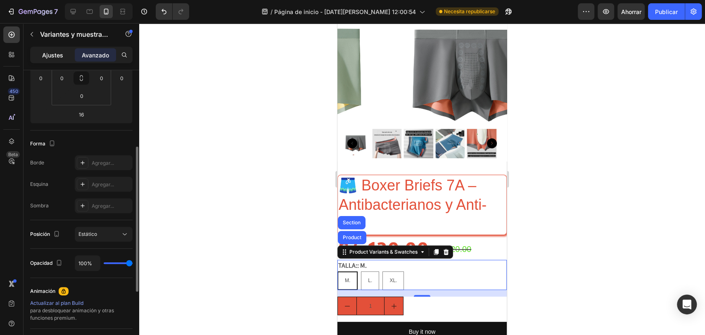
click at [56, 60] on div "Ajustes" at bounding box center [52, 54] width 41 height 13
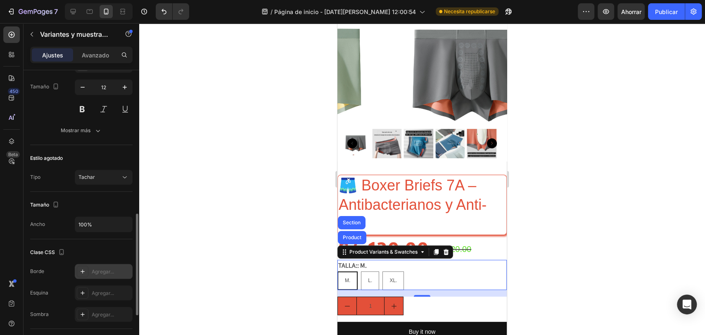
scroll to position [466, 0]
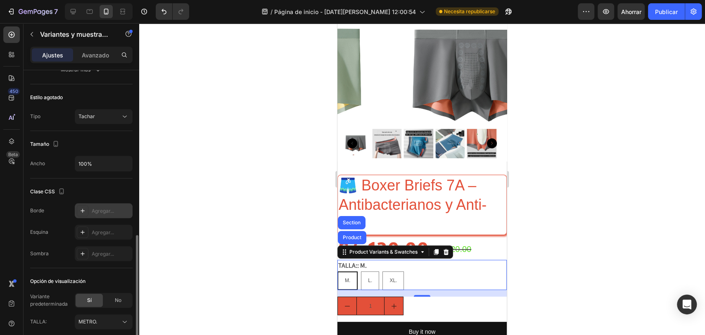
click at [106, 210] on font "Agregar..." at bounding box center [103, 211] width 22 height 6
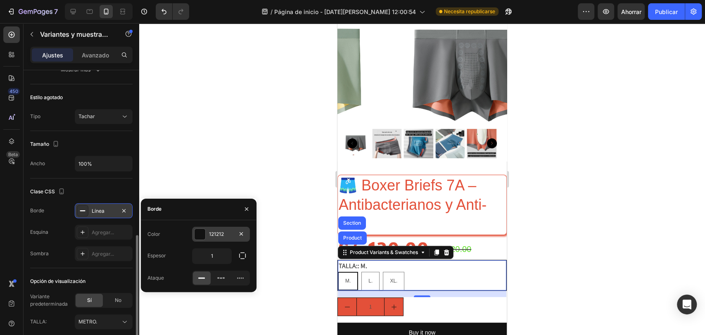
click at [221, 234] on font "121212" at bounding box center [216, 234] width 15 height 6
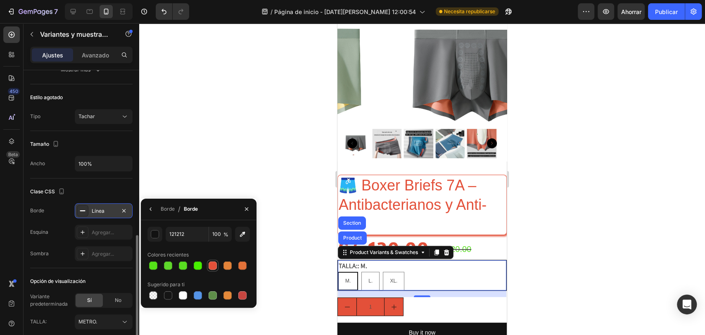
click at [215, 261] on div at bounding box center [213, 265] width 8 height 8
type input "E35039"
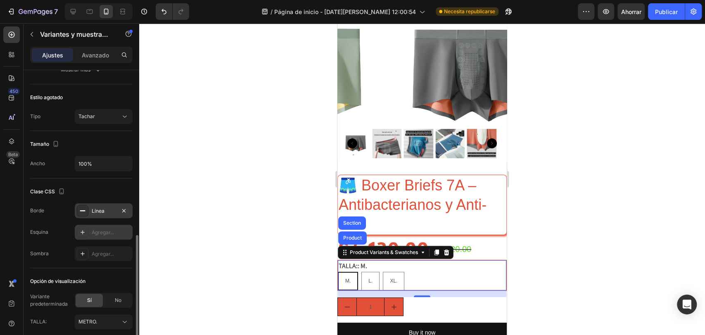
click at [109, 231] on font "Agregar..." at bounding box center [103, 232] width 22 height 6
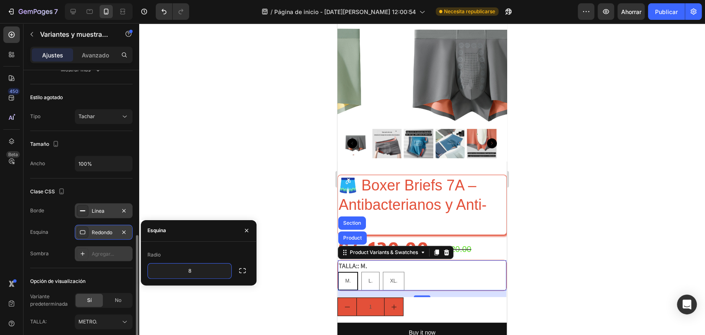
click at [100, 251] on font "Agregar..." at bounding box center [103, 254] width 22 height 6
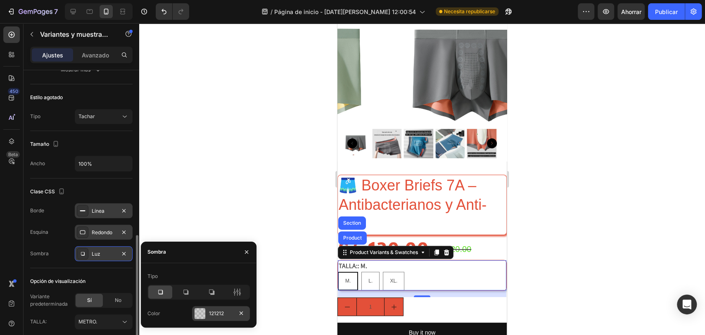
click at [198, 308] on div at bounding box center [199, 313] width 11 height 11
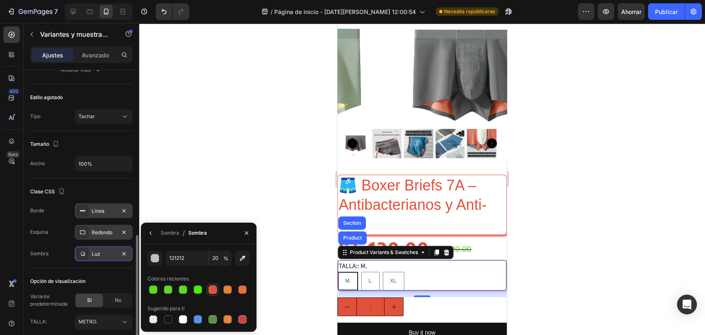
click at [212, 291] on div at bounding box center [213, 289] width 8 height 8
type input "E35039"
type input "100"
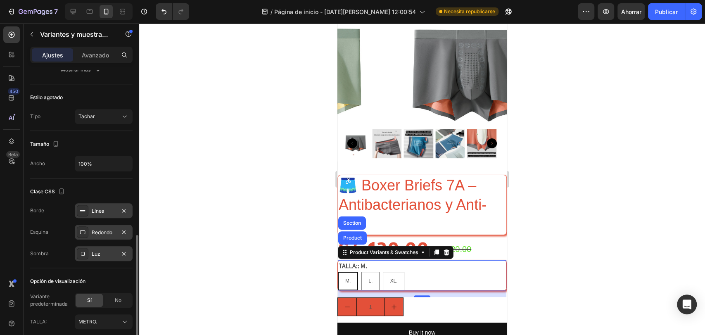
click at [234, 183] on div at bounding box center [422, 179] width 566 height 312
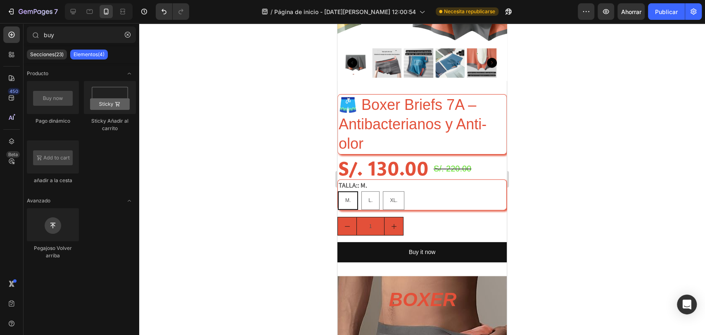
scroll to position [153, 0]
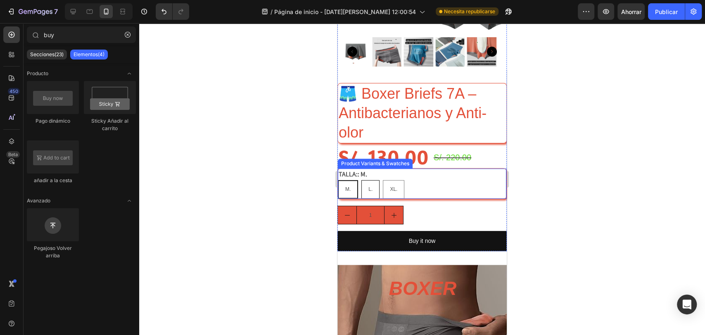
click at [368, 186] on span "L." at bounding box center [370, 189] width 4 height 6
click at [361, 180] on input "L. L. L." at bounding box center [361, 180] width 0 height 0
radio input "true"
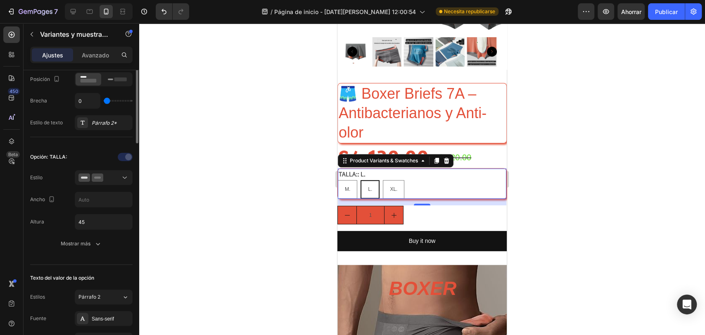
scroll to position [91, 0]
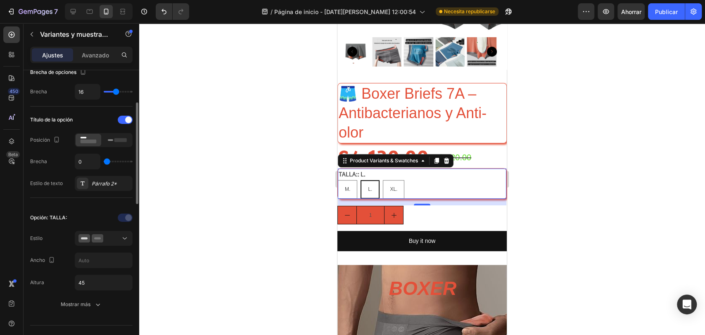
type input "1"
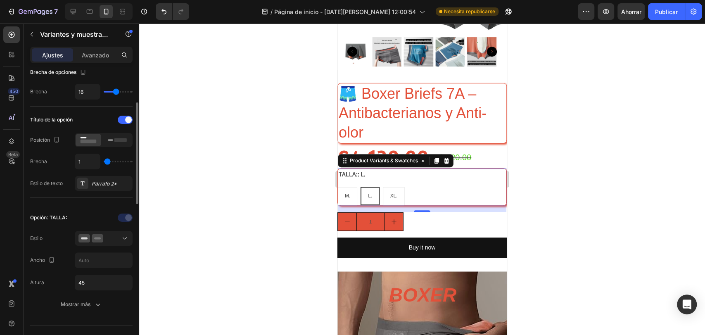
type input "16"
type input "18"
type input "19"
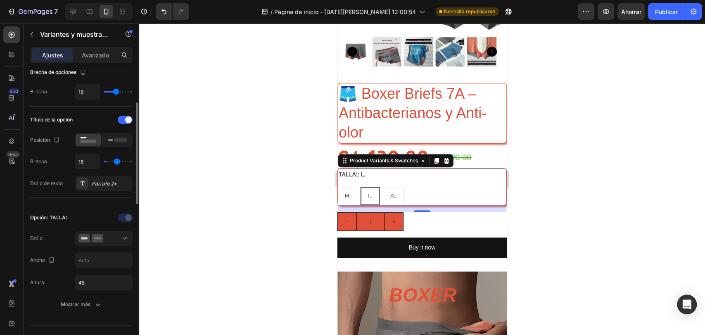
type input "19"
type input "25"
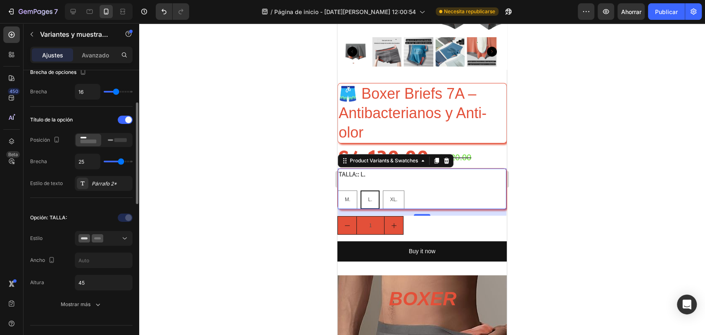
type input "27"
type input "30"
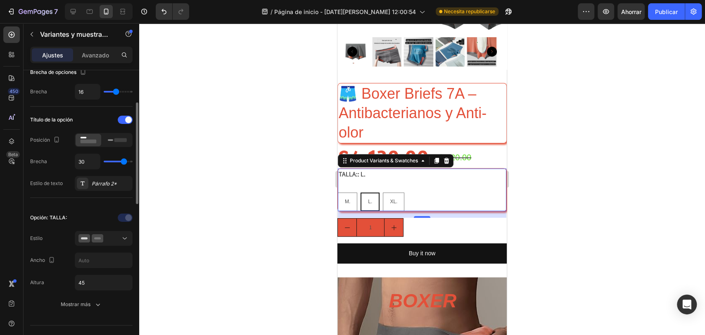
type input "29"
type input "18"
type input "16"
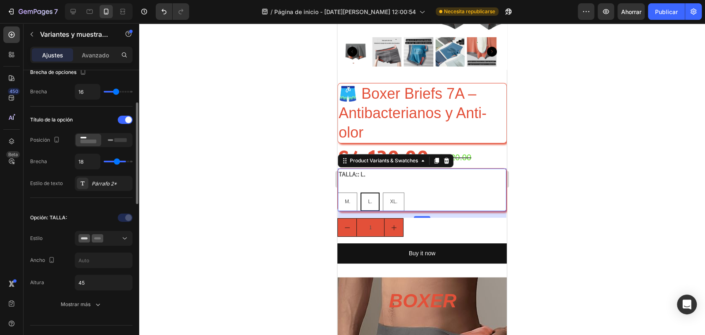
type input "16"
type input "15"
type input "13"
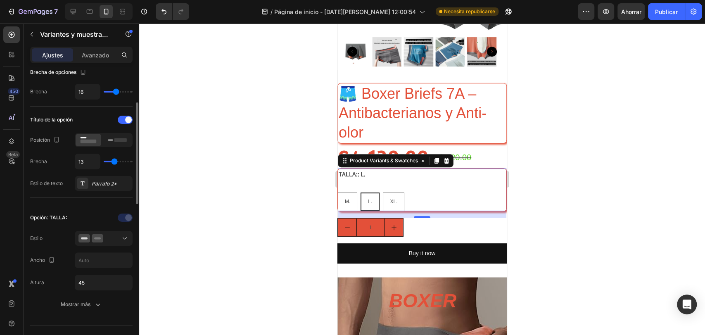
type input "12"
type input "10"
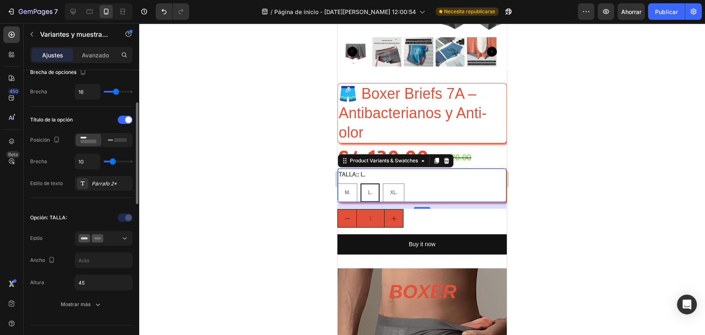
type input "8"
type input "5"
type input "3"
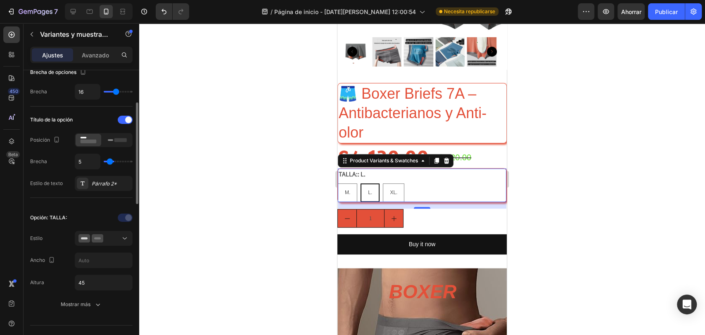
type input "3"
type input "0"
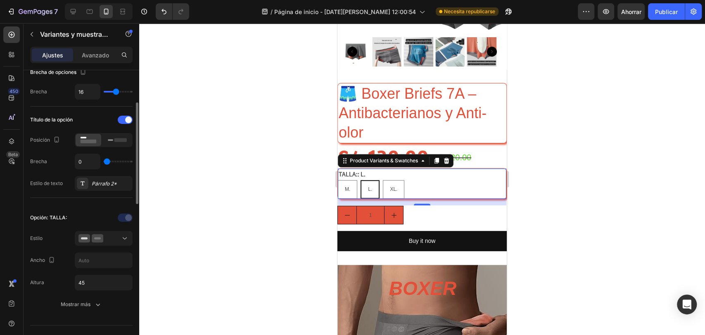
drag, startPoint x: 106, startPoint y: 161, endPoint x: 99, endPoint y: 158, distance: 7.8
click at [104, 161] on input "range" at bounding box center [118, 162] width 29 height 2
click at [116, 139] on rect at bounding box center [120, 140] width 12 height 4
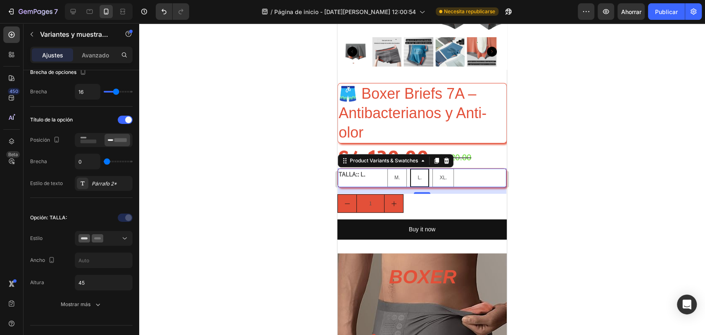
click at [225, 126] on div at bounding box center [422, 179] width 566 height 312
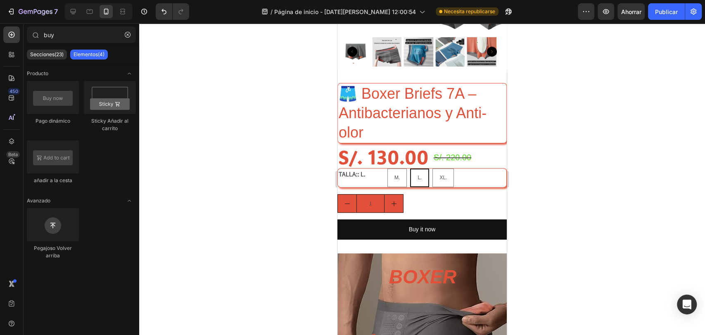
click at [702, 168] on div at bounding box center [422, 179] width 566 height 312
click at [367, 159] on div "Product Variants & Swatches" at bounding box center [375, 164] width 75 height 10
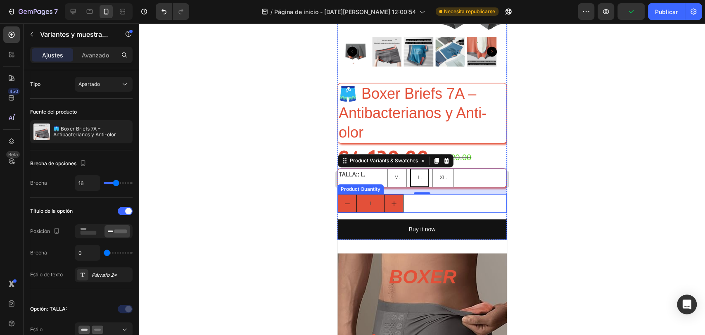
click at [627, 192] on div at bounding box center [422, 179] width 566 height 312
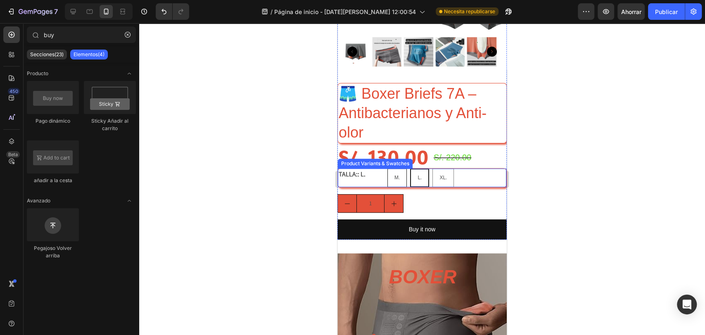
click at [392, 170] on div "M." at bounding box center [397, 178] width 19 height 16
click at [387, 168] on input "M. M. M." at bounding box center [387, 168] width 0 height 0
radio input "true"
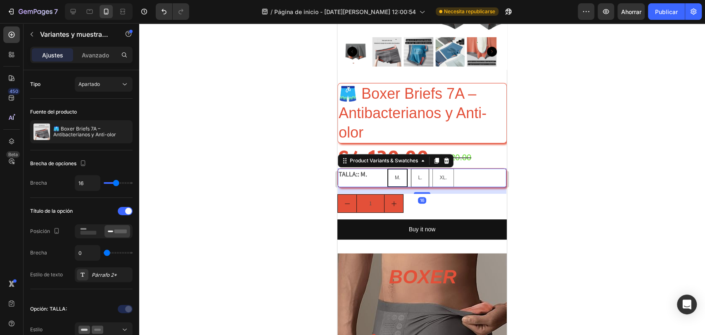
click at [418, 175] on span "L." at bounding box center [420, 178] width 4 height 6
click at [411, 168] on input "L. L. L." at bounding box center [410, 168] width 0 height 0
radio input "true"
click at [445, 175] on span "XL." at bounding box center [442, 178] width 7 height 6
click at [432, 168] on input "XL. XL. XL." at bounding box center [432, 168] width 0 height 0
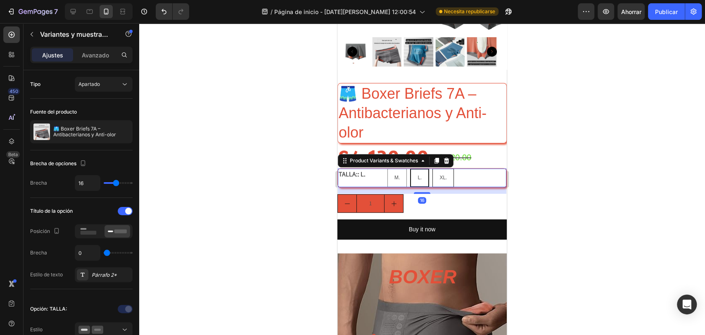
radio input "true"
click at [400, 170] on div "M." at bounding box center [397, 178] width 19 height 16
click at [387, 168] on input "M. M. M." at bounding box center [387, 168] width 0 height 0
radio input "true"
click at [433, 170] on div "XL." at bounding box center [443, 178] width 21 height 16
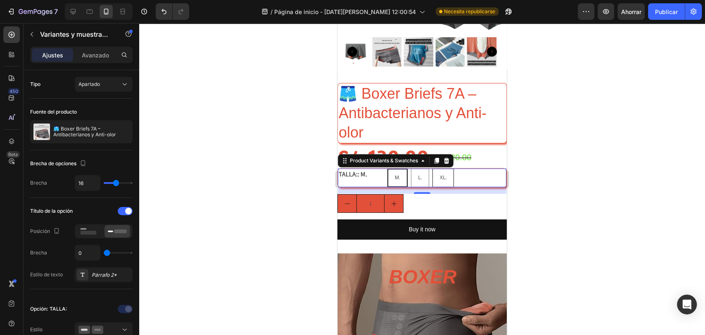
click at [432, 168] on input "XL. XL. XL." at bounding box center [432, 168] width 0 height 0
radio input "true"
click at [92, 228] on icon at bounding box center [88, 231] width 19 height 9
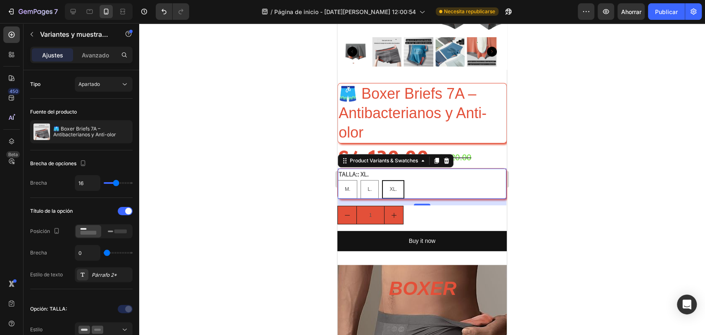
drag, startPoint x: 254, startPoint y: 148, endPoint x: 299, endPoint y: 162, distance: 46.6
click at [254, 149] on div at bounding box center [422, 179] width 566 height 312
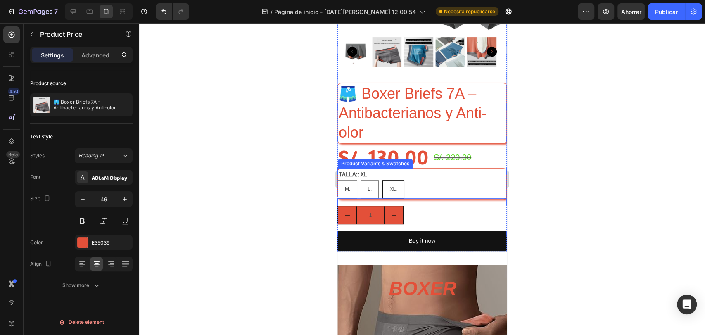
click at [382, 149] on div "S/. 130.00" at bounding box center [383, 157] width 92 height 26
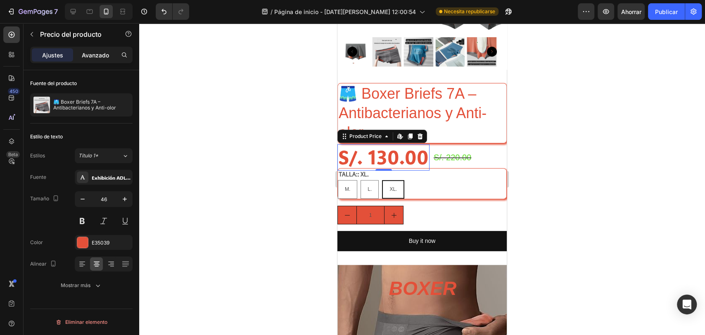
click at [85, 55] on font "Avanzado" at bounding box center [95, 55] width 27 height 7
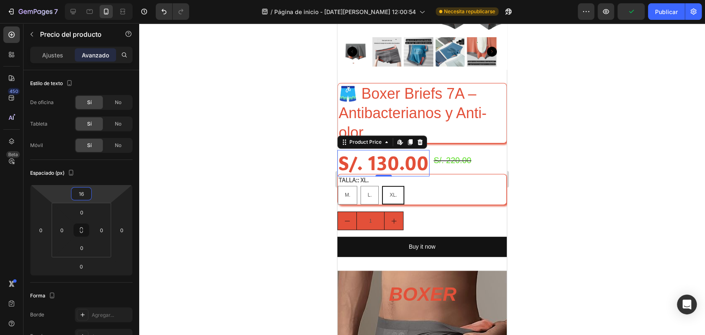
type input "28"
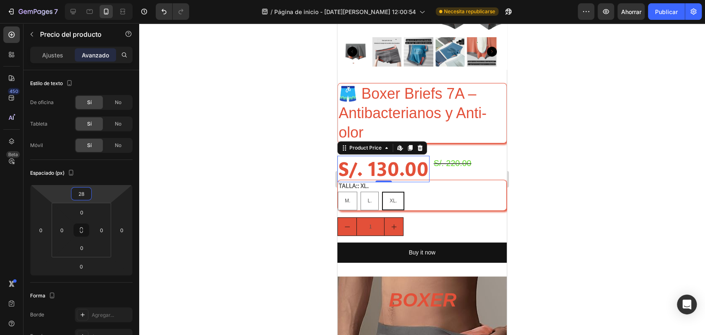
drag, startPoint x: 85, startPoint y: 208, endPoint x: 86, endPoint y: 195, distance: 12.8
click at [86, 0] on html "7 / Página de inicio - 27 de agosto, 12:00:54 Necesita republicarse Avance Ahor…" at bounding box center [352, 0] width 705 height 0
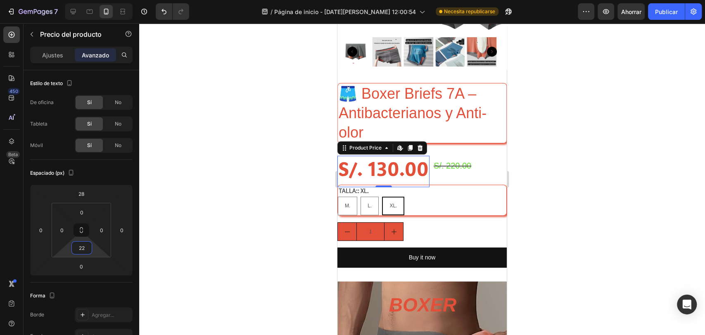
type input "24"
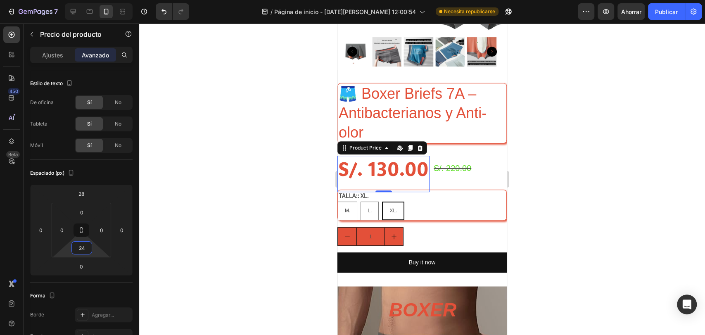
drag, startPoint x: 84, startPoint y: 236, endPoint x: 86, endPoint y: 231, distance: 5.6
click at [86, 0] on html "7 / Página de inicio - 27 de agosto, 12:00:54 Necesita republicarse Avance Ahor…" at bounding box center [352, 0] width 705 height 0
click at [597, 173] on div at bounding box center [422, 179] width 566 height 312
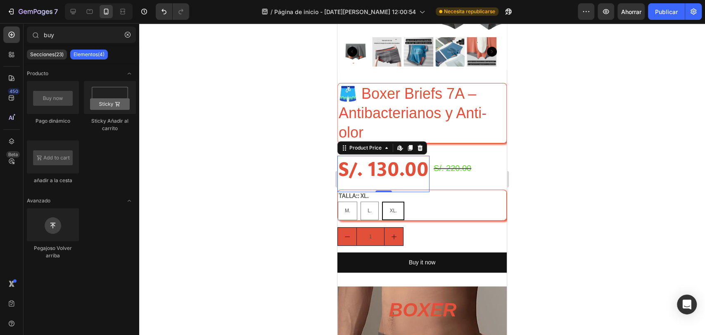
click at [397, 159] on div "S/. 130.00" at bounding box center [383, 169] width 92 height 26
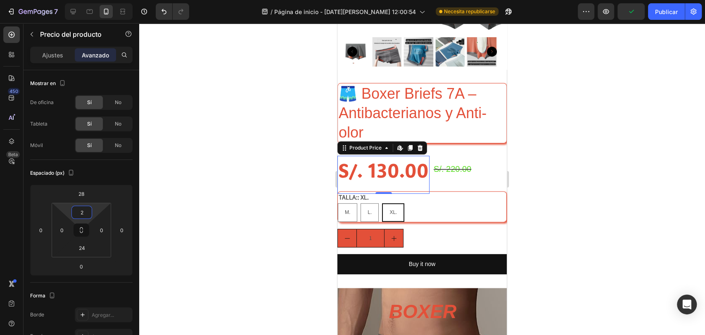
type input "0"
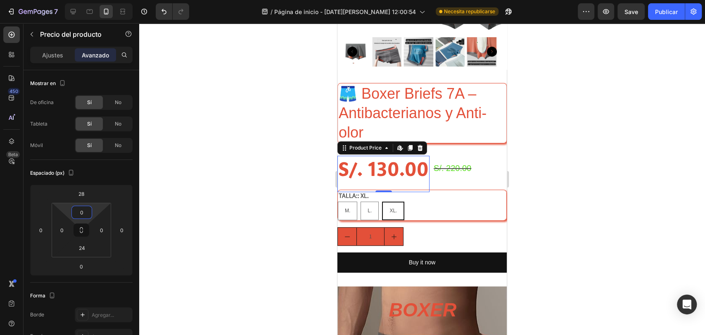
drag, startPoint x: 83, startPoint y: 204, endPoint x: 86, endPoint y: 212, distance: 8.1
click at [86, 0] on html "7 / Página de inicio - 27 de agosto, 12:00:54 Necesita republicarse Avance Save…" at bounding box center [352, 0] width 705 height 0
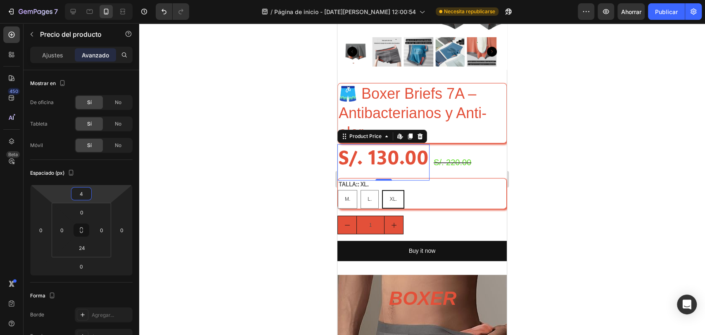
type input "8"
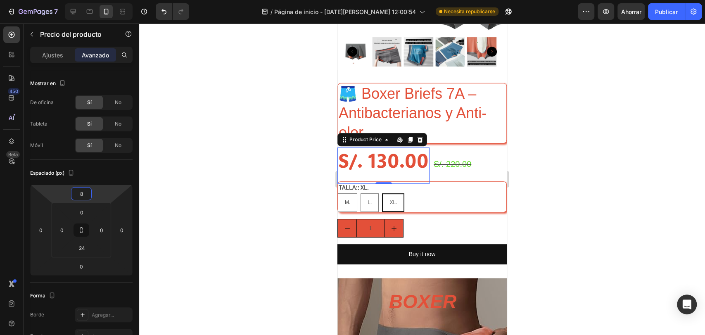
drag, startPoint x: 82, startPoint y: 185, endPoint x: 85, endPoint y: 189, distance: 4.8
click at [85, 0] on html "7 / Página de inicio - 27 de agosto, 12:00:54 Necesita republicarse Avance Ahor…" at bounding box center [352, 0] width 705 height 0
click at [542, 152] on div at bounding box center [422, 179] width 566 height 312
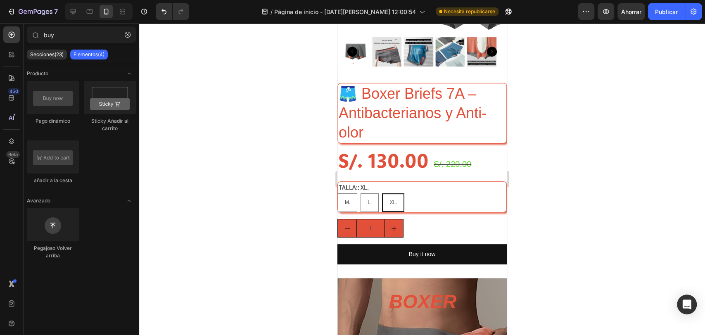
click at [621, 194] on div at bounding box center [422, 179] width 566 height 312
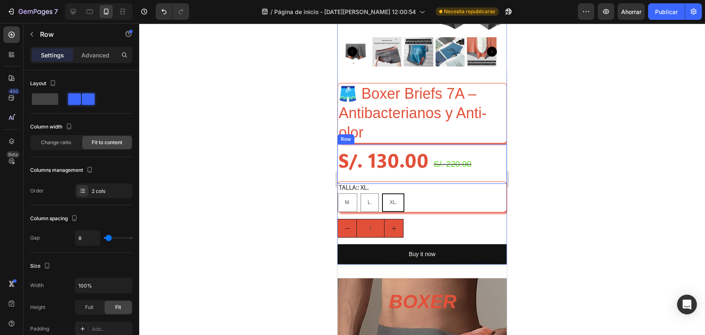
click at [481, 151] on div "S/. 130.00 Product Price Product Price S/. 220.00 Product Price Product Price R…" at bounding box center [421, 164] width 169 height 40
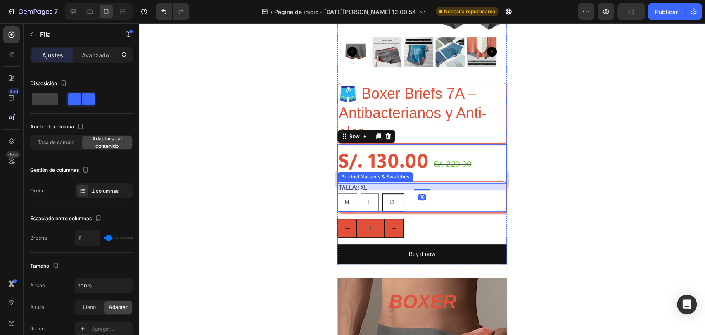
click at [470, 199] on div "M. M. M. L. L. L. XL. XL. XL." at bounding box center [422, 202] width 168 height 19
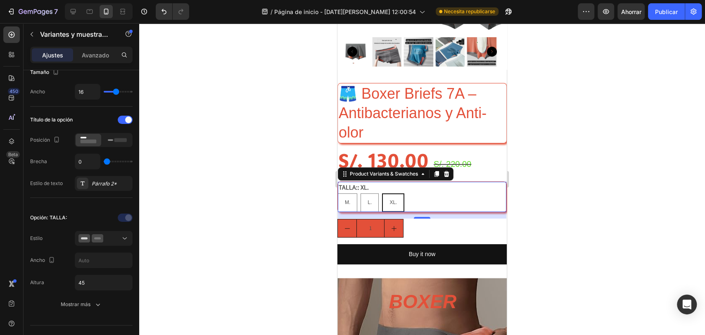
click at [280, 134] on div at bounding box center [422, 179] width 566 height 312
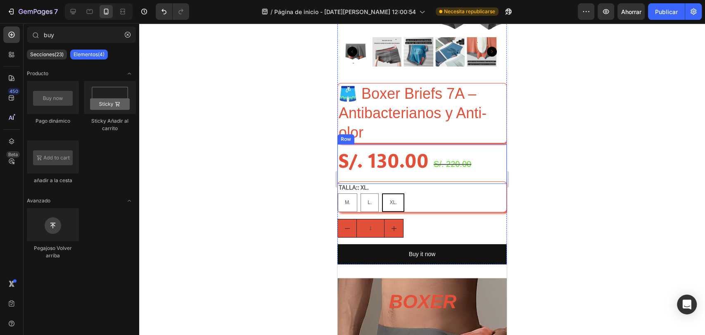
click at [479, 144] on div "S/. 130.00 Product Price Product Price S/. 220.00 Product Price Product Price R…" at bounding box center [421, 164] width 169 height 40
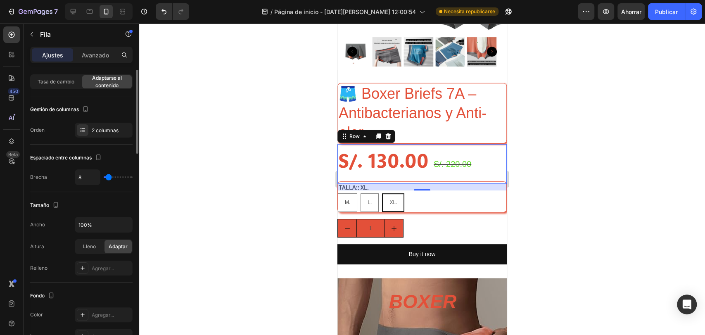
scroll to position [0, 0]
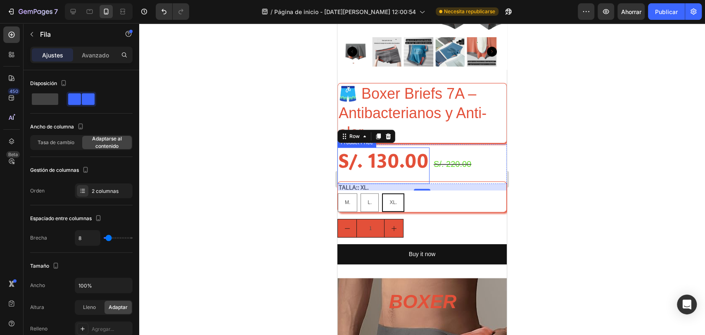
click at [410, 149] on div "S/. 130.00" at bounding box center [383, 160] width 92 height 26
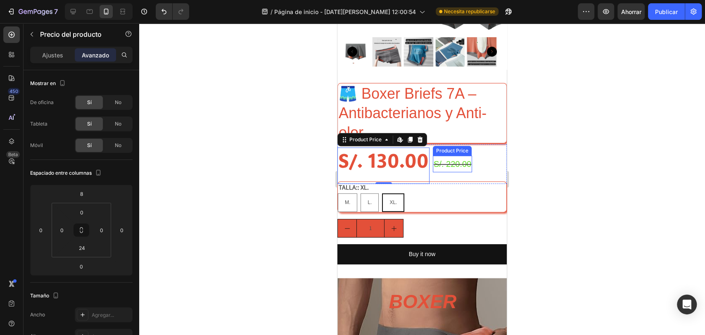
click at [468, 146] on div "Product Price" at bounding box center [452, 151] width 39 height 10
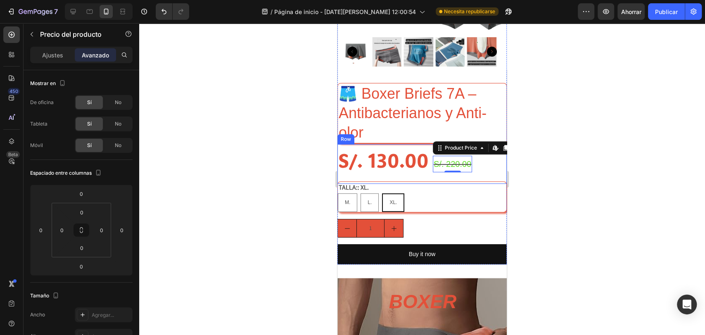
click at [494, 156] on div "S/. 130.00 Product Price Product Price S/. 220.00 Product Price Edit content in…" at bounding box center [421, 164] width 169 height 40
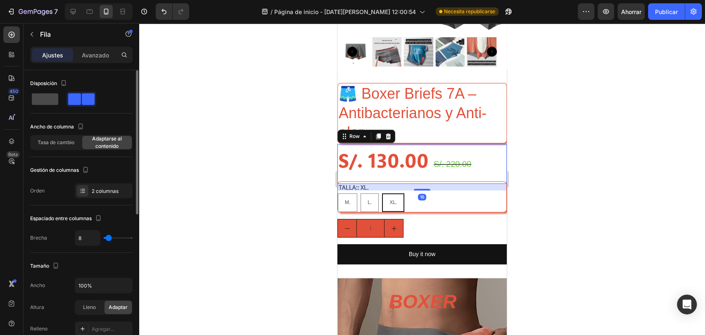
click at [42, 98] on span at bounding box center [45, 99] width 26 height 12
type input "0"
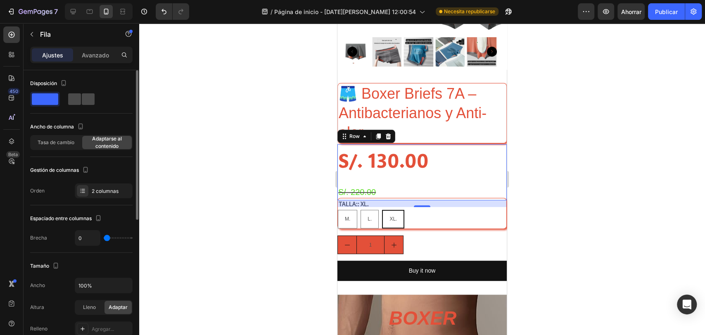
click at [82, 97] on span at bounding box center [88, 99] width 13 height 12
type input "8"
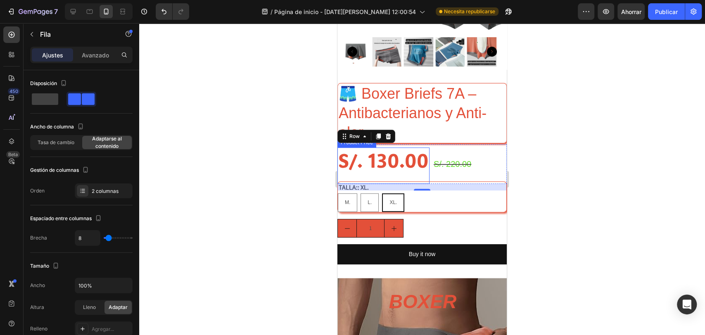
click at [386, 158] on div "S/. 130.00" at bounding box center [383, 160] width 92 height 26
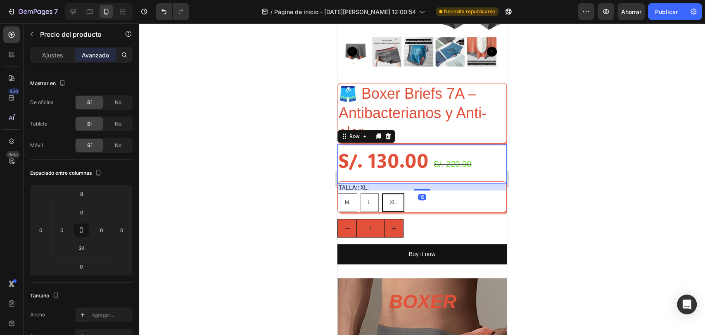
click at [489, 146] on div "S/. 130.00 Product Price Product Price S/. 220.00 Product Price Product Price R…" at bounding box center [421, 164] width 169 height 40
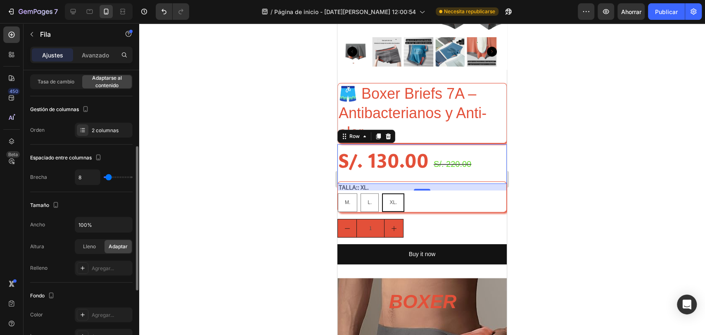
scroll to position [91, 0]
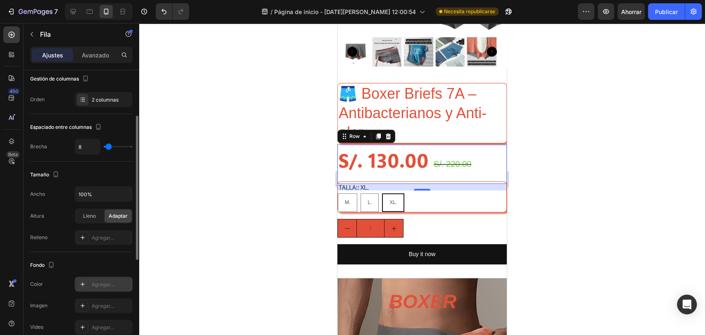
click at [105, 278] on div "Agregar..." at bounding box center [104, 284] width 58 height 15
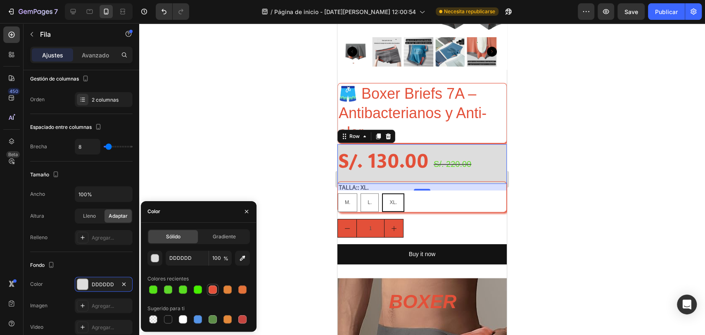
click at [209, 290] on div at bounding box center [213, 289] width 8 height 8
type input "E35039"
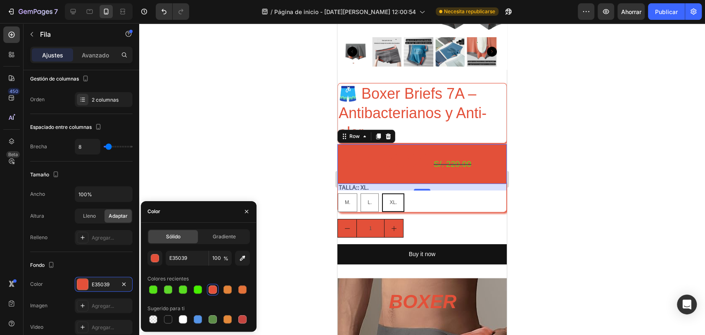
click at [210, 289] on div at bounding box center [213, 289] width 8 height 8
click at [384, 155] on div "S/. 130.00" at bounding box center [383, 160] width 92 height 26
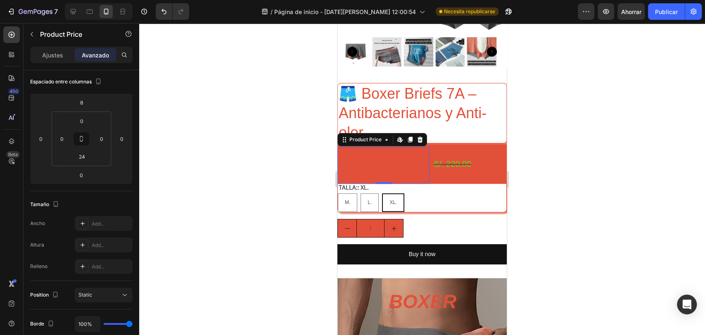
scroll to position [0, 0]
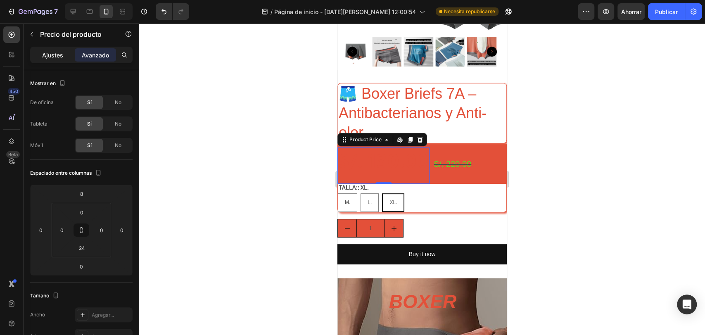
click at [56, 52] on font "Ajustes" at bounding box center [52, 55] width 21 height 7
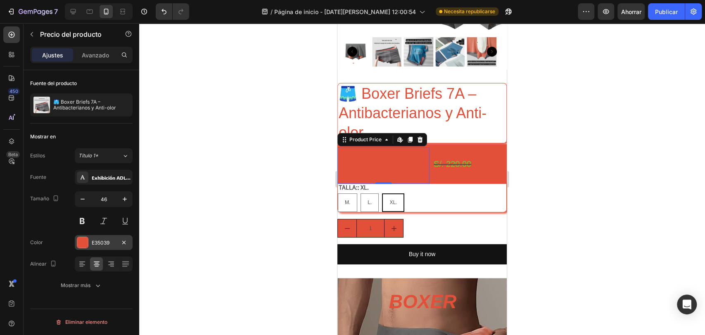
click at [88, 240] on div "E35039" at bounding box center [104, 242] width 58 height 15
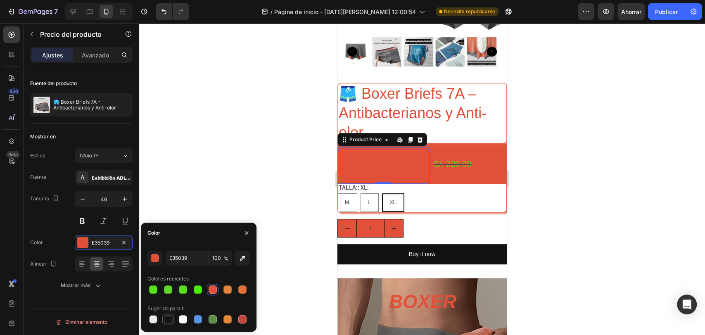
click at [166, 319] on div at bounding box center [168, 319] width 8 height 8
type input "151515"
click at [221, 146] on div at bounding box center [422, 179] width 566 height 312
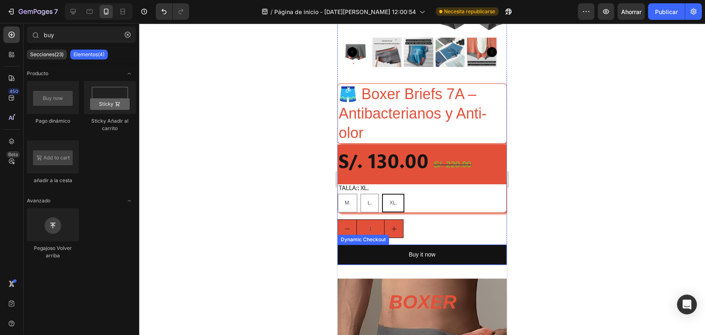
scroll to position [153, 0]
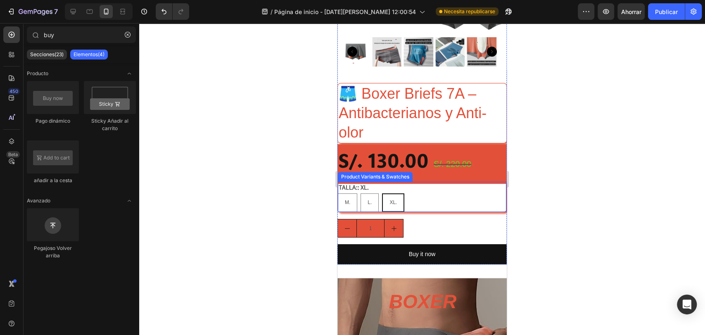
click at [452, 193] on div "M. M. M. L. L. L. XL. XL. XL." at bounding box center [422, 202] width 168 height 19
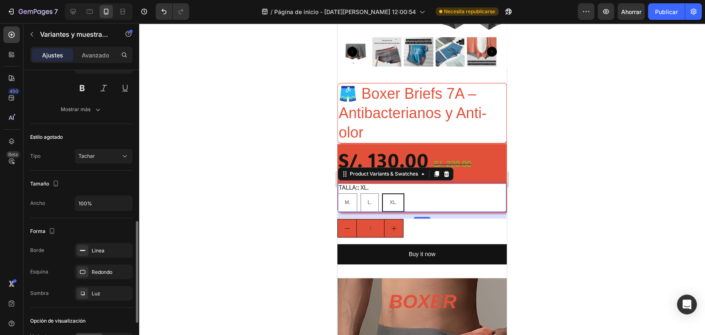
scroll to position [457, 0]
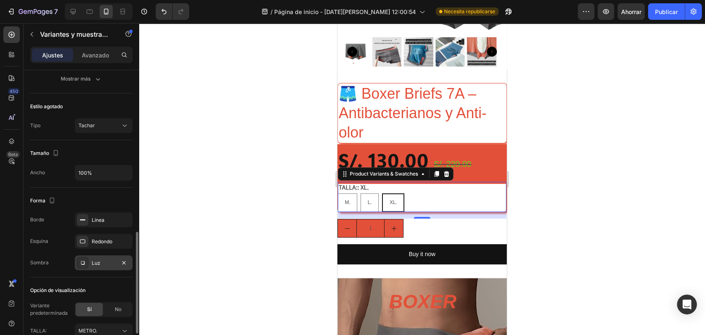
click at [97, 264] on font "Luz" at bounding box center [96, 263] width 9 height 6
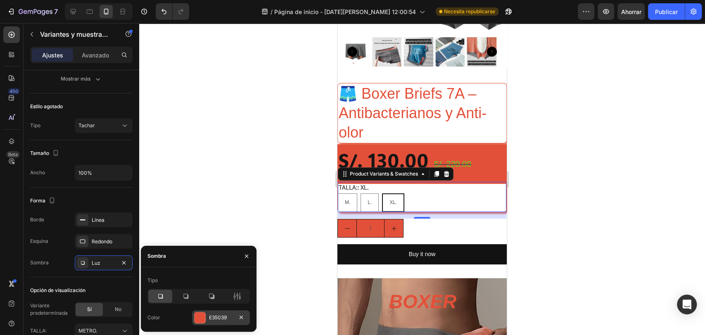
click at [211, 318] on font "E35039" at bounding box center [218, 317] width 18 height 6
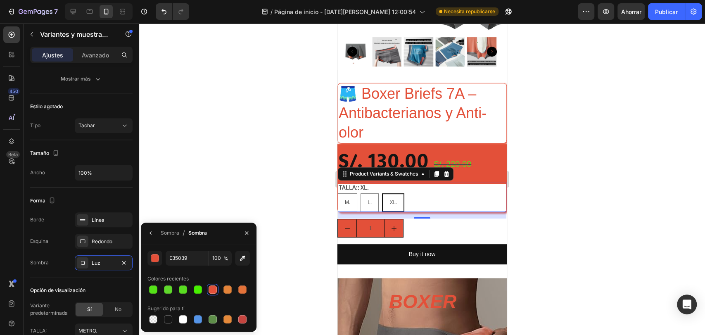
click at [214, 294] on div at bounding box center [213, 290] width 10 height 10
click at [103, 238] on font "Redondo" at bounding box center [102, 241] width 21 height 6
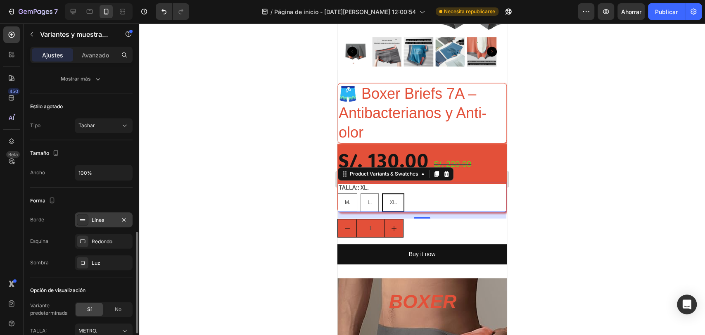
click at [101, 223] on div "Línea" at bounding box center [104, 219] width 58 height 15
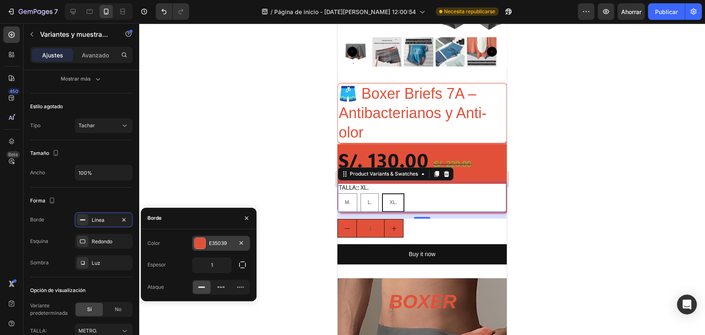
click at [204, 243] on div at bounding box center [199, 243] width 11 height 11
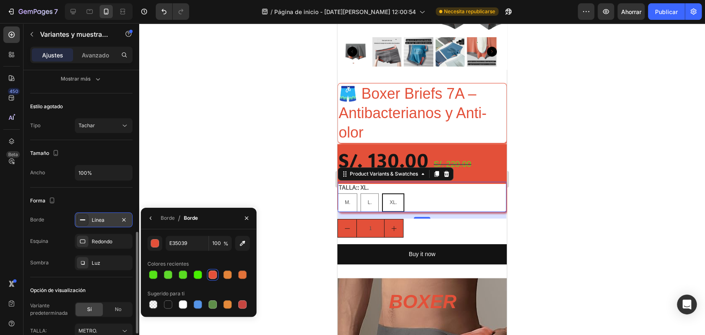
click at [85, 215] on div at bounding box center [83, 220] width 12 height 12
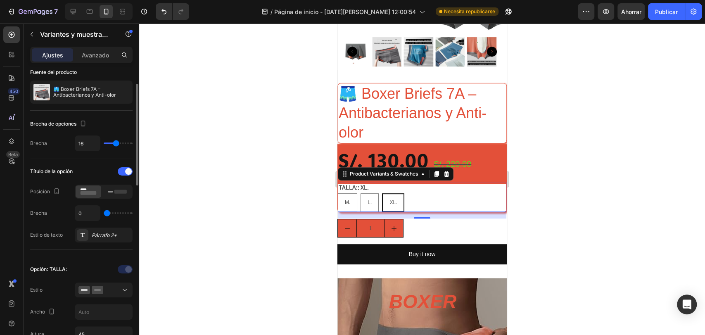
scroll to position [9, 0]
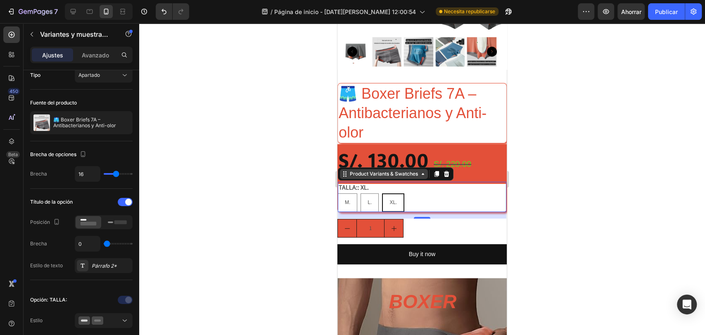
click at [358, 170] on div "Product Variants & Swatches" at bounding box center [383, 173] width 71 height 7
click at [450, 196] on div "M. M. M. L. L. L. XL. XL. XL." at bounding box center [422, 202] width 168 height 19
click at [444, 193] on div "M. M. M. L. L. L. XL. XL. XL." at bounding box center [422, 202] width 168 height 19
click at [449, 193] on div "M. M. M. L. L. L. XL. XL. XL." at bounding box center [422, 202] width 168 height 19
click at [462, 193] on div "M. M. M. L. L. L. XL. XL. XL." at bounding box center [422, 202] width 168 height 19
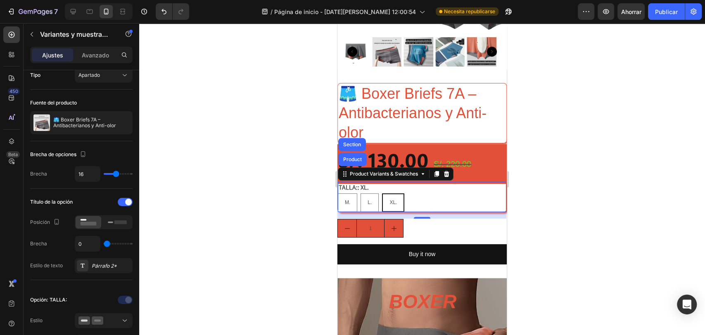
click at [475, 184] on div "TALLA:: XL. M. M. M. L. L. L. XL. XL. XL." at bounding box center [422, 197] width 168 height 30
click at [477, 183] on div "TALLA:: XL. M. M. M. L. L. L. XL. XL. XL." at bounding box center [422, 197] width 168 height 30
click at [479, 182] on div "TALLA:: XL. M. M. M. L. L. L. XL. XL. XL." at bounding box center [422, 197] width 168 height 30
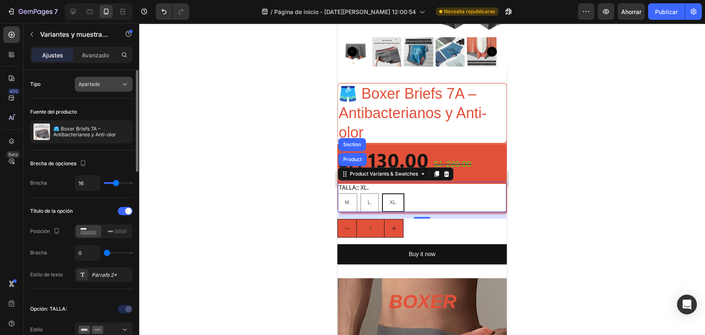
click at [103, 81] on div "Apartado" at bounding box center [99, 84] width 42 height 7
click at [102, 82] on div "Apartado" at bounding box center [99, 84] width 42 height 7
click at [94, 60] on div "Avanzado" at bounding box center [95, 54] width 41 height 13
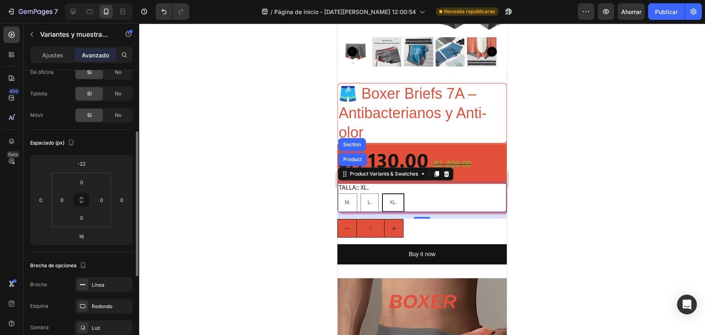
scroll to position [61, 0]
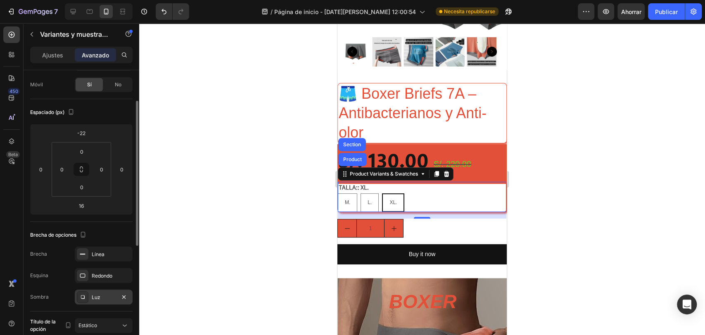
click at [102, 294] on div "Luz" at bounding box center [104, 297] width 24 height 7
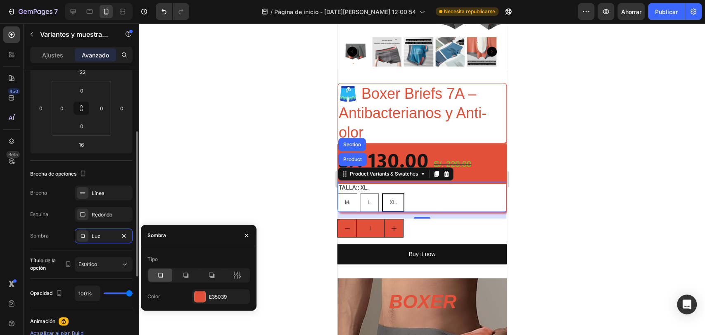
scroll to position [152, 0]
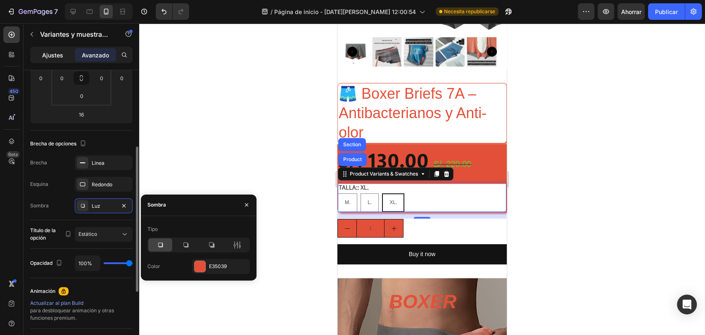
click at [56, 57] on font "Ajustes" at bounding box center [52, 55] width 21 height 7
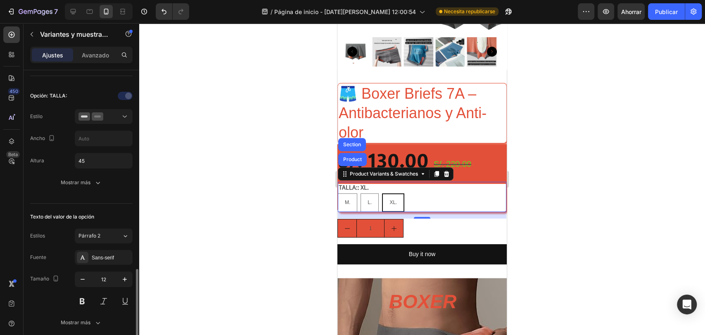
scroll to position [304, 0]
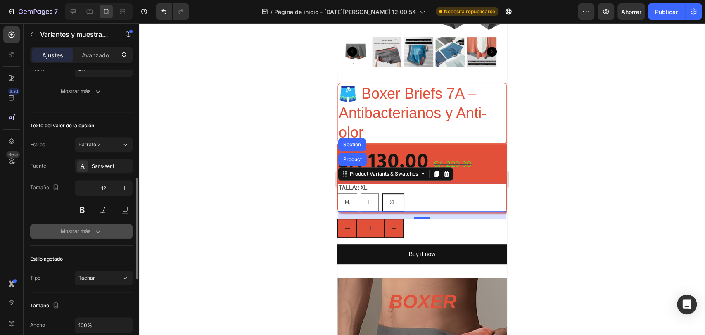
click at [97, 225] on button "Mostrar más" at bounding box center [81, 231] width 102 height 15
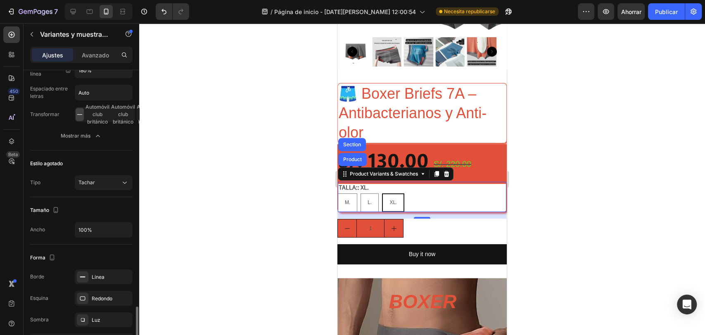
scroll to position [548, 0]
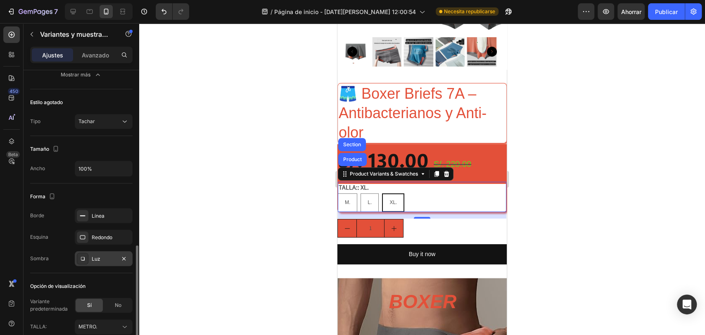
click at [102, 257] on div "Luz" at bounding box center [104, 258] width 24 height 7
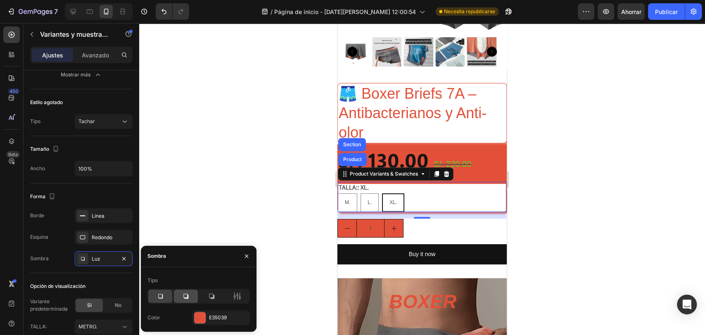
click at [190, 298] on icon at bounding box center [186, 296] width 8 height 8
click at [216, 292] on div at bounding box center [211, 295] width 24 height 13
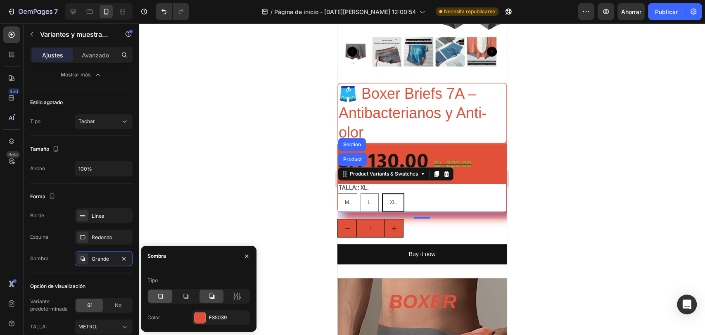
click at [163, 293] on icon at bounding box center [160, 296] width 8 height 8
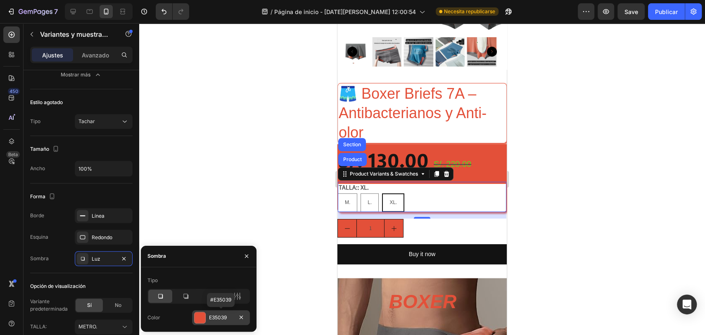
click at [209, 313] on div "E35039" at bounding box center [221, 317] width 58 height 15
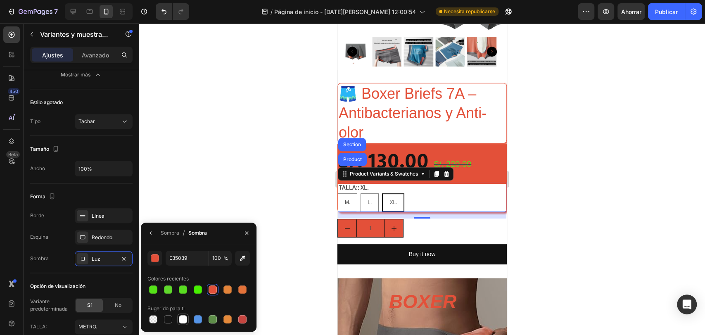
click at [185, 317] on div at bounding box center [183, 319] width 8 height 8
type input "FFFFFF"
click at [269, 154] on div at bounding box center [422, 179] width 566 height 312
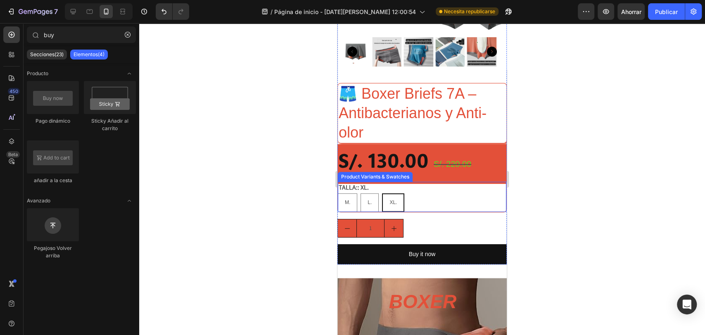
click at [424, 193] on div "M. M. M. L. L. L. XL. XL. XL." at bounding box center [422, 202] width 168 height 19
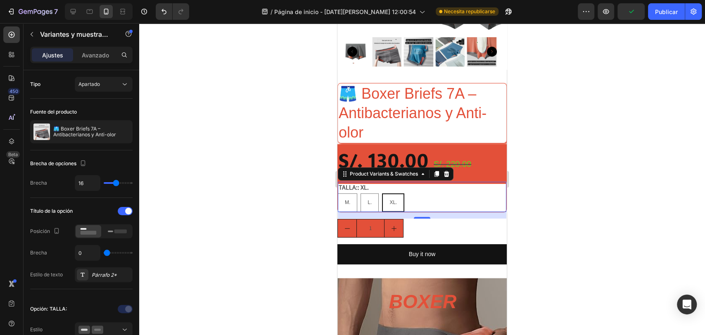
click at [429, 193] on div "M. M. M. L. L. L. XL. XL. XL." at bounding box center [422, 202] width 168 height 19
click at [102, 58] on p "Avanzado" at bounding box center [95, 55] width 27 height 9
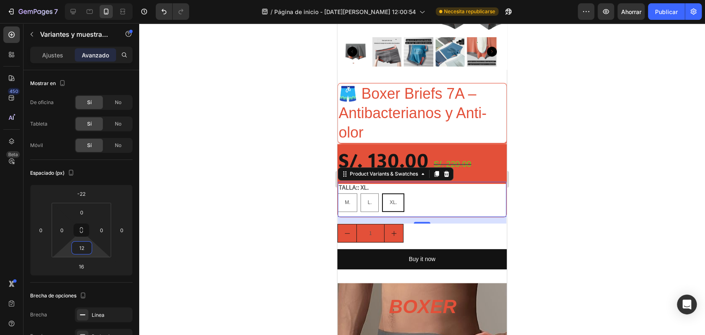
type input "14"
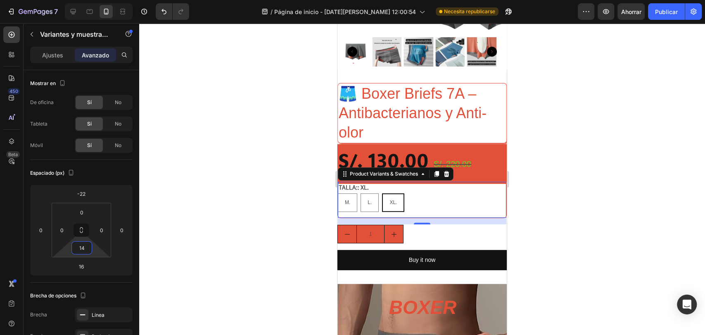
click at [83, 0] on html "7 / Página de inicio - 27 de agosto, 12:00:54 Necesita republicarse Avance Ahor…" at bounding box center [352, 0] width 705 height 0
click at [193, 194] on div at bounding box center [422, 179] width 566 height 312
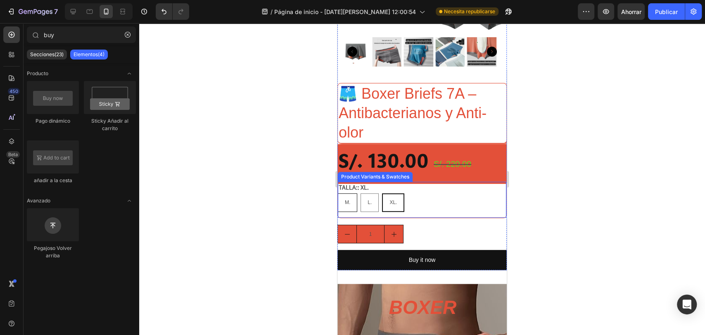
click at [345, 199] on span "M." at bounding box center [347, 202] width 5 height 6
click at [338, 193] on input "M. M. M." at bounding box center [337, 193] width 0 height 0
radio input "true"
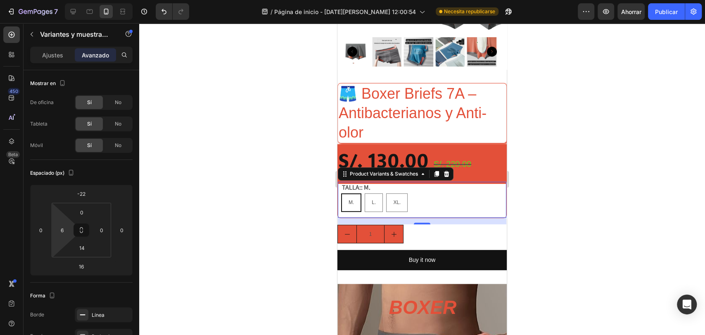
type input "0"
drag, startPoint x: 72, startPoint y: 225, endPoint x: 50, endPoint y: 230, distance: 23.1
click at [50, 0] on html "7 / Página de inicio - 27 de agosto, 12:00:54 Necesita republicarse Avance Ahor…" at bounding box center [352, 0] width 705 height 0
drag, startPoint x: 73, startPoint y: 228, endPoint x: 93, endPoint y: 226, distance: 20.8
click at [93, 0] on html "7 / Página de inicio - 27 de agosto, 12:00:54 Necesita republicarse Avance Ahor…" at bounding box center [352, 0] width 705 height 0
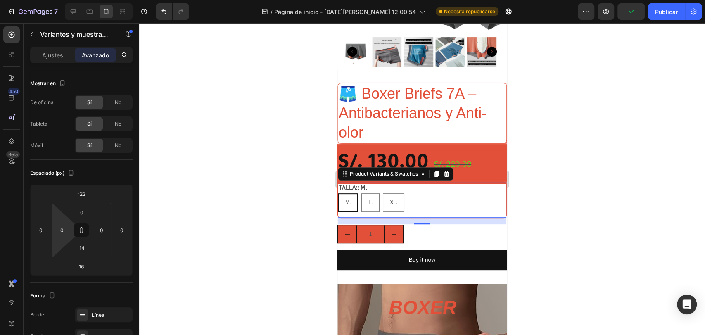
drag, startPoint x: 72, startPoint y: 230, endPoint x: 66, endPoint y: 232, distance: 6.1
click at [62, 0] on html "7 / Página de inicio - 27 de agosto, 12:00:54 Necesita republicarse Avance Publ…" at bounding box center [352, 0] width 705 height 0
click at [76, 0] on html "7 / Página de inicio - 27 de agosto, 12:00:54 Necesita republicarse Avance Ahor…" at bounding box center [352, 0] width 705 height 0
drag, startPoint x: 53, startPoint y: 229, endPoint x: 45, endPoint y: 229, distance: 7.4
click at [66, 0] on html "7 / Página de inicio - 27 de agosto, 12:00:54 Necesita republicarse Avance Ahor…" at bounding box center [352, 0] width 705 height 0
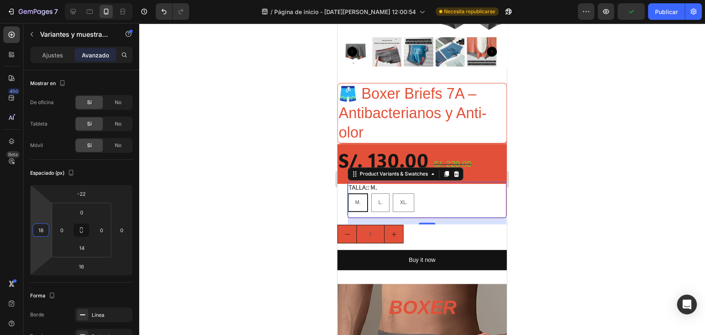
type input "16"
drag, startPoint x: 31, startPoint y: 227, endPoint x: 168, endPoint y: 223, distance: 137.6
click at [168, 0] on div "7 / Página de inicio - 27 de agosto, 12:00:54 Necesita republicarse Avance Publ…" at bounding box center [352, 0] width 705 height 0
click at [311, 188] on div at bounding box center [422, 179] width 566 height 312
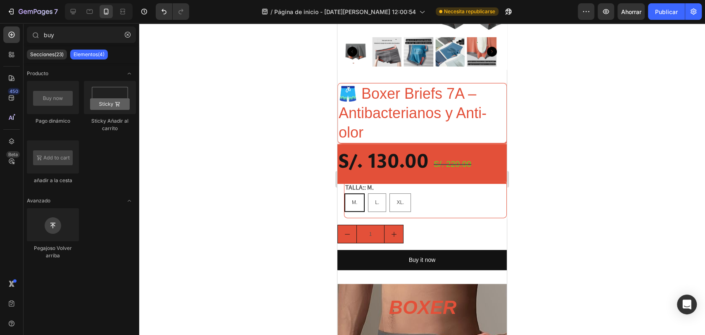
click at [608, 216] on div at bounding box center [422, 179] width 566 height 312
click at [368, 195] on div "L." at bounding box center [376, 203] width 17 height 16
click at [368, 193] on input "L. L. L." at bounding box center [368, 193] width 0 height 0
radio input "true"
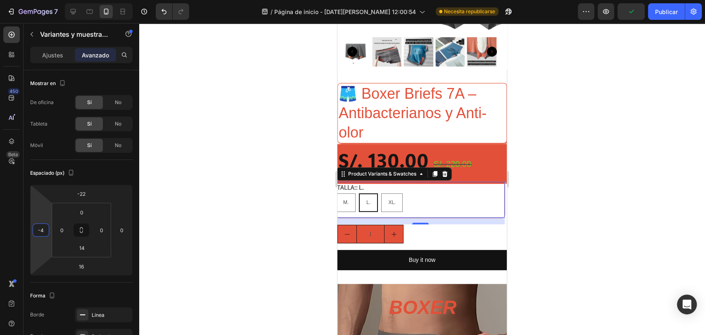
drag, startPoint x: 30, startPoint y: 227, endPoint x: 41, endPoint y: 231, distance: 11.7
click at [41, 0] on html "7 / Página de inicio - 27 de agosto, 12:00:54 Necesita republicarse Avance Publ…" at bounding box center [352, 0] width 705 height 0
type input "0"
drag, startPoint x: 31, startPoint y: 229, endPoint x: 43, endPoint y: 228, distance: 12.8
click at [43, 0] on html "7 / Página de inicio - 27 de agosto, 12:00:54 Necesita republicarse Avance Ahor…" at bounding box center [352, 0] width 705 height 0
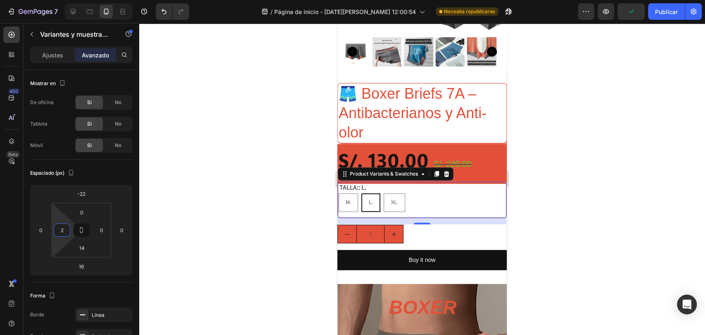
type input "6"
drag, startPoint x: 52, startPoint y: 228, endPoint x: 135, endPoint y: 226, distance: 82.6
click at [135, 0] on html "7 / Página de inicio - 27 de agosto, 12:00:54 Necesita republicarse Avance Publ…" at bounding box center [352, 0] width 705 height 0
click at [205, 211] on div at bounding box center [422, 179] width 566 height 312
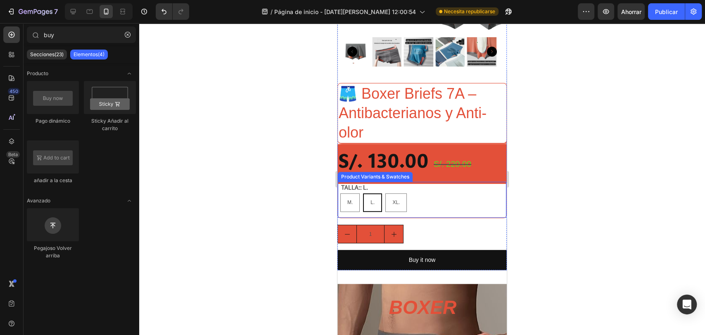
click at [613, 191] on div at bounding box center [422, 179] width 566 height 312
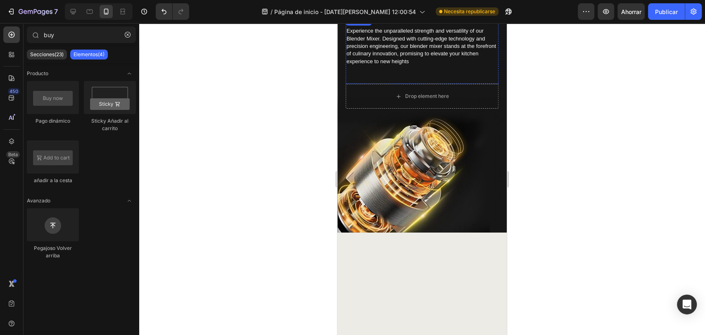
scroll to position [1437, 0]
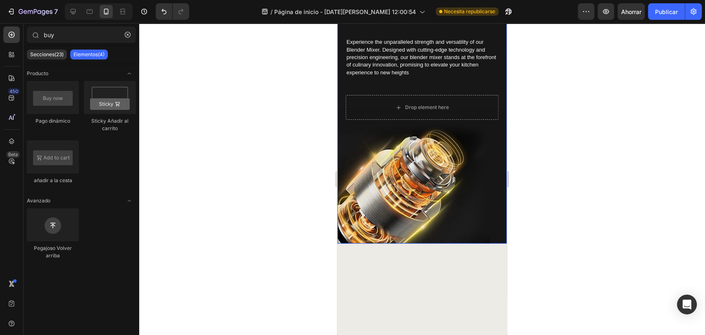
click at [460, 244] on div "Background Image" at bounding box center [421, 113] width 169 height 261
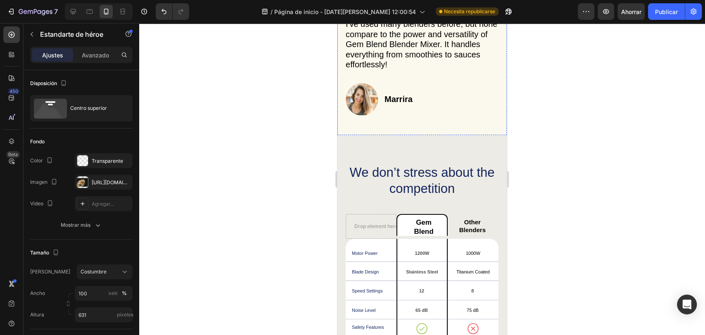
scroll to position [2141, 0]
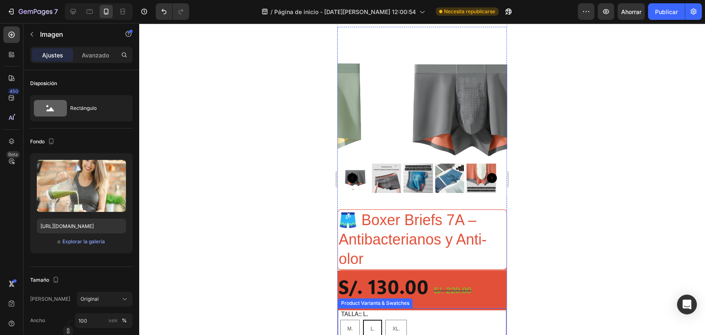
scroll to position [0, 0]
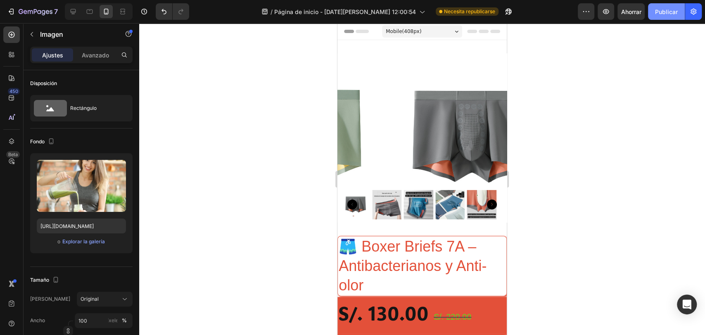
click at [662, 15] on font "Publicar" at bounding box center [666, 11] width 23 height 9
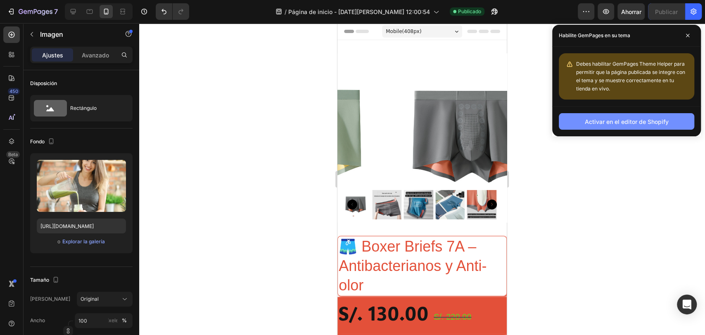
click at [599, 123] on font "Activar en el editor de Shopify" at bounding box center [627, 121] width 84 height 7
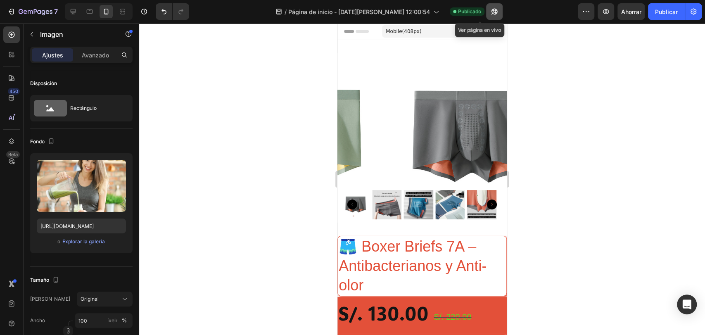
click at [491, 12] on icon "button" at bounding box center [492, 13] width 2 height 2
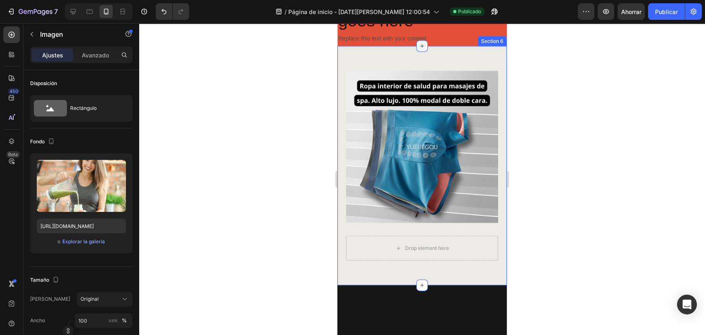
scroll to position [1131, 0]
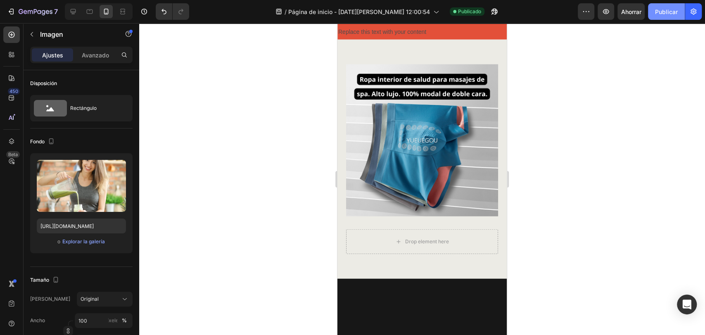
click at [654, 10] on button "Publicar" at bounding box center [666, 11] width 37 height 17
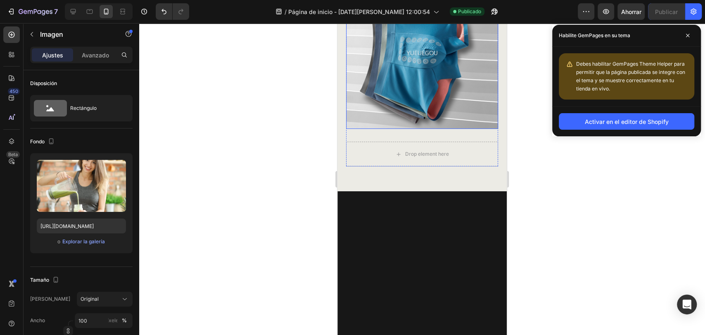
scroll to position [1223, 0]
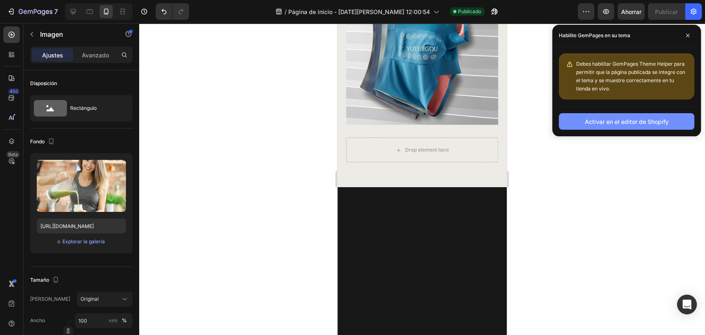
click at [624, 120] on font "Activar en el editor de Shopify" at bounding box center [627, 121] width 84 height 7
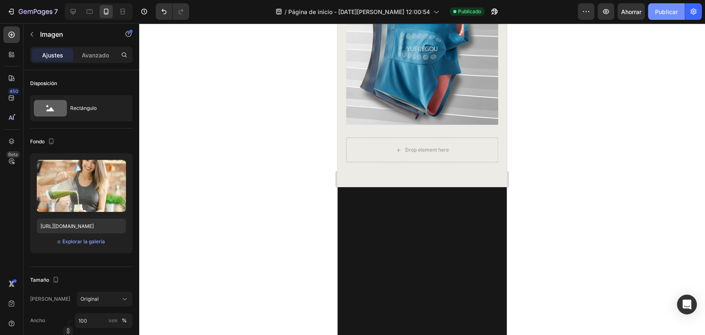
click at [659, 14] on font "Publicar" at bounding box center [666, 11] width 23 height 7
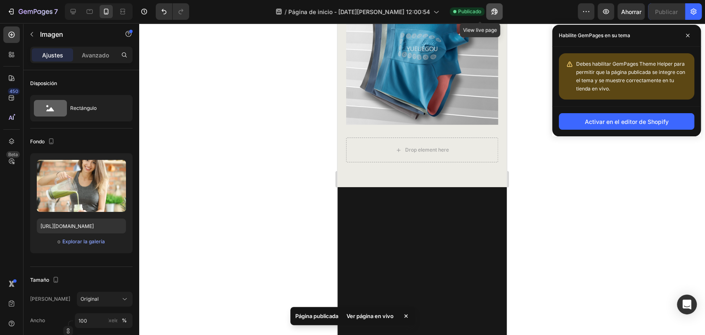
click at [486, 5] on button "button" at bounding box center [494, 11] width 17 height 17
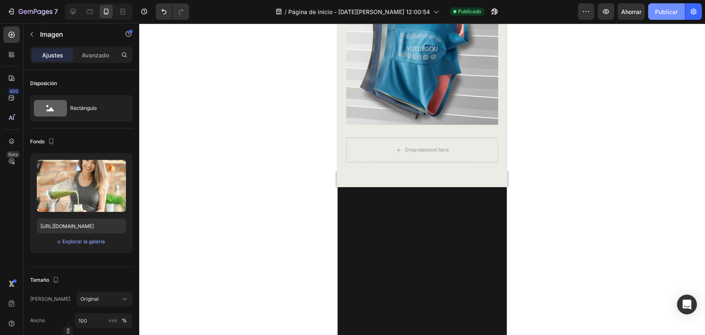
click at [658, 15] on font "Publicar" at bounding box center [666, 11] width 23 height 9
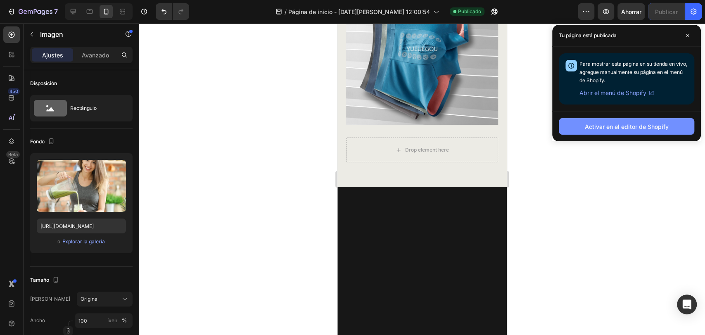
click at [589, 127] on font "Activar en el editor de Shopify" at bounding box center [627, 126] width 84 height 7
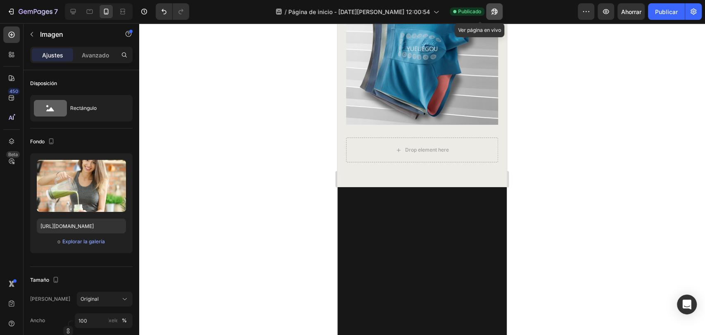
click at [490, 9] on icon "button" at bounding box center [494, 11] width 8 height 8
